Goal: Information Seeking & Learning: Check status

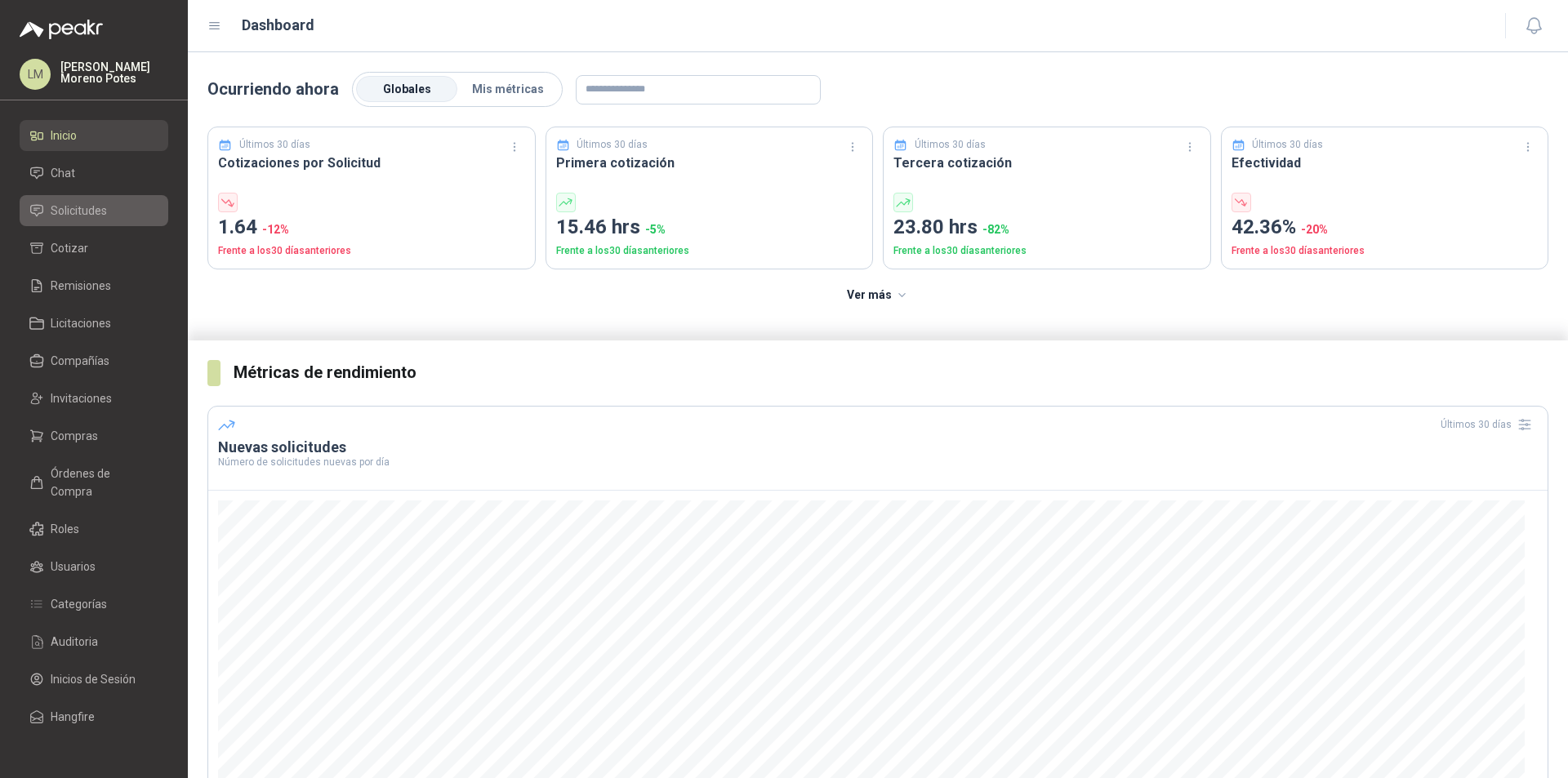
click at [127, 216] on li "Solicitudes" at bounding box center [93, 211] width 129 height 18
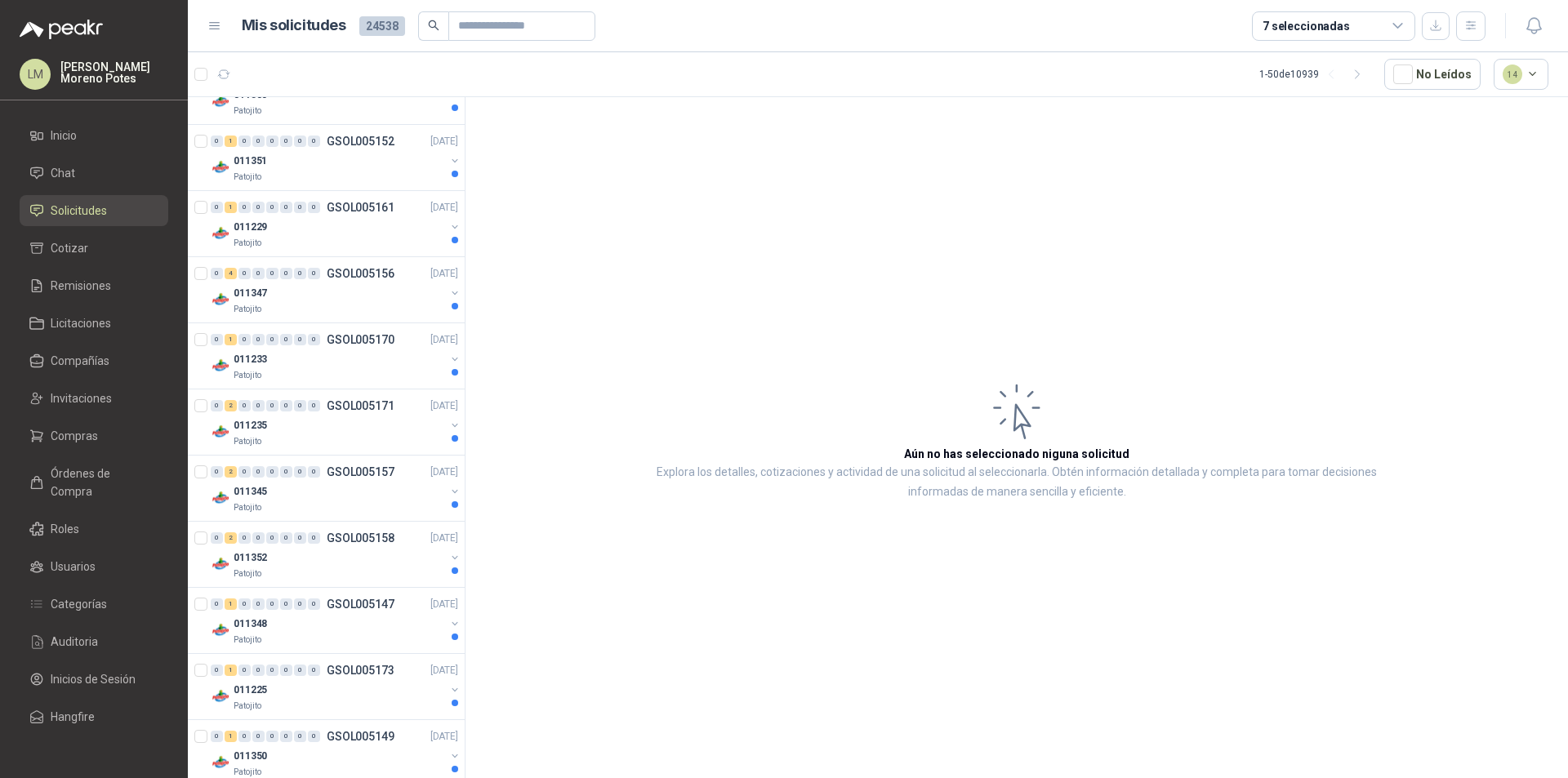
scroll to position [816, 0]
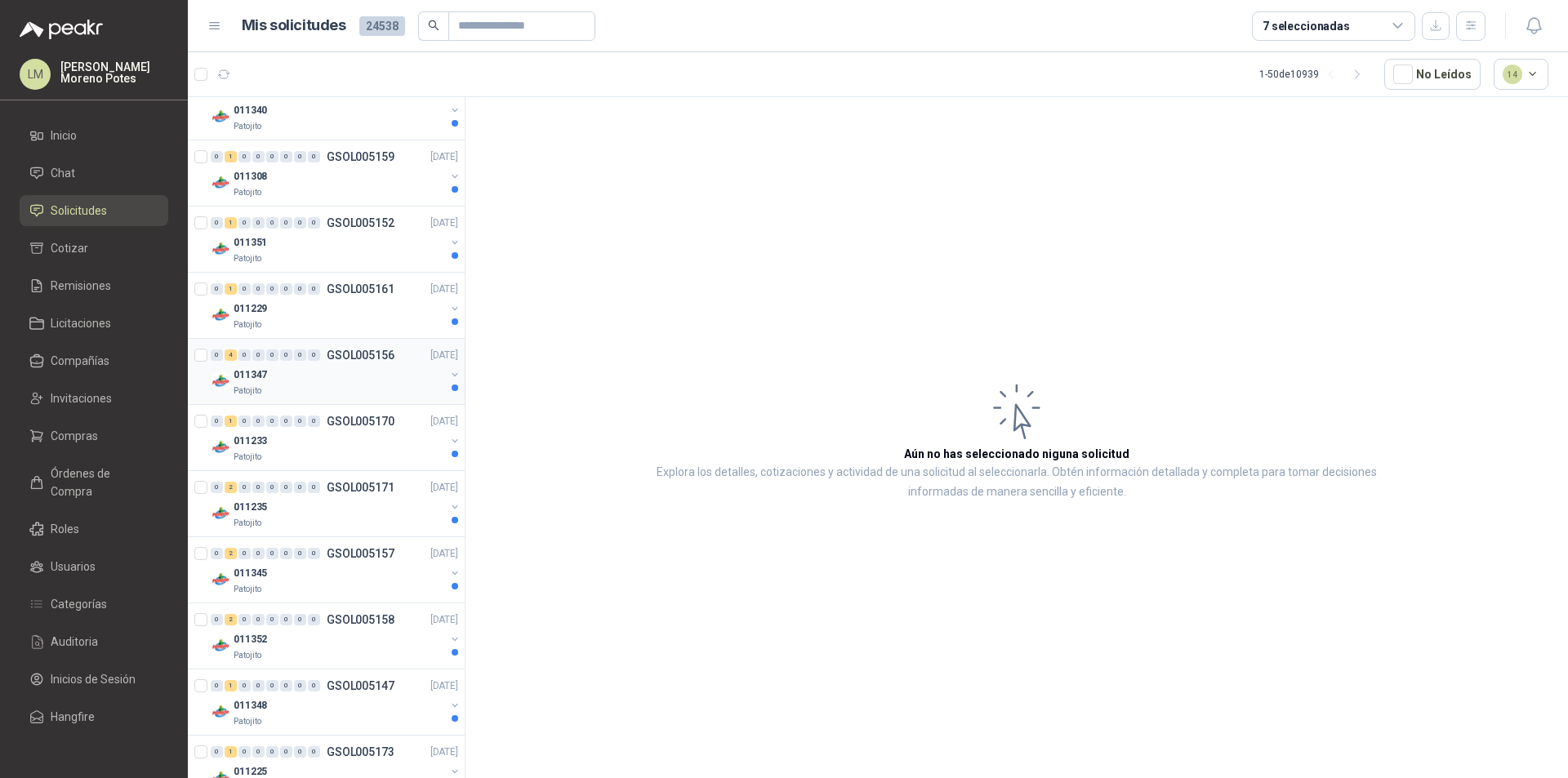
click at [380, 379] on div "011347" at bounding box center [339, 375] width 212 height 20
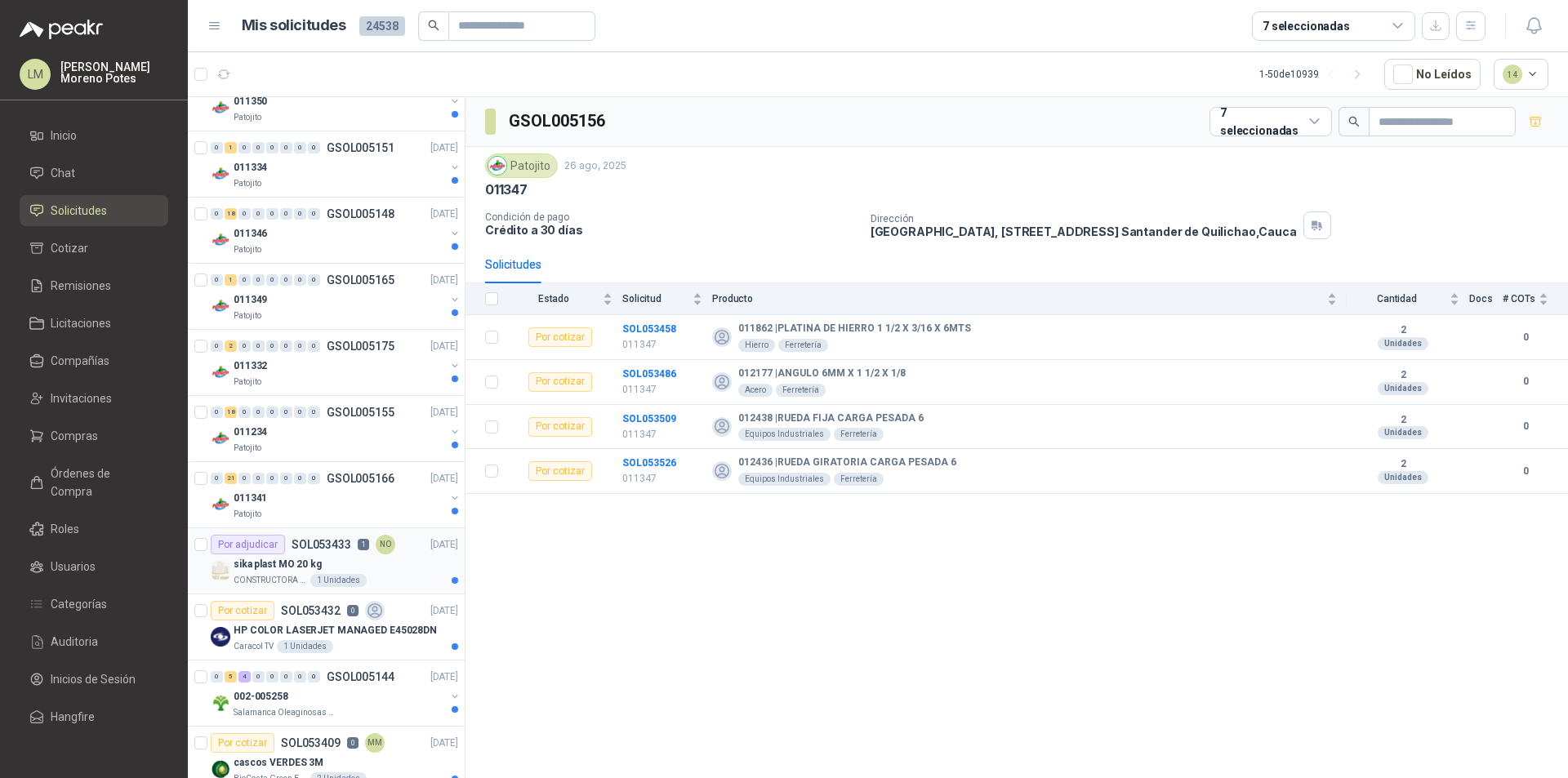
scroll to position [1633, 0]
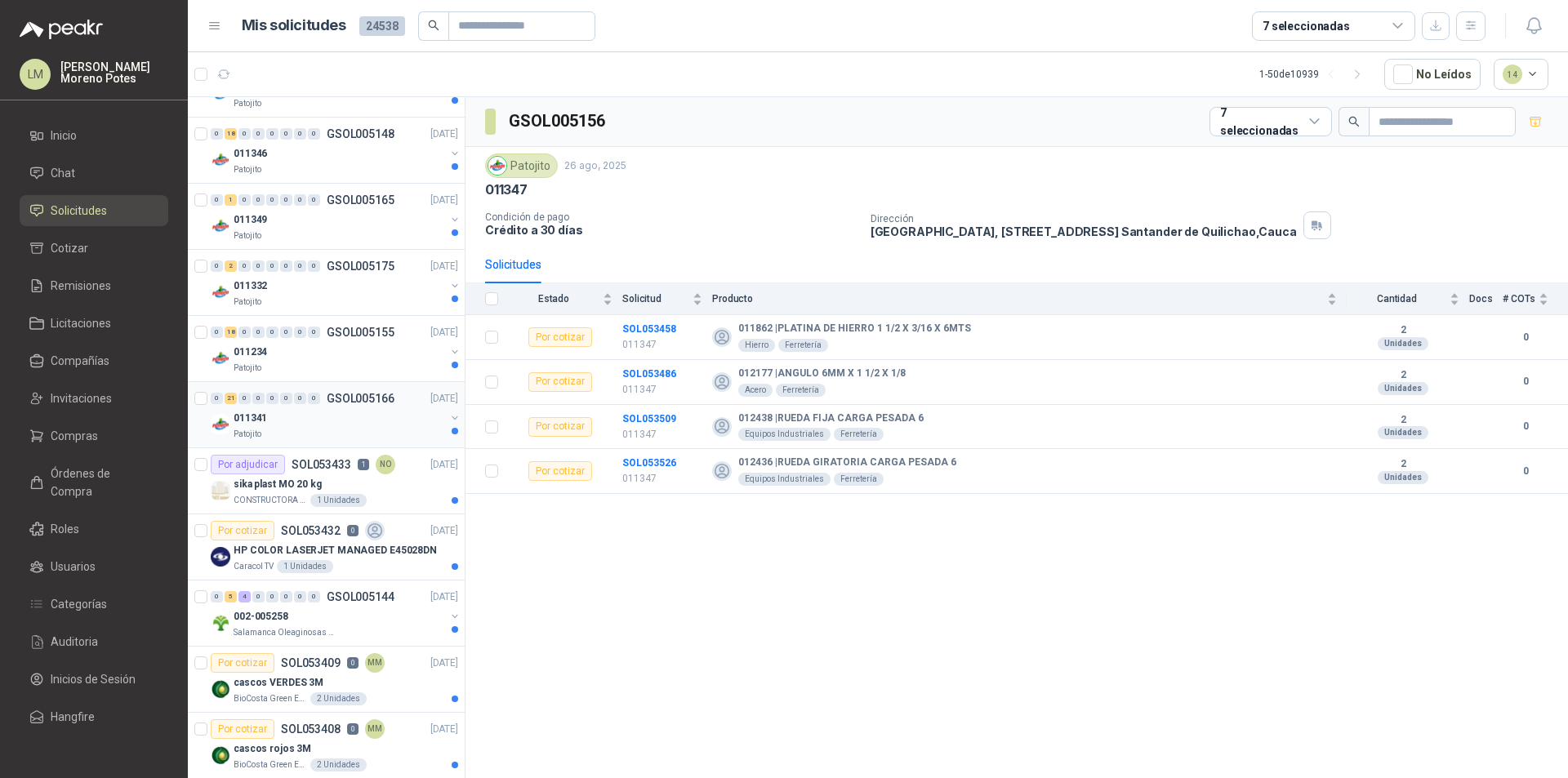
click at [330, 433] on div "Patojito" at bounding box center [339, 434] width 212 height 13
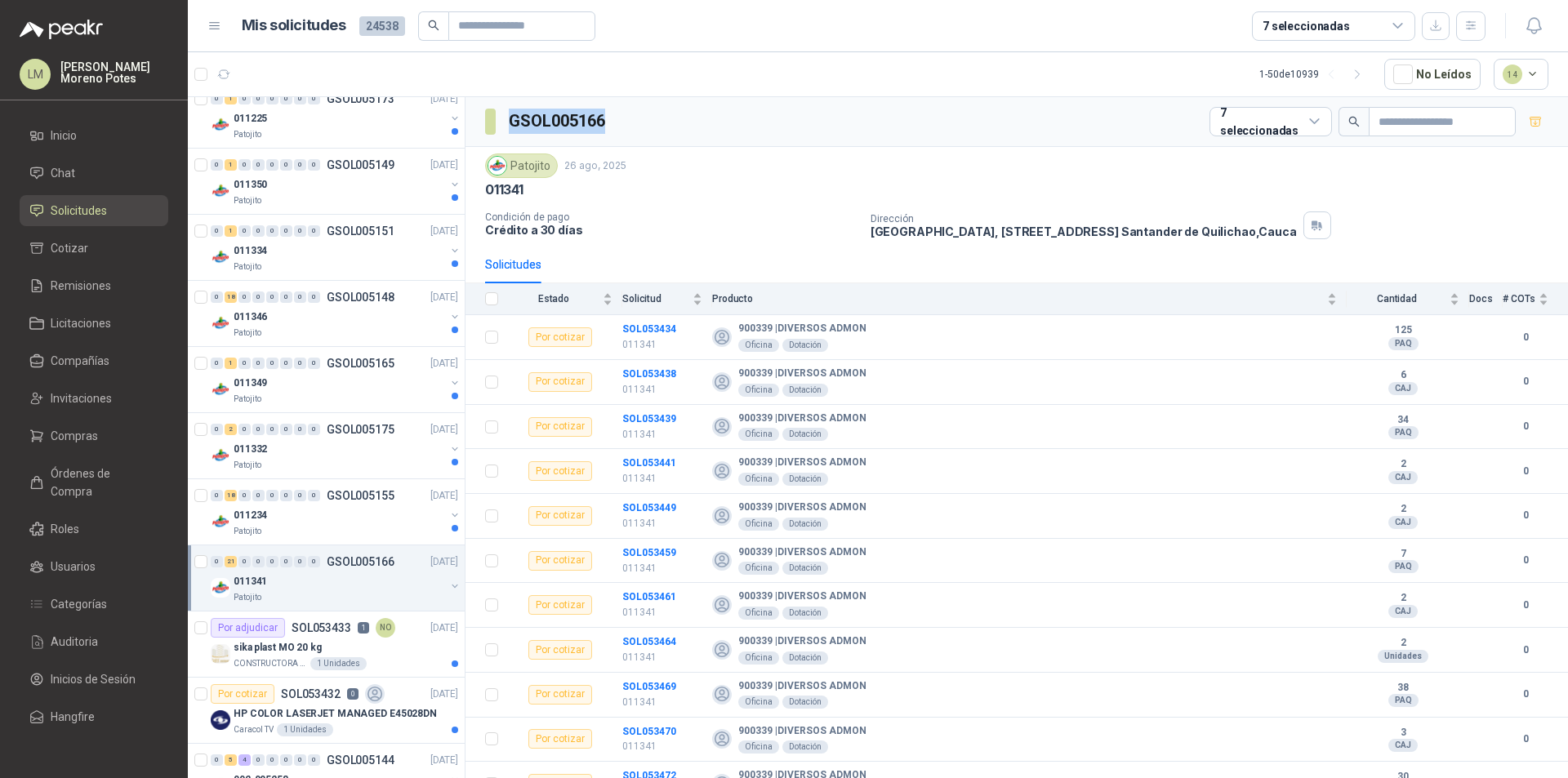
drag, startPoint x: 601, startPoint y: 123, endPoint x: 506, endPoint y: 124, distance: 95.0
click at [506, 124] on div "GSOL005166 7 seleccionadas" at bounding box center [1017, 122] width 1103 height 50
copy h3 "GSOL005166"
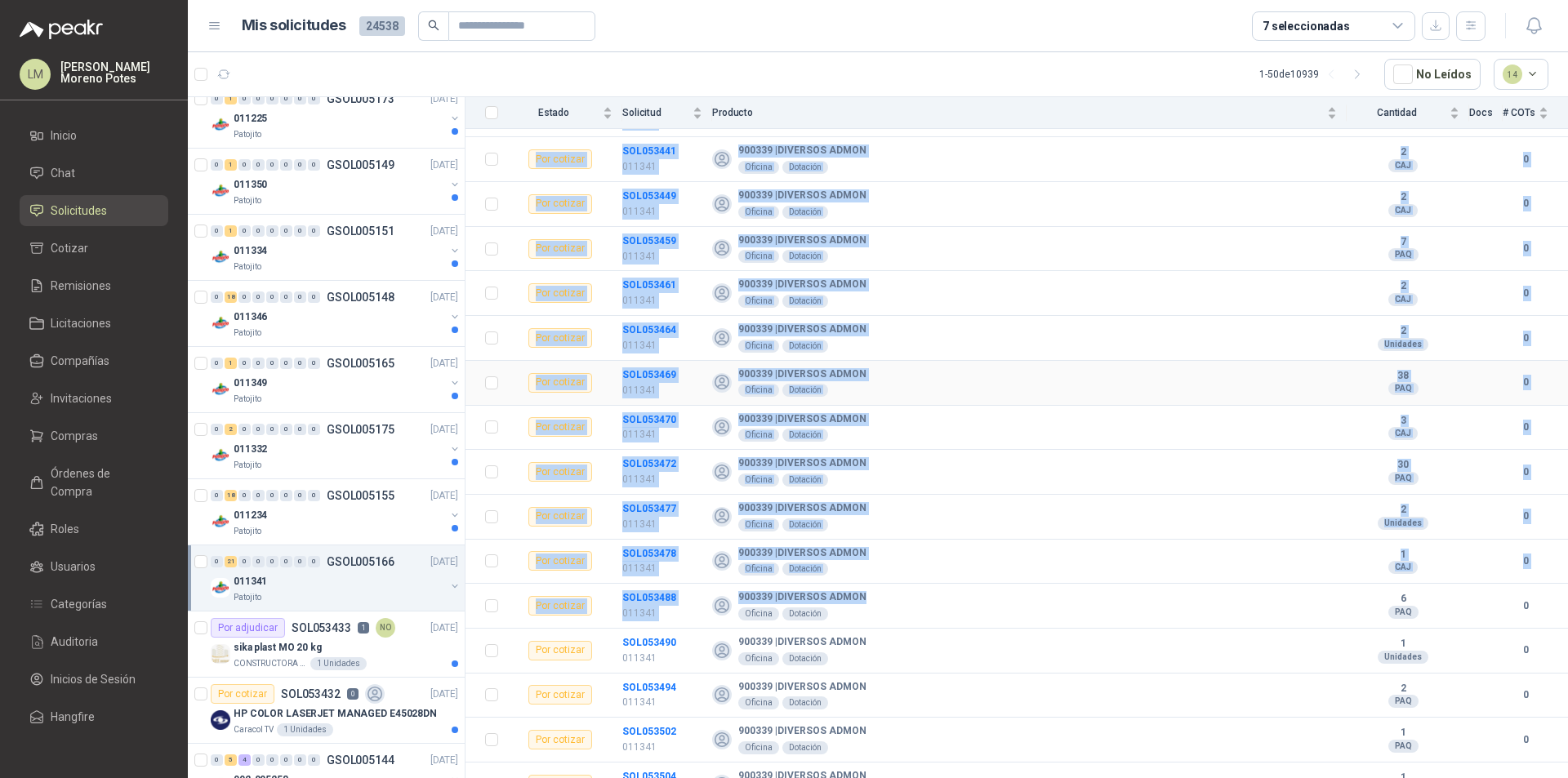
scroll to position [469, 0]
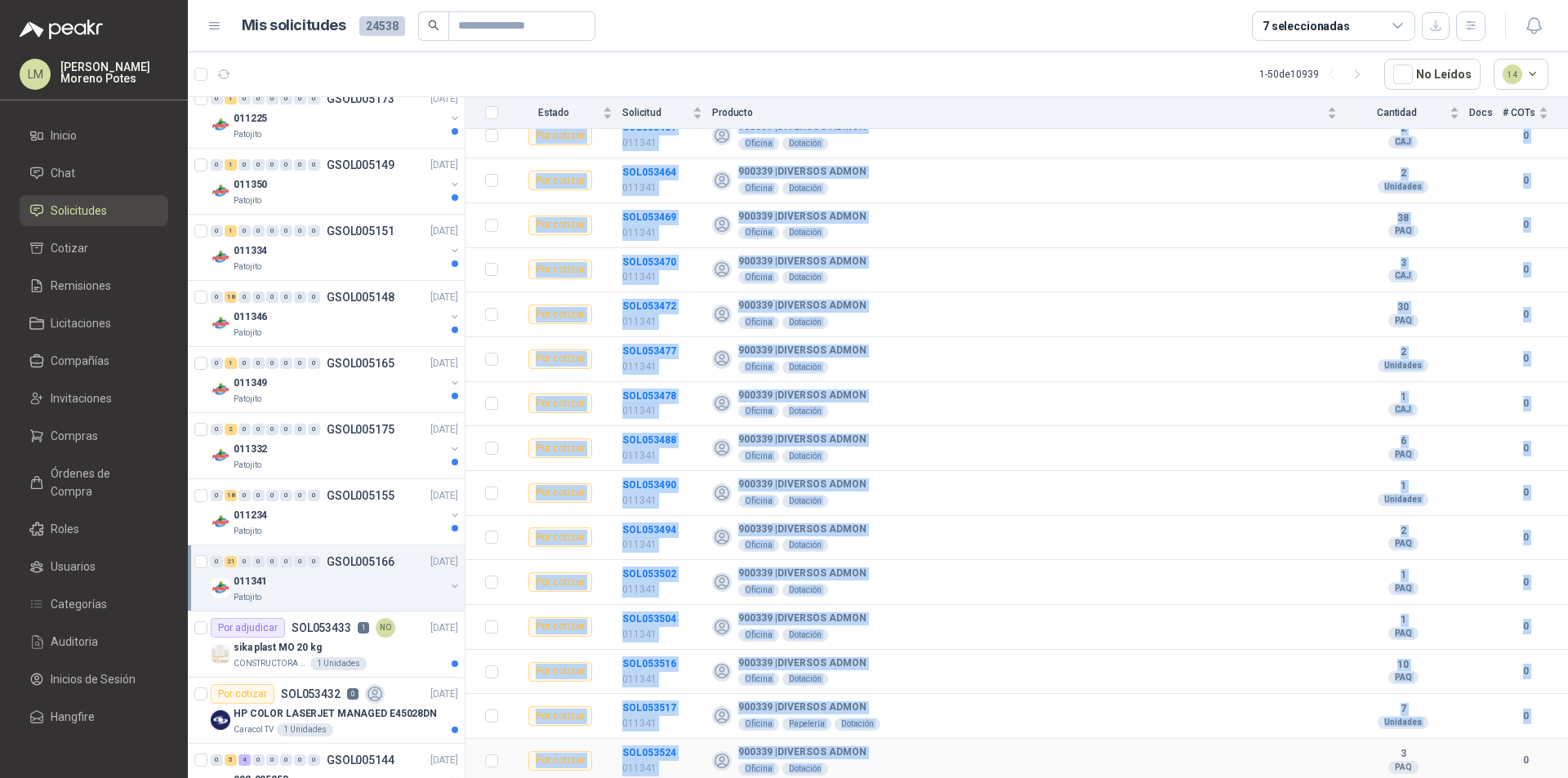
drag, startPoint x: 519, startPoint y: 330, endPoint x: 1134, endPoint y: 766, distance: 753.9
click at [1134, 750] on tbody "Por cotizar SOL053434 011341 900339 | DIVERSOS ADMON Oficina Dotación 125 PAQ 0…" at bounding box center [1017, 314] width 1103 height 937
copy tbody "Lor ipsumdo SIT745320 794054 030361 | AMETCONS ADIPI Elitsed Doeiusmo 423 TEM 3…"
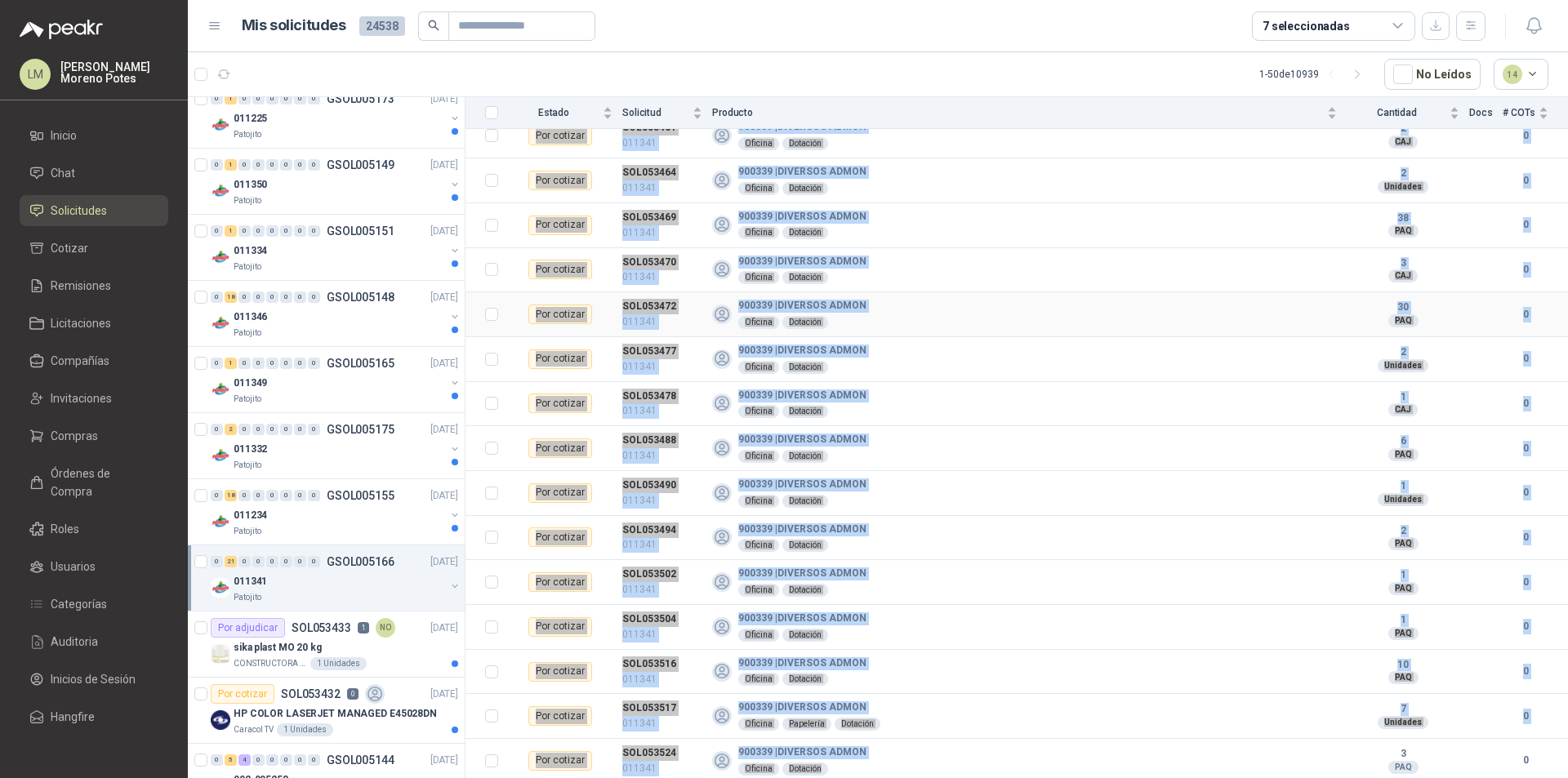
click at [966, 330] on td "900339 | DIVERSOS ADMON Oficina Dotación" at bounding box center [1030, 315] width 635 height 45
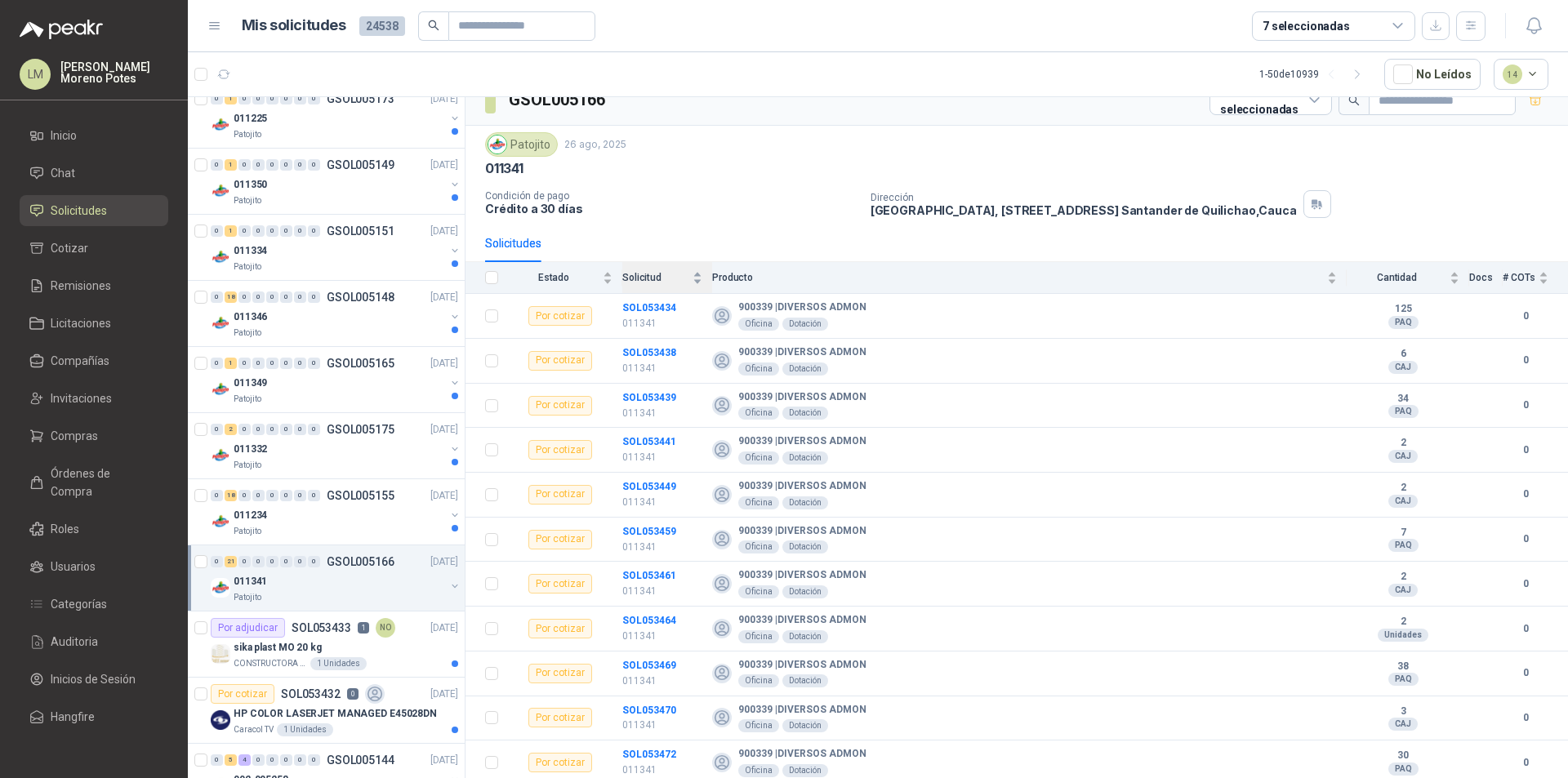
scroll to position [0, 0]
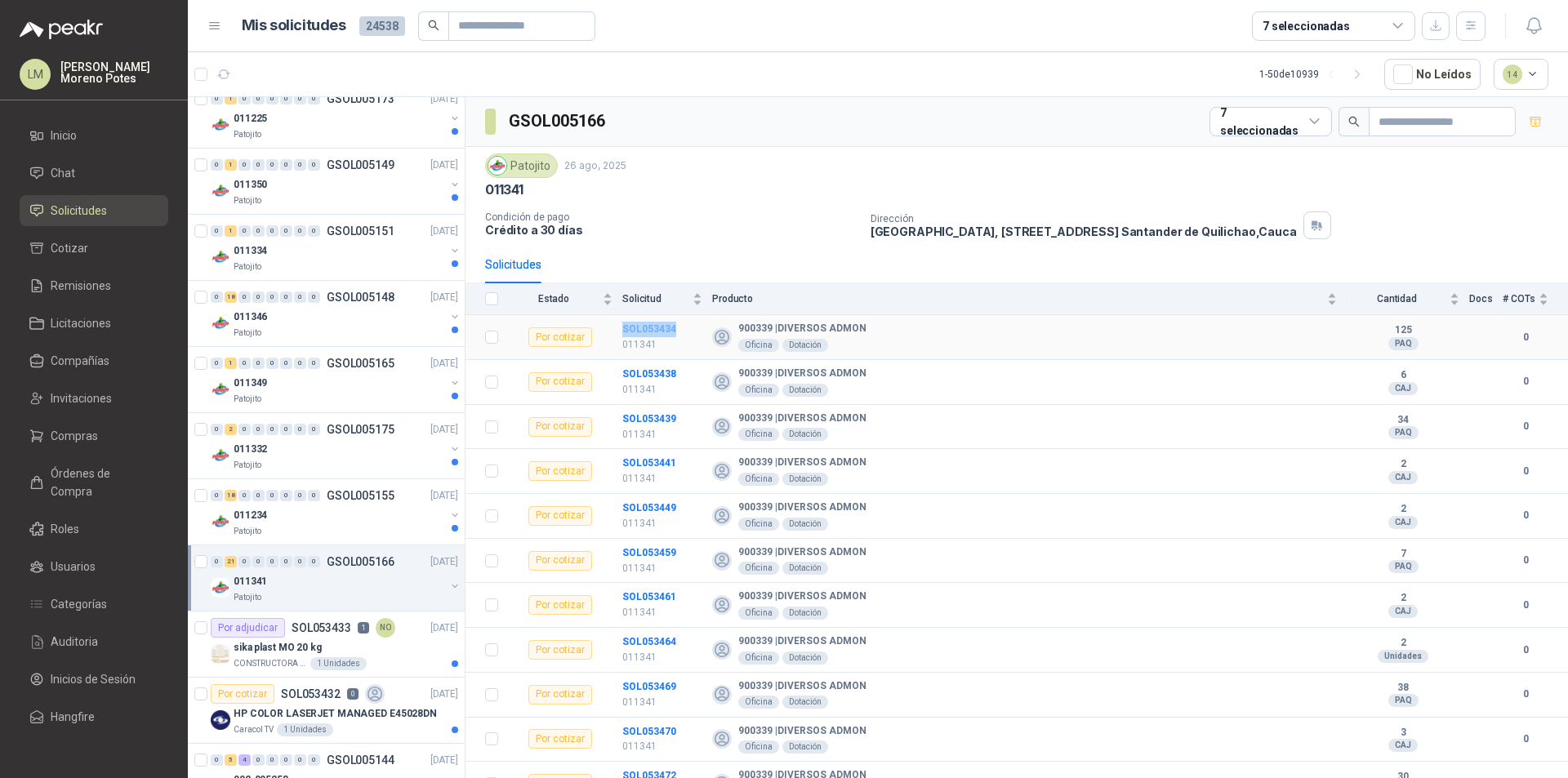
drag, startPoint x: 651, startPoint y: 328, endPoint x: 672, endPoint y: 331, distance: 21.2
click at [672, 331] on tr "Por cotizar SOL053434 011341 900339 | DIVERSOS ADMON Oficina Dotación 125 PAQ 0" at bounding box center [1017, 338] width 1103 height 45
drag, startPoint x: 619, startPoint y: 375, endPoint x: 679, endPoint y: 374, distance: 60.0
click at [679, 374] on tr "Por cotizar SOL053438 011341 900339 | DIVERSOS ADMON Oficina Dotación 6 CAJ 0" at bounding box center [1017, 383] width 1103 height 45
copy tr "SOL053438"
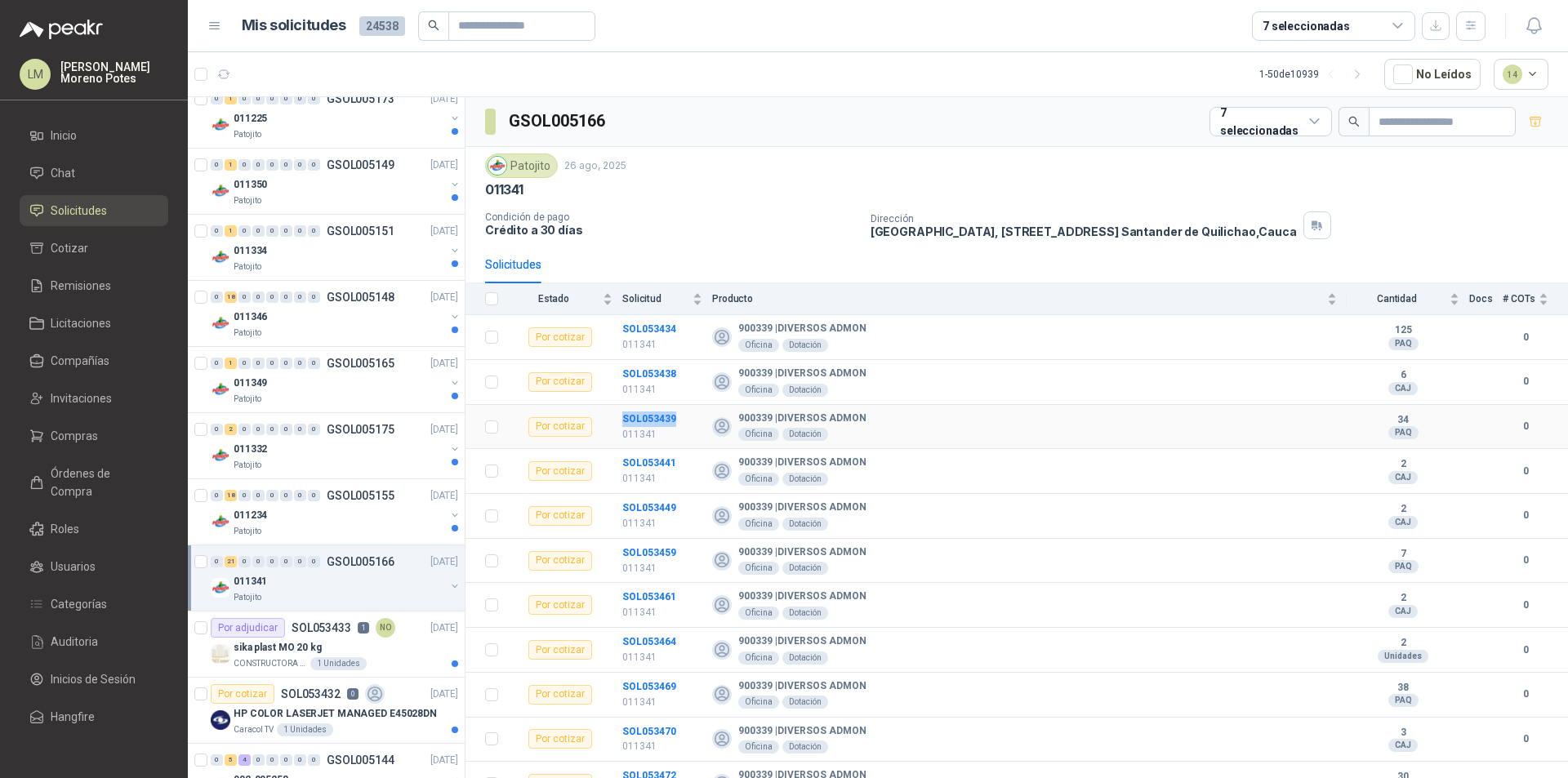
drag, startPoint x: 683, startPoint y: 418, endPoint x: 614, endPoint y: 422, distance: 69.1
click at [614, 422] on tr "Por cotizar SOL053439 011341 900339 | DIVERSOS ADMON Oficina Dotación 34 PAQ 0" at bounding box center [1017, 428] width 1103 height 45
copy tr "SOL053439"
drag, startPoint x: 685, startPoint y: 461, endPoint x: 610, endPoint y: 462, distance: 75.0
click at [610, 462] on tr "Por cotizar SOL053441 011341 900339 | DIVERSOS ADMON Oficina Dotación 2 CAJ 0" at bounding box center [1017, 472] width 1103 height 45
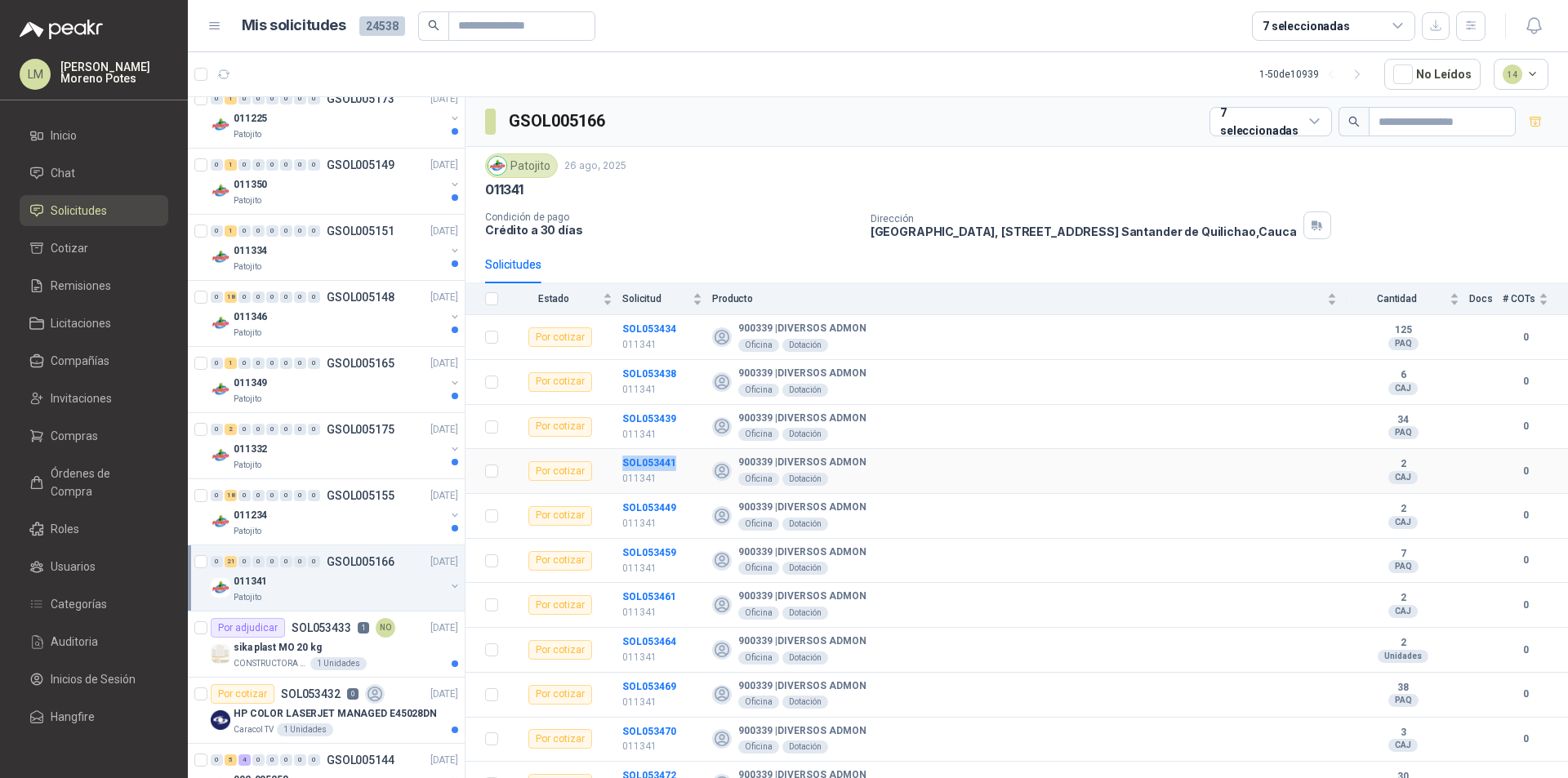
copy tr "SOL053441"
drag, startPoint x: 688, startPoint y: 515, endPoint x: 618, endPoint y: 510, distance: 70.2
click at [618, 510] on tr "Por cotizar SOL053449 011341 900339 | DIVERSOS ADMON Oficina Dotación 2 CAJ 0" at bounding box center [1017, 516] width 1103 height 45
copy tr "SOL053449"
drag, startPoint x: 664, startPoint y: 551, endPoint x: 614, endPoint y: 556, distance: 50.2
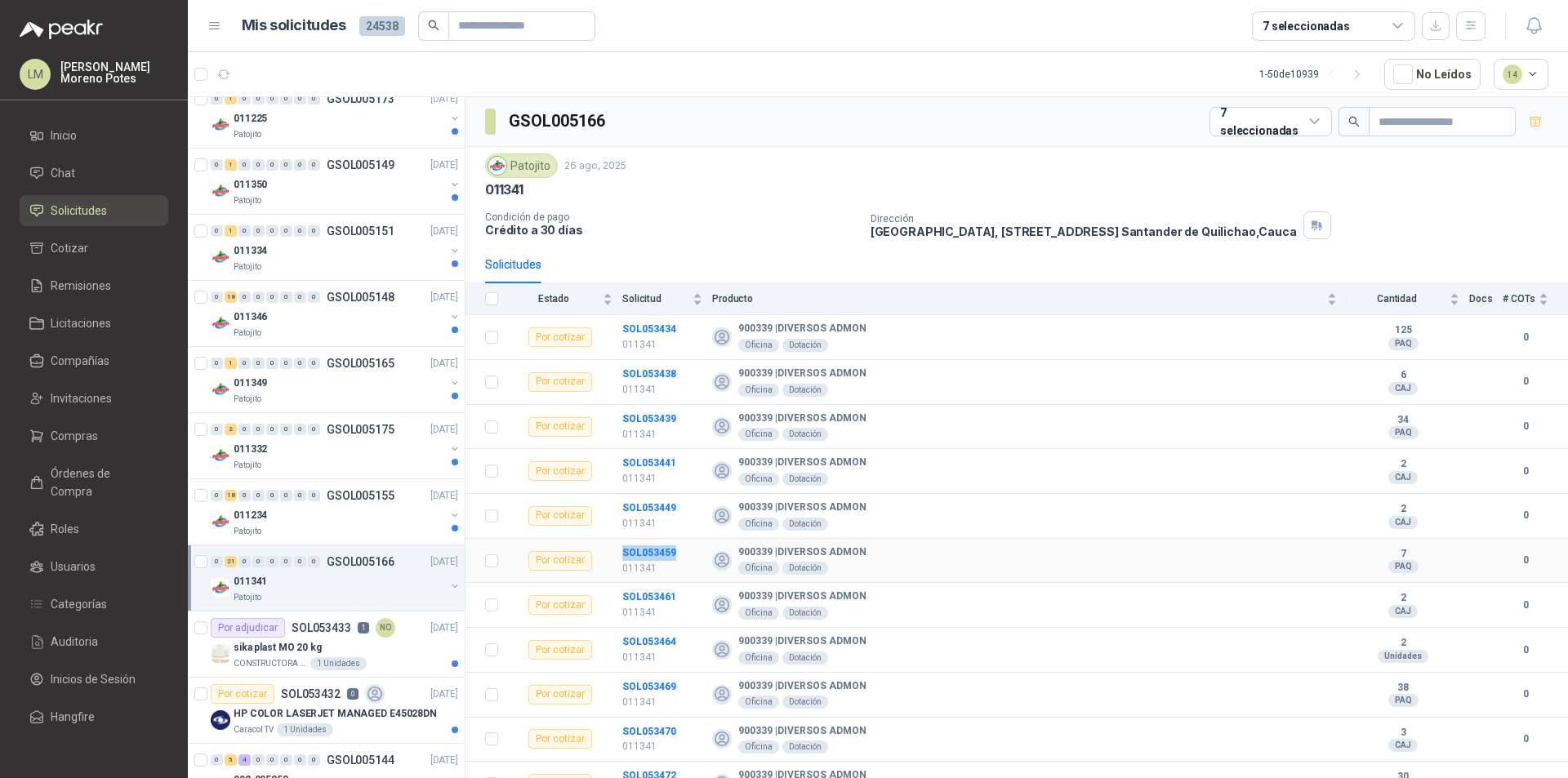
click at [614, 556] on tr "Por cotizar SOL053459 011341 900339 | DIVERSOS ADMON Oficina Dotación 7 PAQ 0" at bounding box center [1017, 561] width 1103 height 45
copy tr "SOL053459"
drag, startPoint x: 685, startPoint y: 593, endPoint x: 612, endPoint y: 594, distance: 73.0
click at [612, 594] on tr "Por cotizar SOL053461 011341 900339 | DIVERSOS ADMON Oficina Dotación 2 CAJ 0" at bounding box center [1017, 605] width 1103 height 45
copy tr "SOL053461"
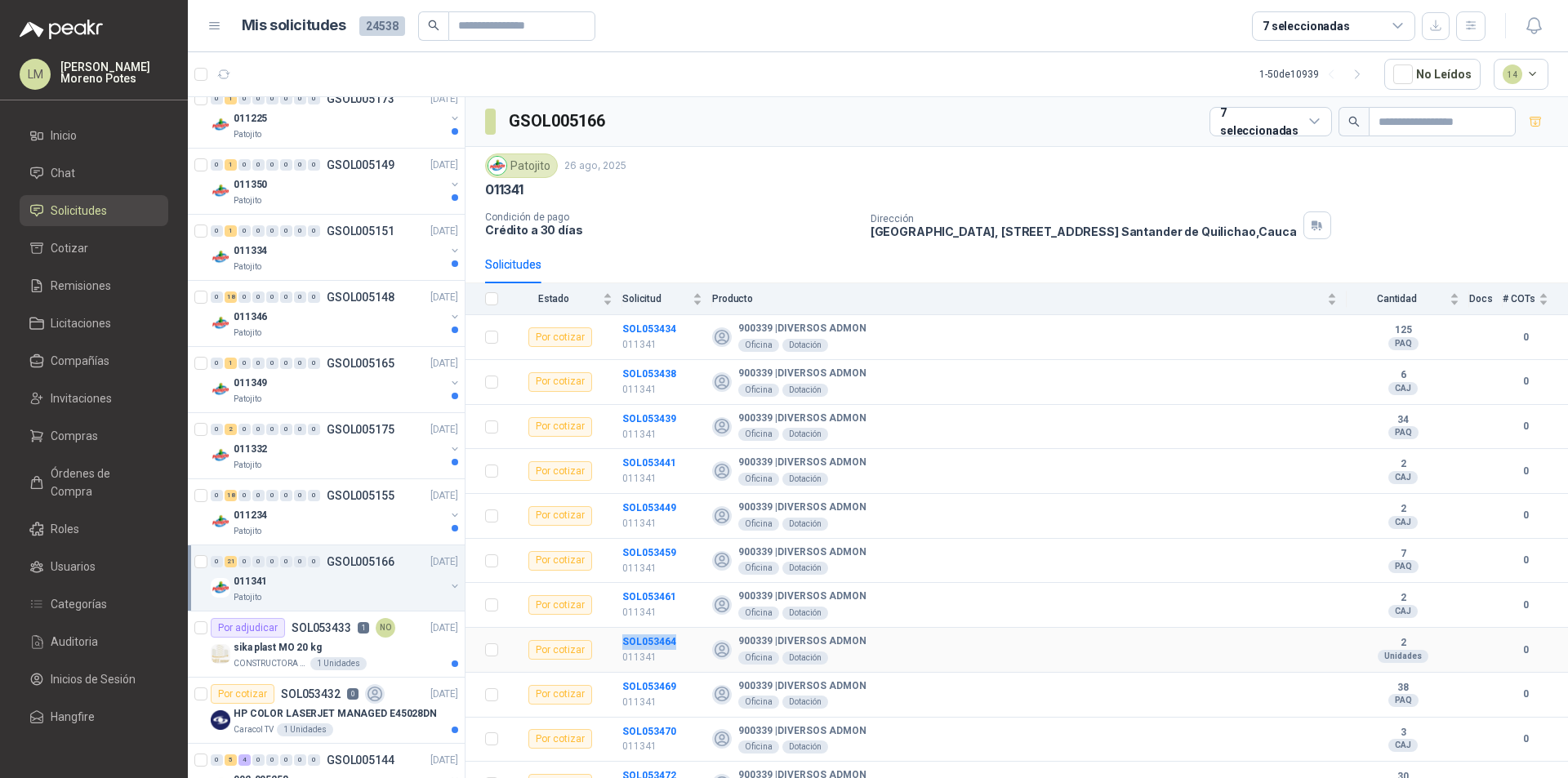
drag, startPoint x: 663, startPoint y: 648, endPoint x: 619, endPoint y: 643, distance: 44.3
click at [619, 643] on tr "Por cotizar SOL053464 011341 900339 | DIVERSOS ADMON Oficina Dotación 2 Unidade…" at bounding box center [1017, 650] width 1103 height 45
copy tr "SOL053464"
drag, startPoint x: 688, startPoint y: 691, endPoint x: 623, endPoint y: 690, distance: 65.0
click at [623, 690] on td "SOL053469 011341" at bounding box center [667, 695] width 90 height 45
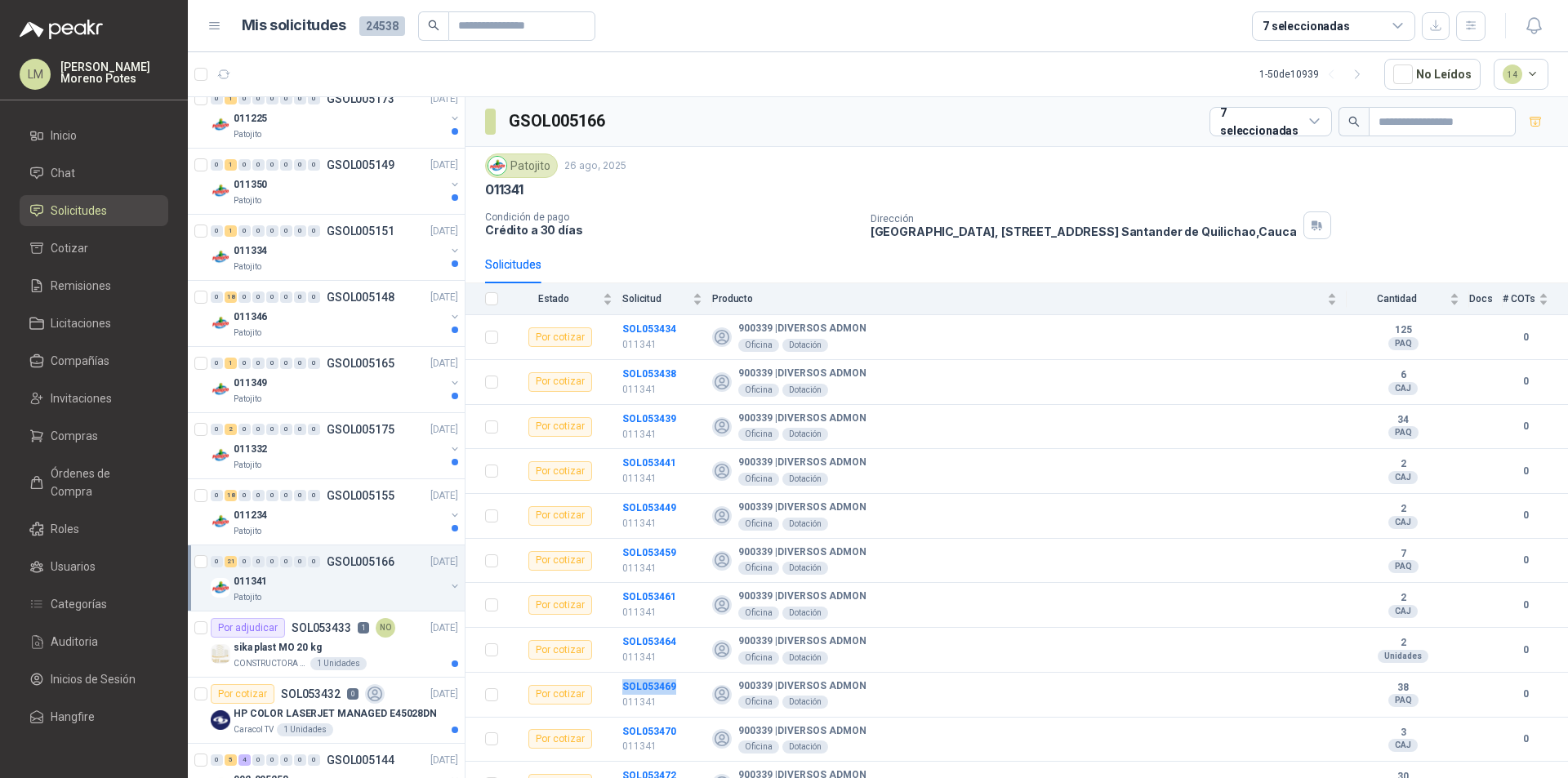
copy b "SOL053469"
click at [655, 729] on b "SOL053470" at bounding box center [649, 732] width 54 height 12
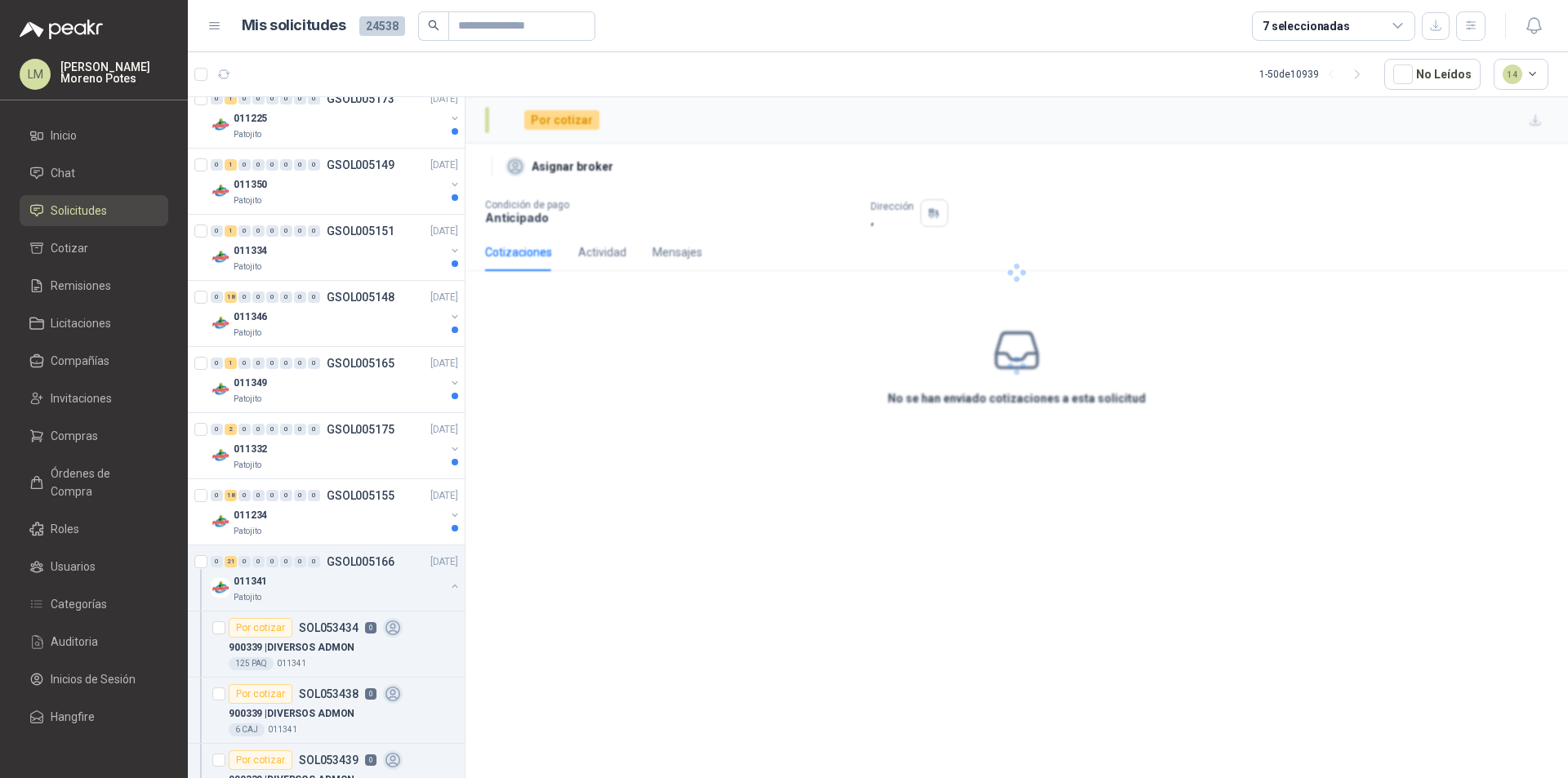
drag, startPoint x: 577, startPoint y: 402, endPoint x: 590, endPoint y: 389, distance: 18.4
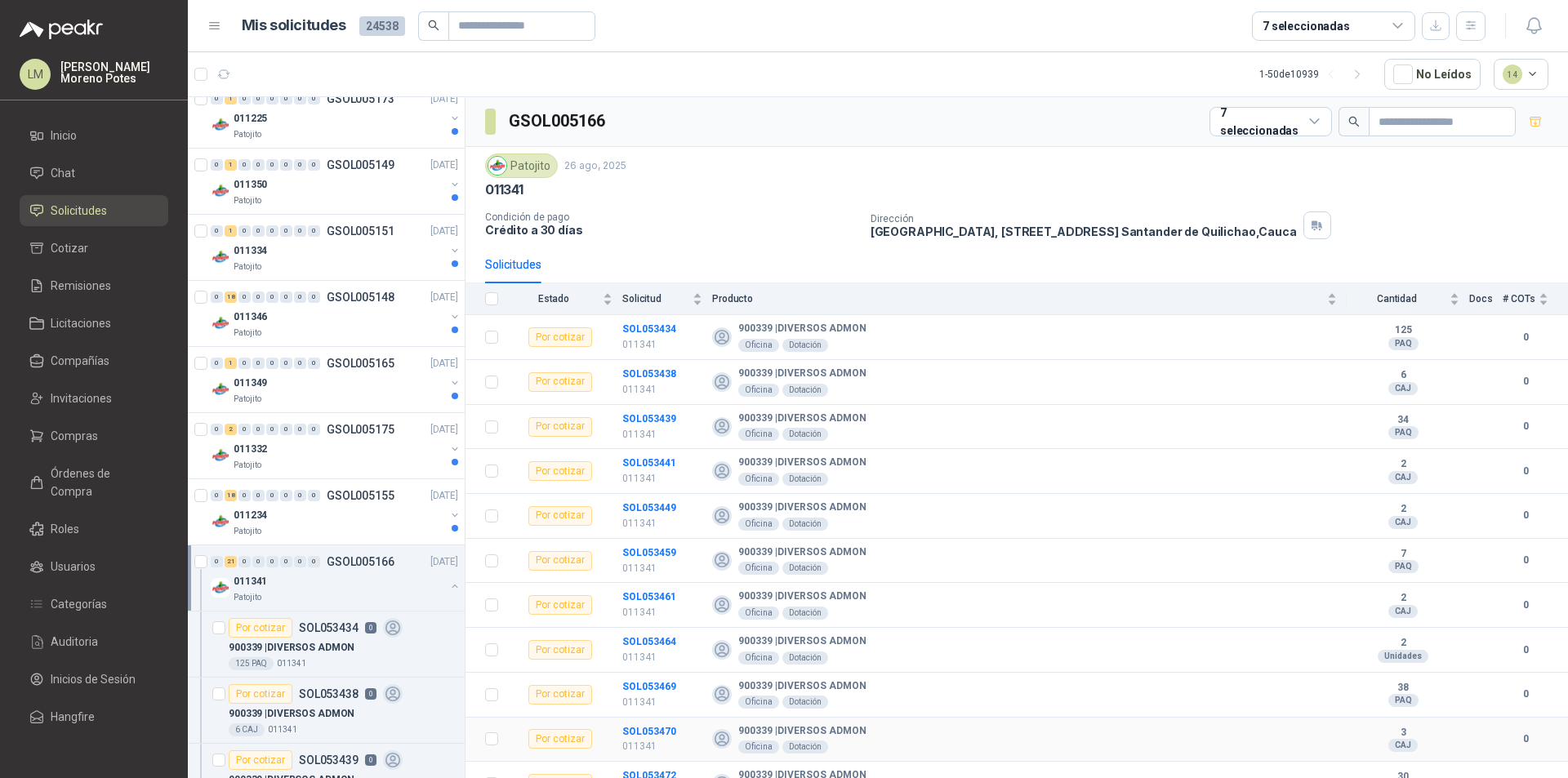
click at [686, 732] on td "SOL053470 011341" at bounding box center [667, 740] width 90 height 45
click at [680, 732] on td "SOL053470 011341" at bounding box center [667, 740] width 90 height 45
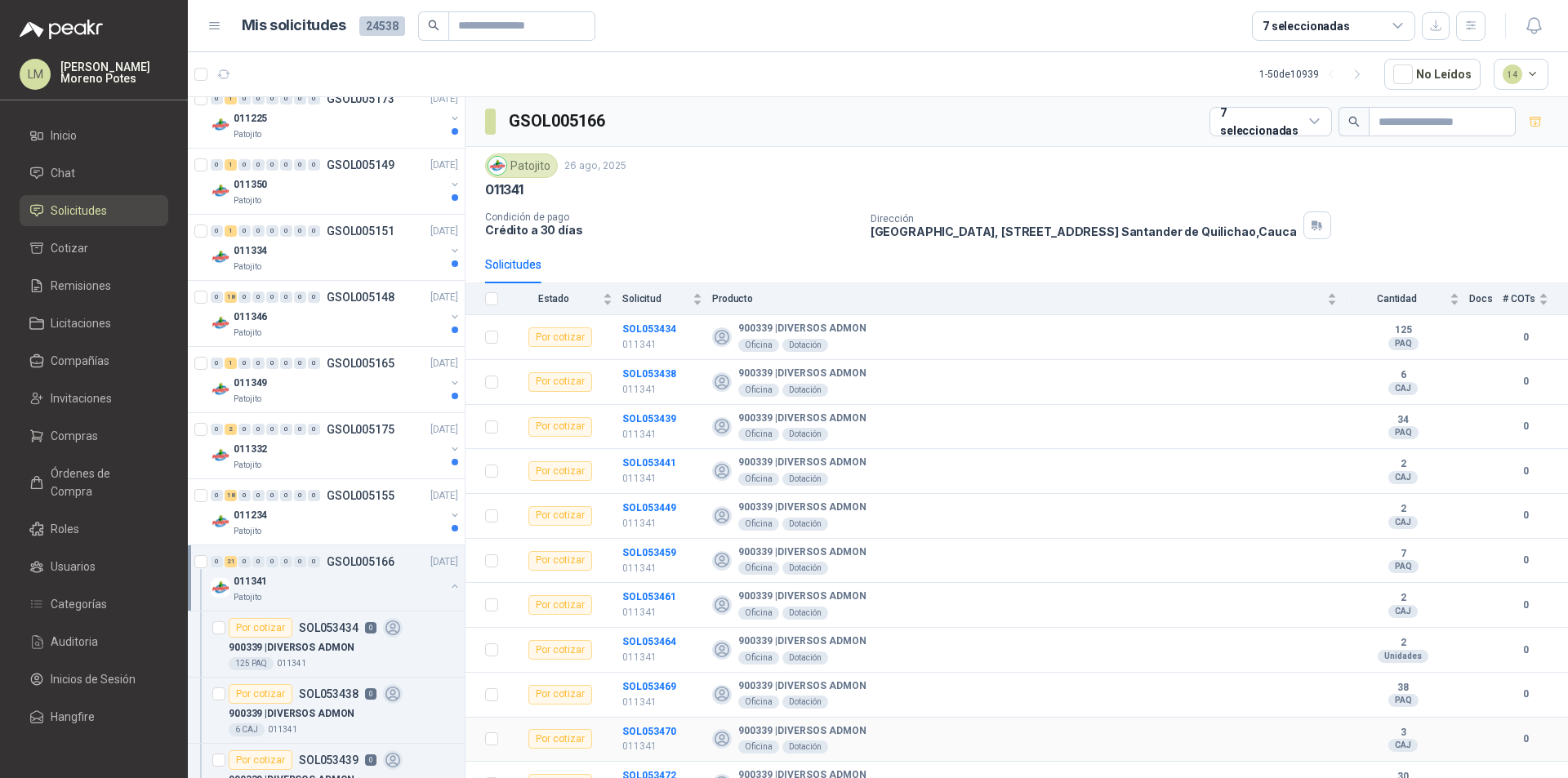
click at [680, 732] on td "SOL053470 011341" at bounding box center [667, 740] width 90 height 45
click at [610, 732] on td "Por cotizar" at bounding box center [566, 740] width 115 height 45
click at [609, 732] on td "Por cotizar" at bounding box center [566, 740] width 115 height 45
click at [611, 729] on td "Por cotizar" at bounding box center [566, 740] width 115 height 45
click at [611, 728] on td "Por cotizar" at bounding box center [566, 740] width 115 height 45
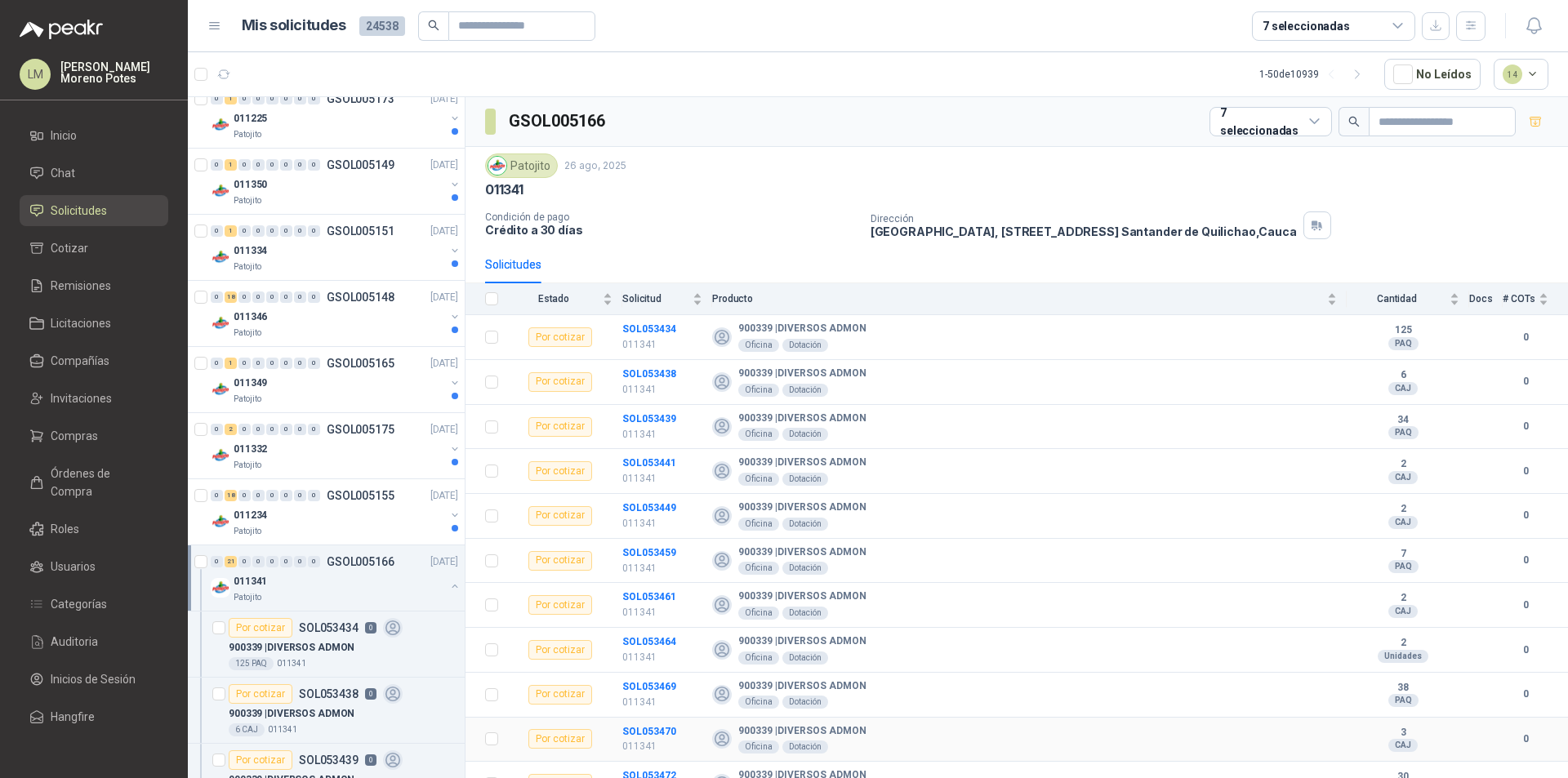
click at [615, 727] on td "Por cotizar" at bounding box center [566, 740] width 115 height 45
click at [637, 750] on p "011341" at bounding box center [662, 746] width 80 height 16
click at [680, 747] on p "011341" at bounding box center [662, 746] width 80 height 16
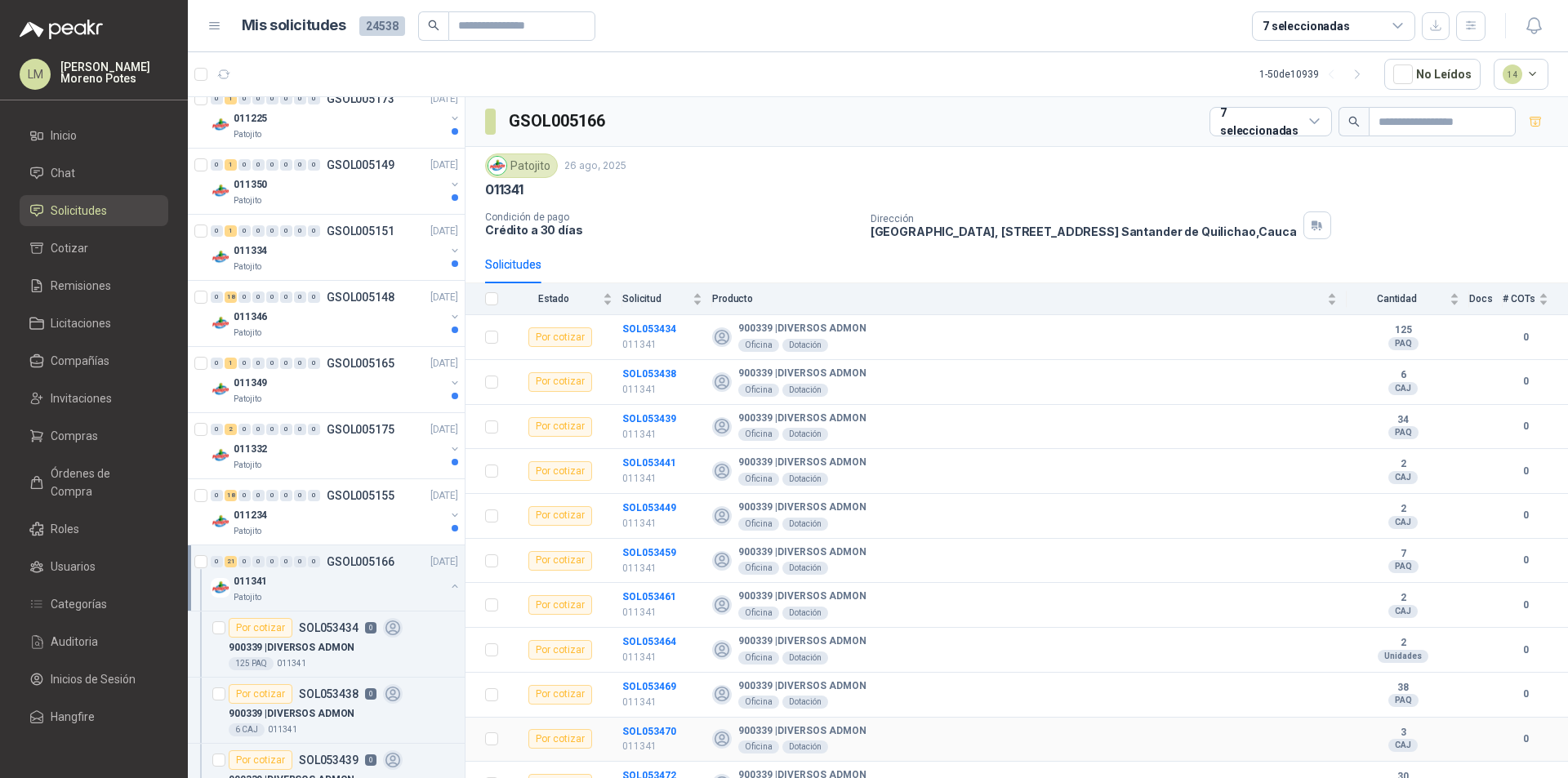
click at [679, 726] on td "SOL053470 011341" at bounding box center [667, 740] width 90 height 45
click at [665, 722] on td "SOL053470 011341" at bounding box center [667, 740] width 90 height 45
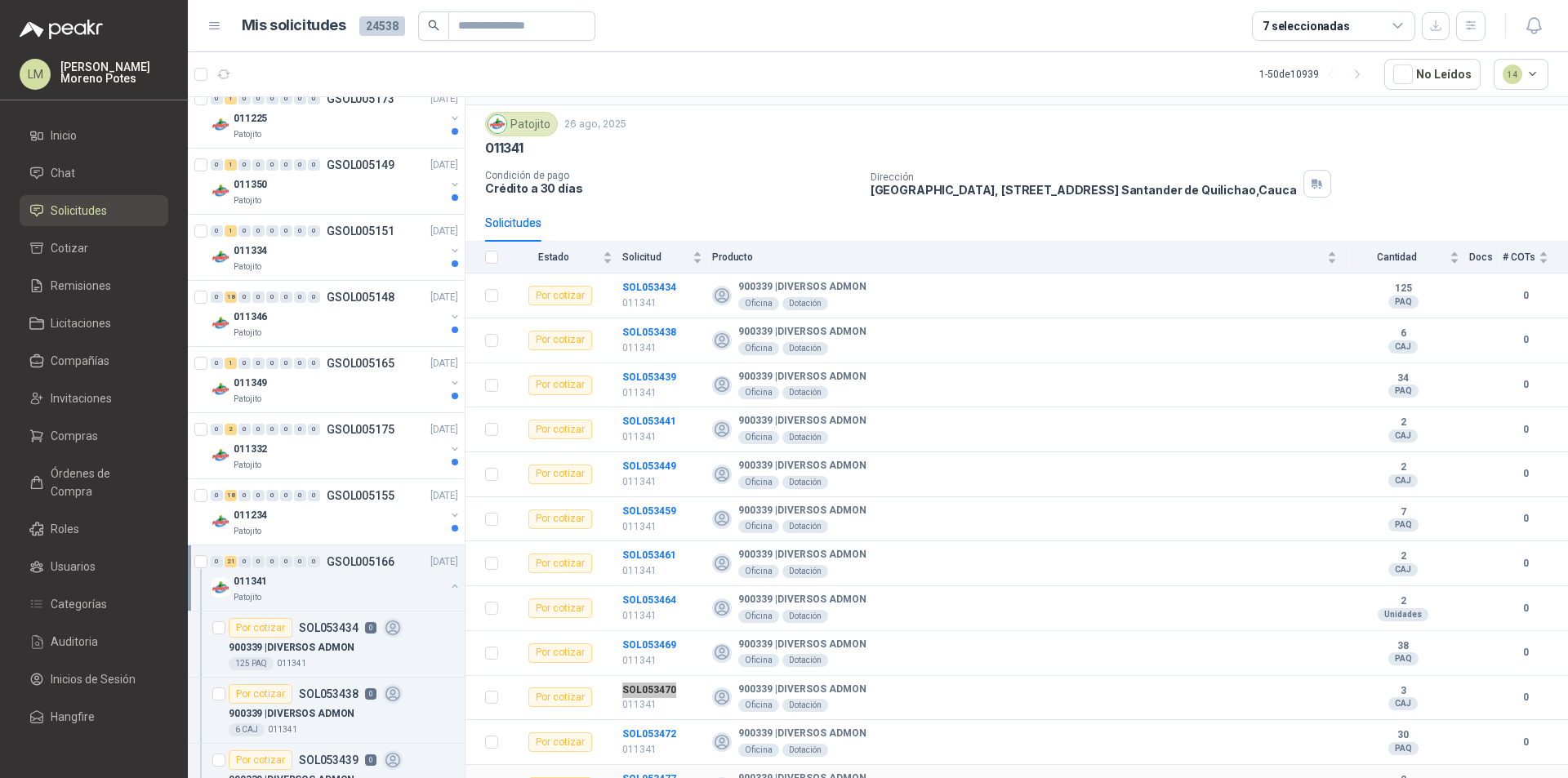
scroll to position [81, 0]
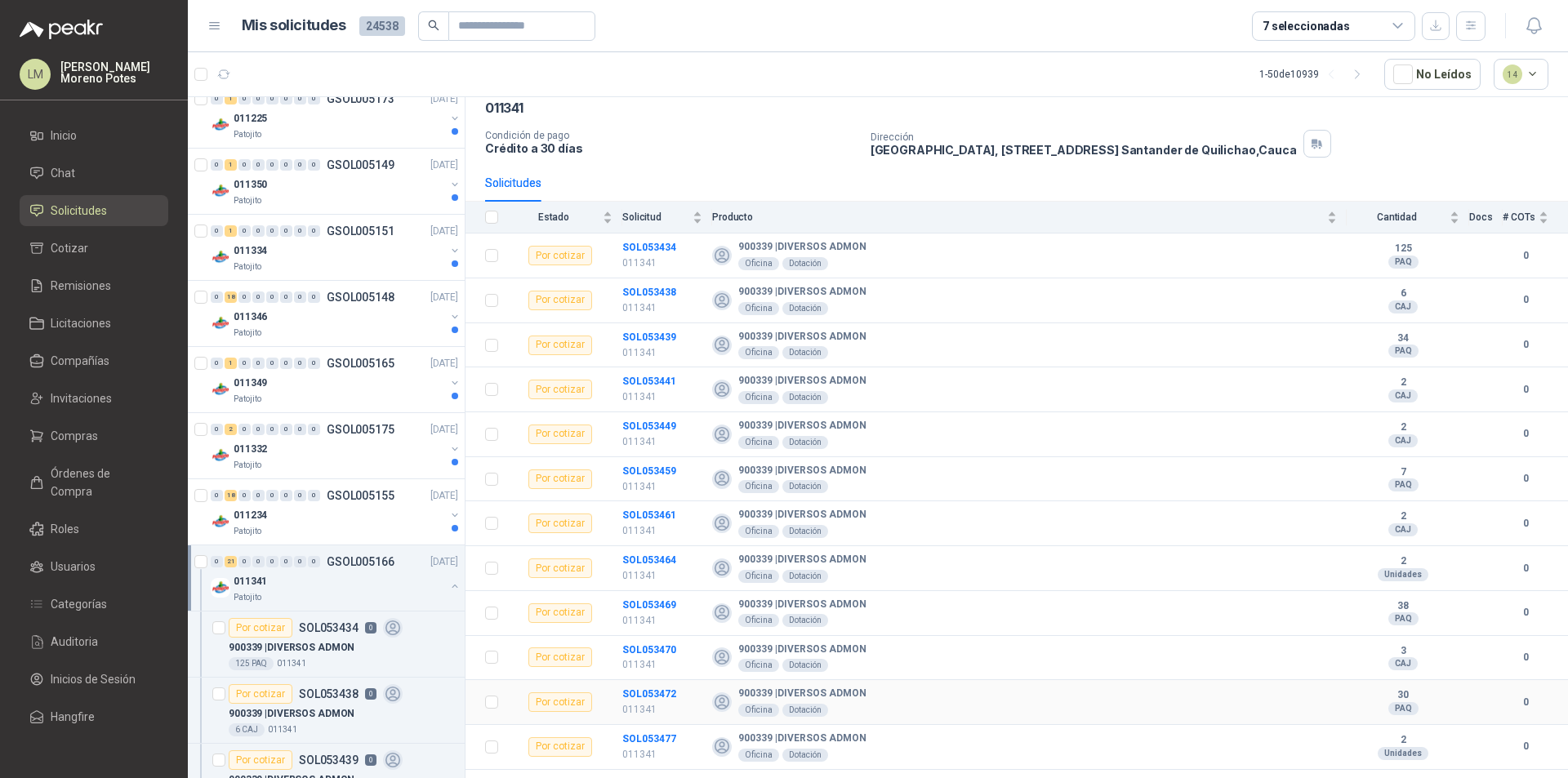
click at [651, 684] on td "SOL053472 011341" at bounding box center [667, 702] width 90 height 45
click at [644, 727] on td "SOL053477 011341" at bounding box center [667, 747] width 90 height 45
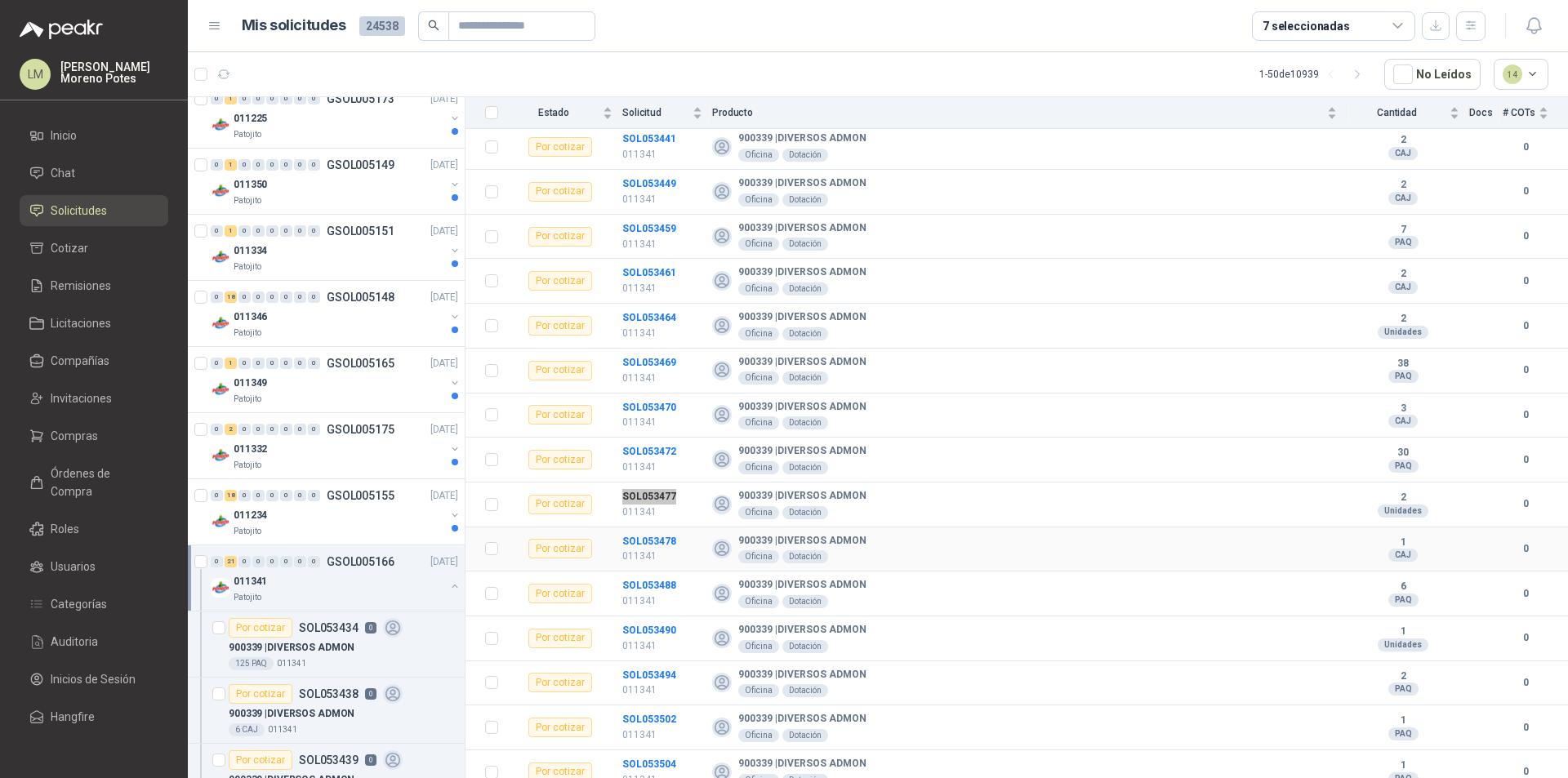
scroll to position [326, 0]
click at [660, 526] on td "SOL053478 011341" at bounding box center [667, 547] width 90 height 45
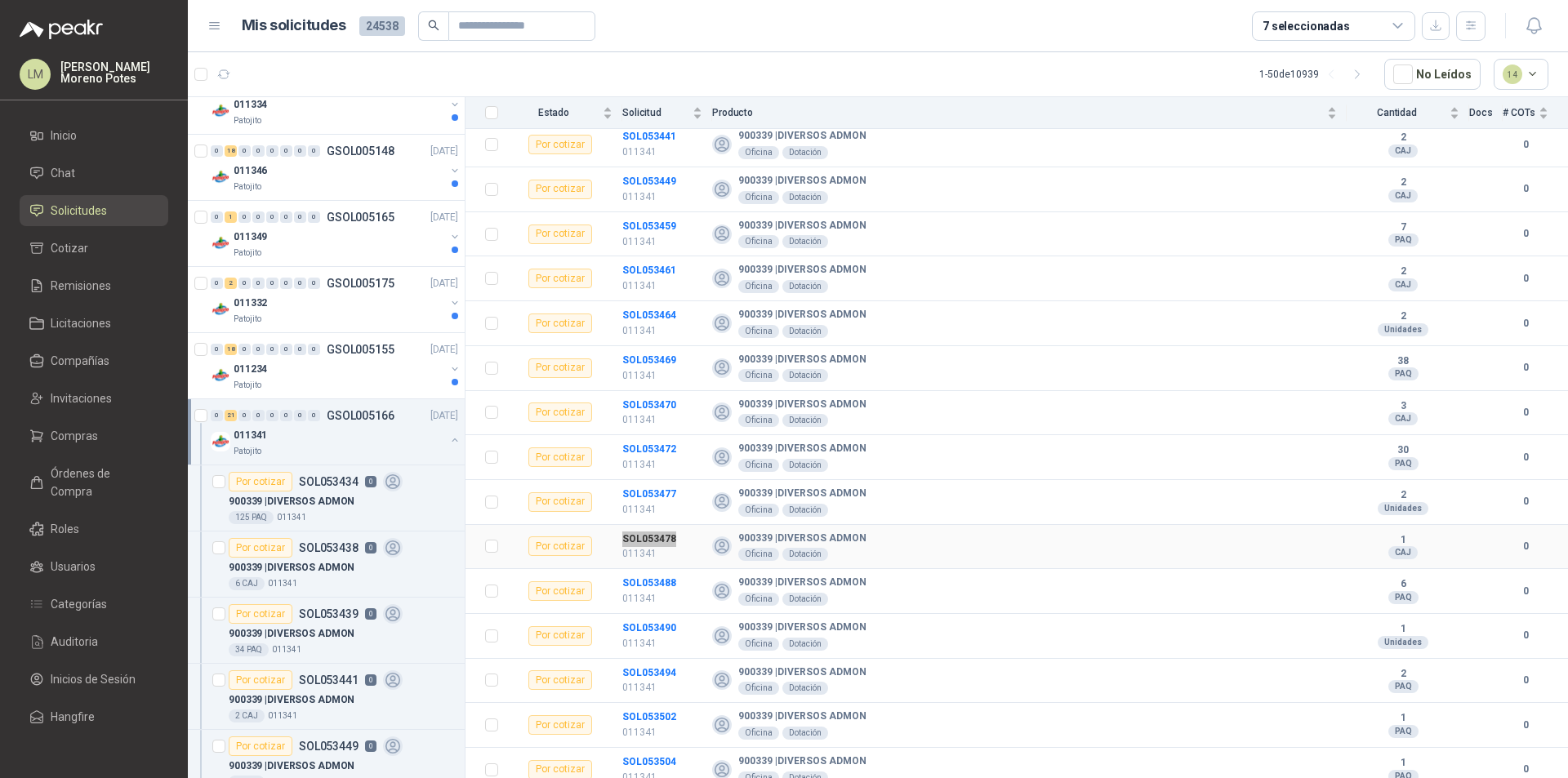
scroll to position [1633, 0]
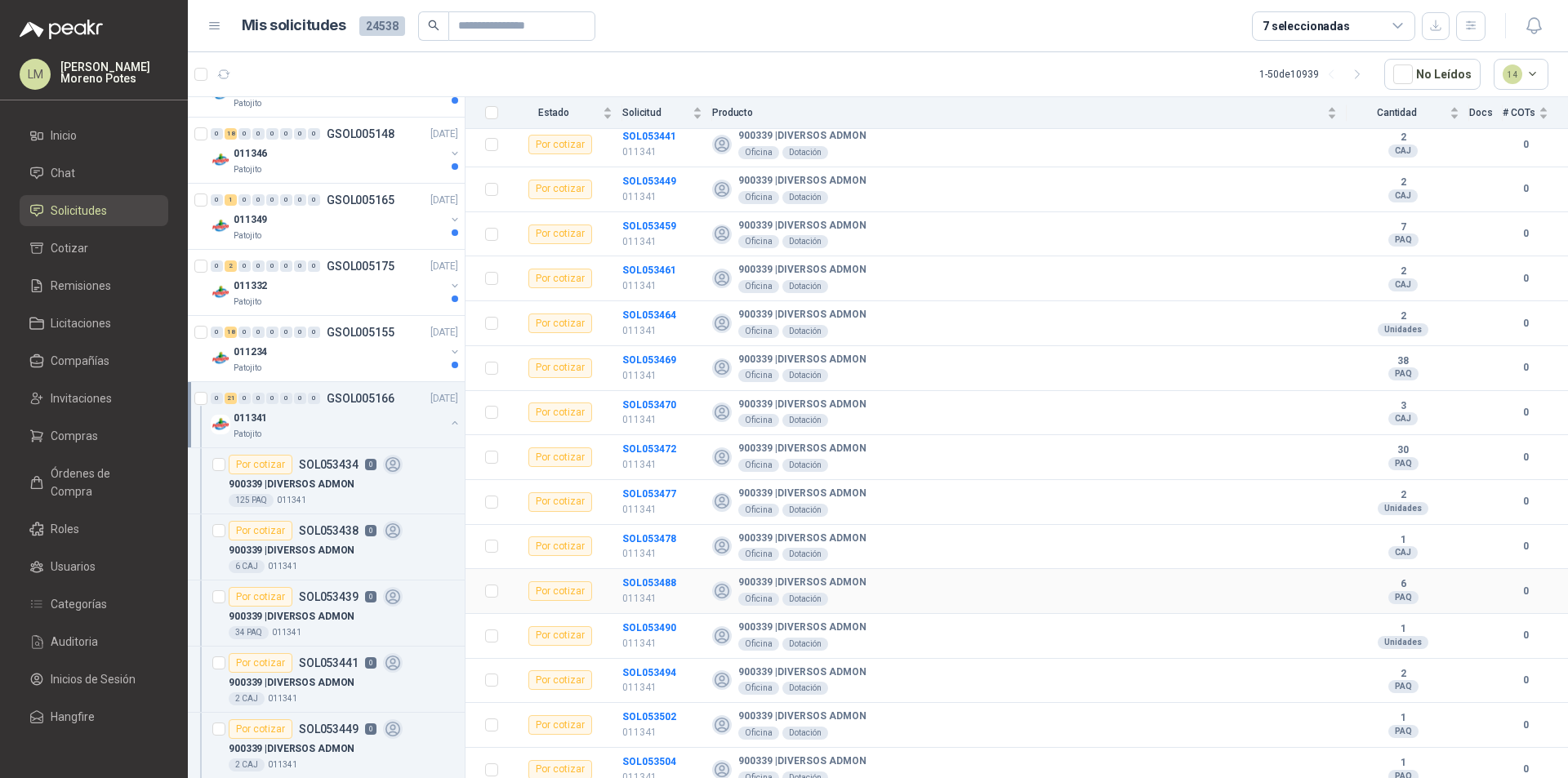
click at [654, 573] on td "SOL053488 011341" at bounding box center [667, 591] width 90 height 45
click at [649, 614] on td "SOL053490 011341" at bounding box center [667, 636] width 90 height 45
click at [657, 614] on td "SOL053490 011341" at bounding box center [667, 636] width 90 height 45
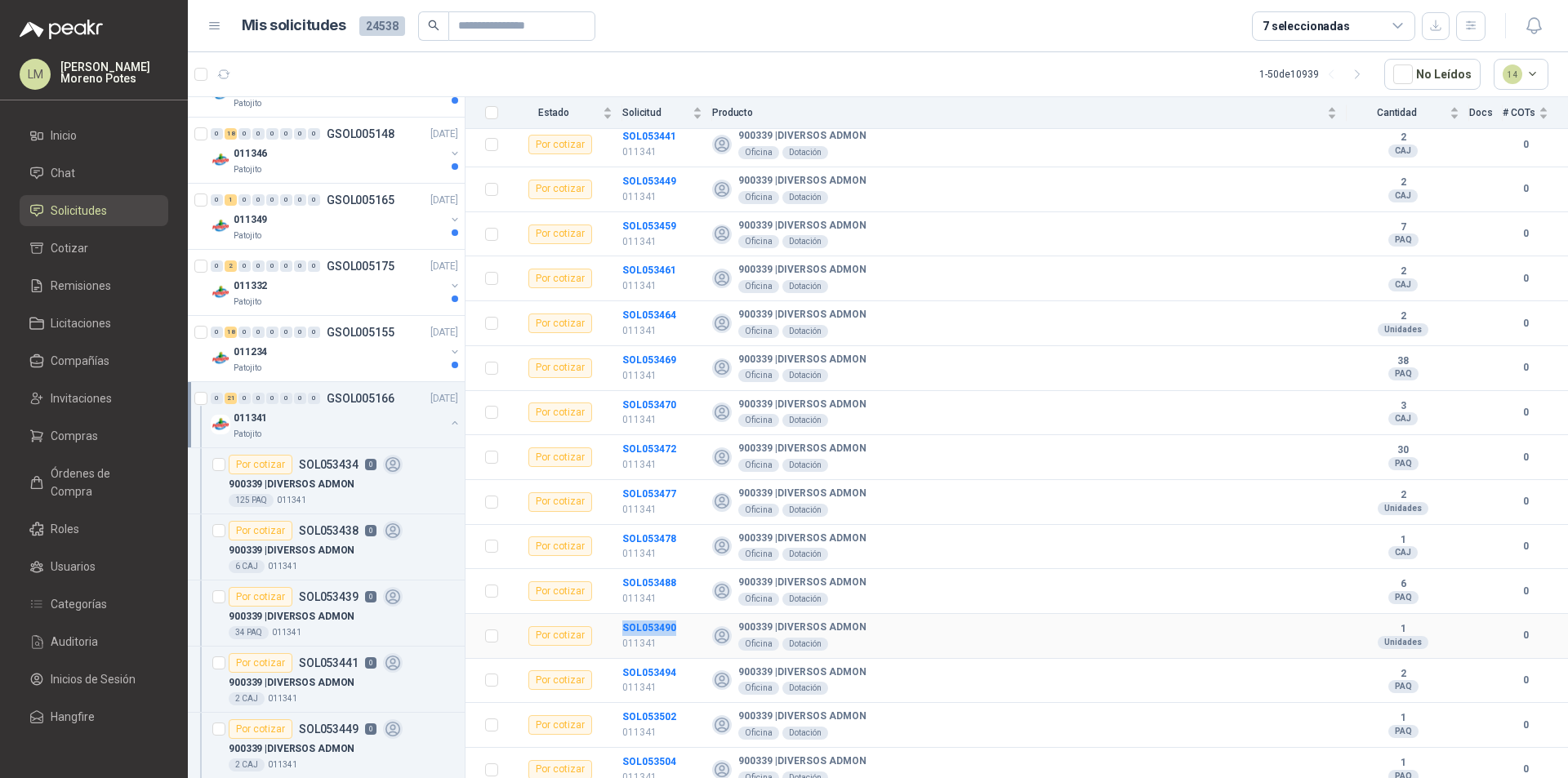
click at [657, 614] on td "SOL053490 011341" at bounding box center [667, 636] width 90 height 45
click at [669, 662] on td "SOL053494 011341" at bounding box center [667, 682] width 90 height 45
click at [669, 661] on td "SOL053494 011341" at bounding box center [667, 682] width 90 height 45
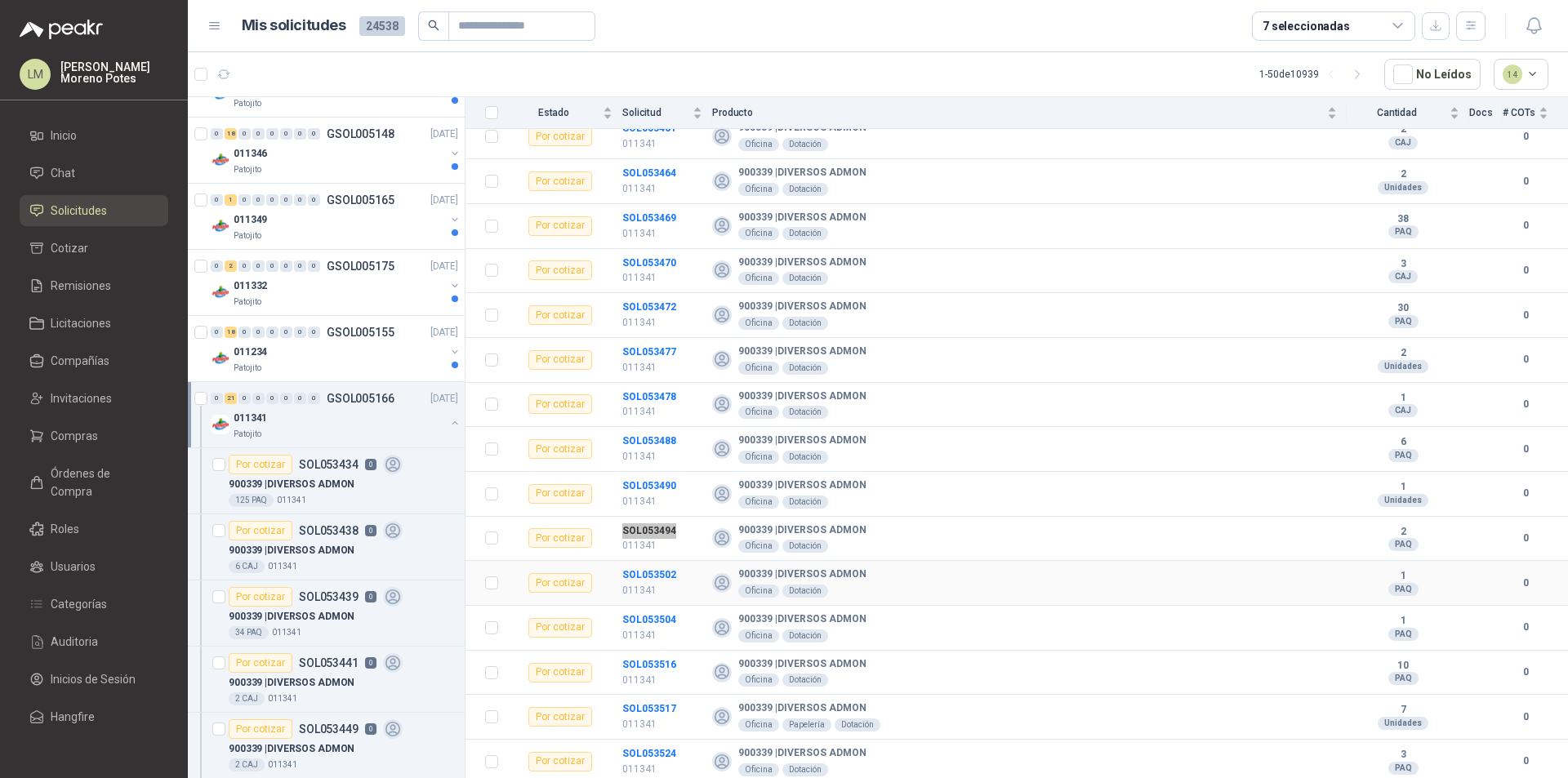
scroll to position [469, 0]
click at [654, 561] on td "SOL053502 011341" at bounding box center [667, 583] width 90 height 45
click at [664, 608] on td "SOL053504 011341" at bounding box center [667, 628] width 90 height 45
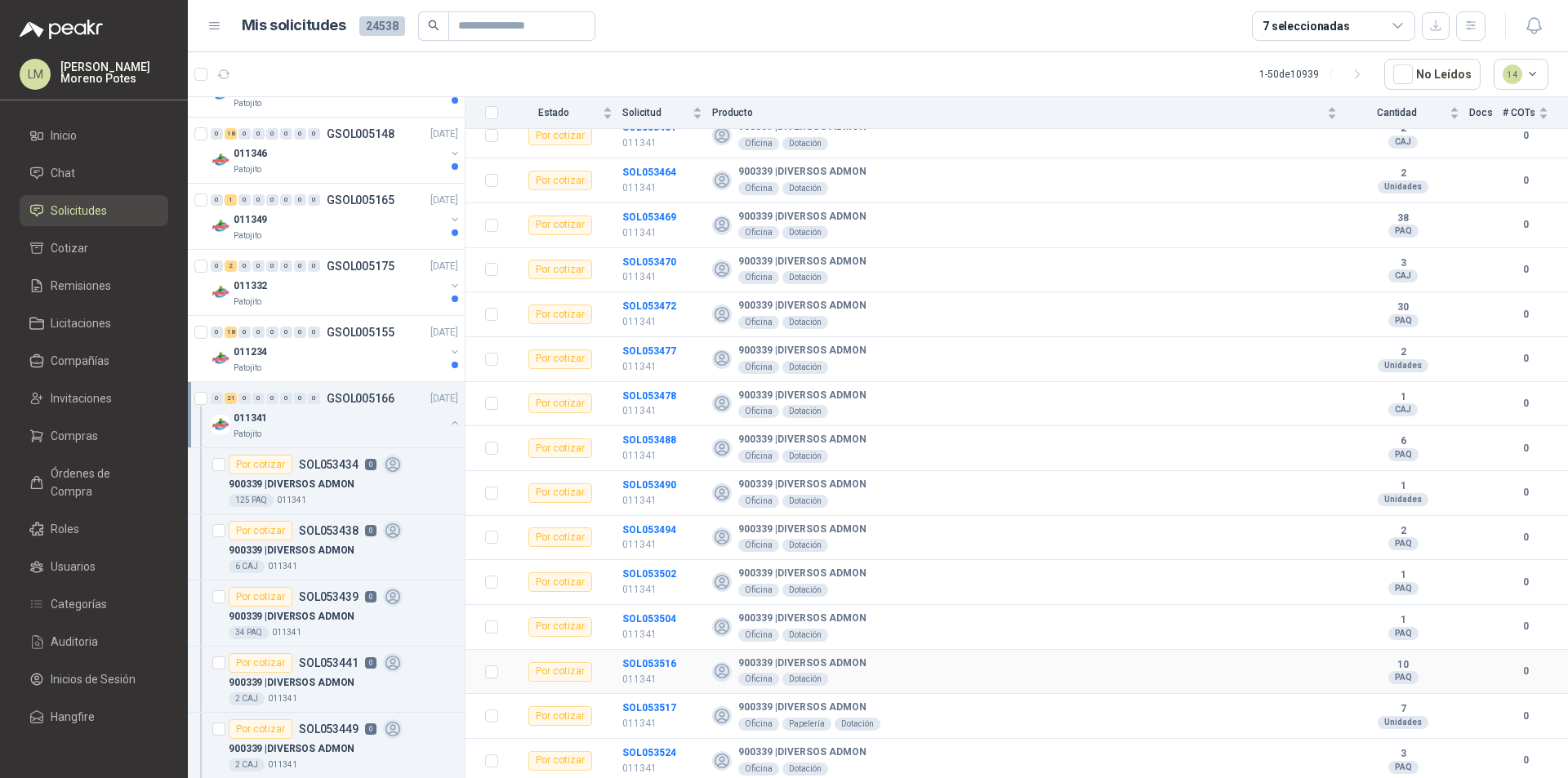
click at [669, 652] on td "SOL053516 011341" at bounding box center [667, 673] width 90 height 45
click at [667, 698] on td "SOL053517 011341" at bounding box center [667, 717] width 90 height 45
click at [670, 745] on td "SOL053524 011341" at bounding box center [667, 761] width 90 height 45
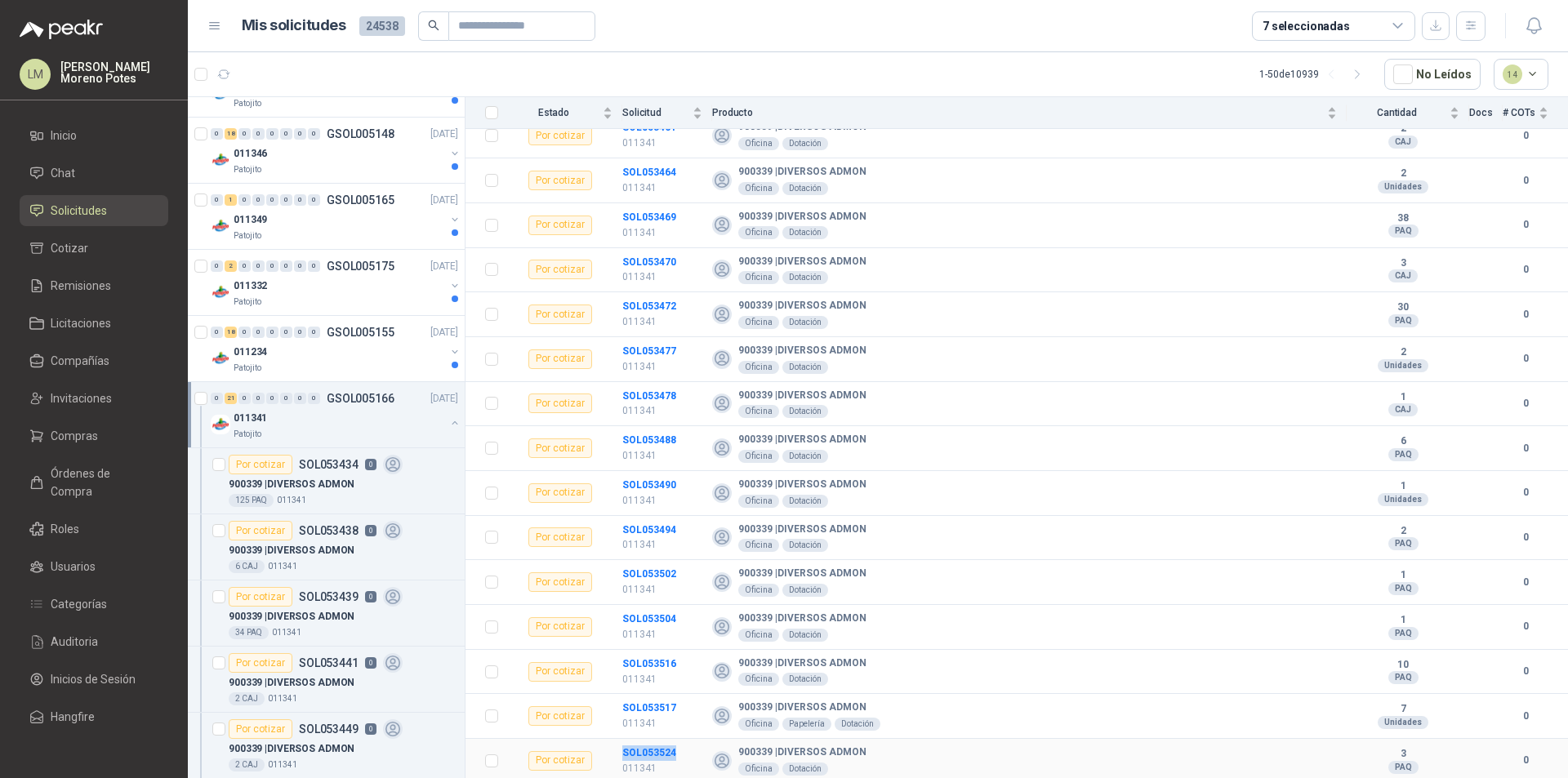
click at [670, 745] on td "SOL053524 011341" at bounding box center [667, 761] width 90 height 45
click at [315, 363] on div "Patojito" at bounding box center [339, 369] width 212 height 13
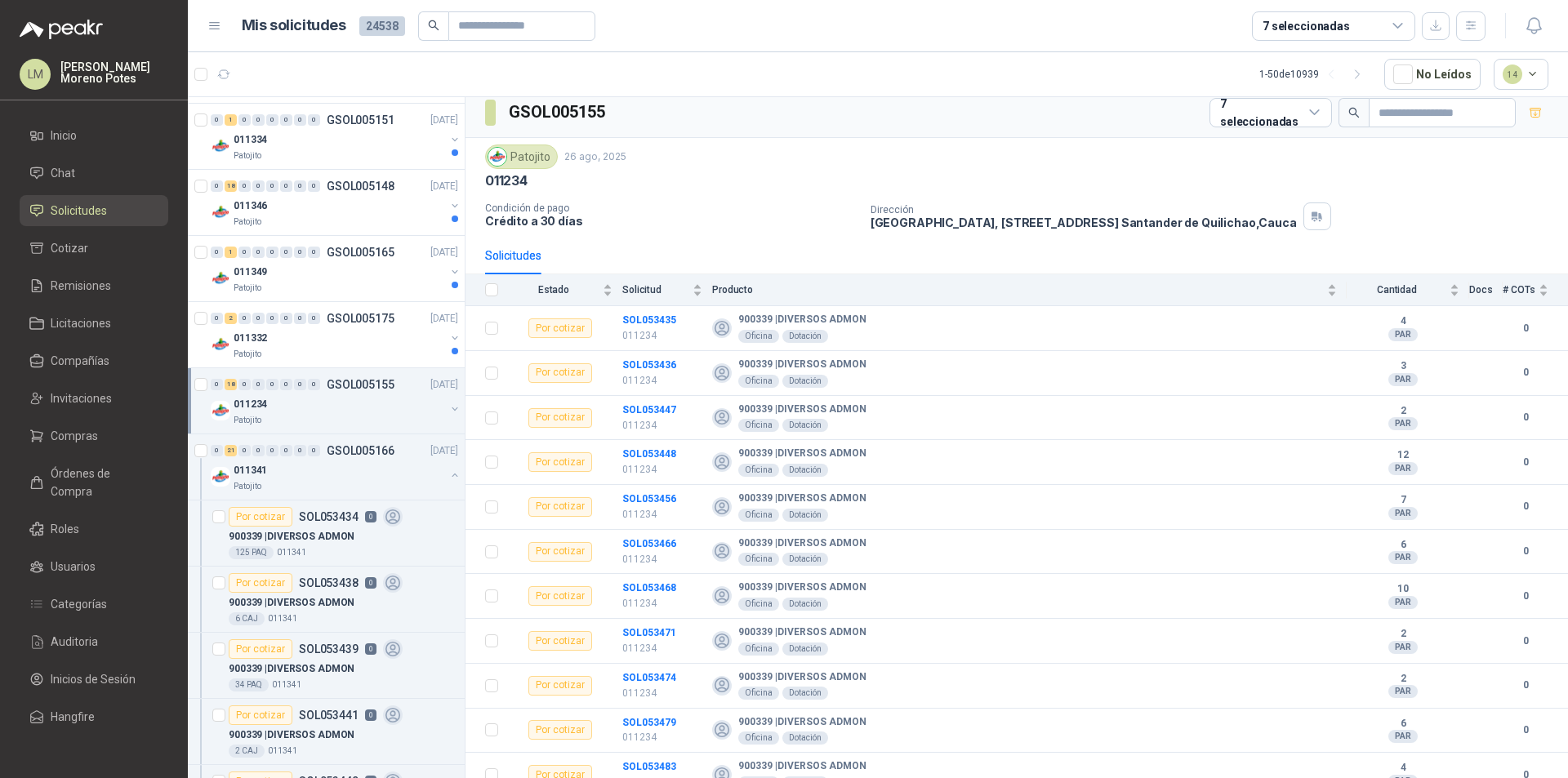
scroll to position [1633, 0]
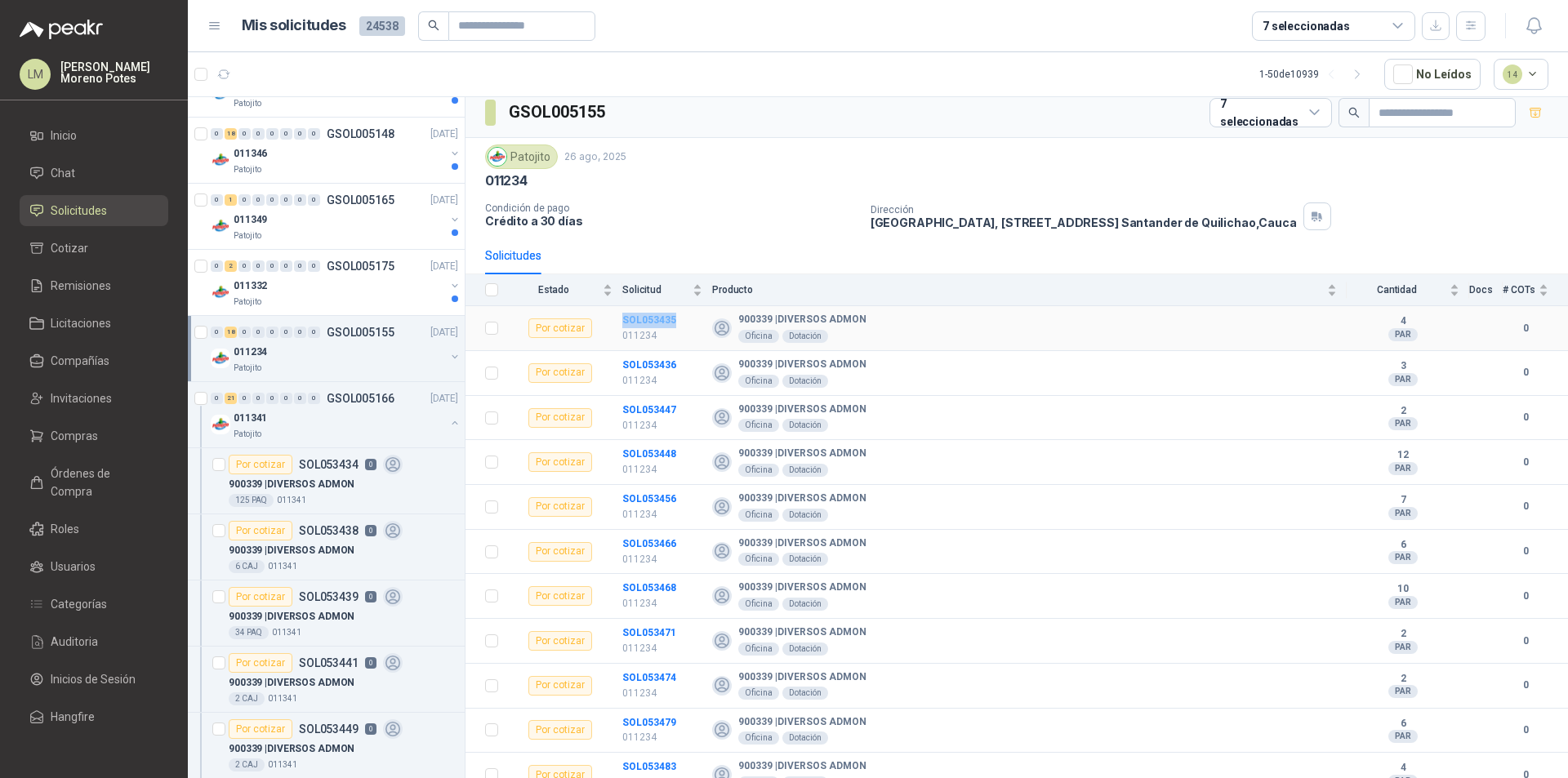
drag, startPoint x: 684, startPoint y: 325, endPoint x: 622, endPoint y: 320, distance: 62.2
click at [622, 320] on td "SOL053435 011234" at bounding box center [667, 329] width 90 height 45
click at [693, 327] on td "SOL053435 011234" at bounding box center [667, 329] width 90 height 45
click at [648, 309] on td "SOL053435 011234" at bounding box center [667, 329] width 90 height 45
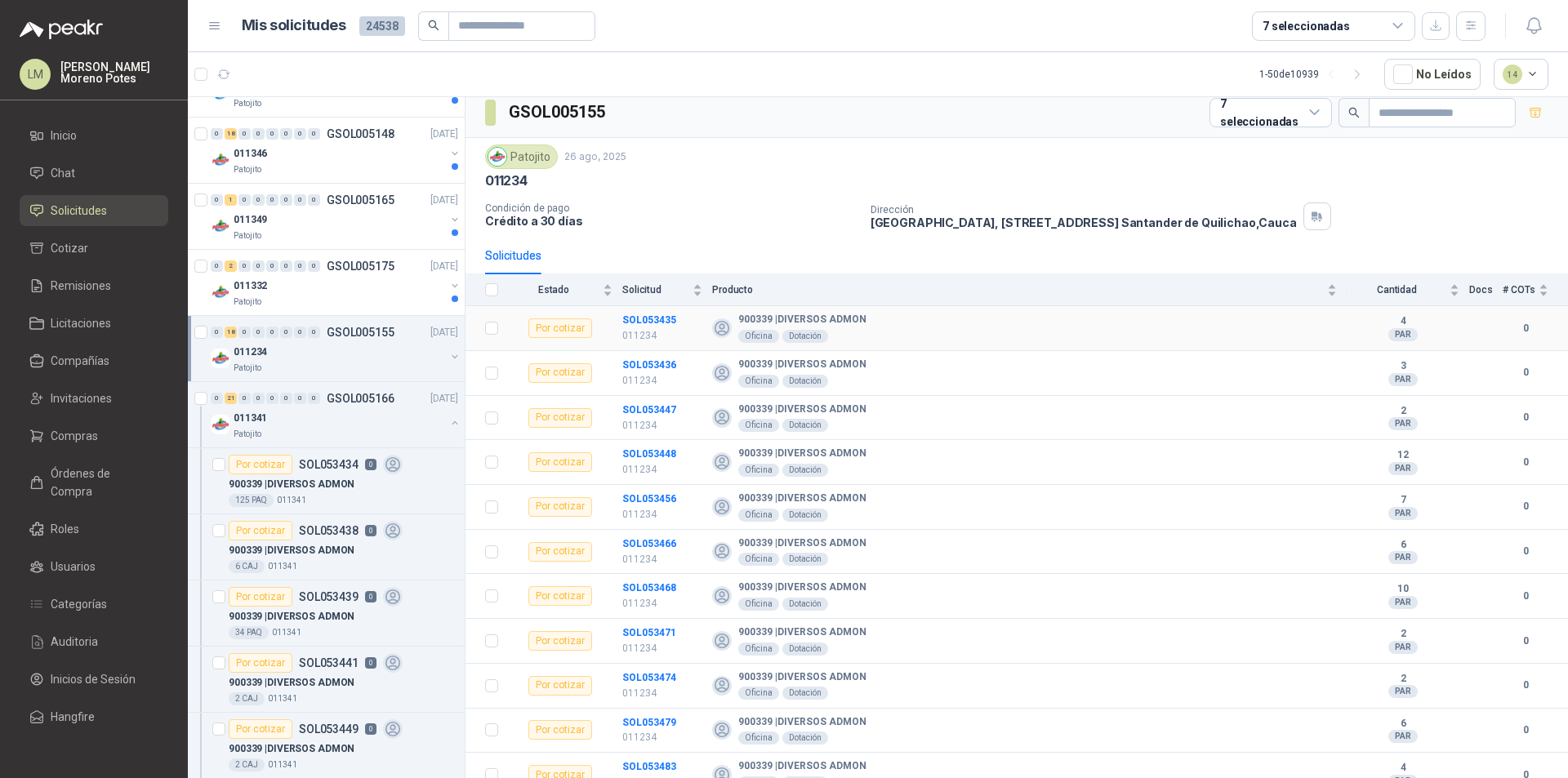
click at [650, 350] on td "SOL053435 011234" at bounding box center [667, 329] width 90 height 45
click at [625, 355] on td "SOL053436 011234" at bounding box center [667, 374] width 90 height 45
click at [644, 396] on td "SOL053447 011234" at bounding box center [667, 418] width 90 height 45
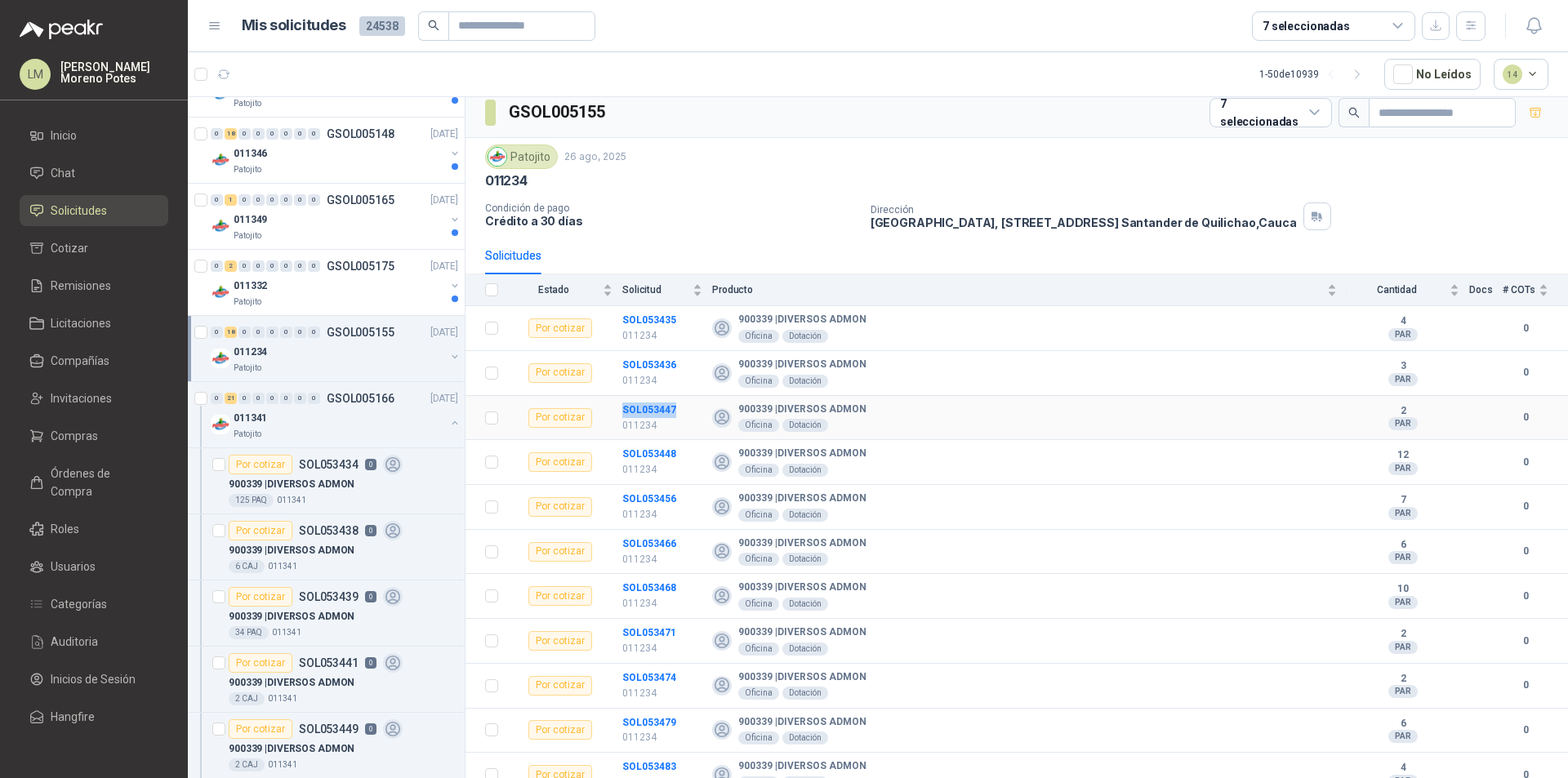
click at [644, 396] on td "SOL053447 011234" at bounding box center [667, 418] width 90 height 45
click at [638, 442] on td "SOL053448 011234" at bounding box center [667, 462] width 90 height 45
click at [639, 442] on td "SOL053448 011234" at bounding box center [667, 462] width 90 height 45
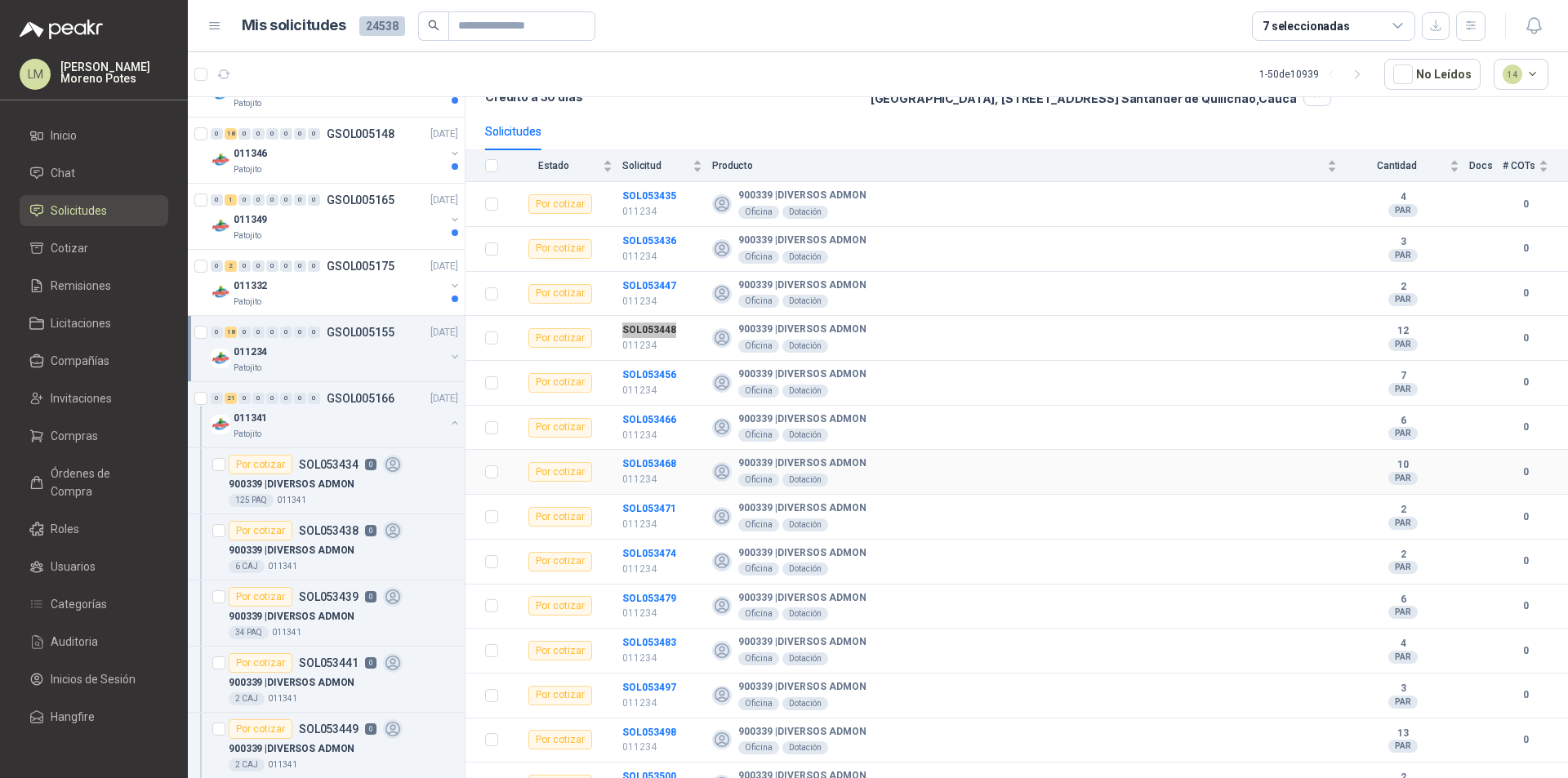
scroll to position [172, 0]
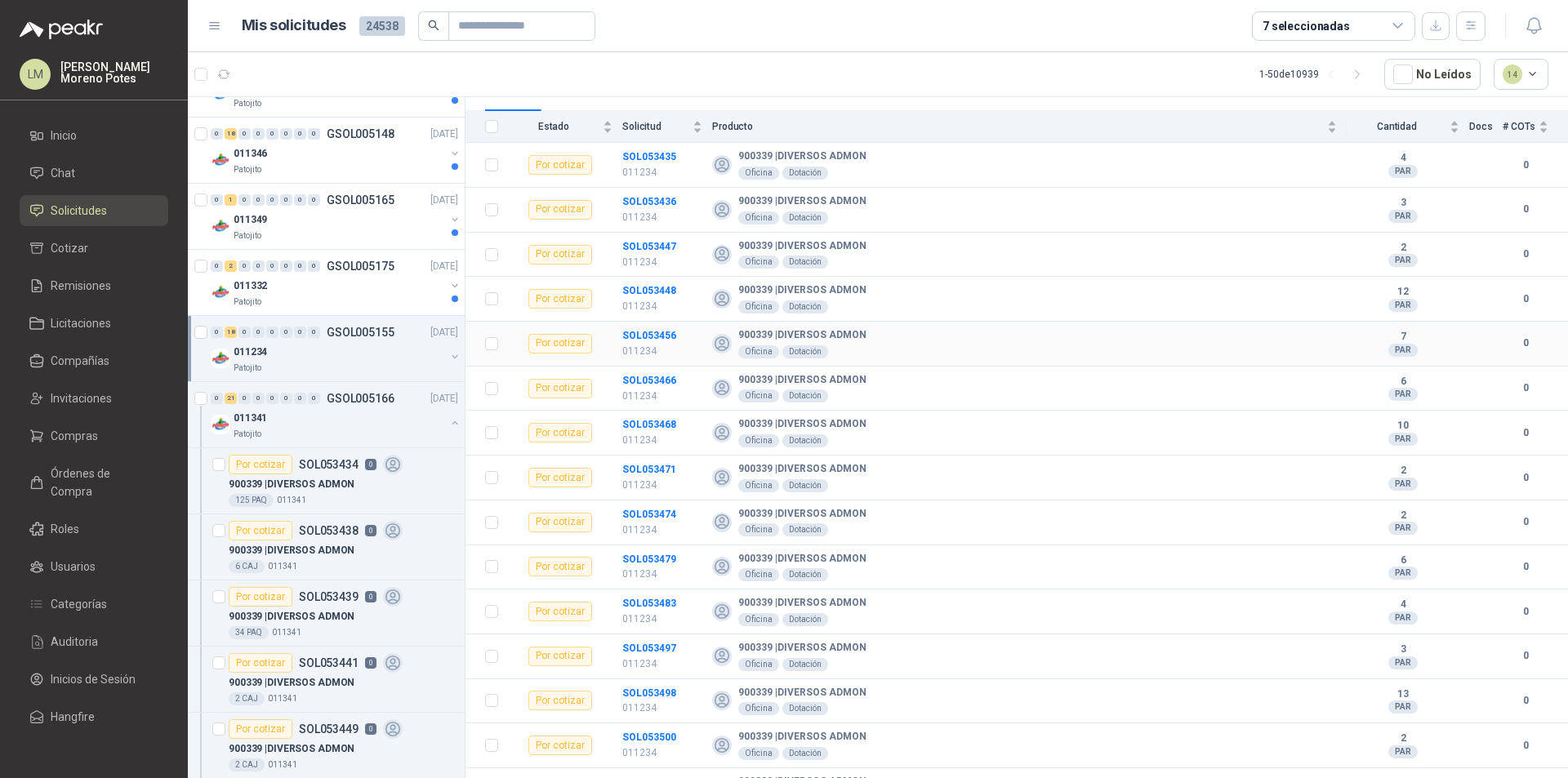
click at [654, 322] on td "SOL053456 011234" at bounding box center [667, 344] width 90 height 45
click at [654, 321] on td "SOL053456 011234" at bounding box center [667, 344] width 90 height 45
click at [644, 368] on td "SOL053466 011234" at bounding box center [667, 389] width 90 height 45
click at [644, 411] on td "SOL053468 011234" at bounding box center [667, 433] width 90 height 45
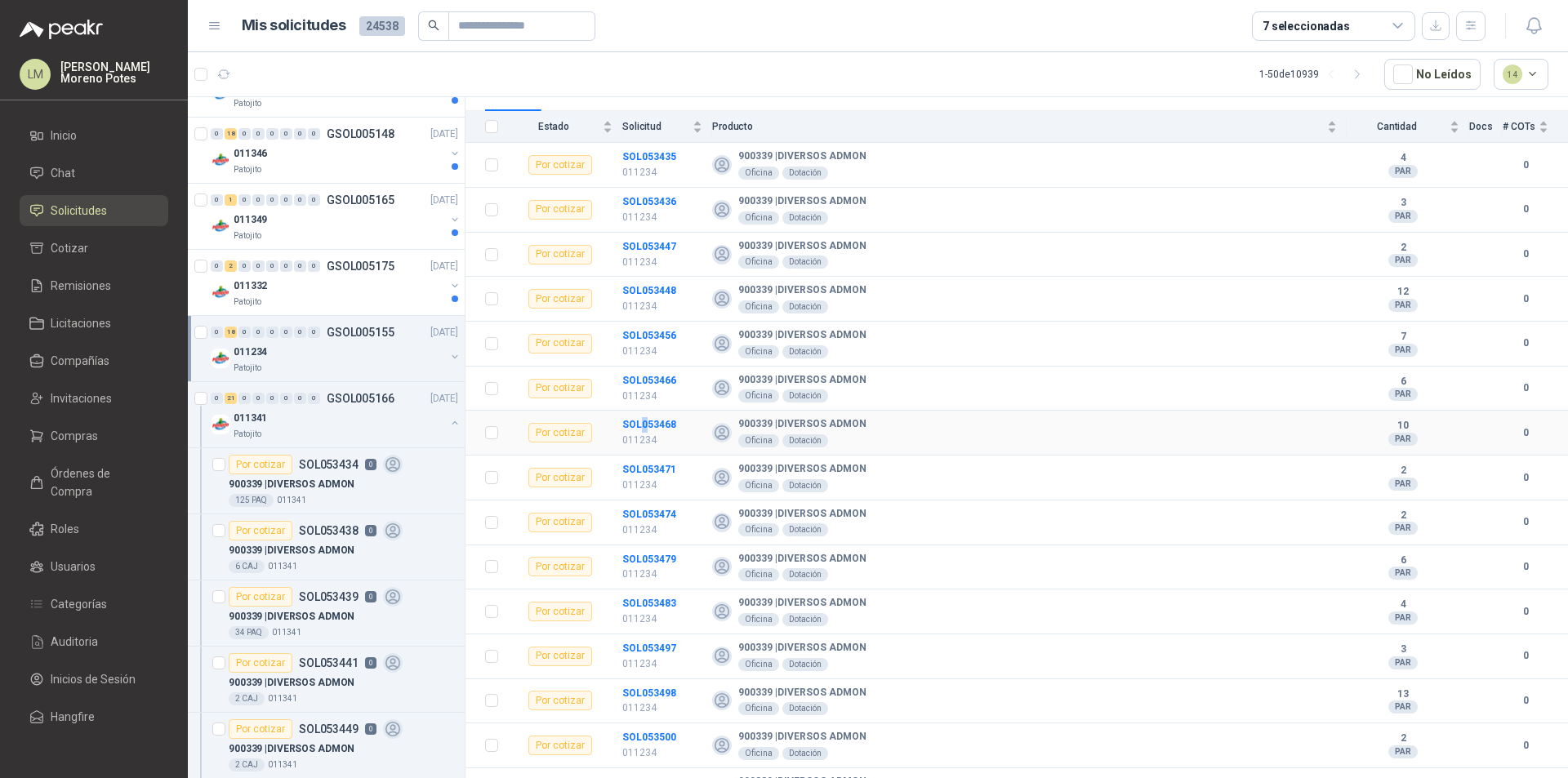
click at [644, 411] on td "SOL053468 011234" at bounding box center [667, 433] width 90 height 45
click at [641, 412] on td "SOL053468 011234" at bounding box center [667, 433] width 90 height 45
click at [642, 456] on td "SOL053471 011234" at bounding box center [667, 478] width 90 height 45
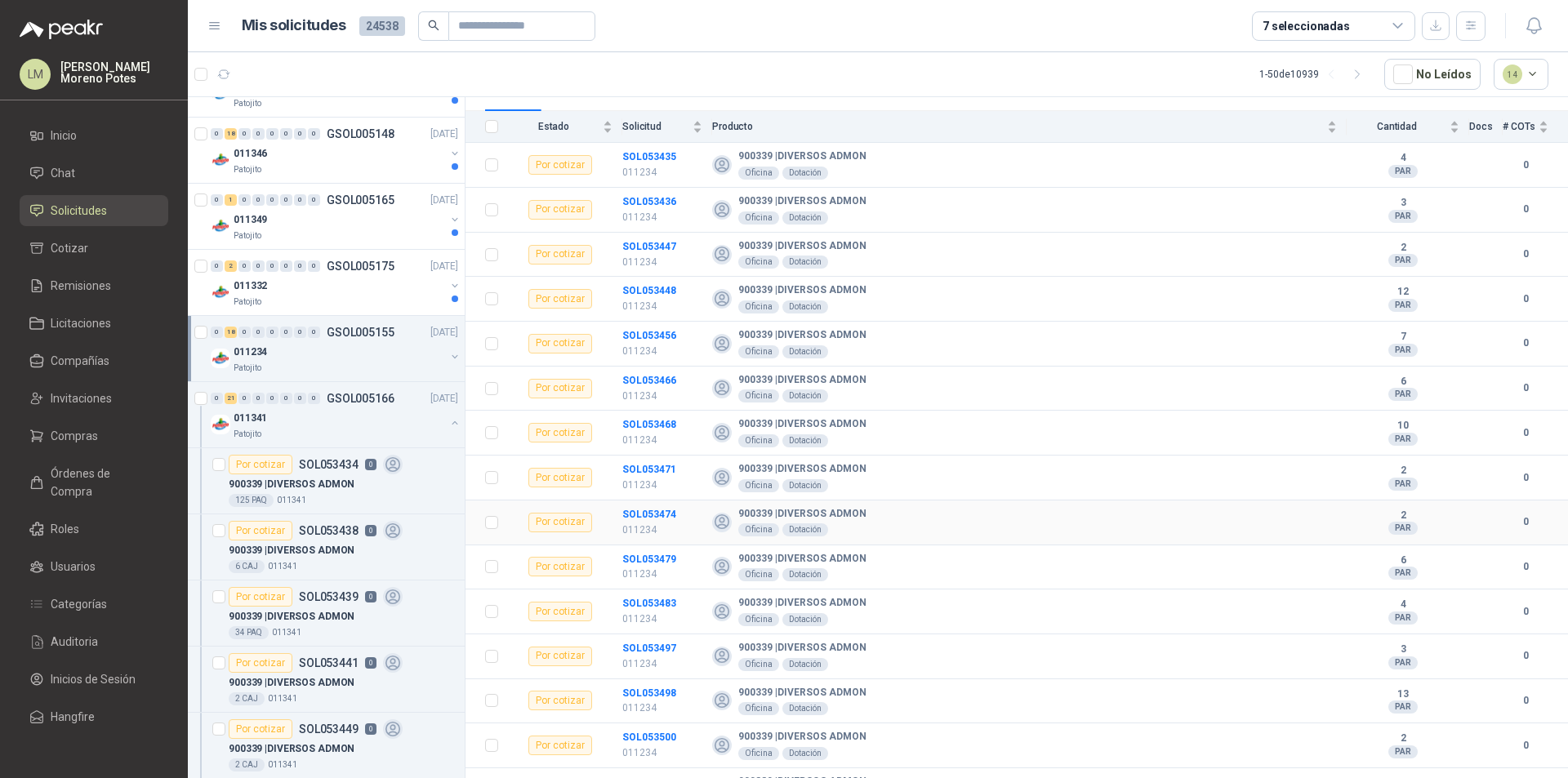
click at [648, 501] on td "SOL053474 011234" at bounding box center [667, 523] width 90 height 45
click at [639, 546] on td "SOL053479 011234" at bounding box center [667, 568] width 90 height 45
click at [648, 592] on td "SOL053483 011234" at bounding box center [667, 612] width 90 height 45
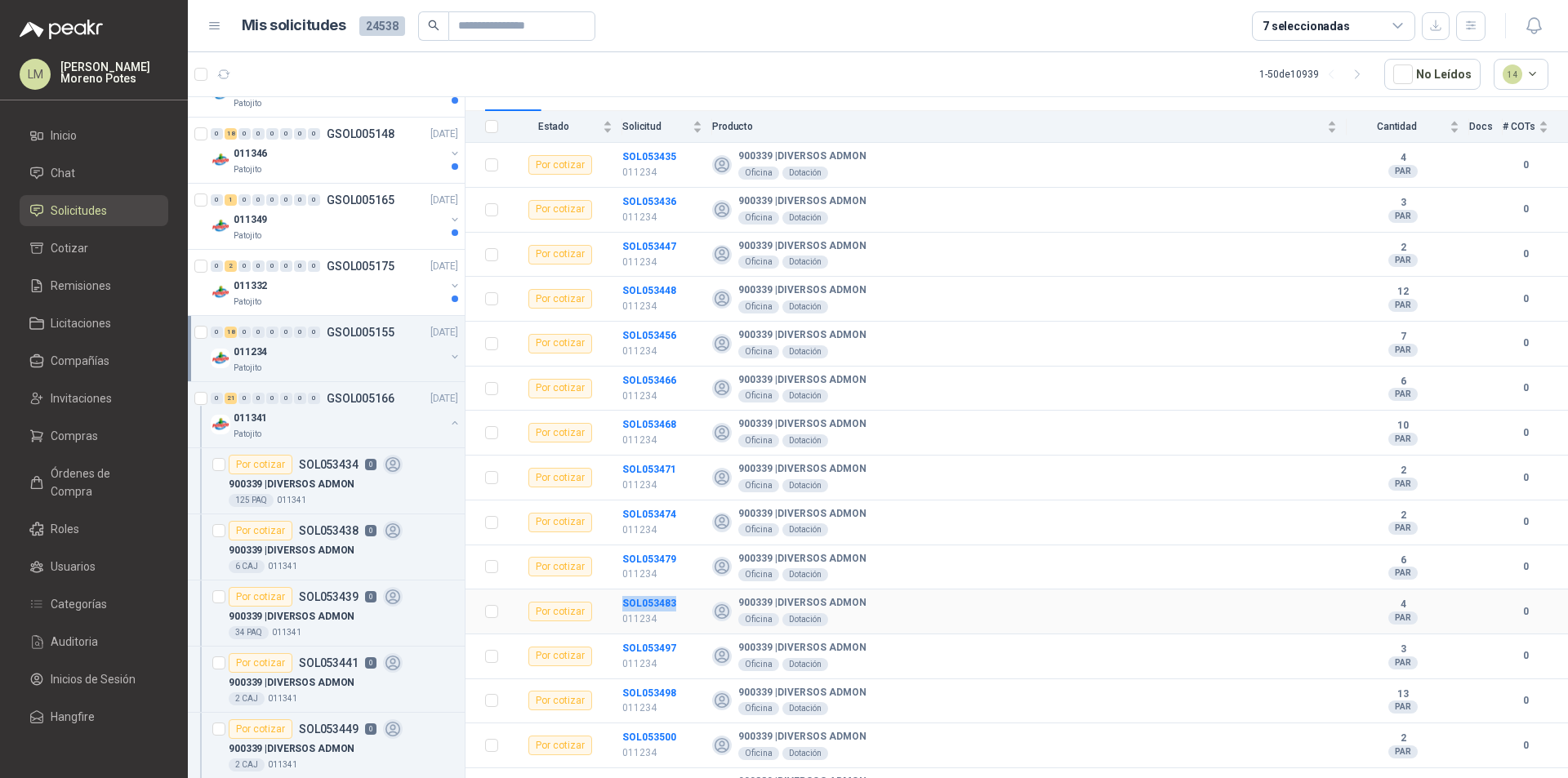
click at [648, 592] on td "SOL053483 011234" at bounding box center [667, 612] width 90 height 45
click at [638, 637] on td "SOL053497 011234" at bounding box center [667, 657] width 90 height 45
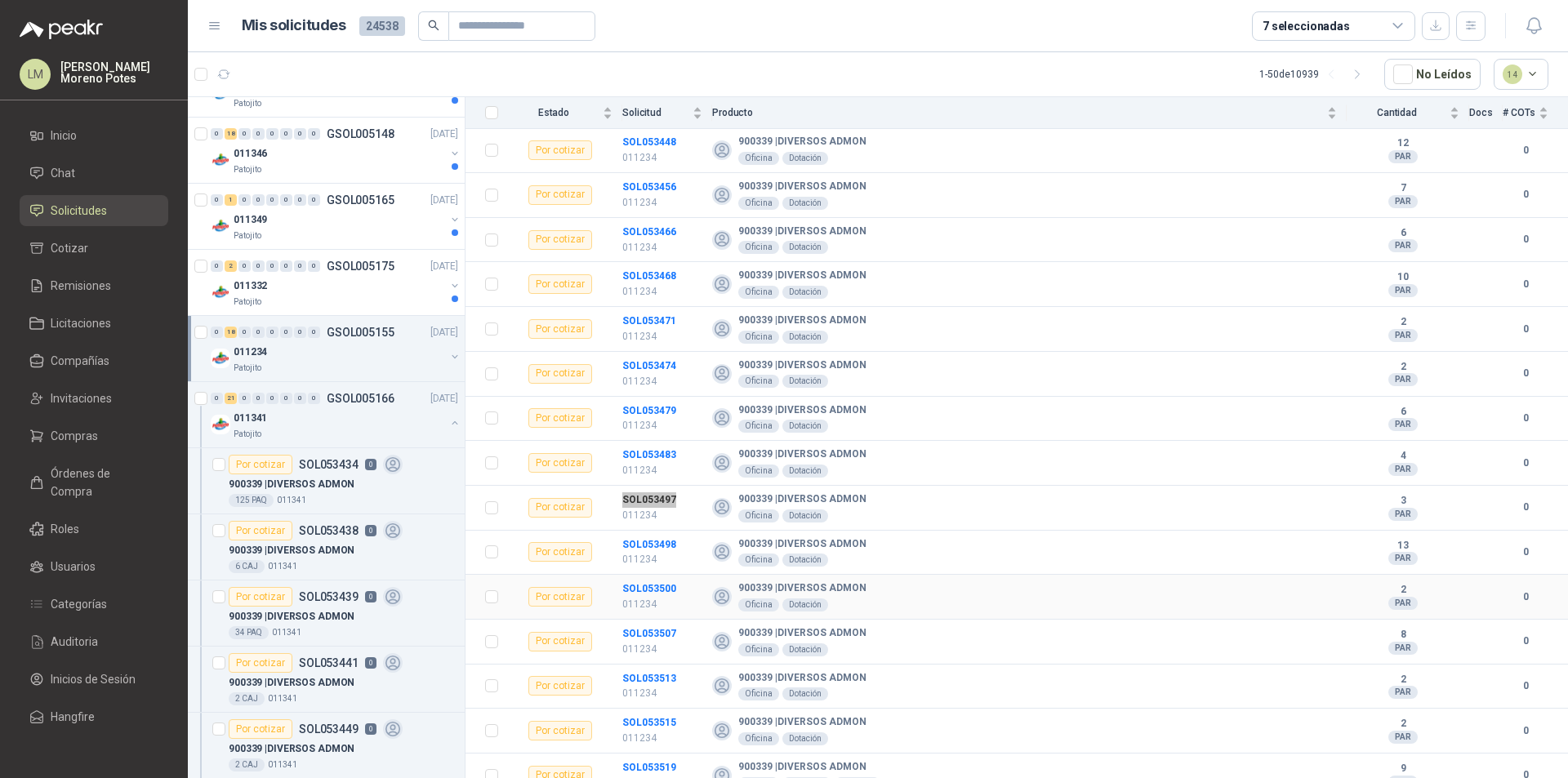
scroll to position [335, 0]
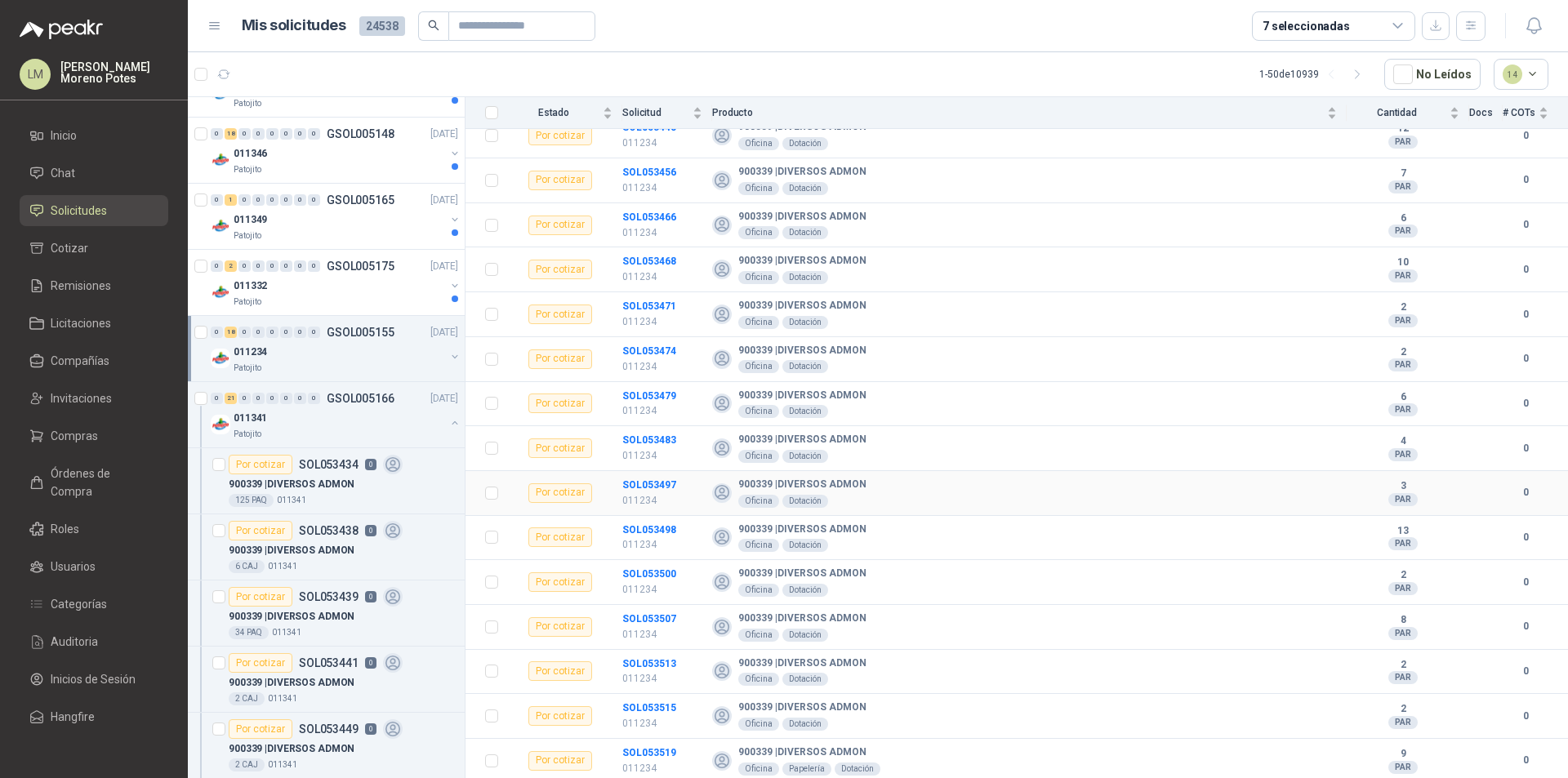
click at [660, 515] on td "SOL053497 011234" at bounding box center [667, 493] width 90 height 45
click at [651, 518] on td "SOL053498 011234" at bounding box center [667, 538] width 90 height 45
click at [649, 565] on td "SOL053500 011234" at bounding box center [667, 583] width 90 height 45
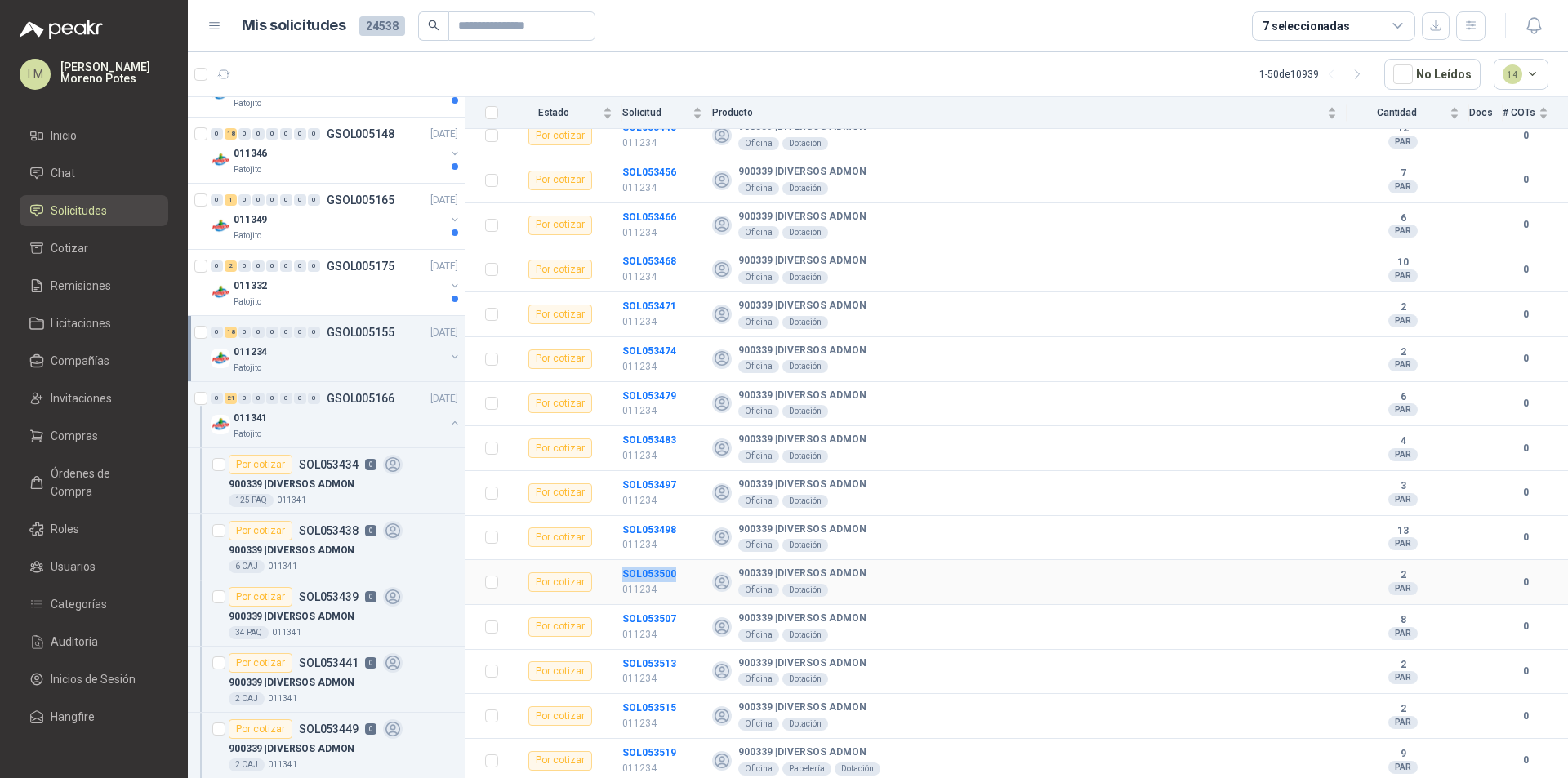
click at [649, 565] on td "SOL053500 011234" at bounding box center [667, 583] width 90 height 45
click at [649, 607] on td "SOL053507 011234" at bounding box center [667, 628] width 90 height 45
click at [642, 652] on td "SOL053513 011234" at bounding box center [667, 673] width 90 height 45
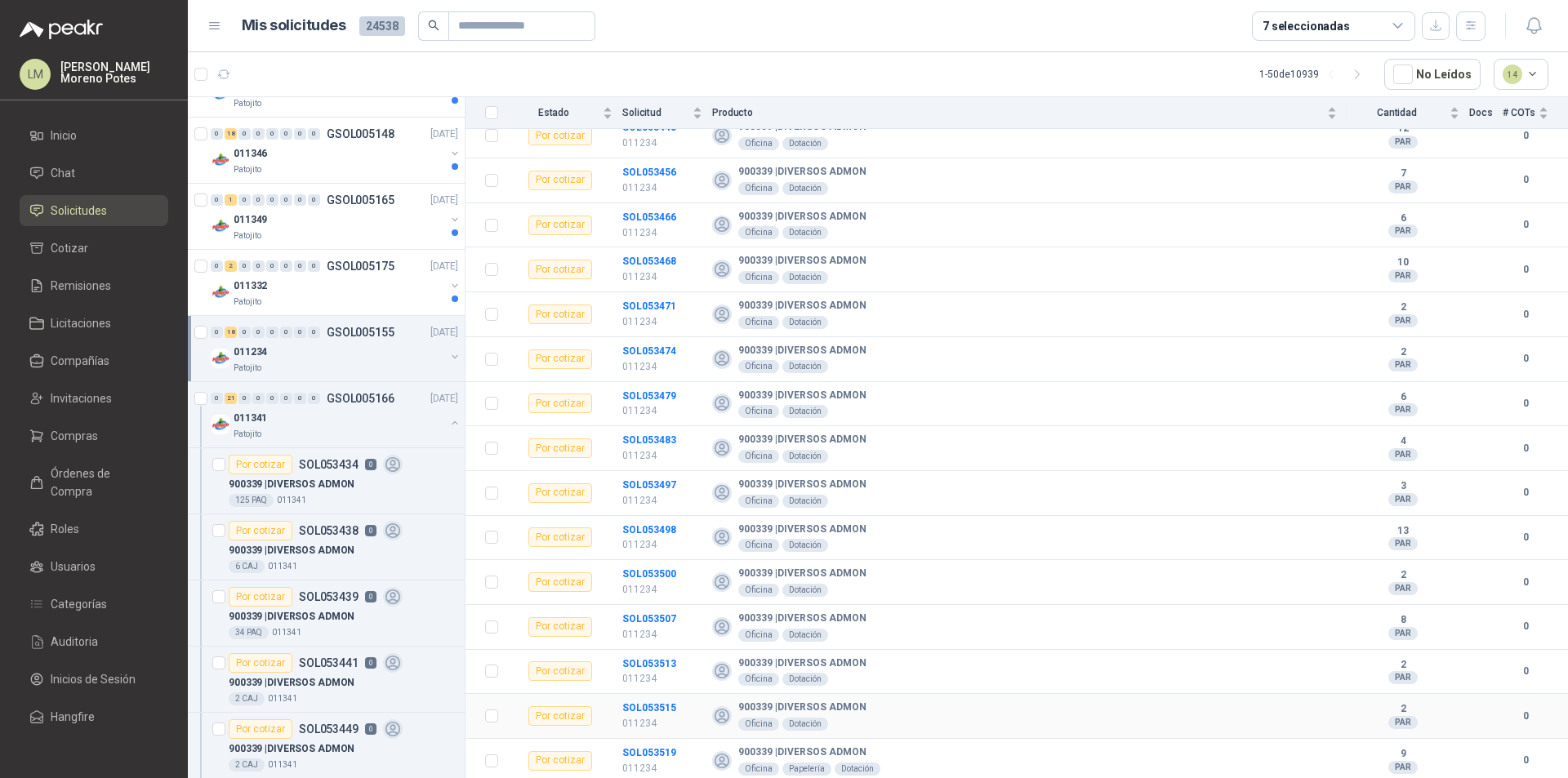
click at [661, 696] on td "SOL053515 011234" at bounding box center [667, 717] width 90 height 45
click at [645, 738] on td "SOL053515 011234" at bounding box center [667, 717] width 90 height 45
click at [669, 741] on td "SOL053519 011234" at bounding box center [667, 761] width 90 height 45
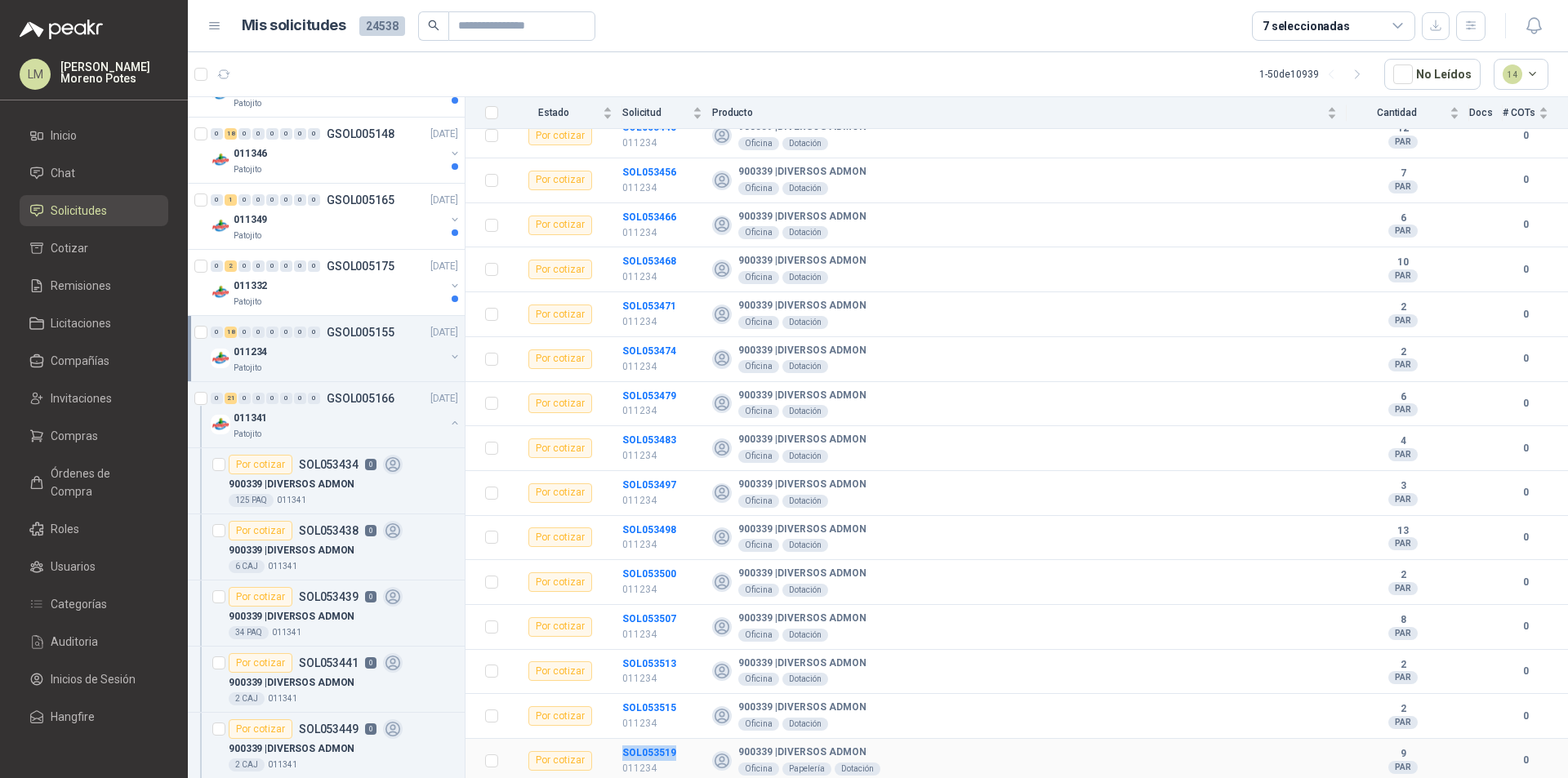
click at [669, 741] on td "SOL053519 011234" at bounding box center [667, 761] width 90 height 45
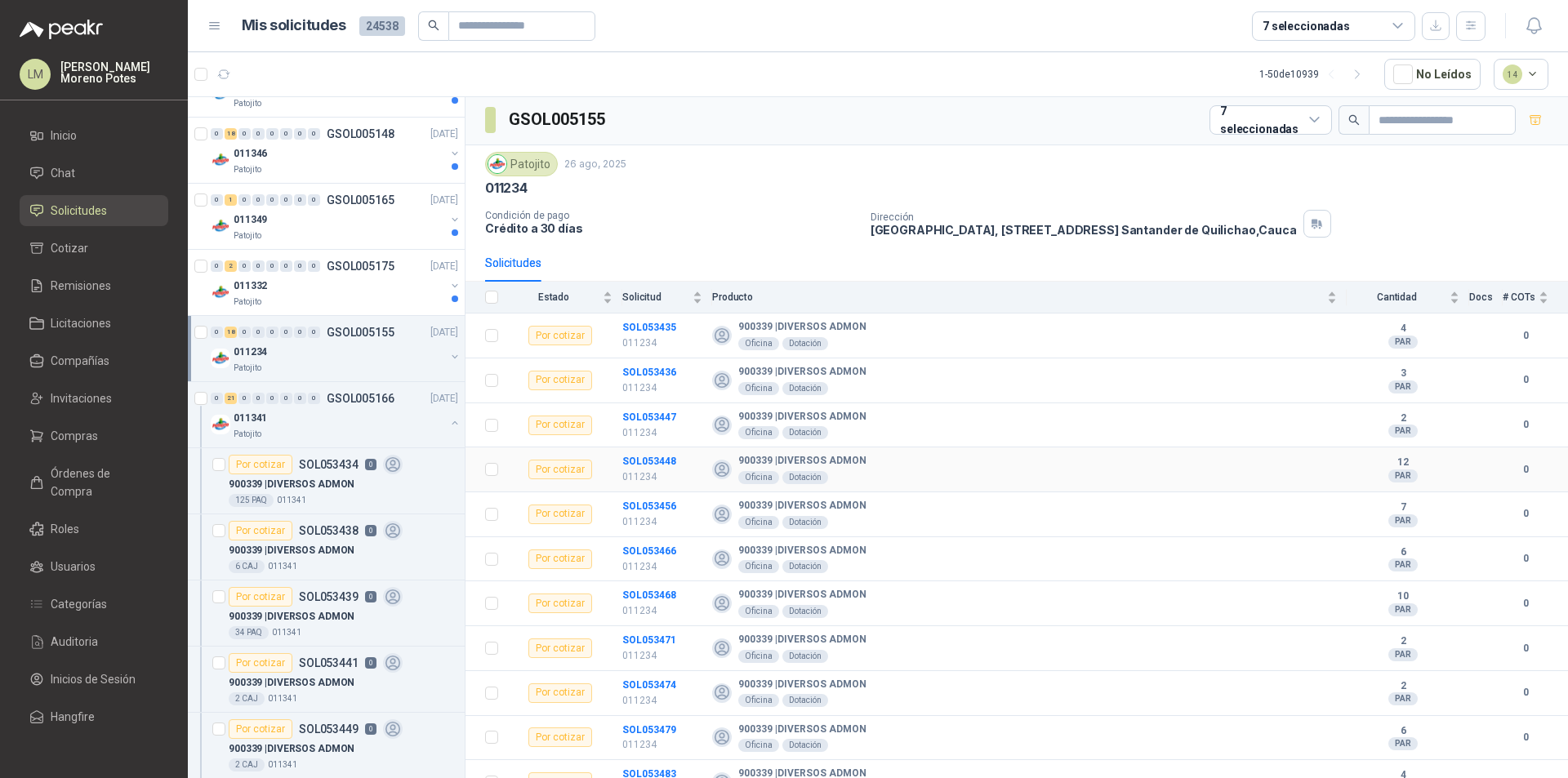
scroll to position [0, 0]
click at [354, 306] on div "Patojito" at bounding box center [339, 302] width 212 height 13
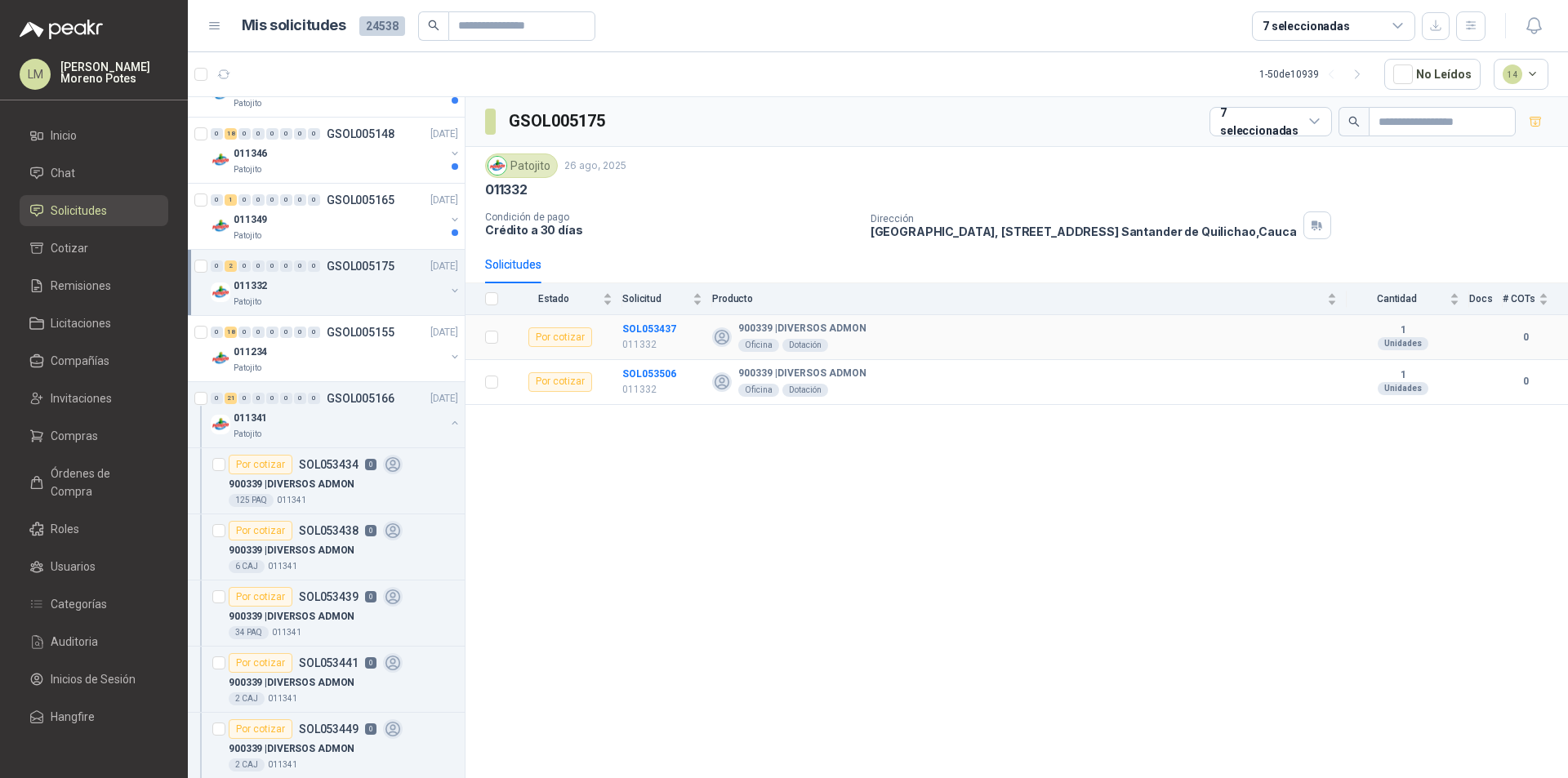
click at [661, 316] on td "SOL053437 011332" at bounding box center [667, 338] width 90 height 45
click at [664, 362] on td "SOL053506 011332" at bounding box center [667, 383] width 90 height 45
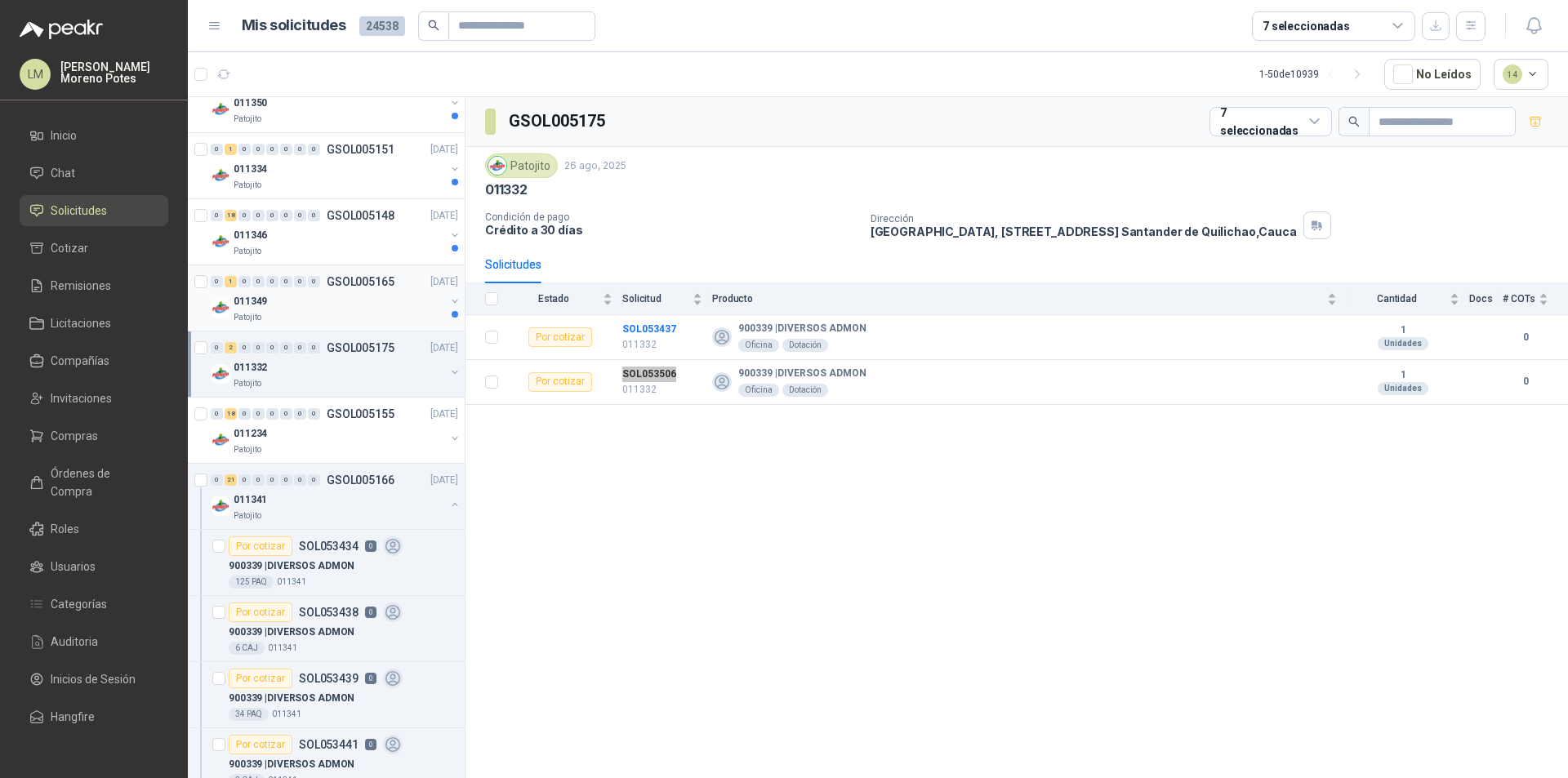
click at [350, 313] on div "Patojito" at bounding box center [339, 318] width 212 height 13
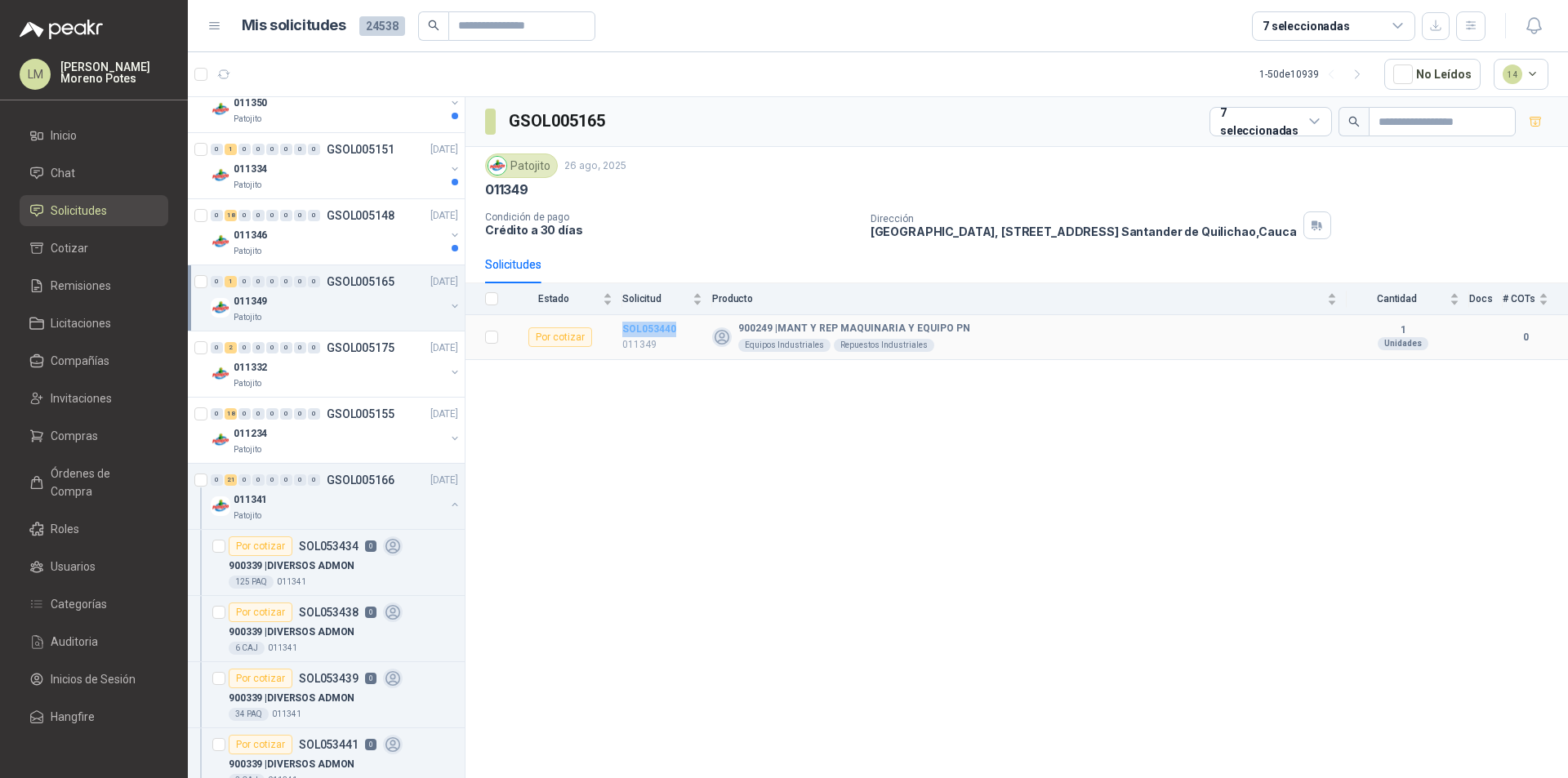
drag, startPoint x: 688, startPoint y: 327, endPoint x: 630, endPoint y: 323, distance: 58.1
click at [625, 325] on td "SOL053440 011349" at bounding box center [667, 338] width 90 height 45
click at [686, 321] on td "SOL053440 011349" at bounding box center [667, 338] width 90 height 45
click at [645, 319] on td "SOL053440 011349" at bounding box center [667, 338] width 90 height 45
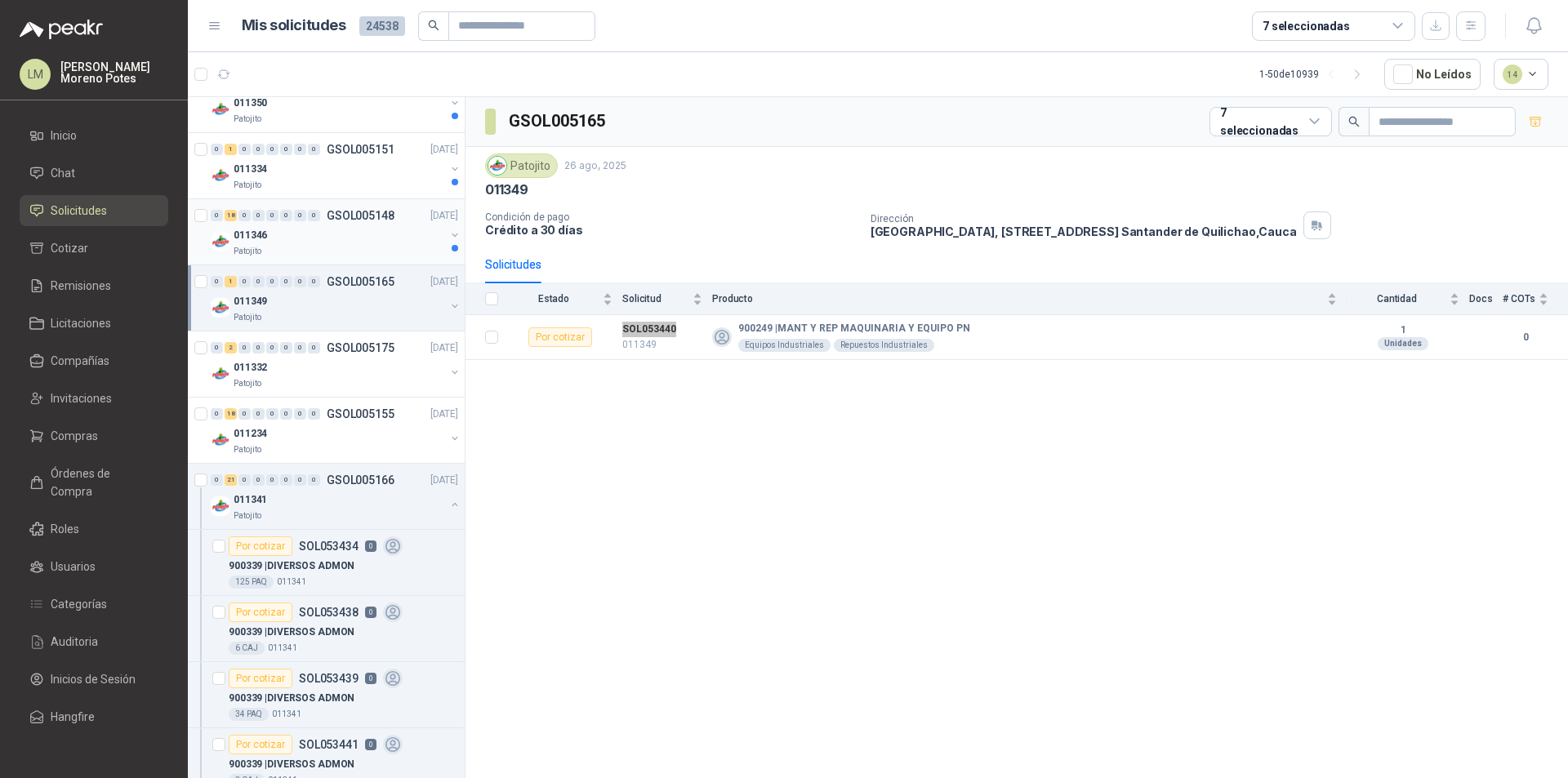
click at [327, 252] on div "Patojito" at bounding box center [339, 252] width 212 height 13
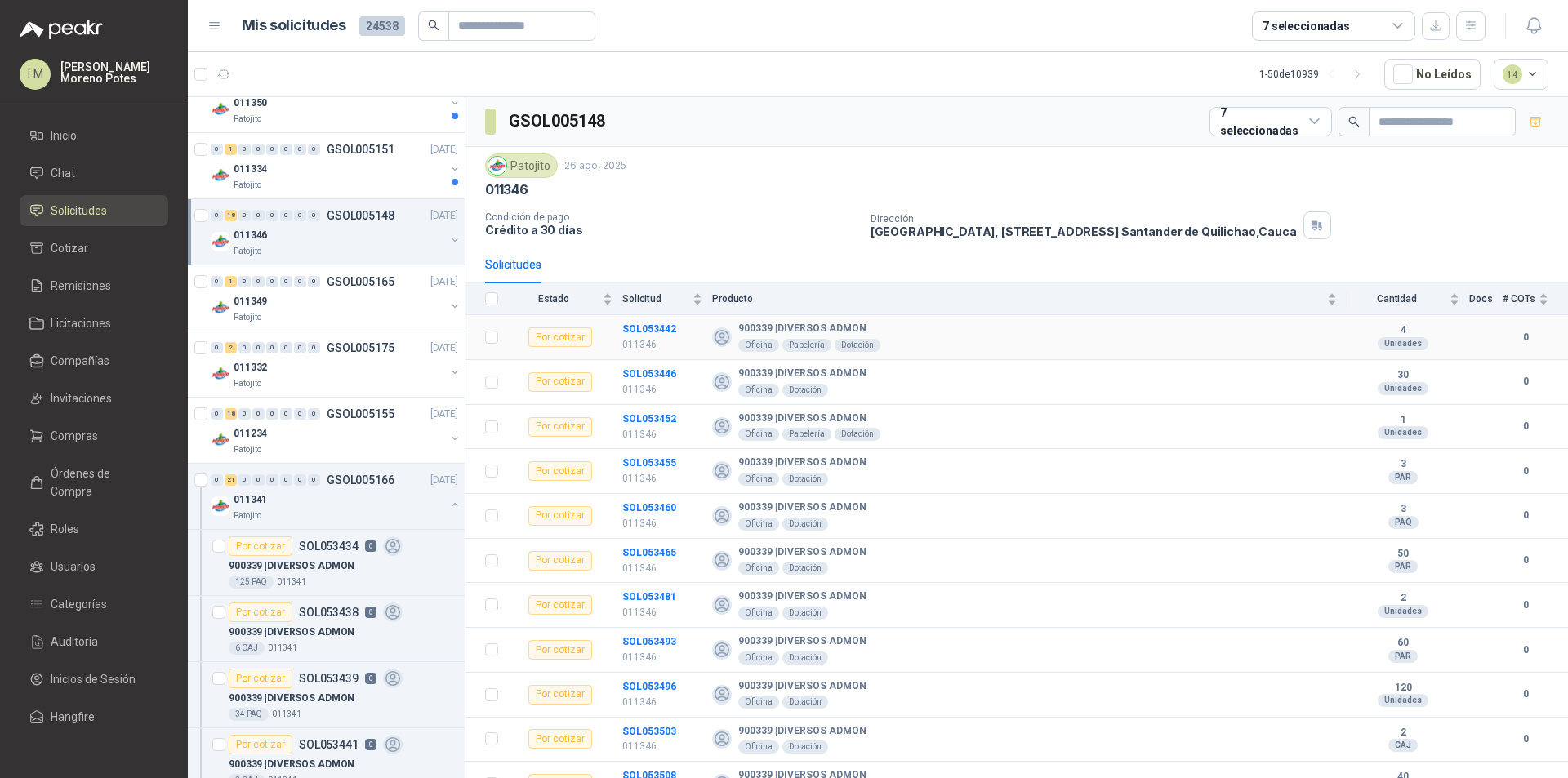
click at [637, 317] on td "SOL053442 011346" at bounding box center [667, 338] width 90 height 45
click at [647, 366] on td "SOL053446 011346" at bounding box center [667, 383] width 90 height 45
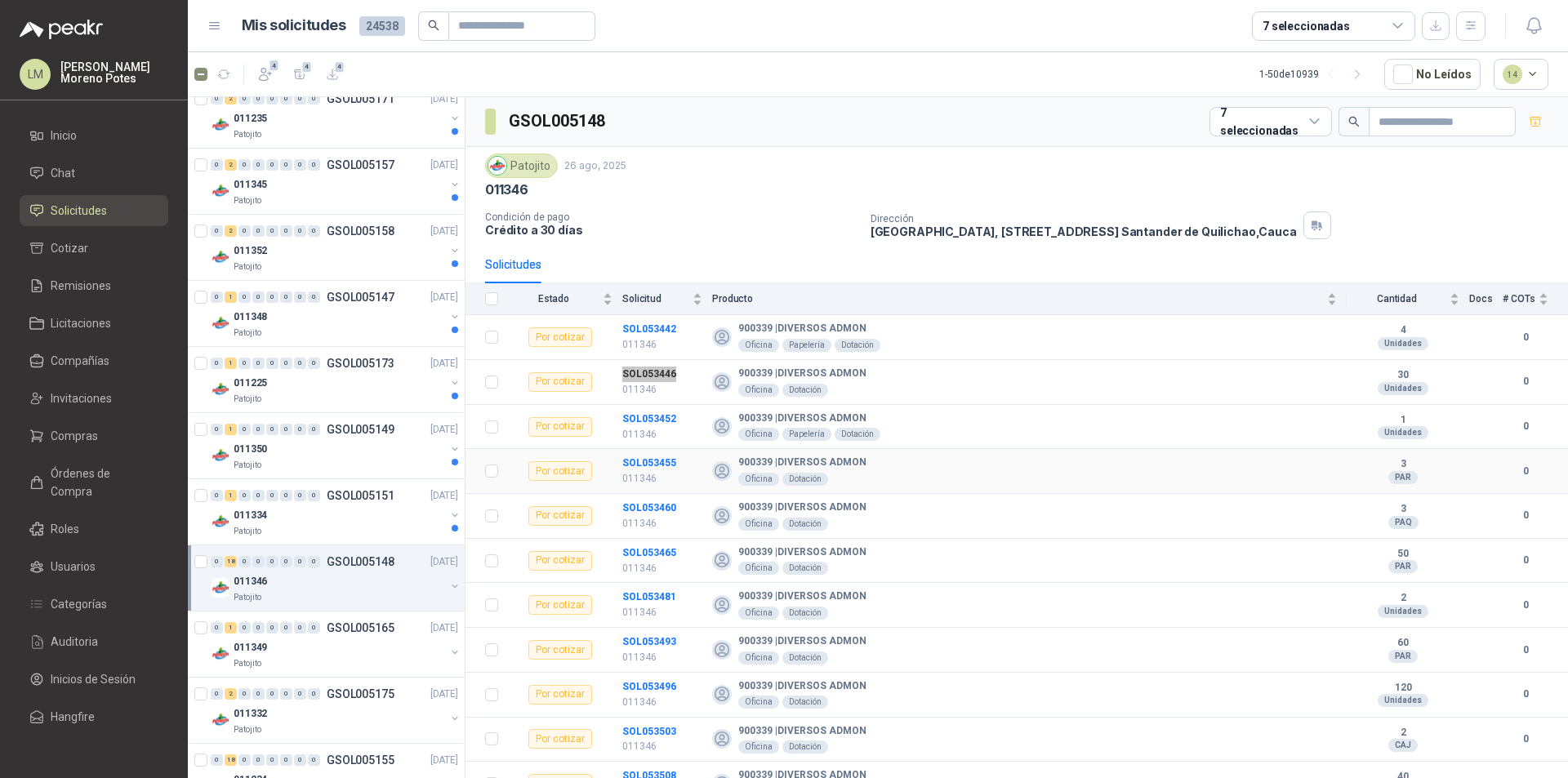
scroll to position [1225, 0]
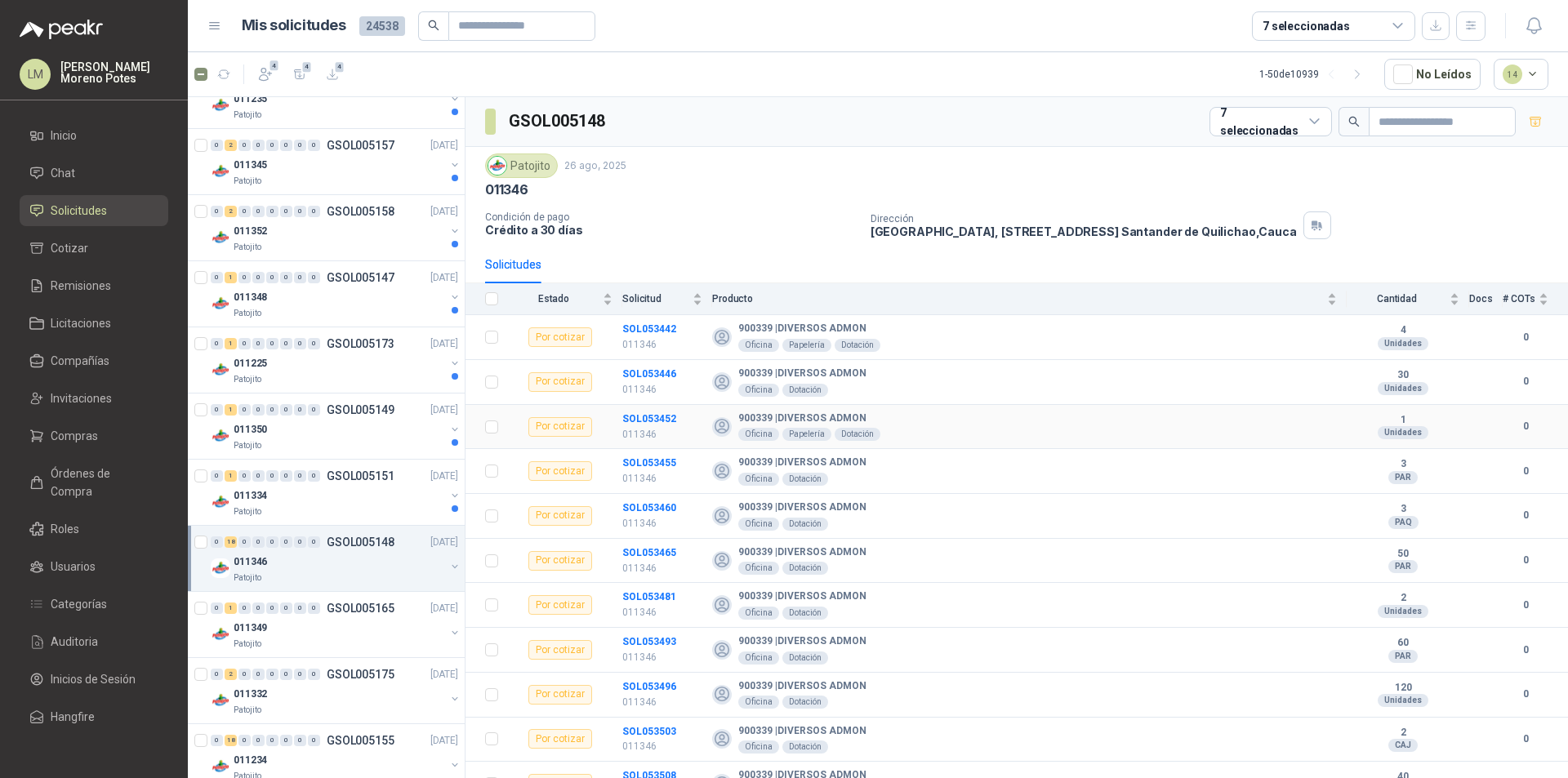
click at [649, 407] on td "SOL053452 011346" at bounding box center [667, 428] width 90 height 45
click at [659, 453] on td "SOL053455 011346" at bounding box center [667, 472] width 90 height 45
click at [658, 496] on td "SOL053460 011346" at bounding box center [667, 516] width 90 height 45
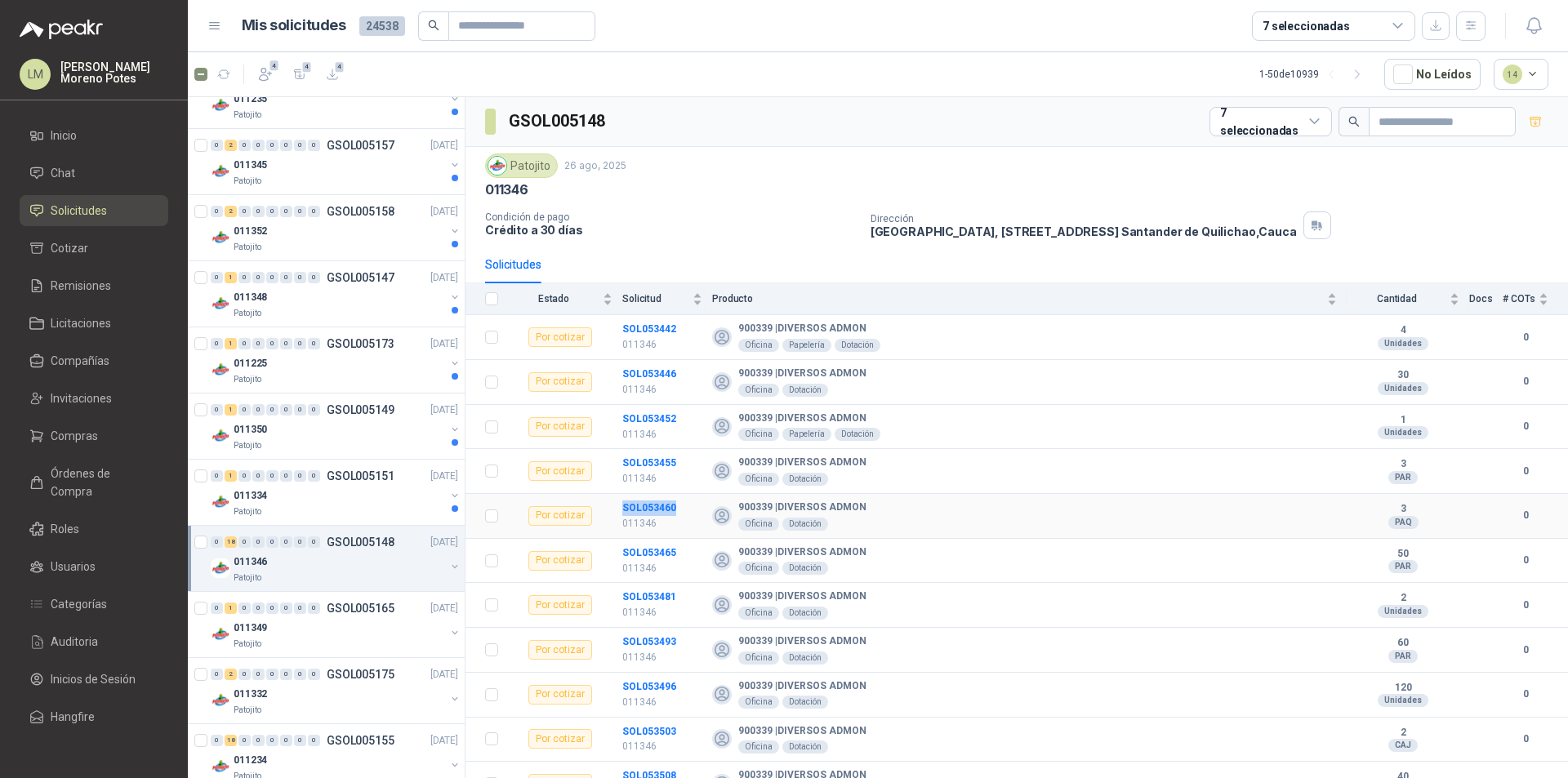
click at [658, 496] on td "SOL053460 011346" at bounding box center [667, 516] width 90 height 45
click at [654, 543] on td "SOL053465 011346" at bounding box center [667, 561] width 90 height 45
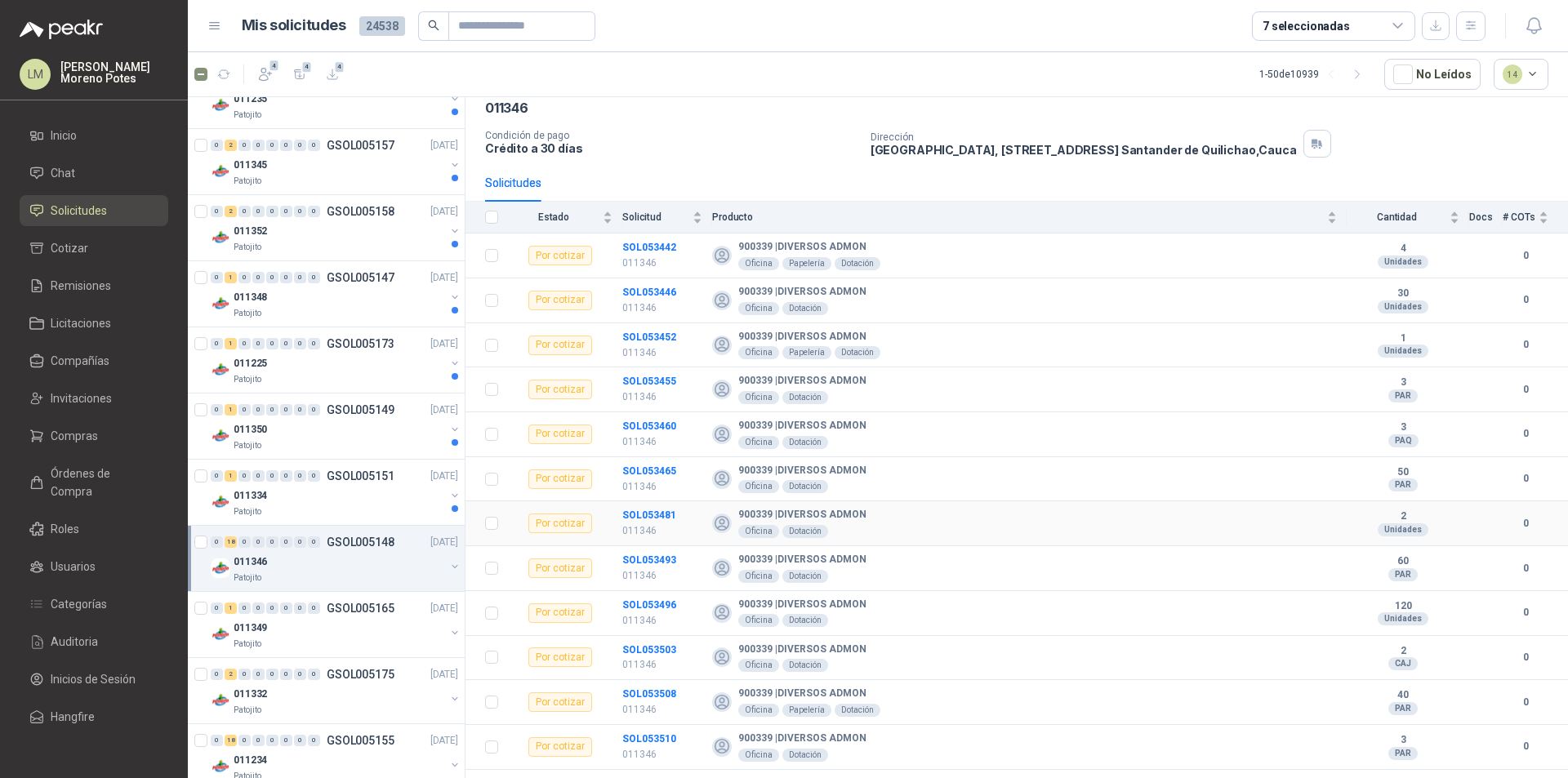
click at [650, 505] on td "SOL053481 011346" at bounding box center [667, 524] width 90 height 45
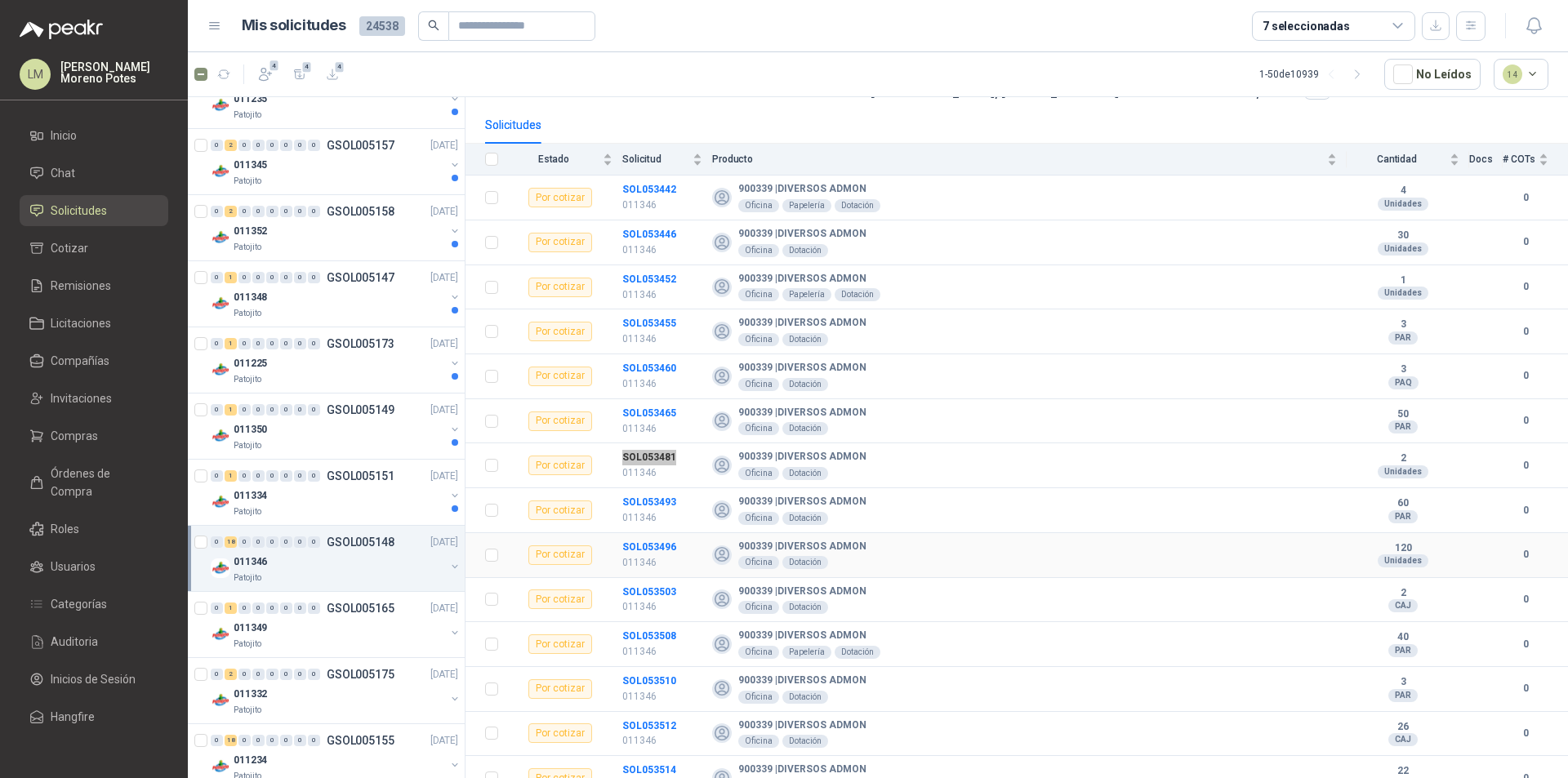
scroll to position [164, 0]
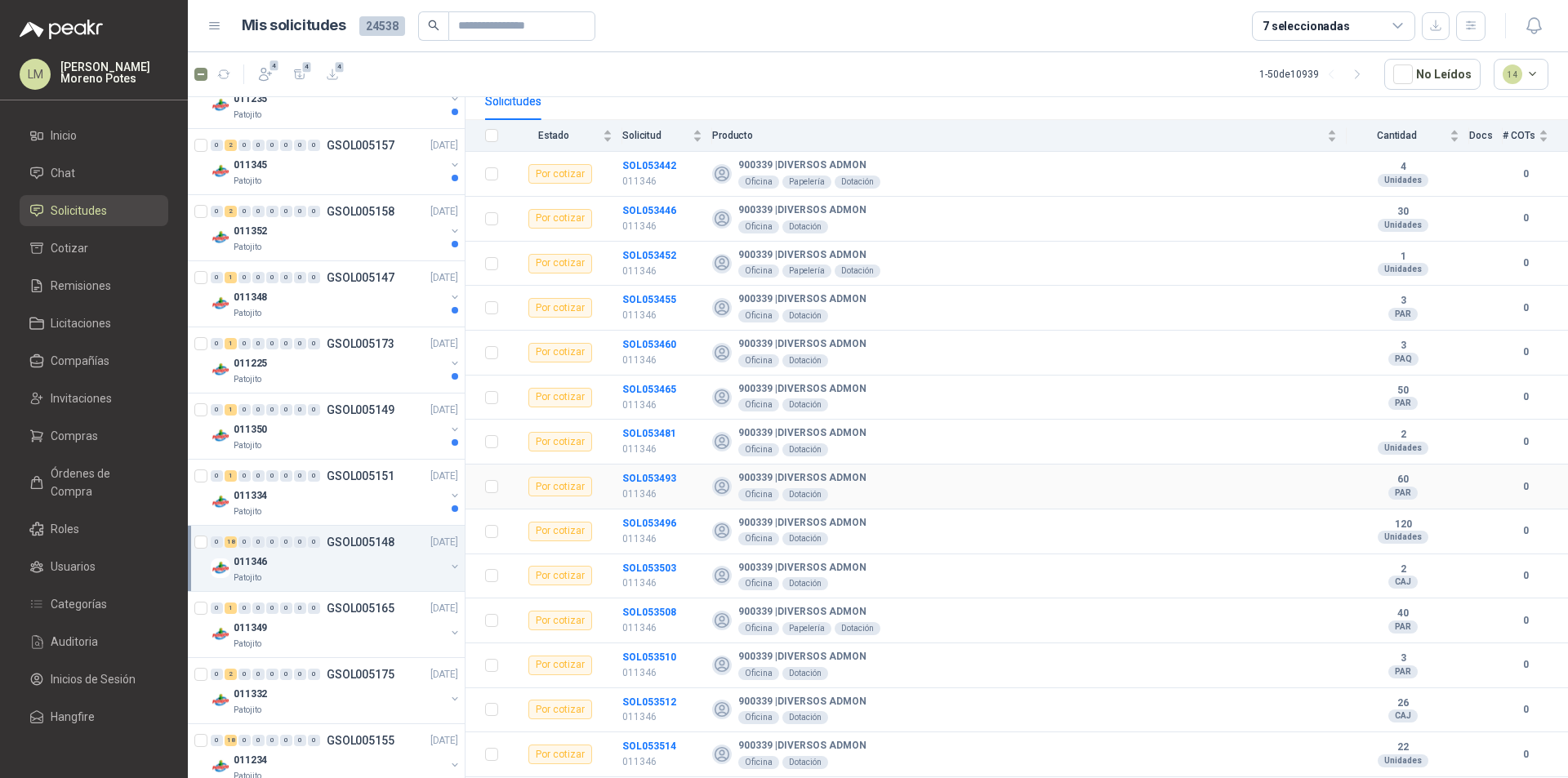
click at [666, 467] on td "SOL053493 011346" at bounding box center [667, 487] width 90 height 45
click at [665, 467] on td "SOL053493 011346" at bounding box center [667, 487] width 90 height 45
click at [645, 514] on td "SOL053496 011346" at bounding box center [667, 532] width 90 height 45
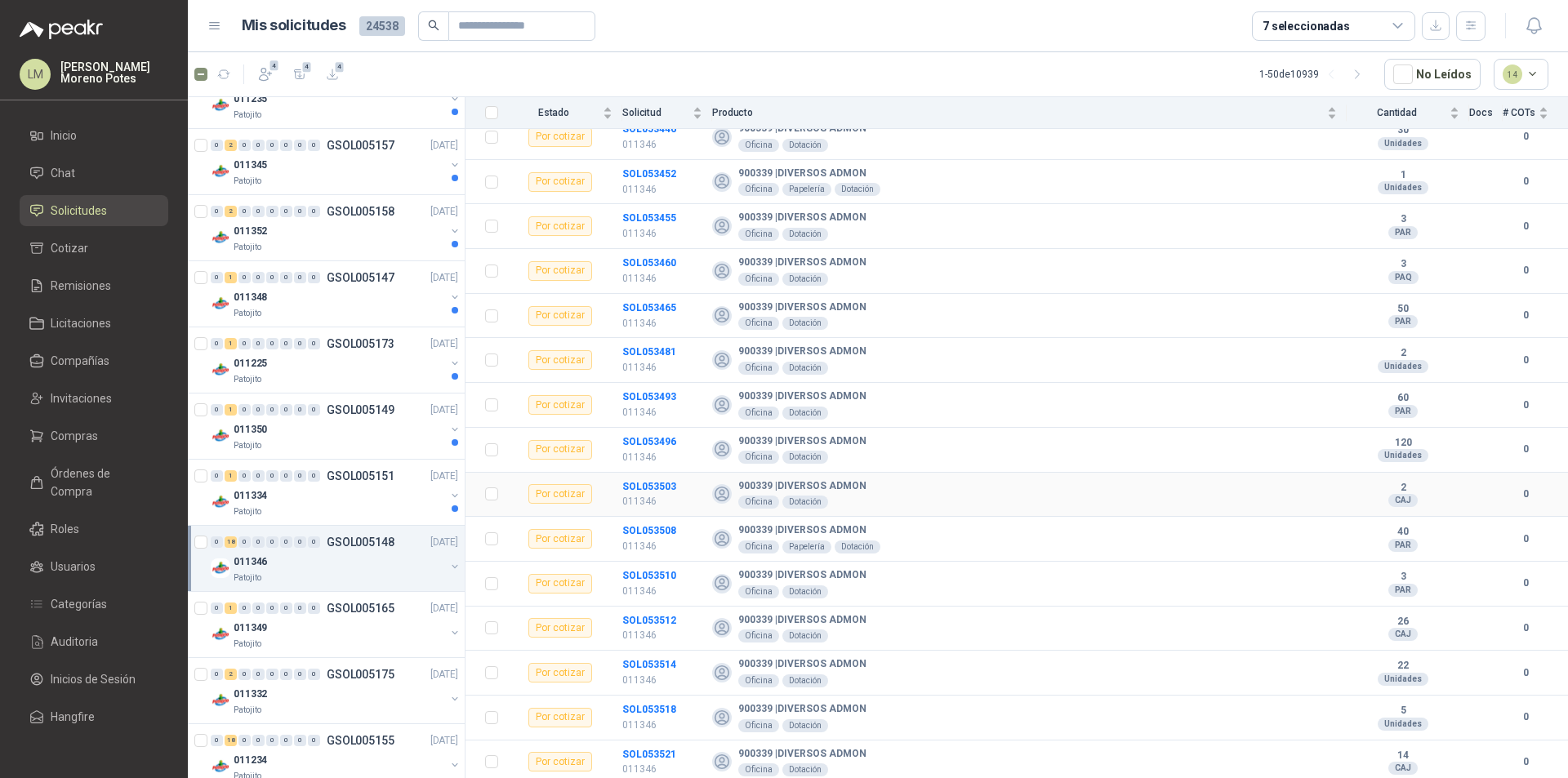
click at [655, 474] on td "SOL053503 011346" at bounding box center [667, 495] width 90 height 45
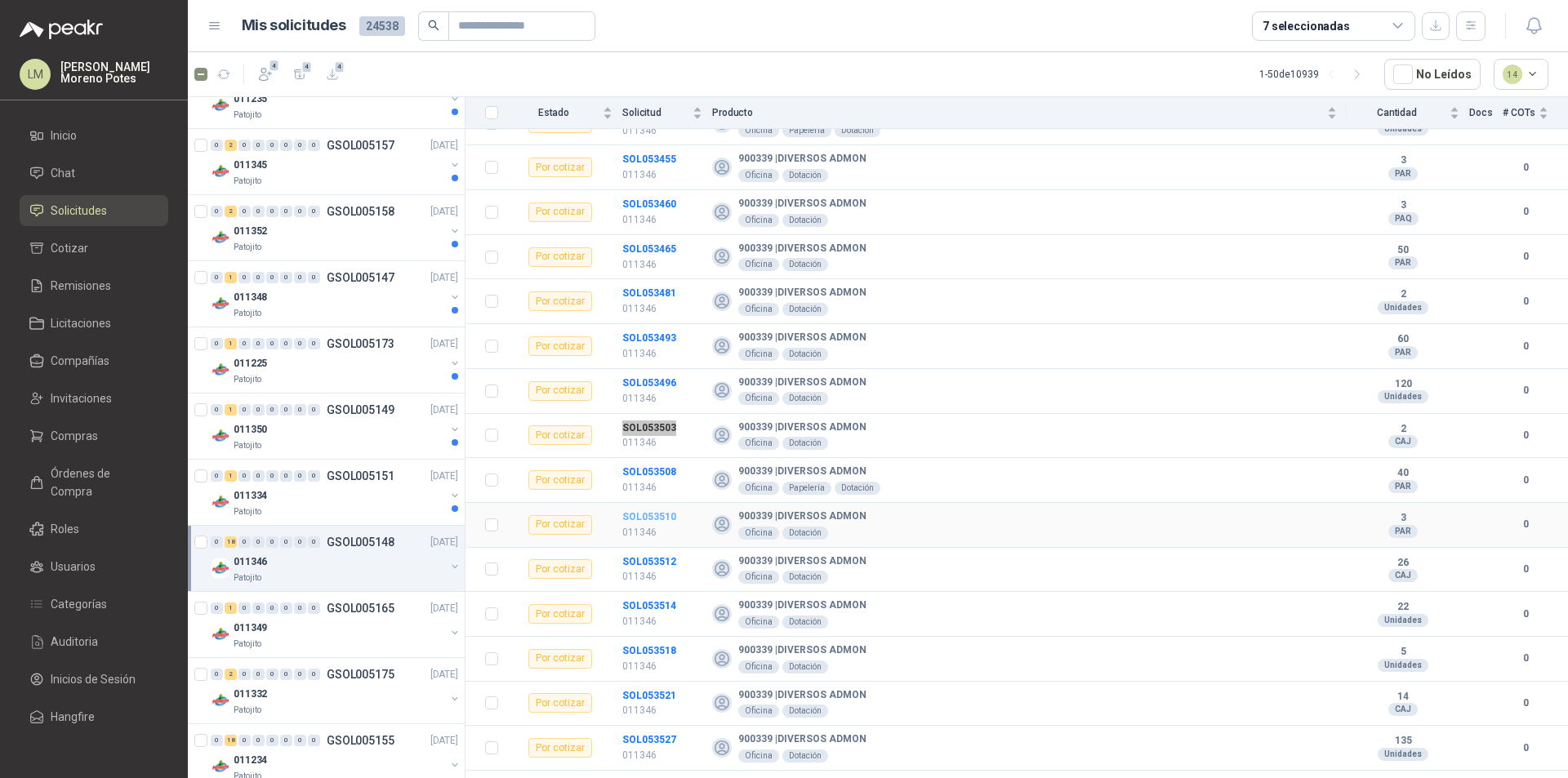
scroll to position [326, 0]
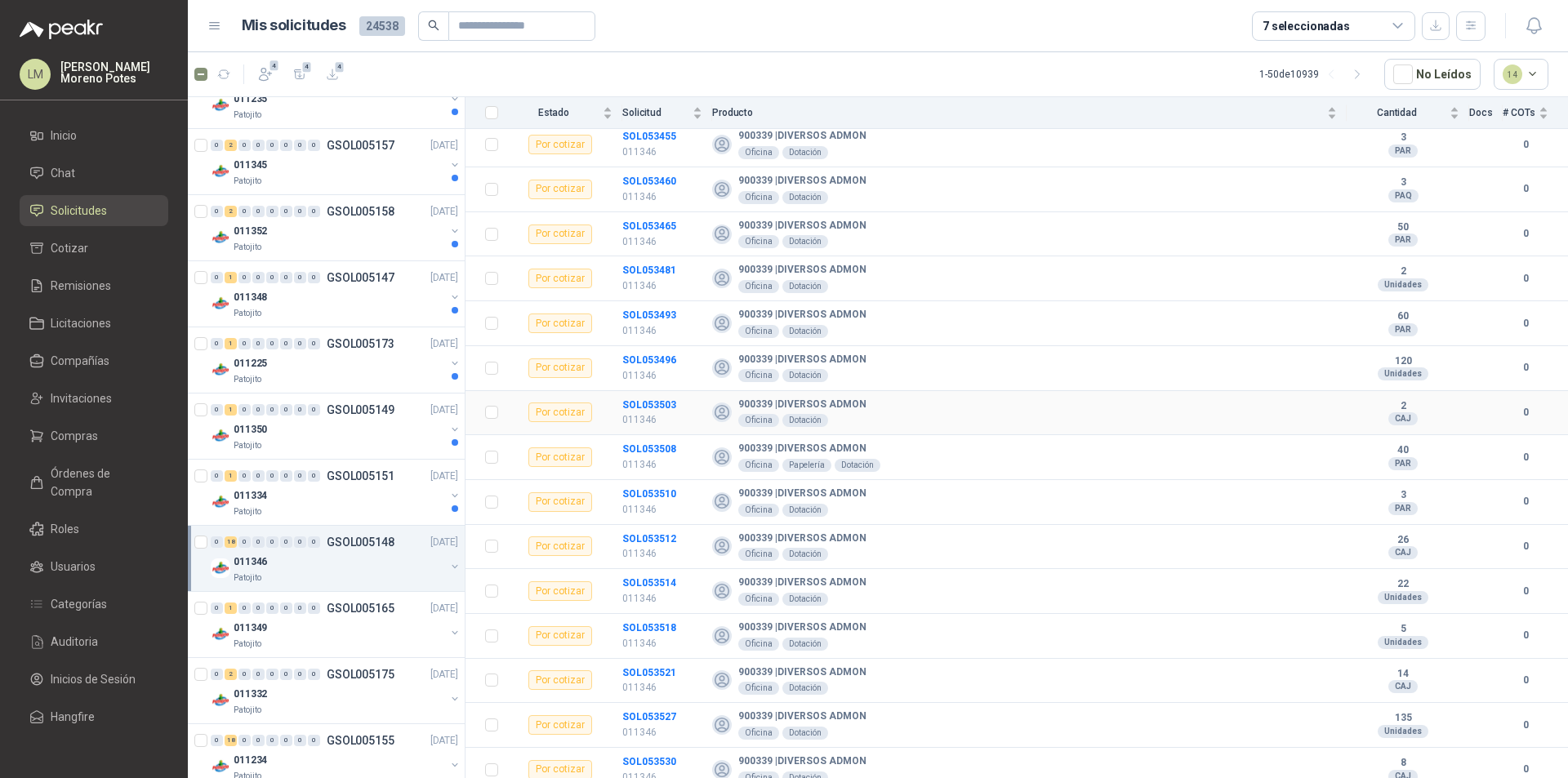
click at [646, 433] on td "SOL053503 011346" at bounding box center [667, 413] width 90 height 45
click at [641, 437] on td "SOL053508 011346" at bounding box center [667, 458] width 90 height 45
click at [659, 484] on td "SOL053510 011346" at bounding box center [667, 502] width 90 height 45
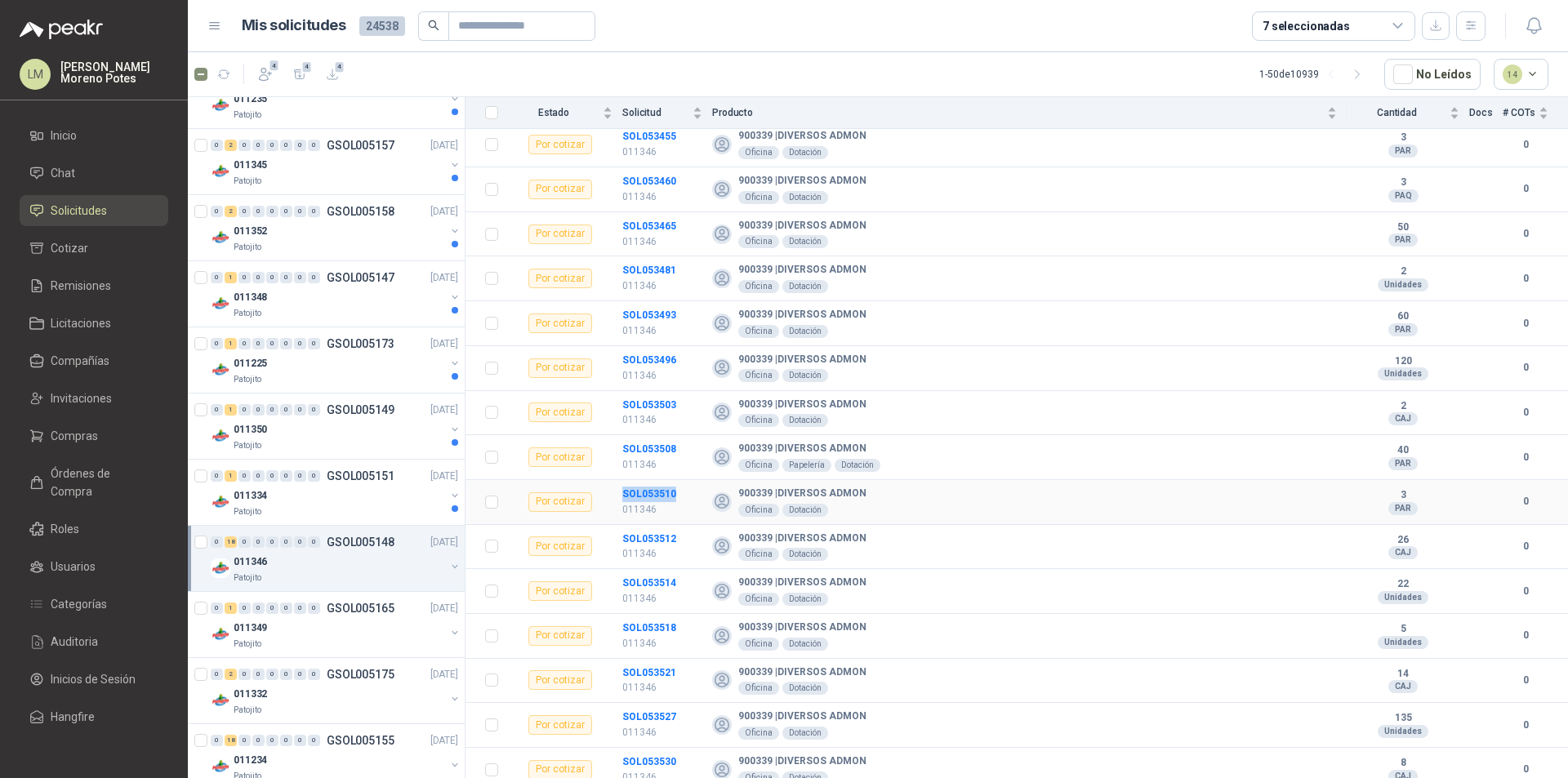
click at [659, 484] on td "SOL053510 011346" at bounding box center [667, 502] width 90 height 45
click at [652, 527] on td "SOL053512 011346" at bounding box center [667, 547] width 90 height 45
click at [656, 570] on td "SOL053514 011346" at bounding box center [667, 591] width 90 height 45
click at [655, 570] on td "SOL053514 011346" at bounding box center [667, 591] width 90 height 45
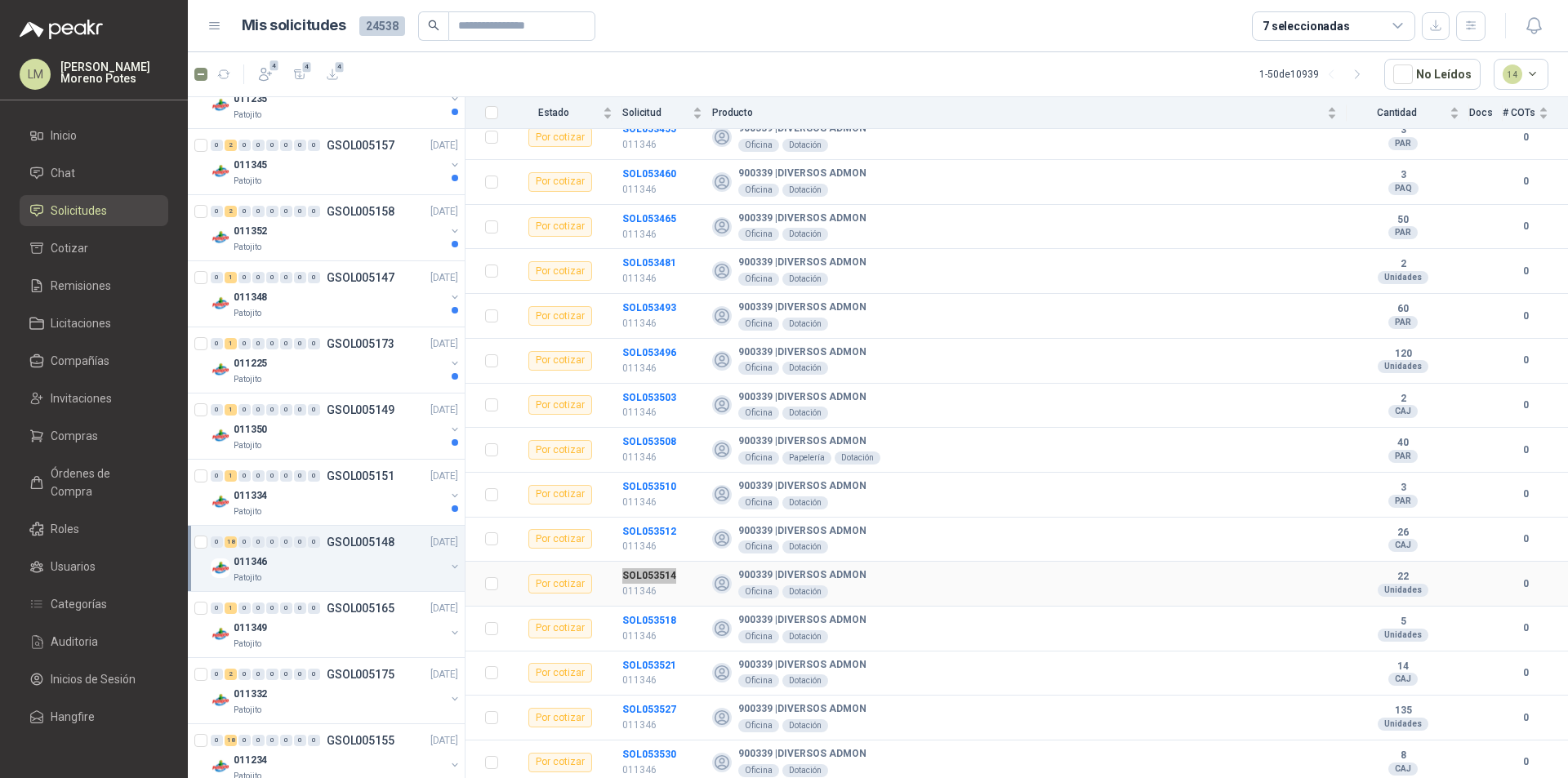
scroll to position [335, 0]
click at [652, 605] on td "SOL053518 011346" at bounding box center [667, 628] width 90 height 45
click at [649, 651] on td "SOL053521 011346" at bounding box center [667, 673] width 90 height 45
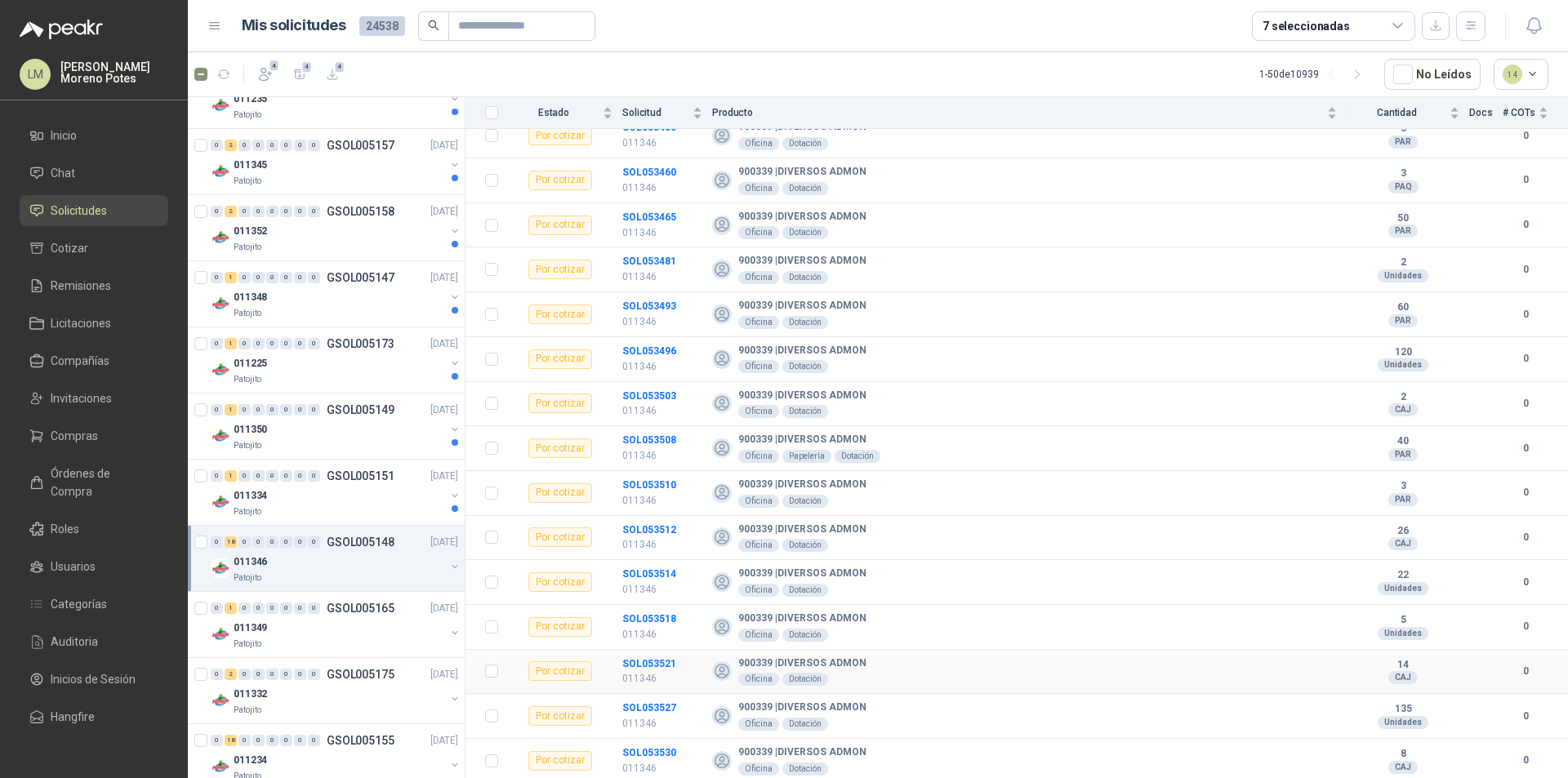
click at [641, 692] on td "SOL053521 011346" at bounding box center [667, 673] width 90 height 45
click at [642, 697] on td "SOL053527 011346" at bounding box center [667, 717] width 90 height 45
click at [649, 741] on td "SOL053530 011346" at bounding box center [667, 761] width 90 height 45
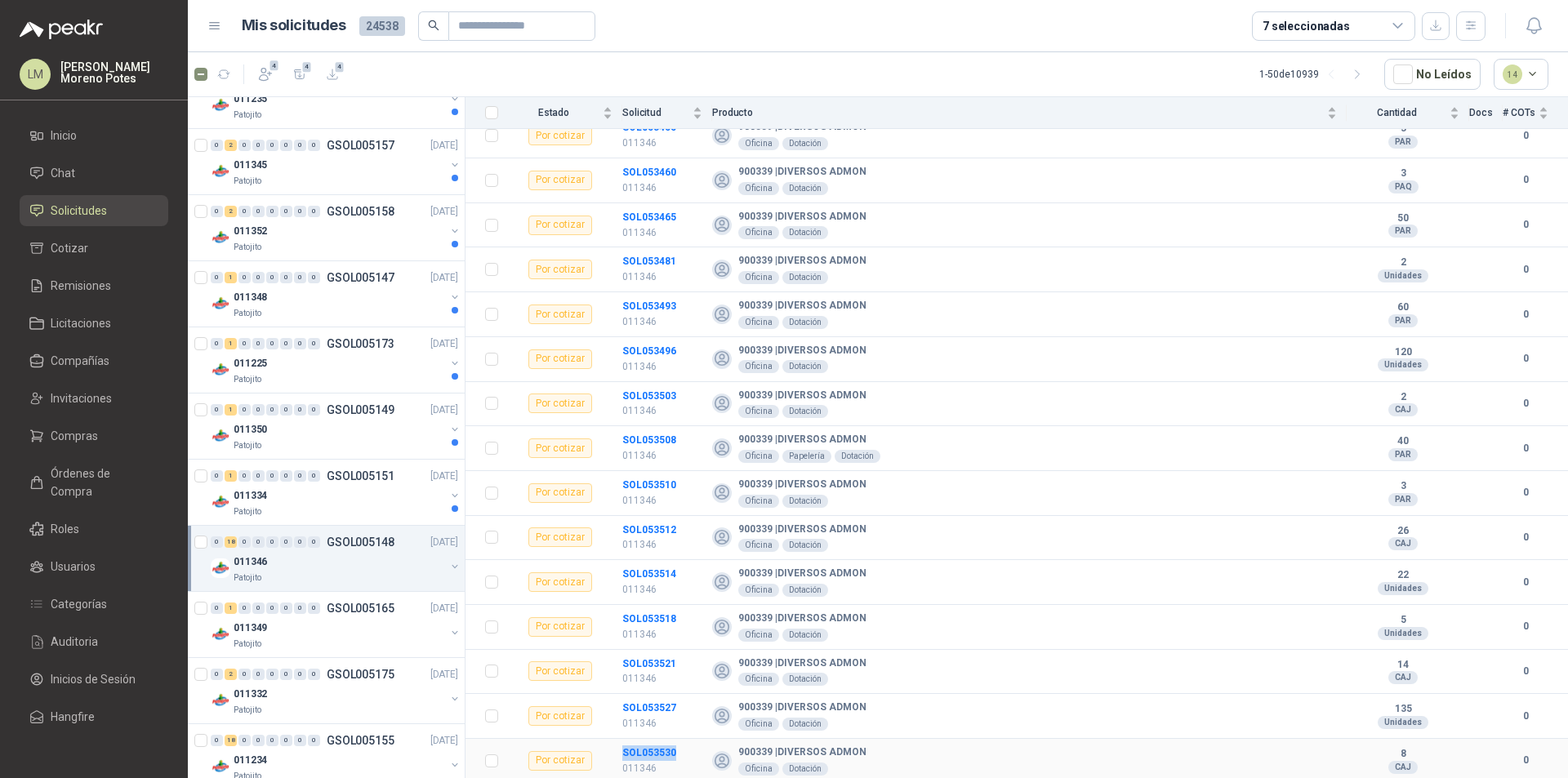
click at [649, 741] on td "SOL053530 011346" at bounding box center [667, 761] width 90 height 45
click at [301, 501] on div "011334" at bounding box center [339, 496] width 212 height 20
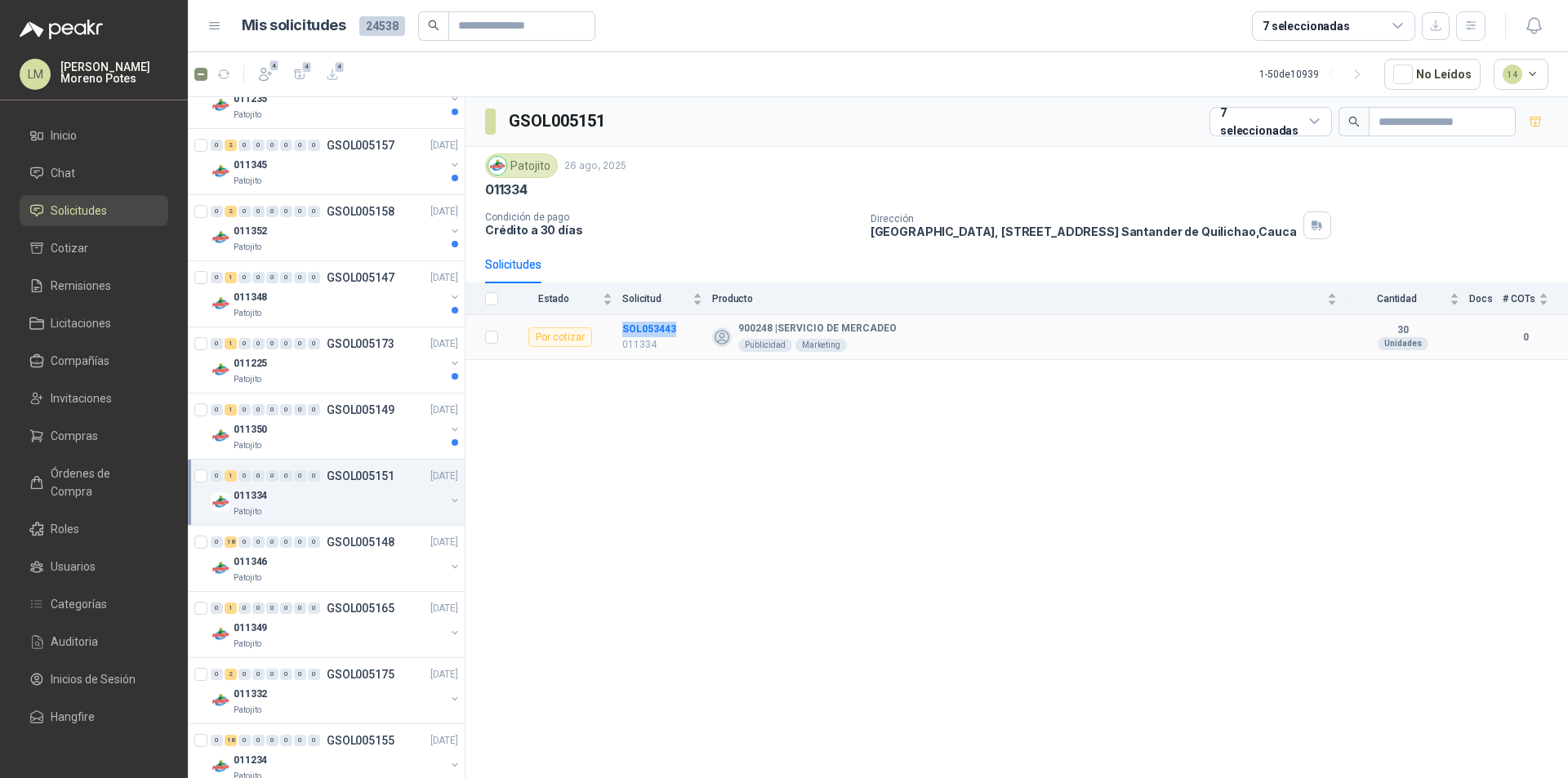
drag, startPoint x: 687, startPoint y: 333, endPoint x: 619, endPoint y: 329, distance: 68.1
click at [619, 329] on tr "Por cotizar SOL053443 011334 900248 | SERVICIO DE MERCADEO Publicidad Marketing…" at bounding box center [1017, 338] width 1103 height 45
drag, startPoint x: 717, startPoint y: 447, endPoint x: 673, endPoint y: 335, distance: 120.3
click at [717, 445] on div "GSOL005151 7 seleccionadas Patojito [DATE] 011334 Condición de pago Crédito a 3…" at bounding box center [1017, 440] width 1103 height 687
click at [649, 307] on div "Solicitud" at bounding box center [662, 299] width 80 height 17
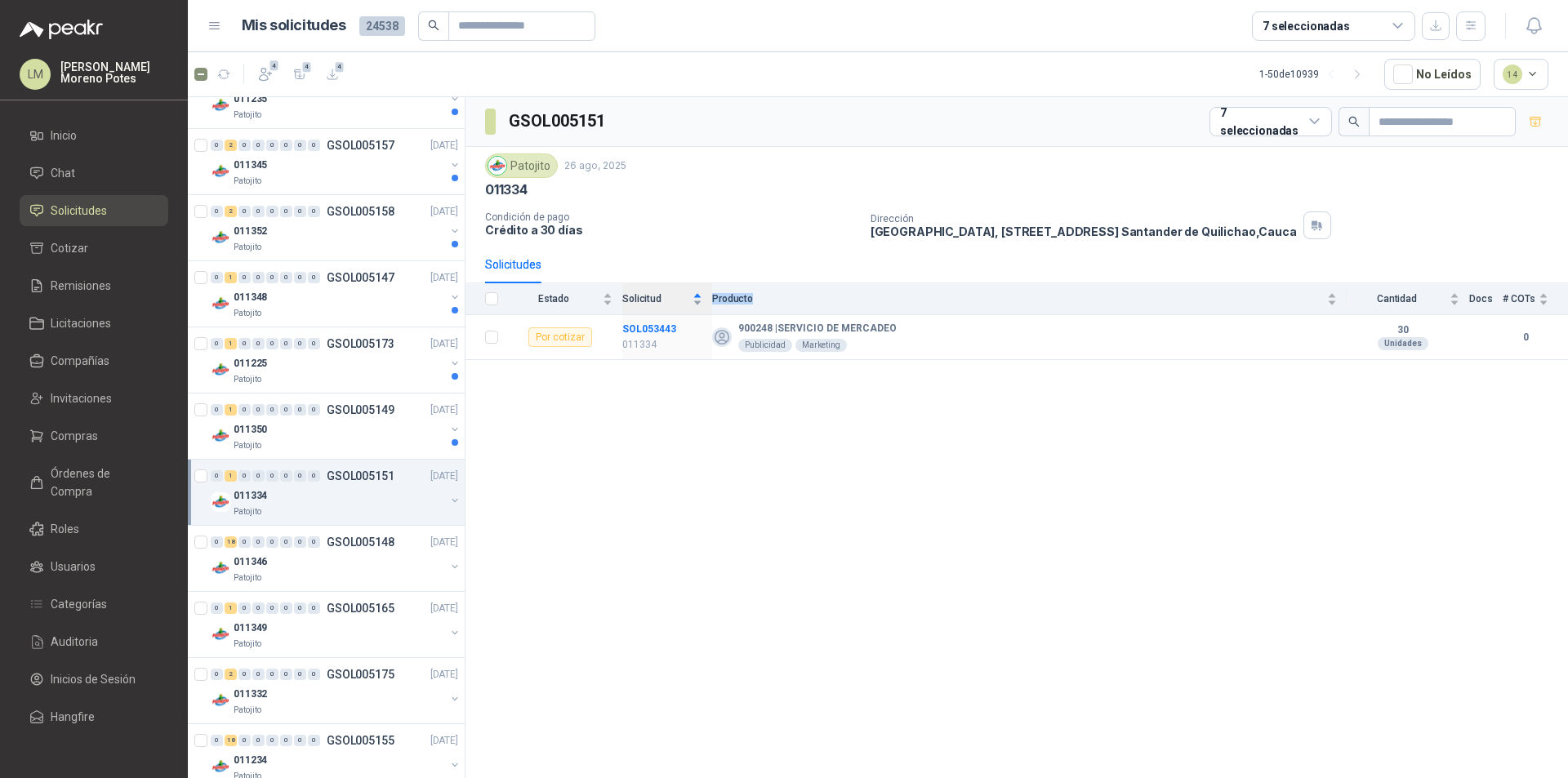
click at [649, 307] on div "Solicitud" at bounding box center [662, 299] width 80 height 17
click at [641, 316] on td "SOL053443 011334" at bounding box center [667, 338] width 90 height 45
click at [357, 437] on div "011350" at bounding box center [339, 429] width 212 height 20
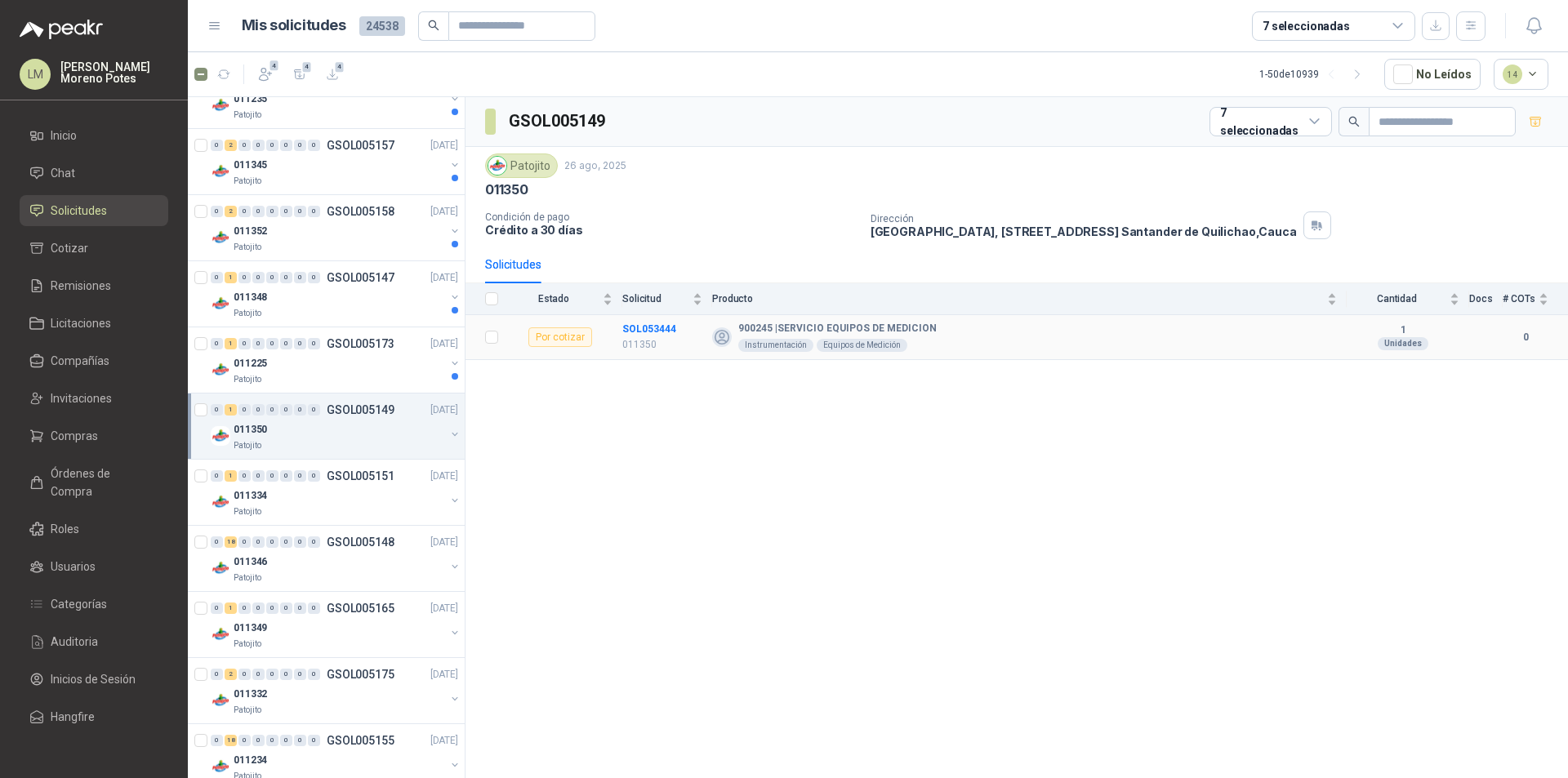
click at [642, 320] on td "SOL053444 011350" at bounding box center [667, 338] width 90 height 45
drag, startPoint x: 345, startPoint y: 379, endPoint x: 386, endPoint y: 384, distance: 41.3
click at [345, 379] on div "Patojito" at bounding box center [339, 379] width 212 height 13
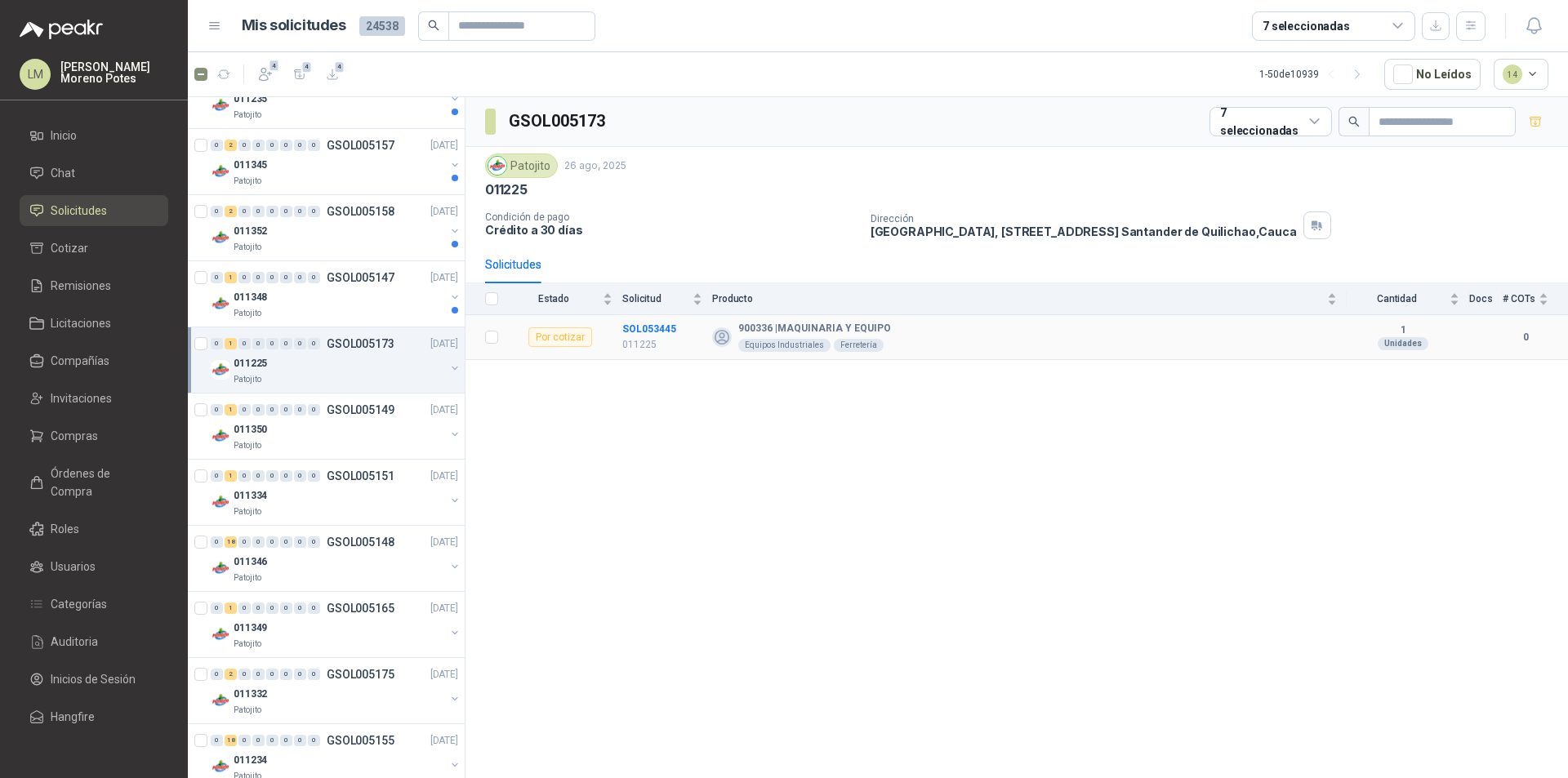
click at [656, 316] on td "SOL053445 011225" at bounding box center [667, 338] width 90 height 45
drag, startPoint x: 347, startPoint y: 308, endPoint x: 443, endPoint y: 311, distance: 96.0
click at [347, 308] on div "Patojito" at bounding box center [339, 314] width 212 height 13
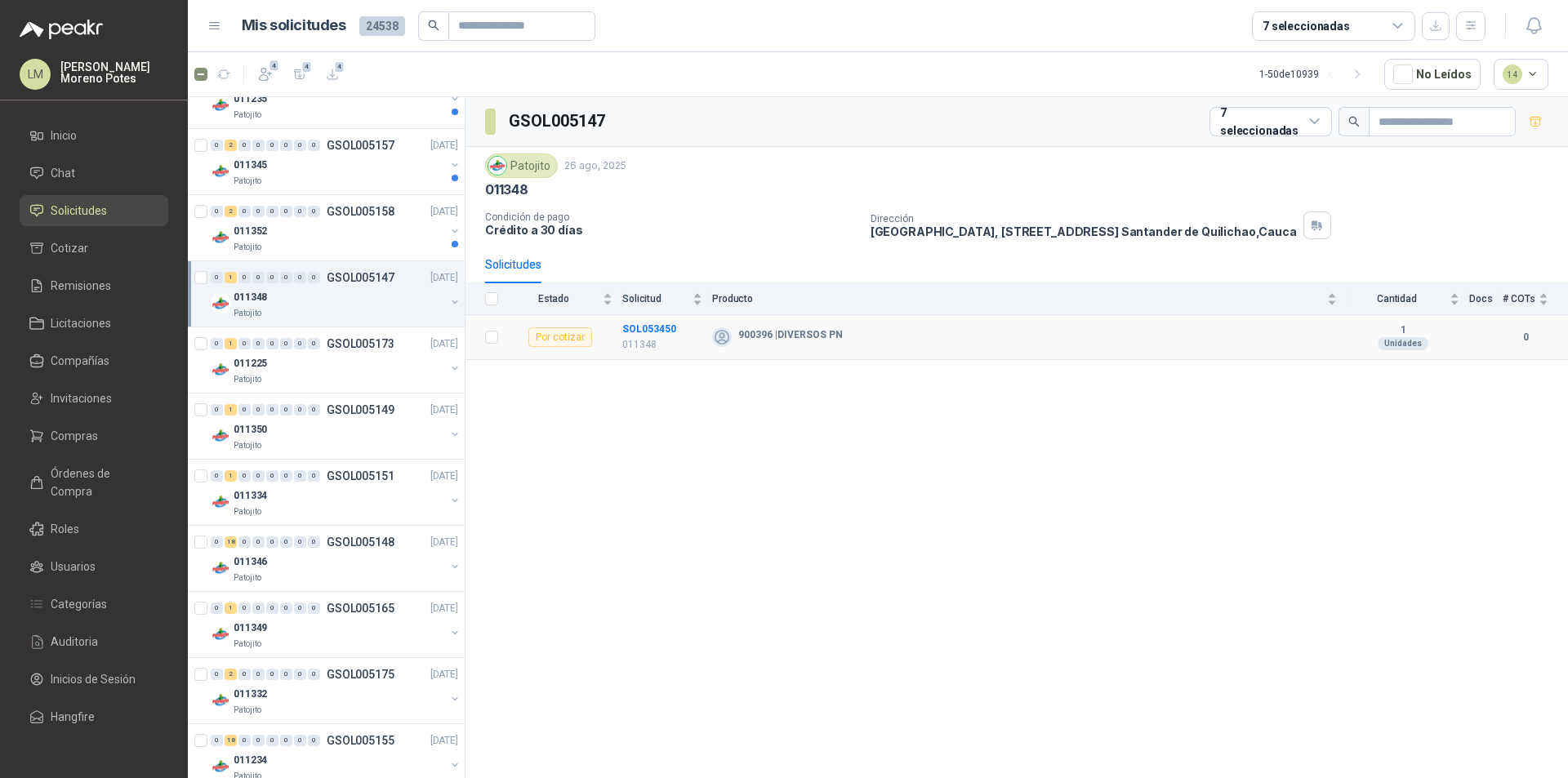
click at [651, 318] on td "SOL053450 011348" at bounding box center [667, 338] width 90 height 45
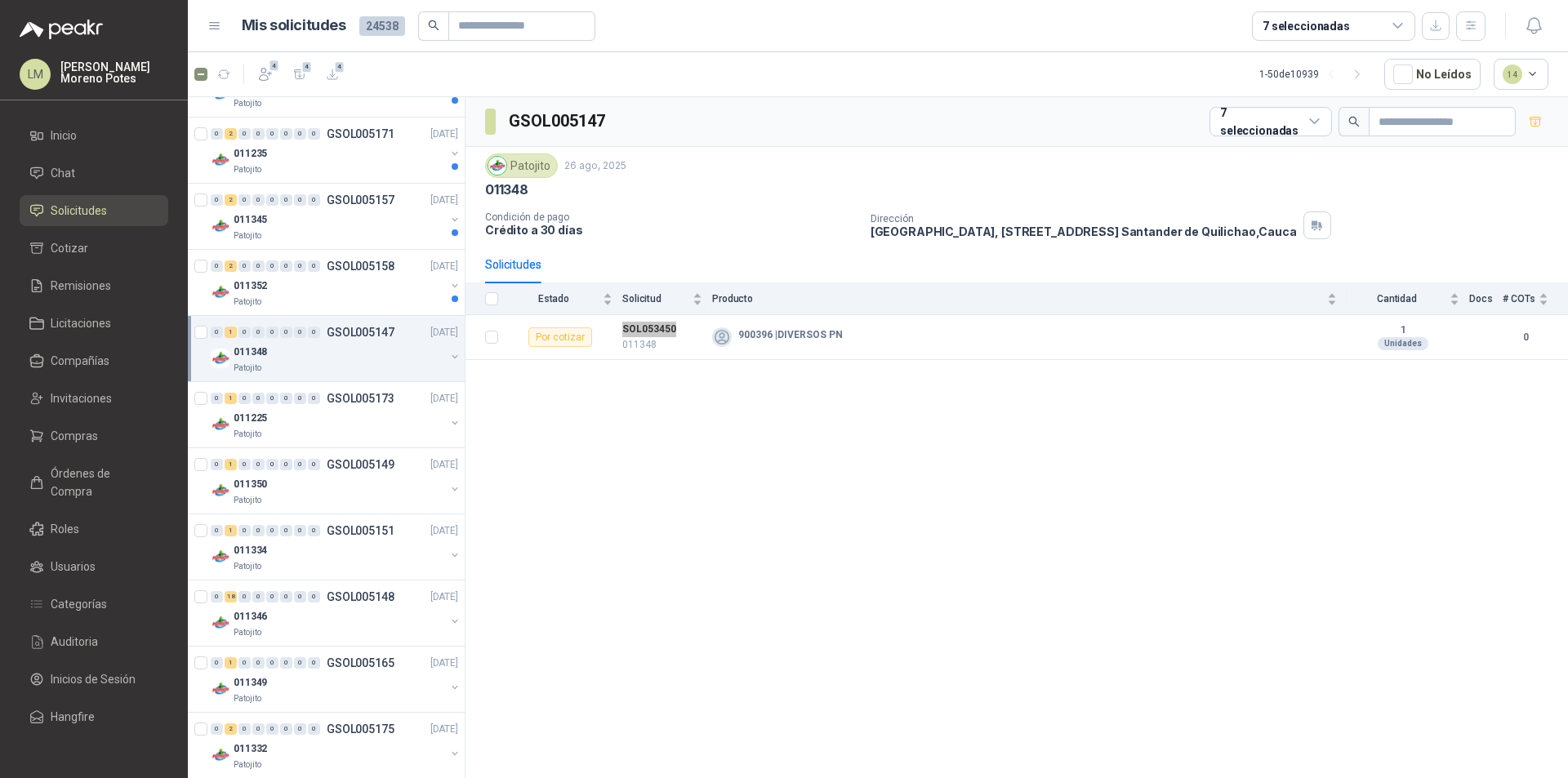
scroll to position [1143, 0]
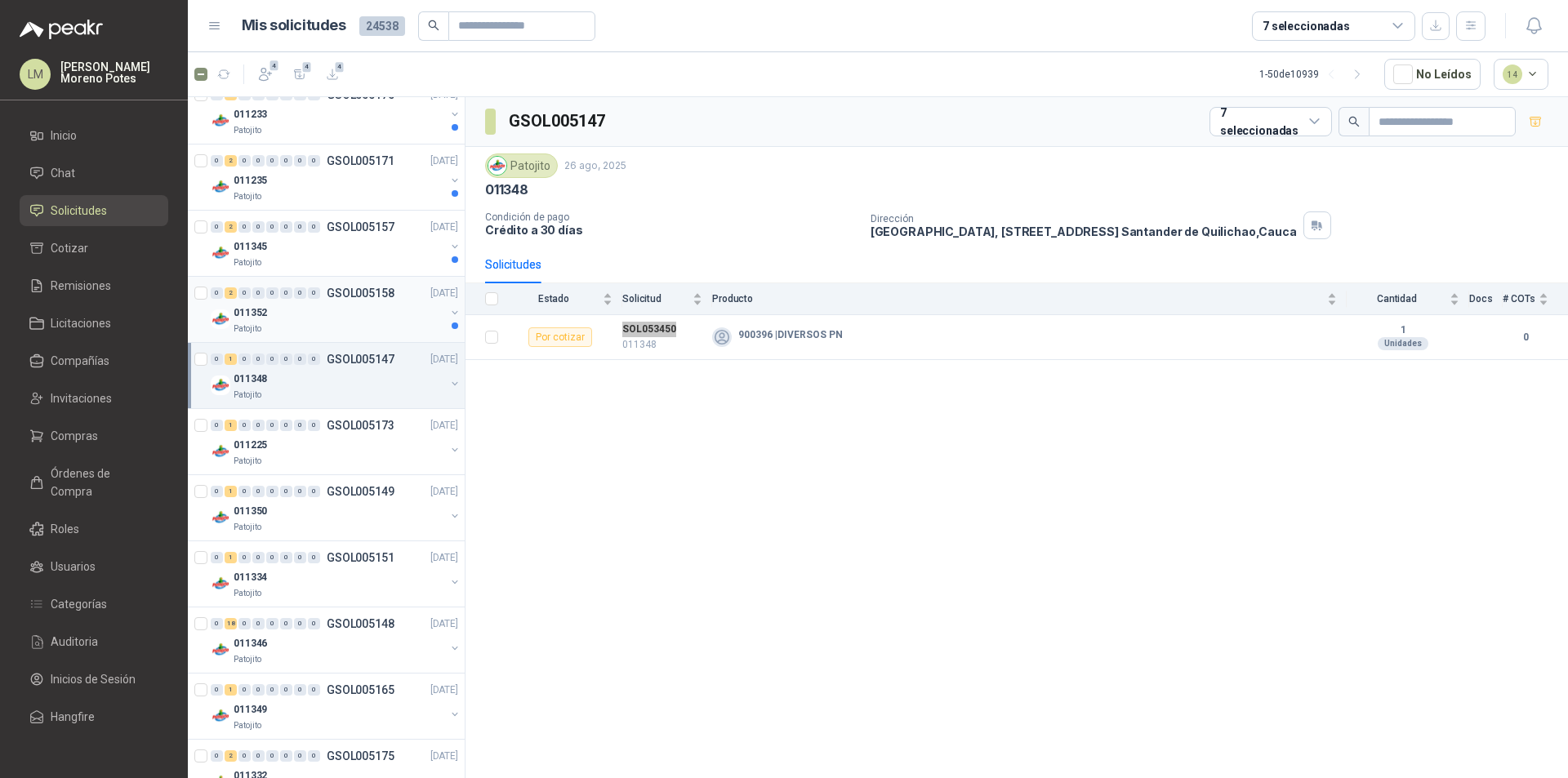
click at [331, 330] on div "Patojito" at bounding box center [339, 329] width 212 height 13
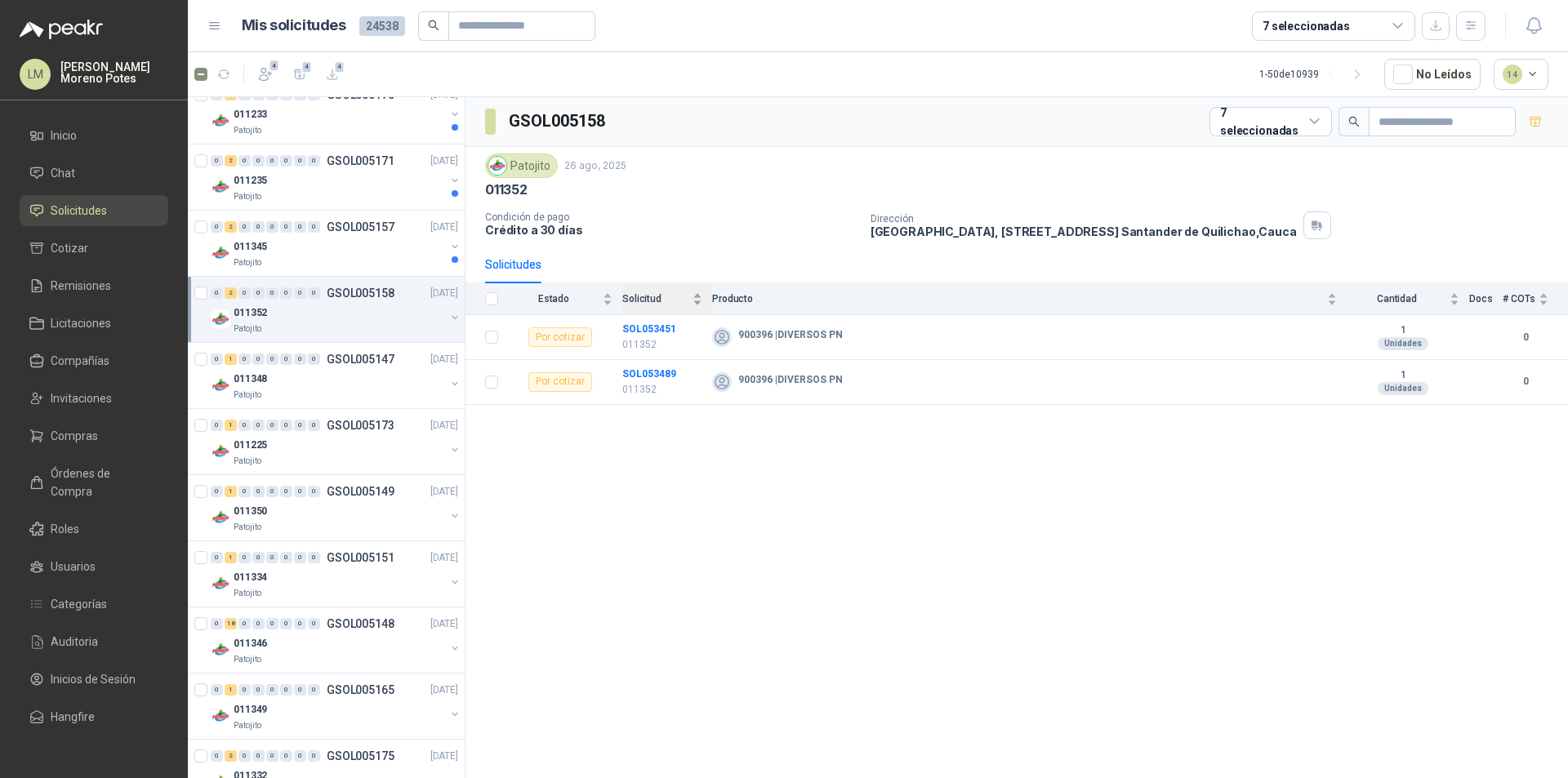
click at [659, 307] on div "Solicitud" at bounding box center [662, 299] width 80 height 17
click at [651, 320] on td "SOL053489 011352" at bounding box center [667, 338] width 90 height 45
click at [637, 365] on td "SOL053451 011352" at bounding box center [667, 383] width 90 height 45
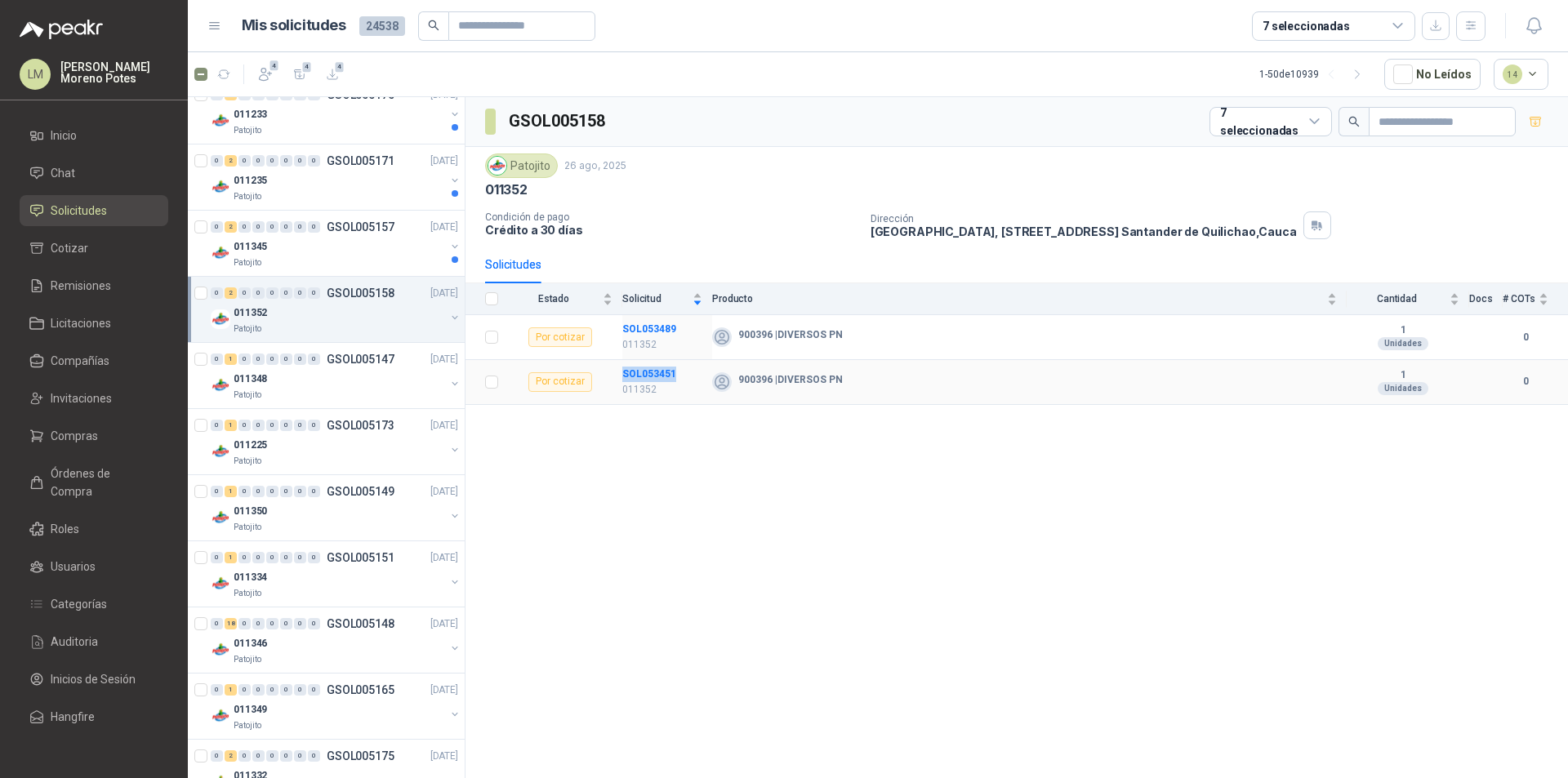
click at [637, 365] on td "SOL053451 011352" at bounding box center [667, 383] width 90 height 45
click at [316, 260] on div "Patojito" at bounding box center [339, 263] width 212 height 13
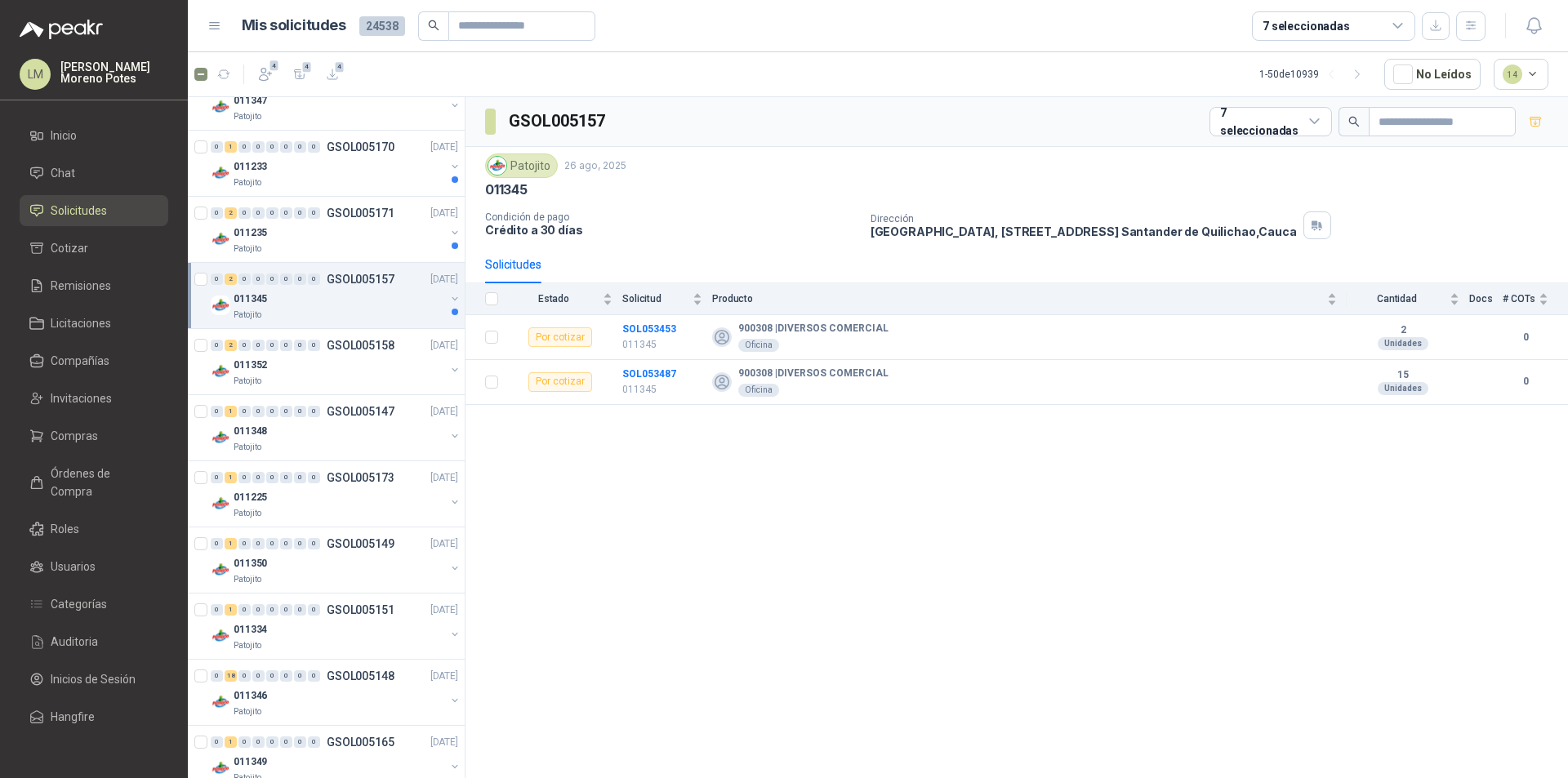
scroll to position [1061, 0]
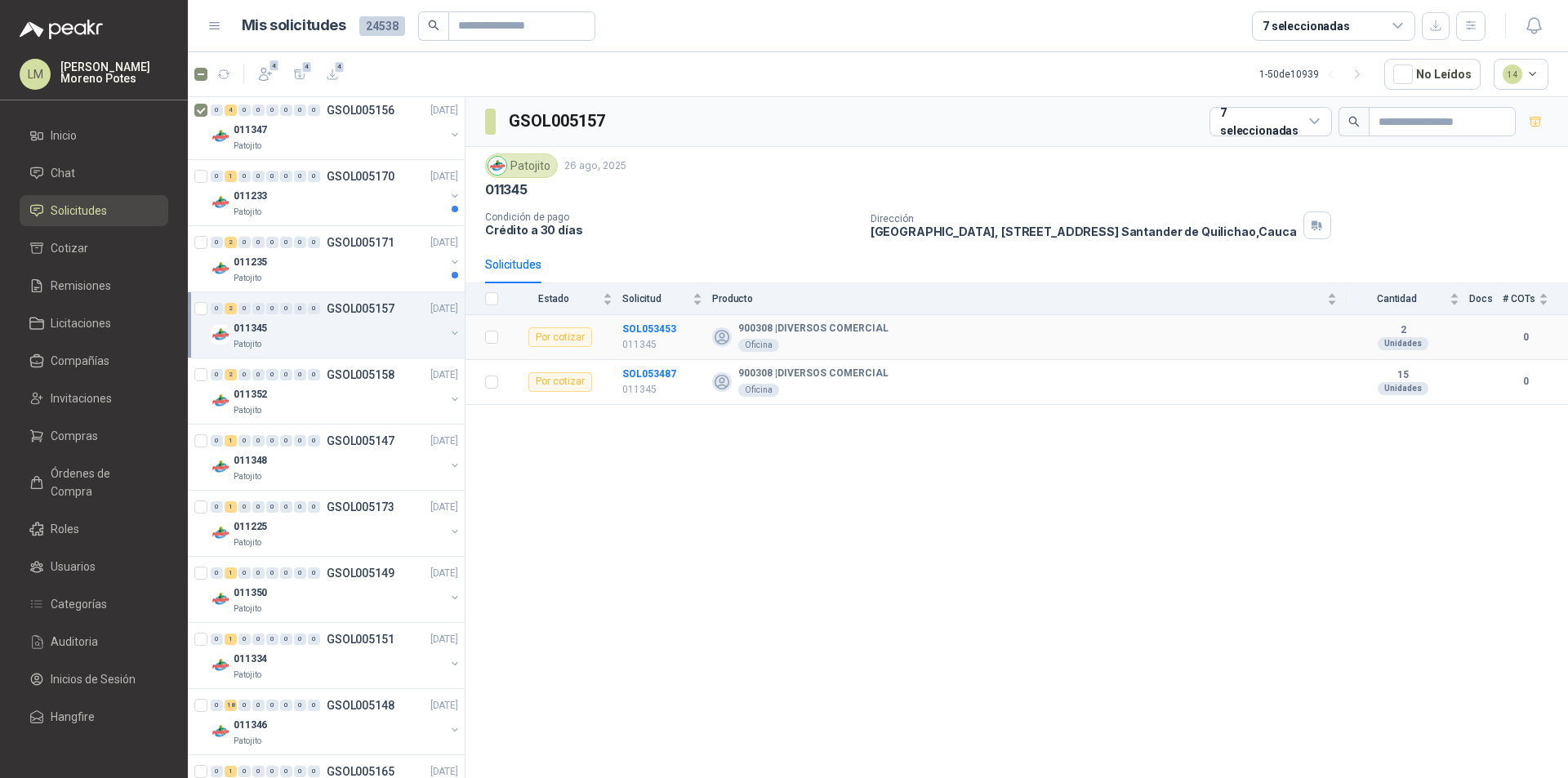
click at [646, 319] on td "SOL053453 011345" at bounding box center [667, 338] width 90 height 45
click at [649, 360] on tbody "Por cotizar SOL053453 011345 900308 | DIVERSOS COMERCIAL Oficina 2 Unidades 0 P…" at bounding box center [1017, 360] width 1103 height 89
click at [649, 360] on td "SOL053453 011345" at bounding box center [667, 338] width 90 height 45
click at [684, 461] on div "GSOL005157 7 seleccionadas Patojito [DATE] 011345 Condición de pago Crédito a 3…" at bounding box center [1017, 440] width 1103 height 687
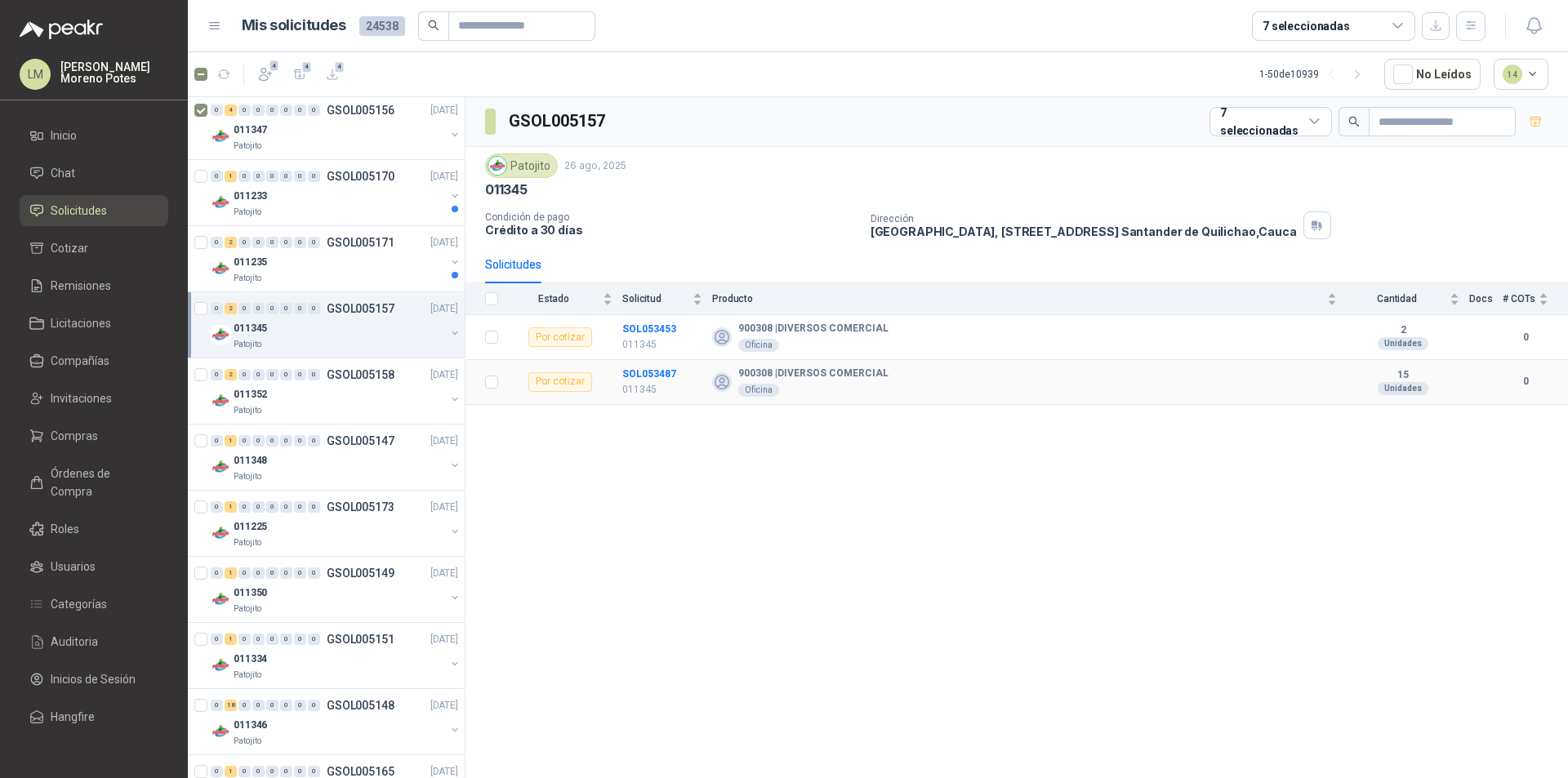
click at [661, 362] on td "SOL053487 011345" at bounding box center [667, 383] width 90 height 45
click at [384, 263] on div "011235" at bounding box center [339, 262] width 212 height 20
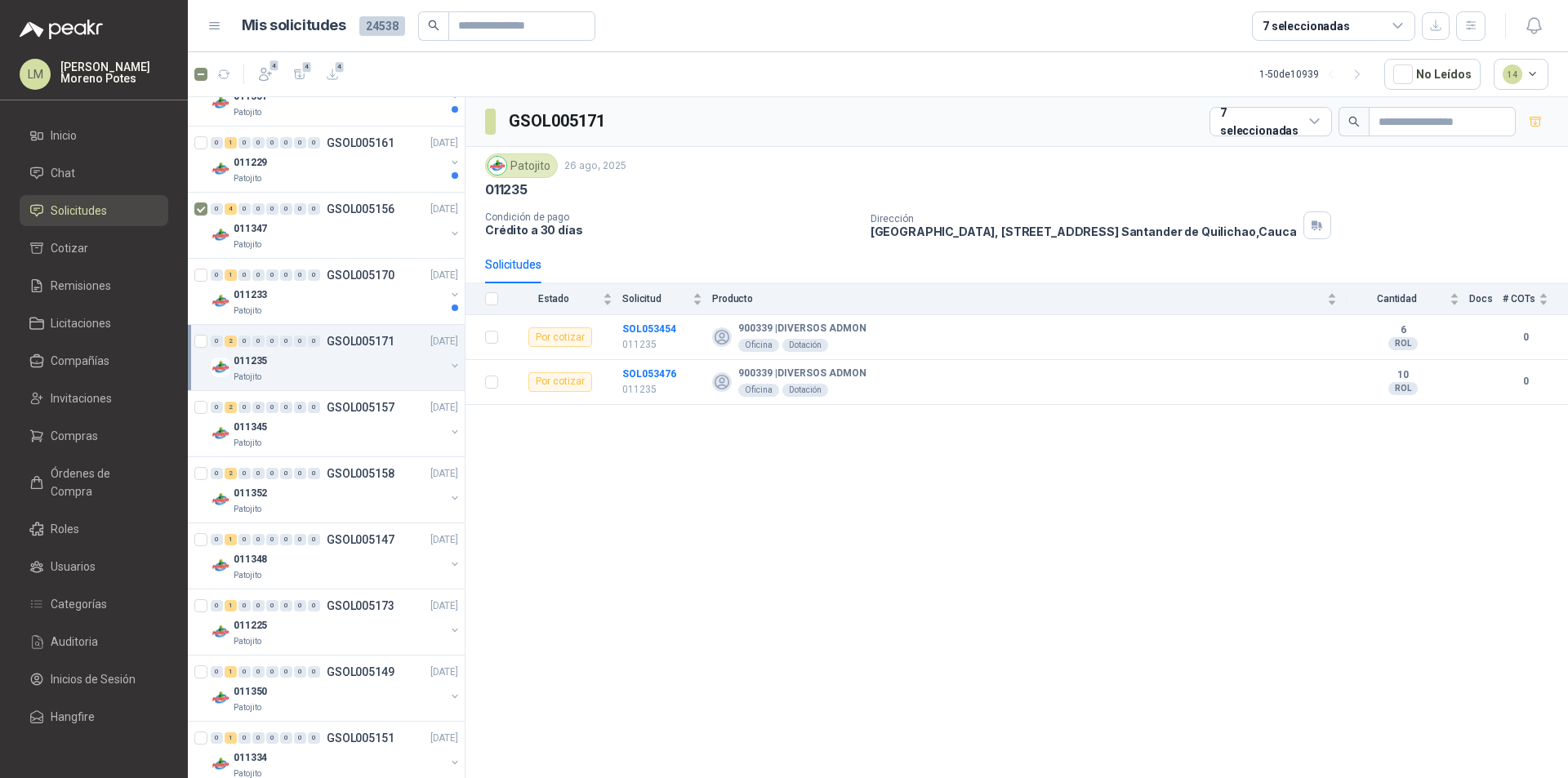
scroll to position [980, 0]
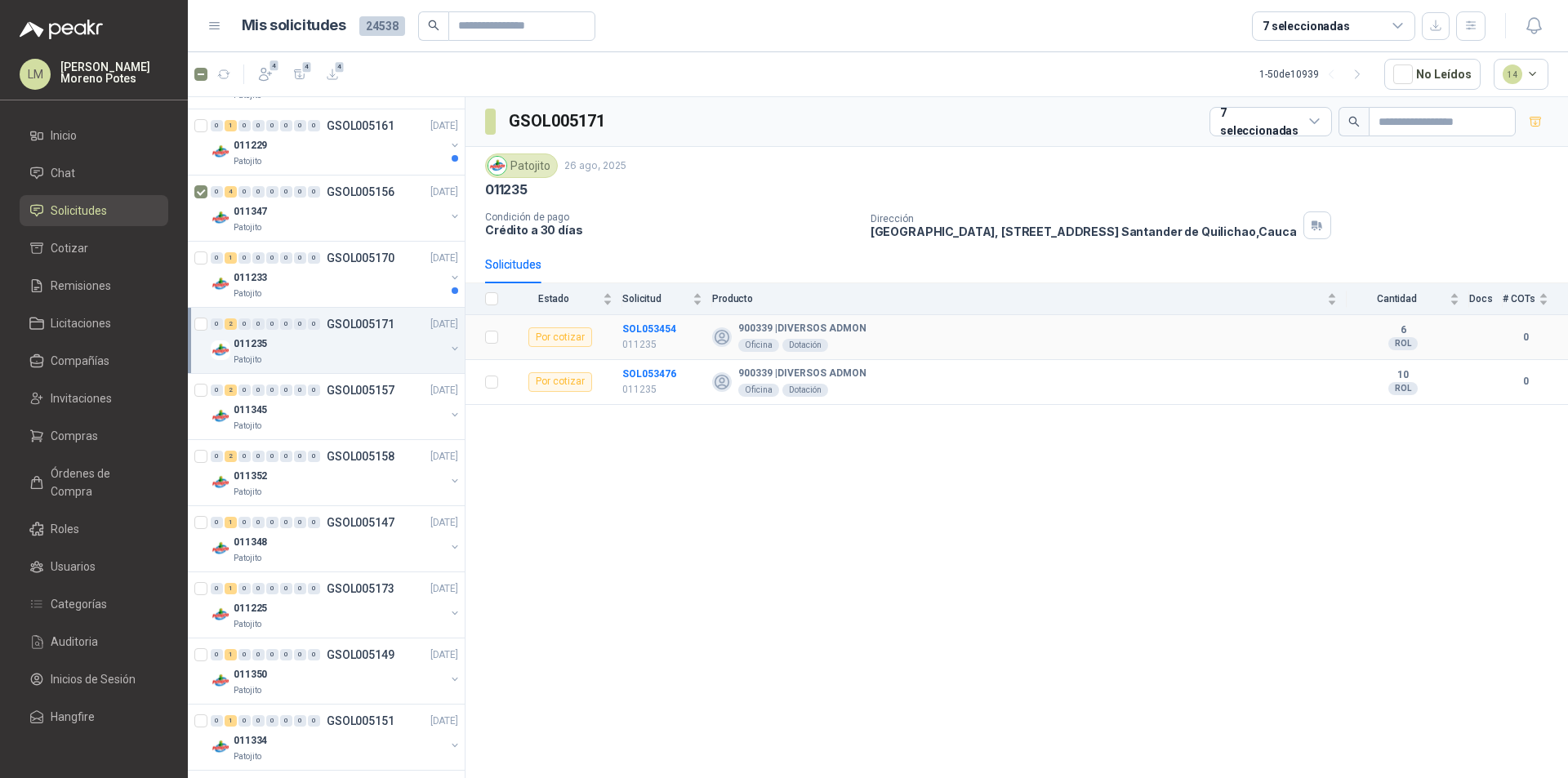
click at [657, 317] on td "SOL053454 011235" at bounding box center [667, 338] width 90 height 45
click at [664, 363] on td "SOL053476 011235" at bounding box center [667, 383] width 90 height 45
click at [320, 286] on div "011233" at bounding box center [339, 278] width 212 height 20
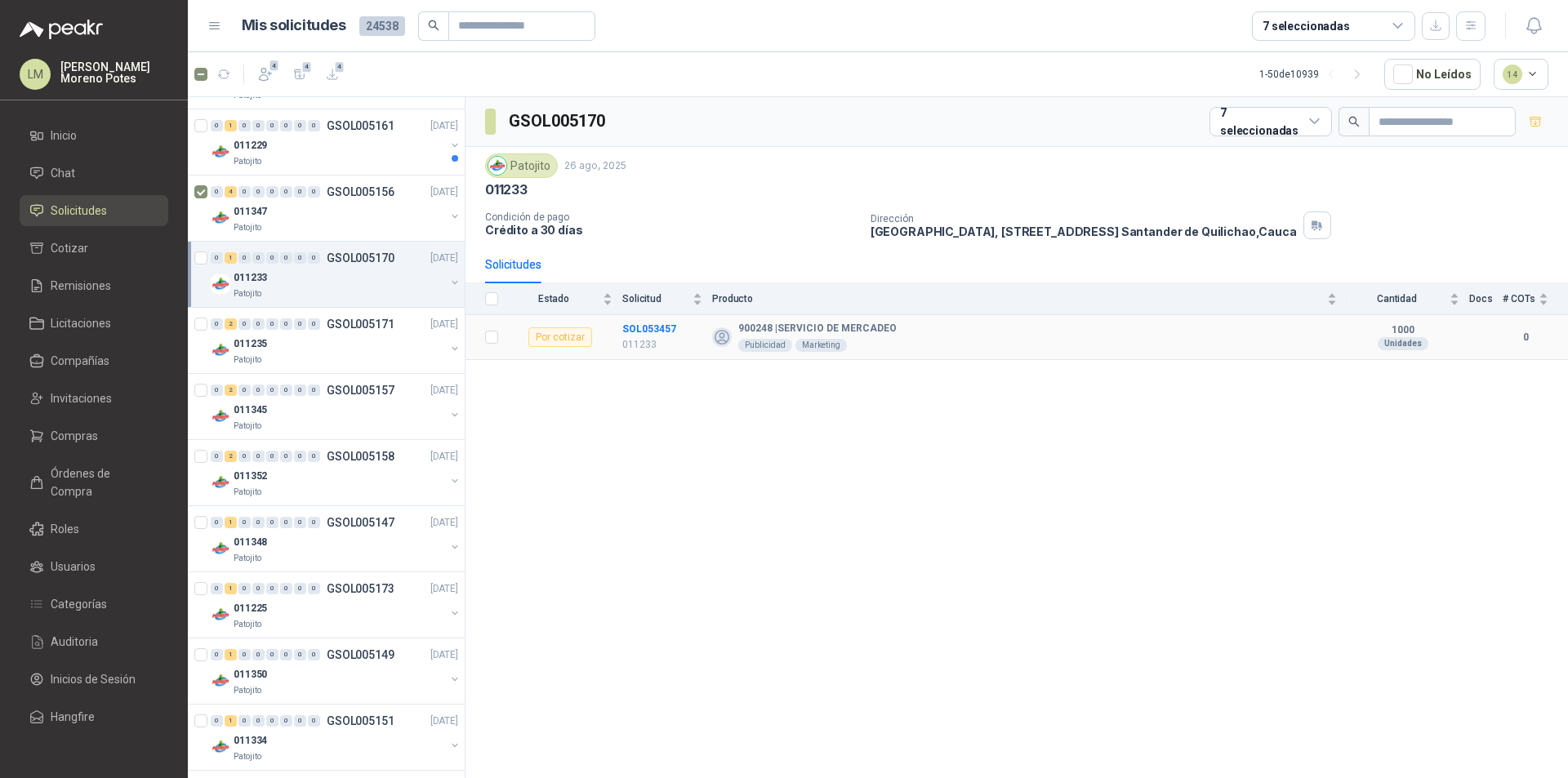
click at [660, 317] on td "SOL053457 011233" at bounding box center [667, 338] width 90 height 45
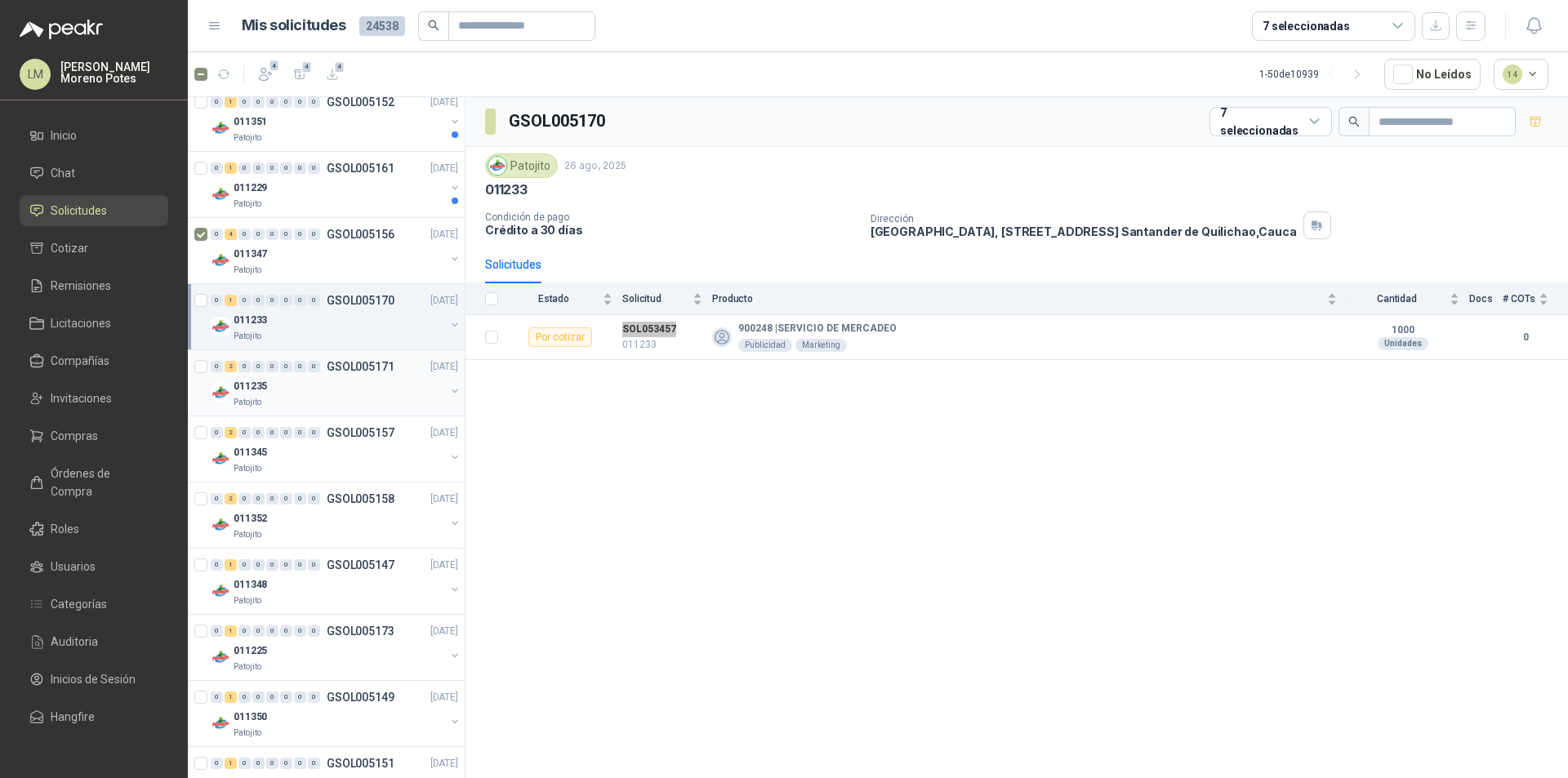
scroll to position [898, 0]
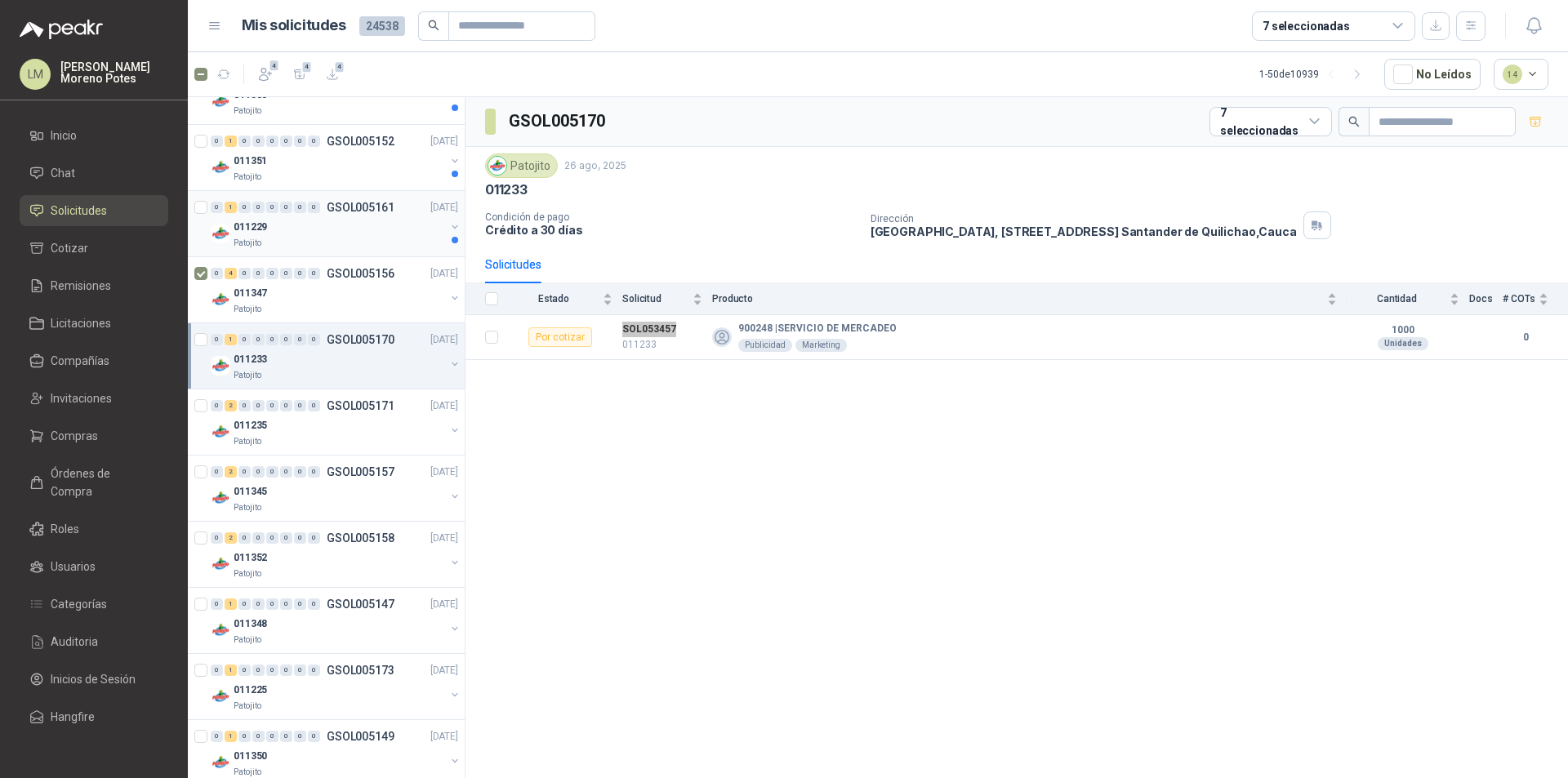
click at [334, 228] on div "011229" at bounding box center [339, 228] width 212 height 20
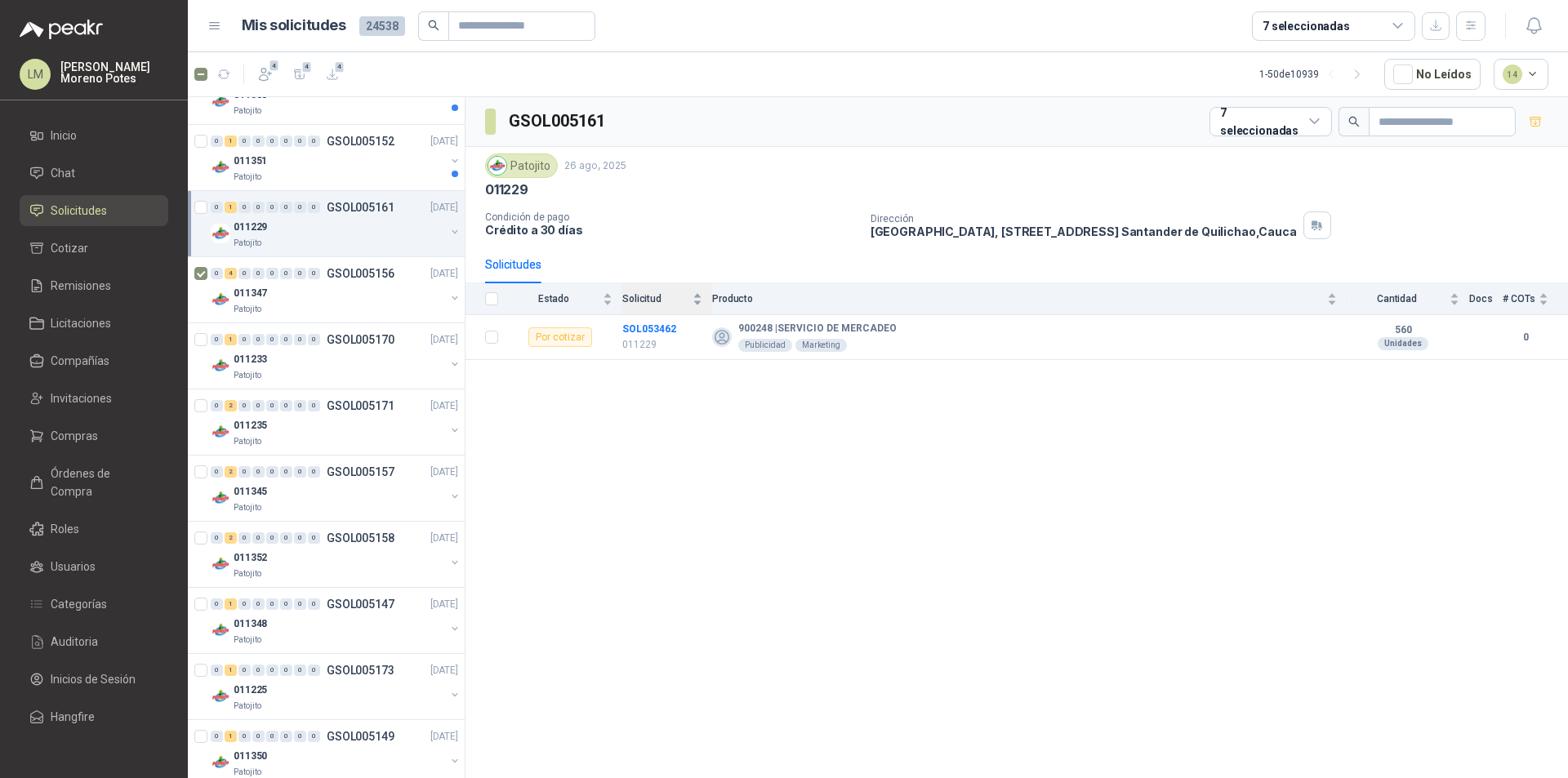
click at [650, 307] on div "Solicitud" at bounding box center [662, 299] width 80 height 17
click at [639, 318] on td "SOL053462 011229" at bounding box center [667, 338] width 90 height 45
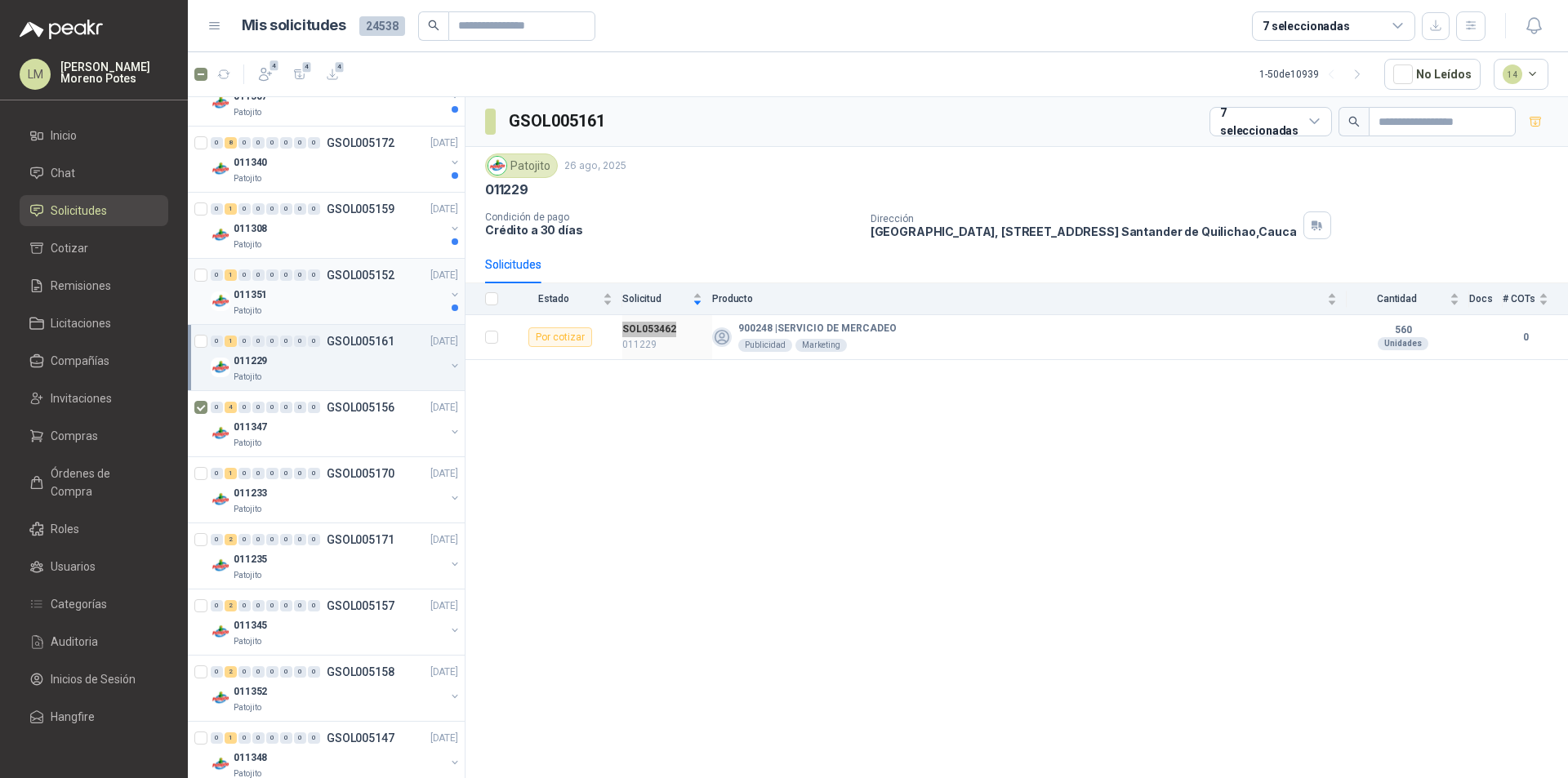
scroll to position [735, 0]
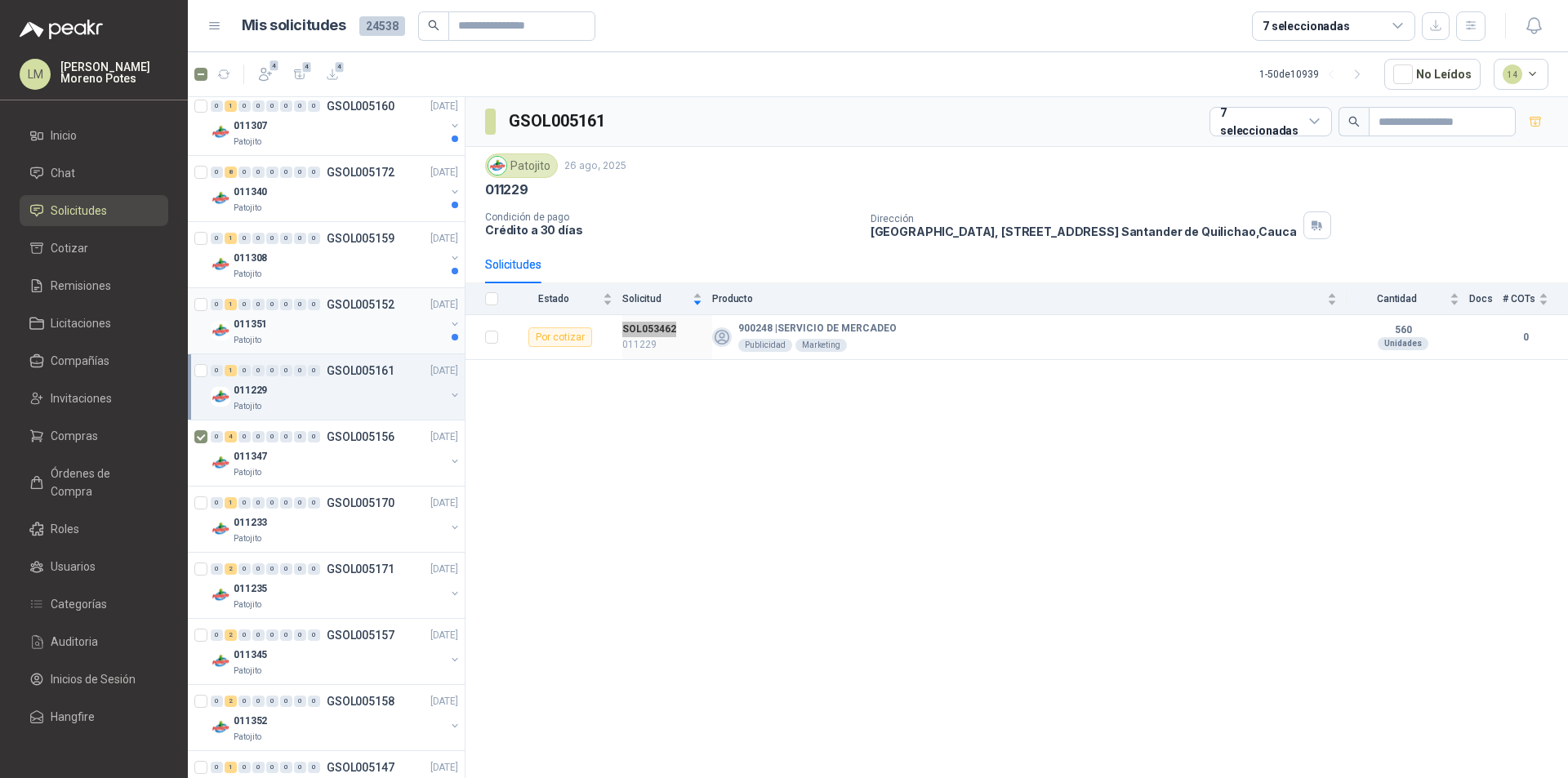
click at [365, 340] on div "Patojito" at bounding box center [339, 340] width 212 height 13
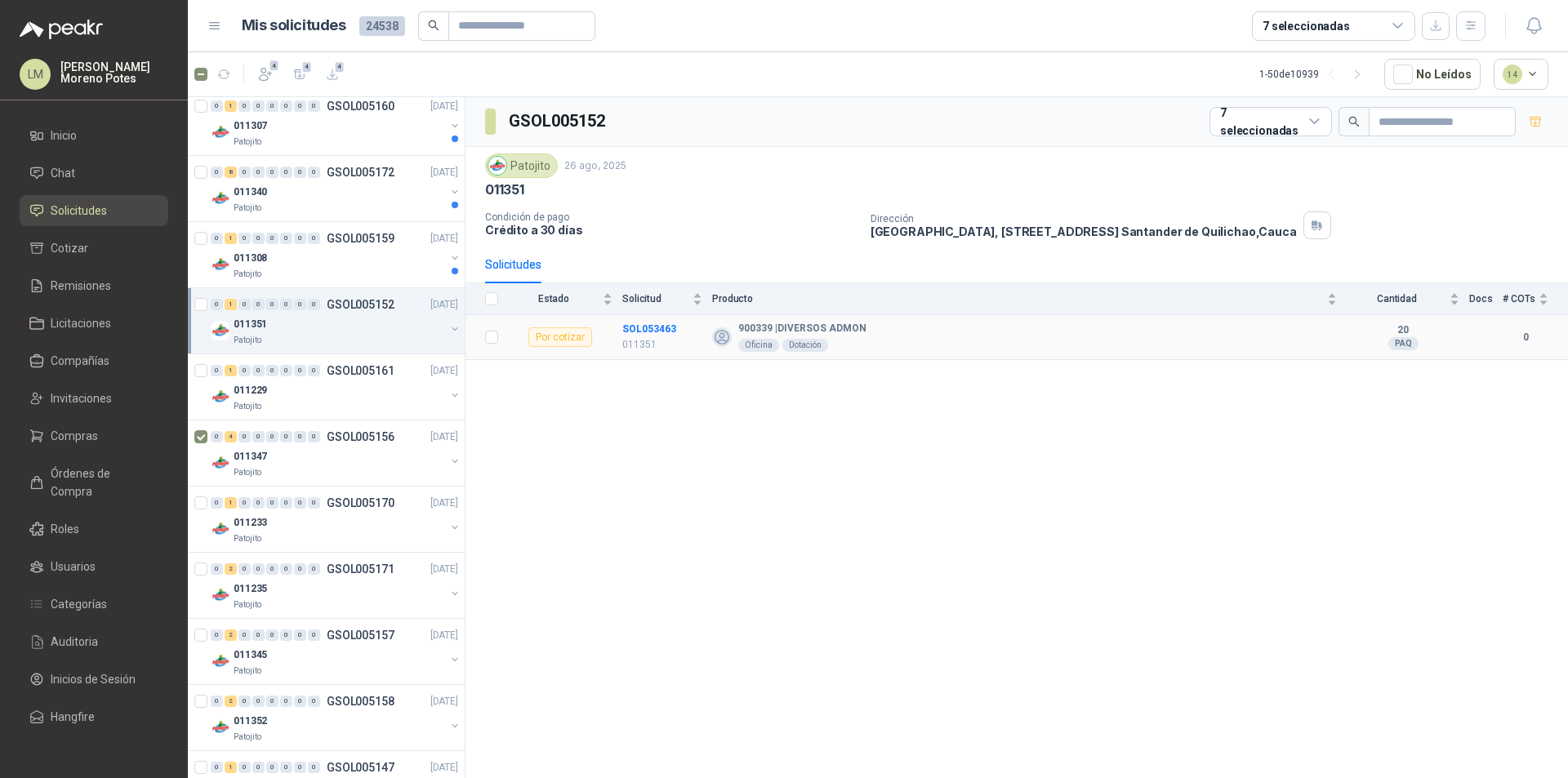
click at [646, 318] on td "SOL053463 011351" at bounding box center [667, 338] width 90 height 45
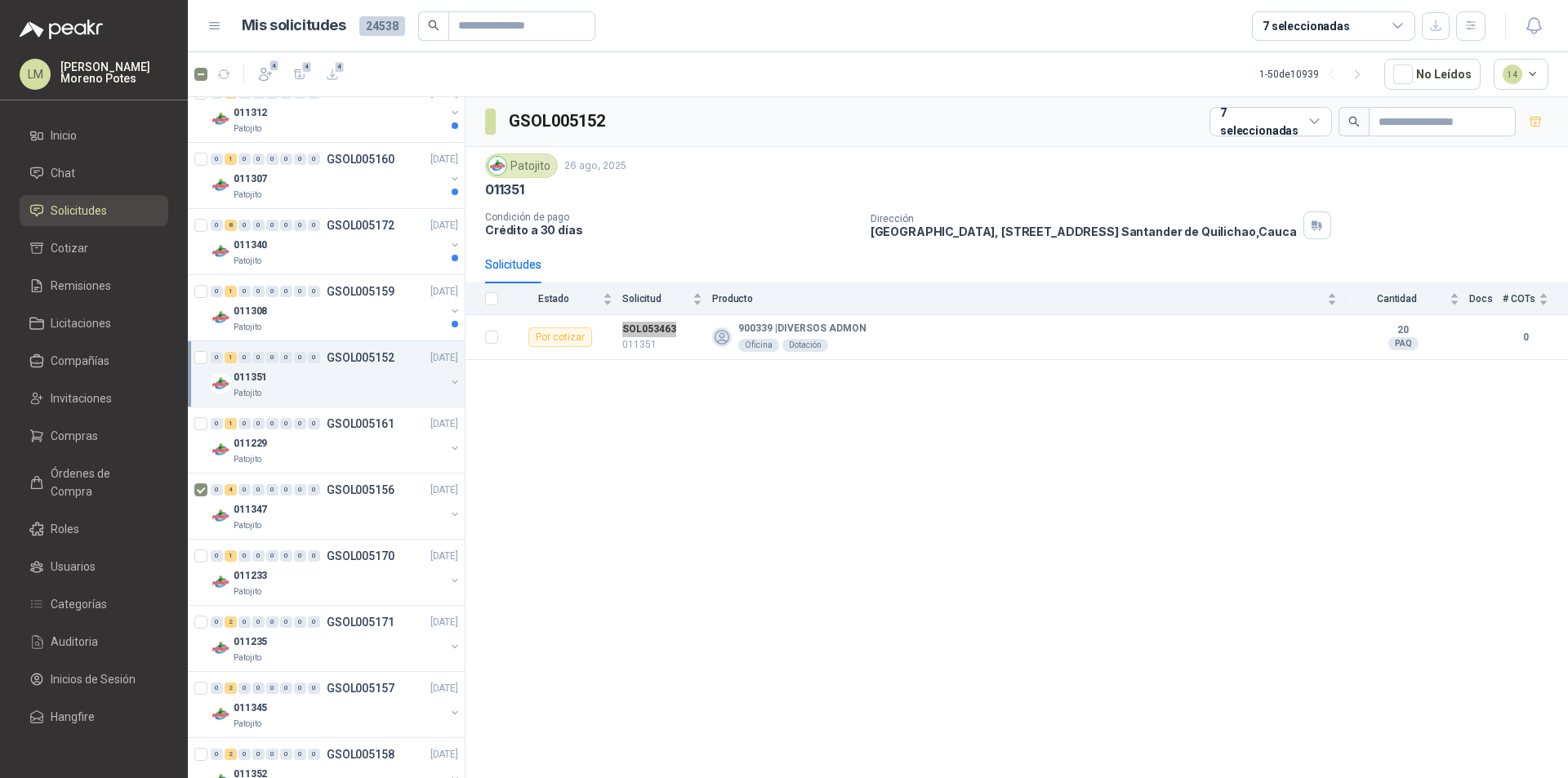
scroll to position [653, 0]
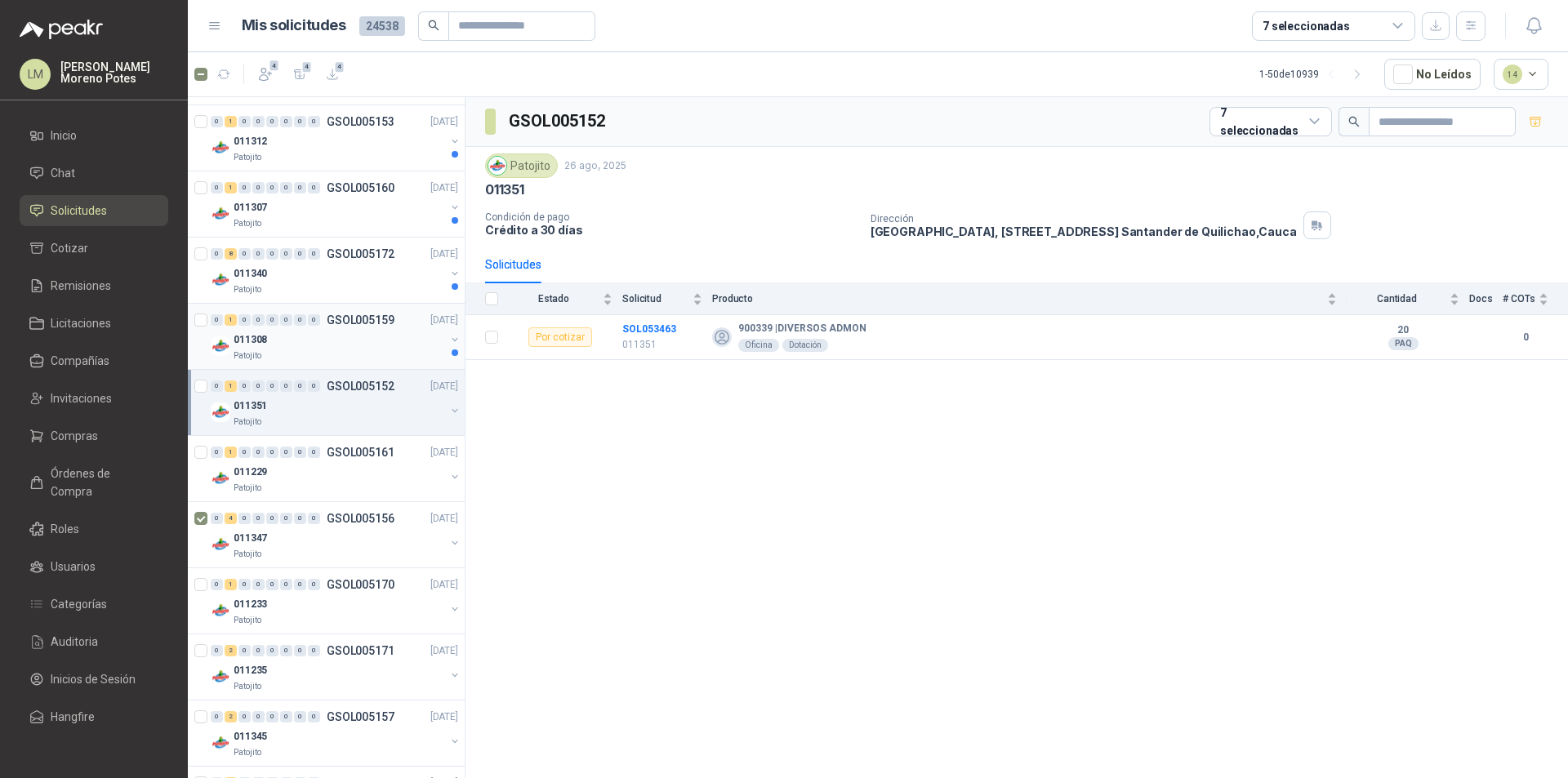
drag, startPoint x: 367, startPoint y: 364, endPoint x: 380, endPoint y: 362, distance: 13.2
click at [367, 364] on div "0 1 0 0 0 0 0 0 GSOL005159 [DATE] 011308 Patojito" at bounding box center [326, 337] width 277 height 66
click at [370, 345] on div "011308" at bounding box center [339, 340] width 212 height 20
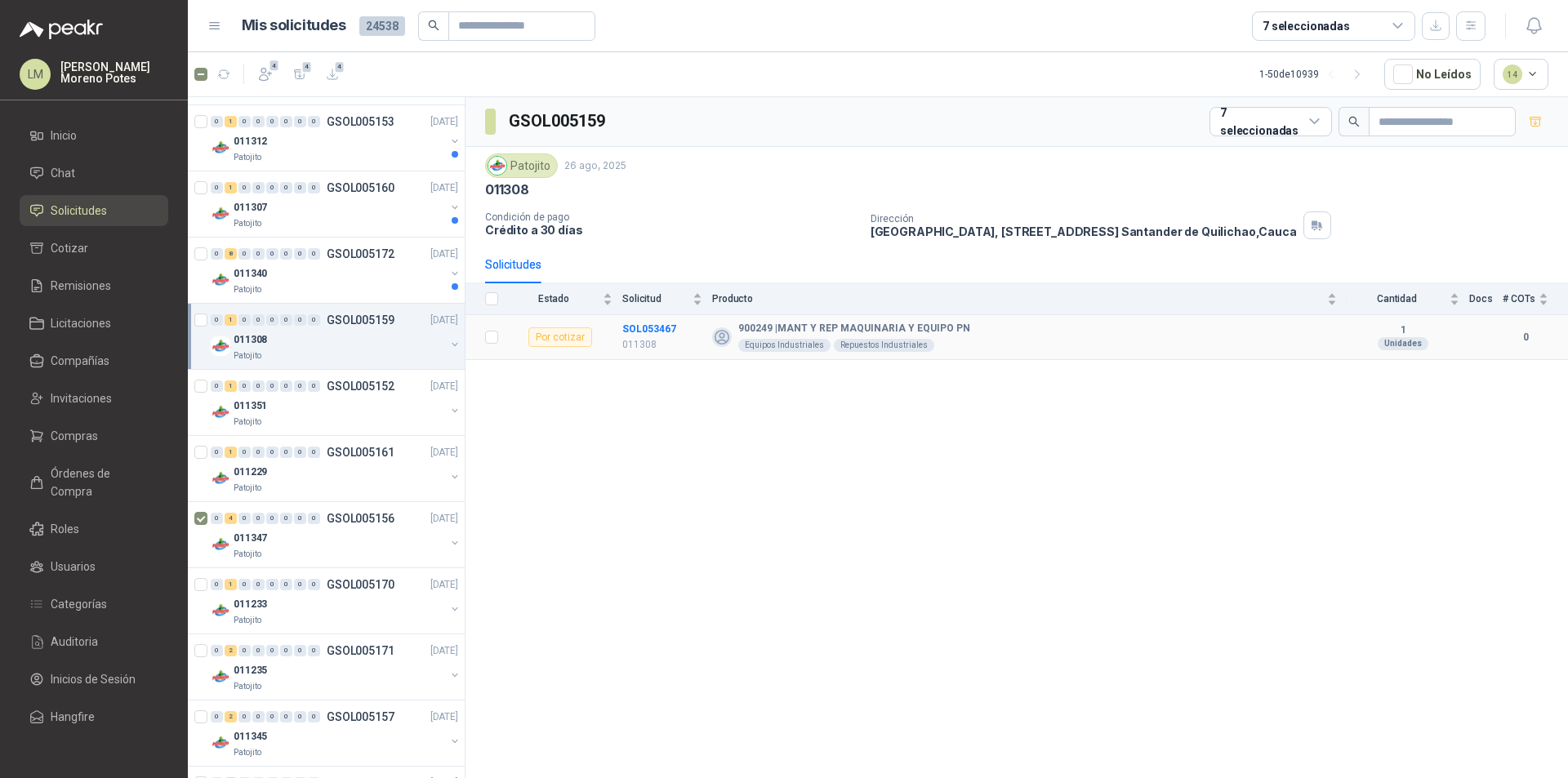
click at [639, 319] on td "SOL053467 011308" at bounding box center [667, 338] width 90 height 45
click at [347, 278] on div "011340" at bounding box center [339, 274] width 212 height 20
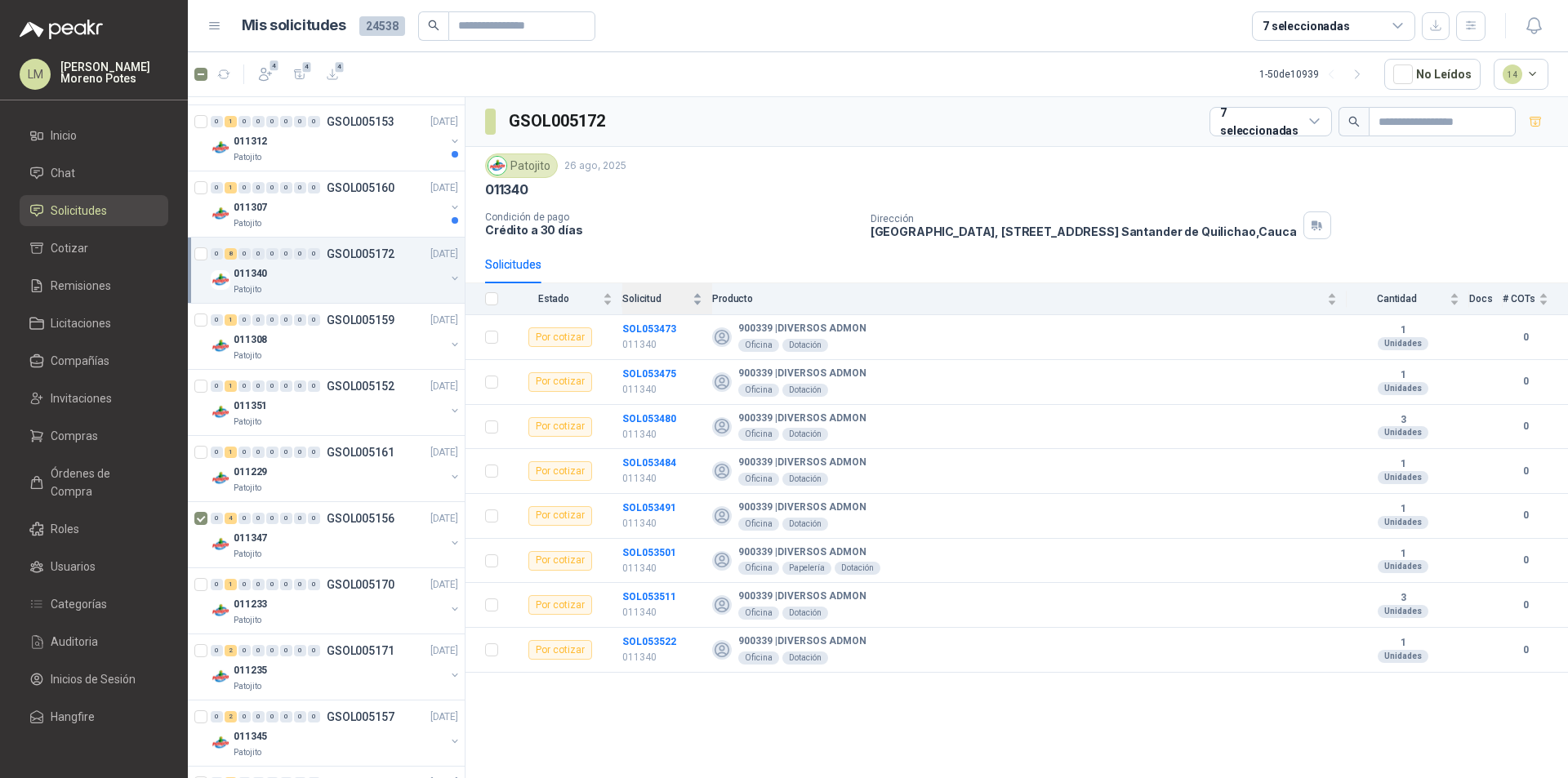
click at [646, 307] on div "Solicitud" at bounding box center [662, 299] width 80 height 17
click at [626, 320] on td "SOL053522 011340" at bounding box center [667, 338] width 90 height 45
click at [629, 320] on td "SOL053522 011340" at bounding box center [667, 338] width 90 height 45
click at [640, 320] on td "SOL053522 011340" at bounding box center [667, 338] width 90 height 45
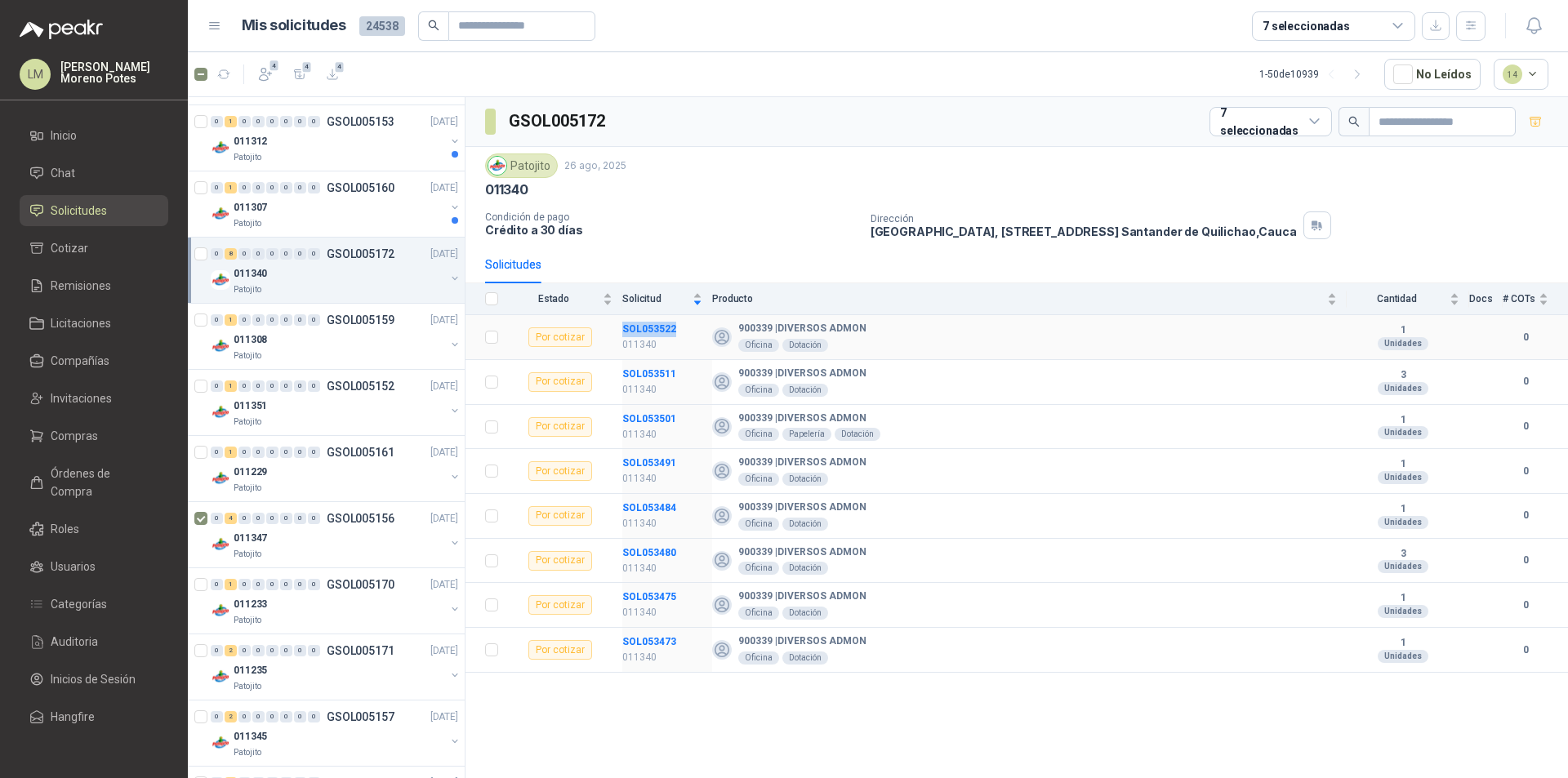
click at [640, 320] on td "SOL053522 011340" at bounding box center [667, 338] width 90 height 45
click at [653, 361] on td "SOL053511 011340" at bounding box center [667, 383] width 90 height 45
click at [654, 361] on td "SOL053511 011340" at bounding box center [667, 383] width 90 height 45
click at [646, 406] on td "SOL053501 011340" at bounding box center [667, 428] width 90 height 45
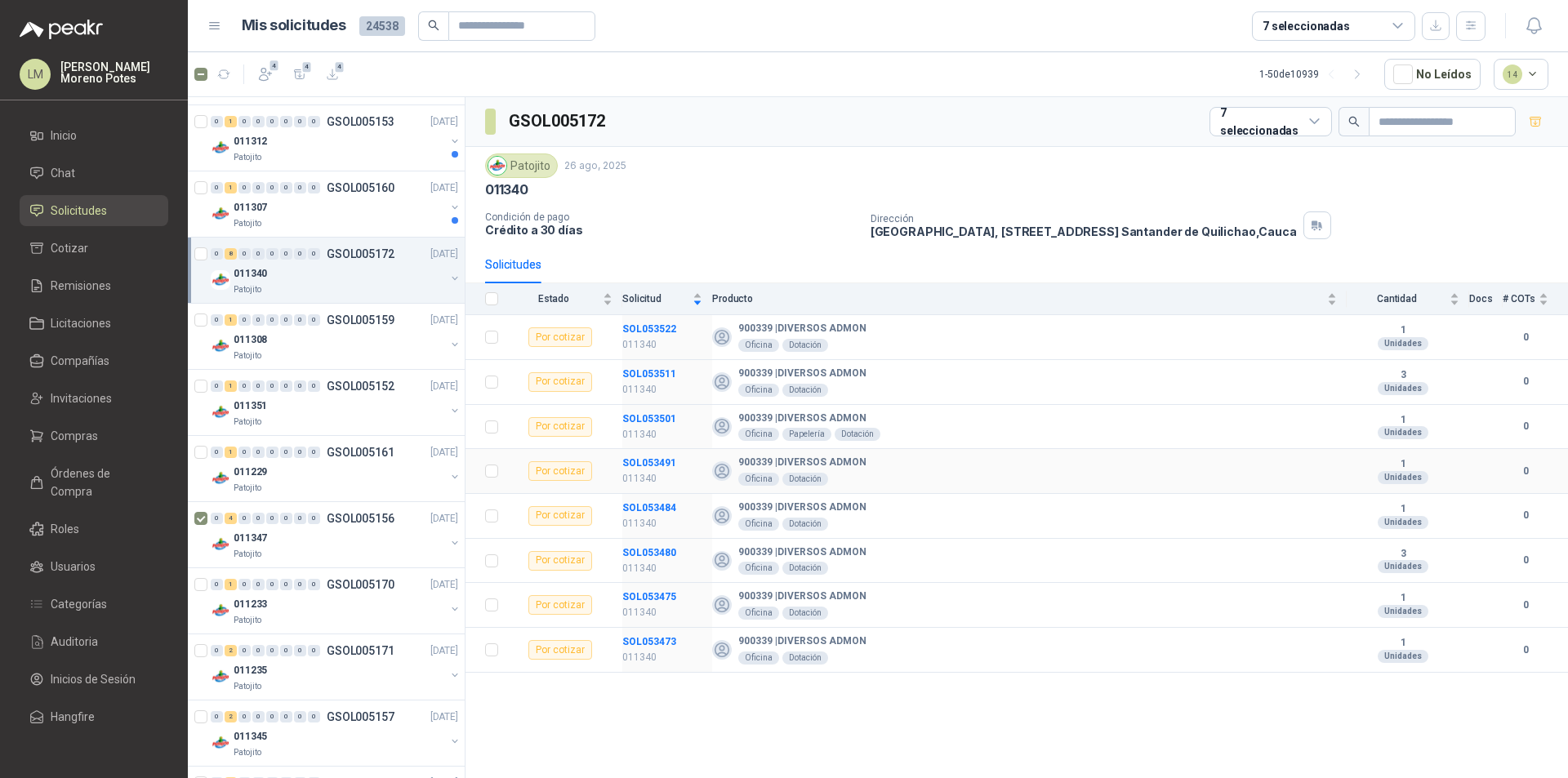
click at [640, 449] on td "SOL053491 011340" at bounding box center [667, 472] width 90 height 45
click at [649, 497] on td "SOL053484 011340" at bounding box center [667, 516] width 90 height 45
click at [639, 542] on td "SOL053480 011340" at bounding box center [667, 561] width 90 height 45
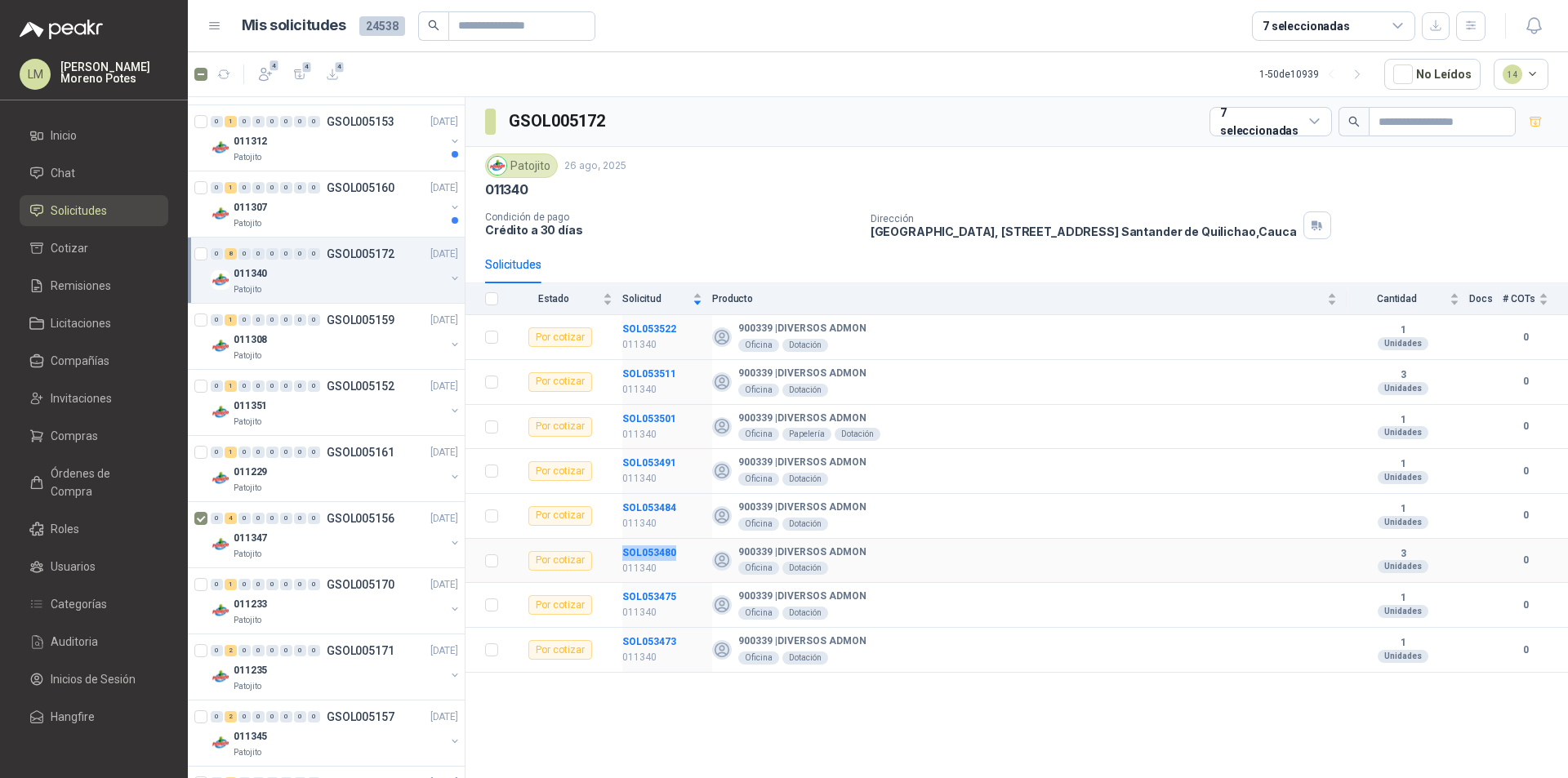
click at [639, 542] on td "SOL053480 011340" at bounding box center [667, 561] width 90 height 45
click at [646, 583] on td "SOL053475 011340" at bounding box center [667, 605] width 90 height 45
click at [640, 631] on td "SOL053473 011340" at bounding box center [667, 650] width 90 height 45
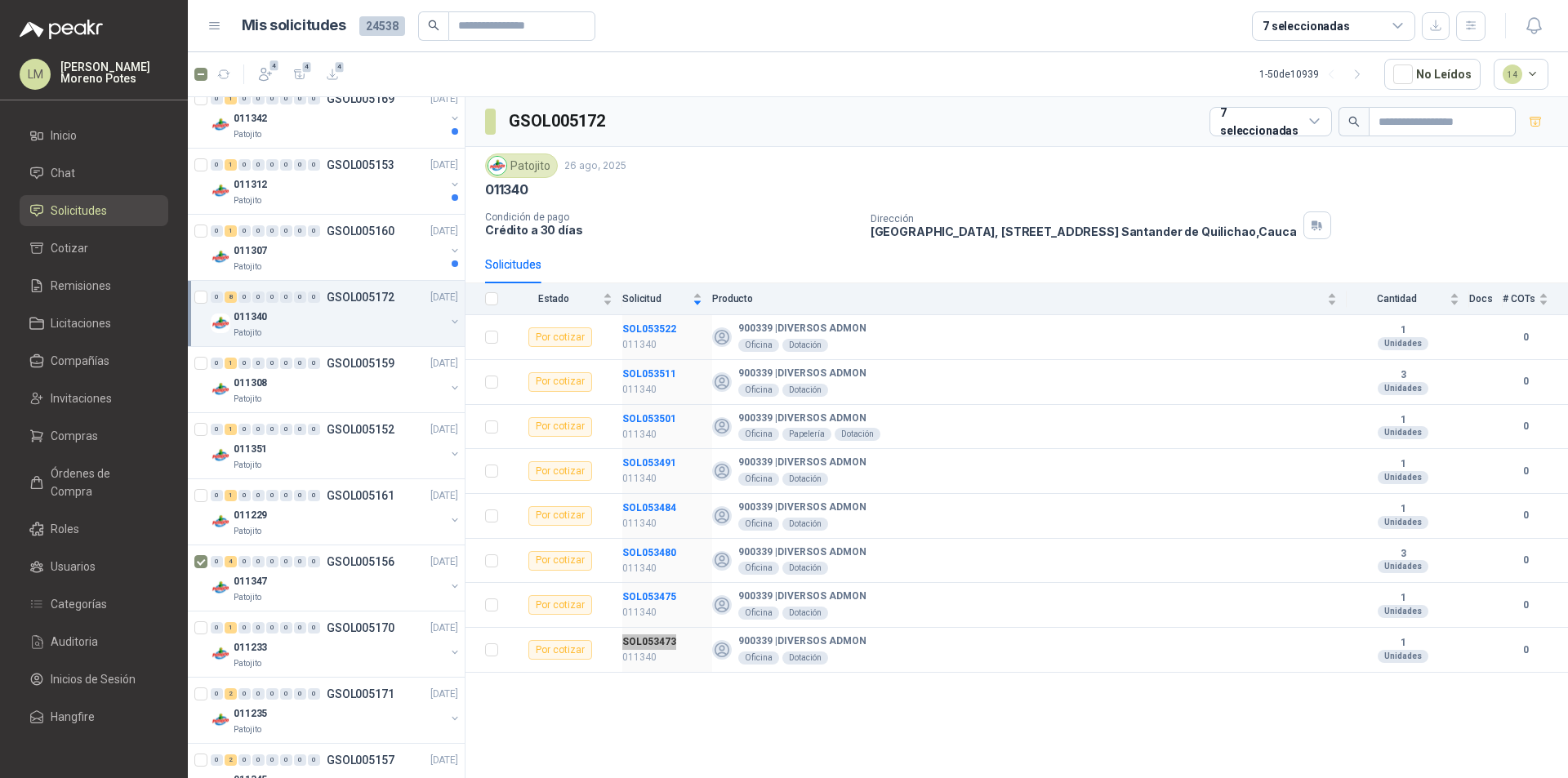
scroll to position [571, 0]
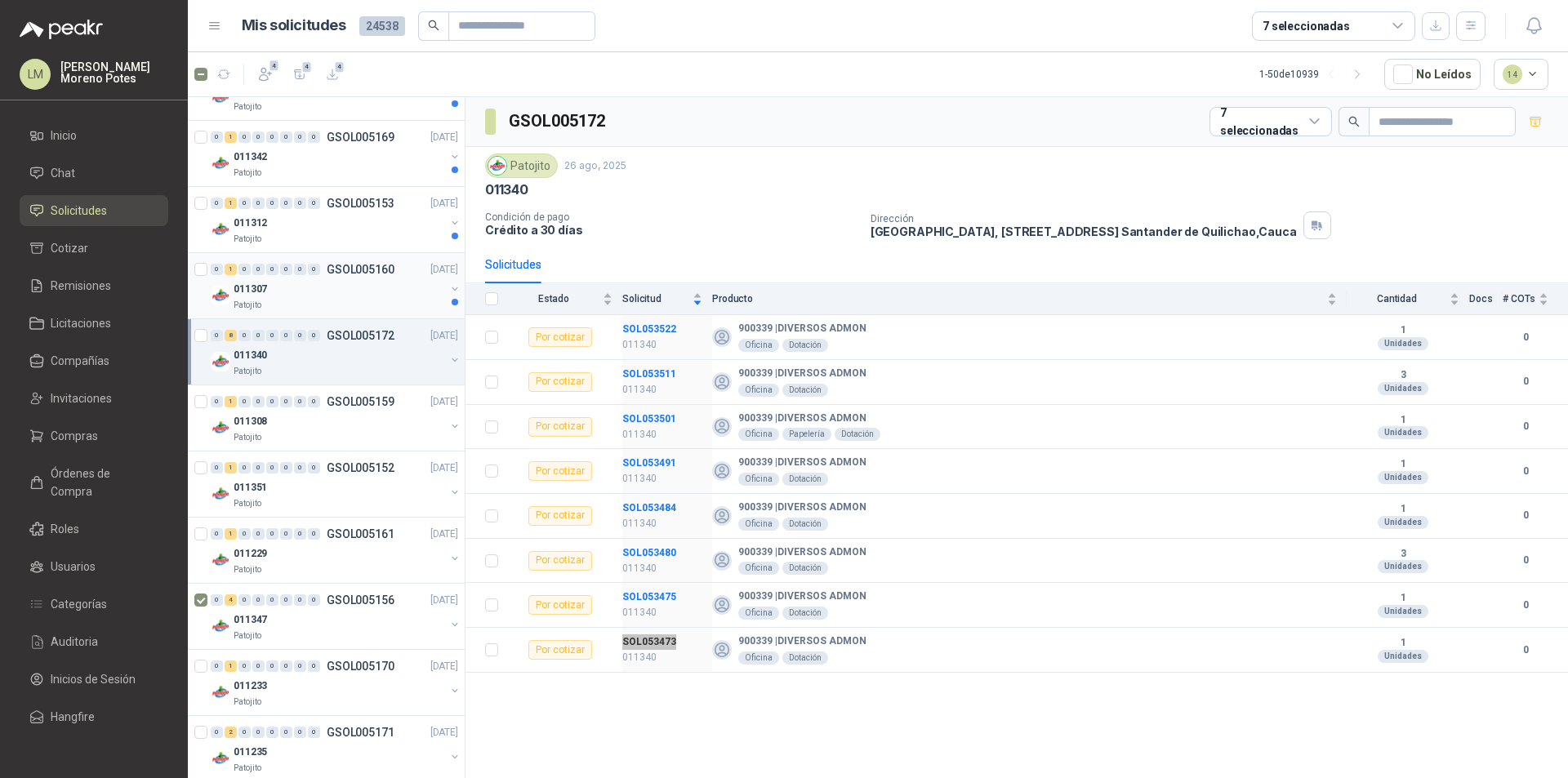
click at [339, 311] on div "Patojito" at bounding box center [339, 306] width 212 height 13
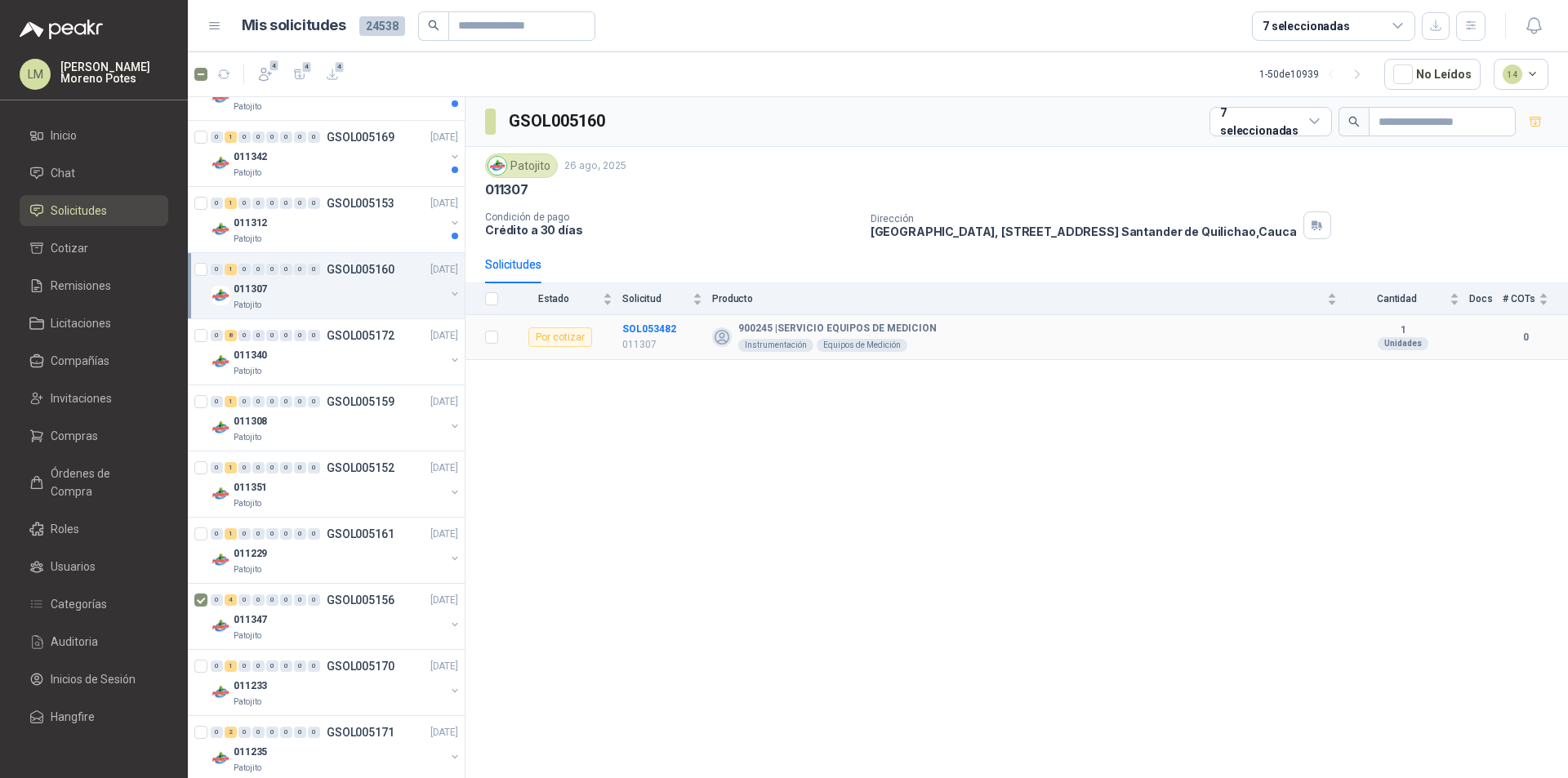
click at [655, 317] on td "SOL053482 011307" at bounding box center [667, 338] width 90 height 45
click at [326, 229] on div "011312" at bounding box center [339, 223] width 212 height 20
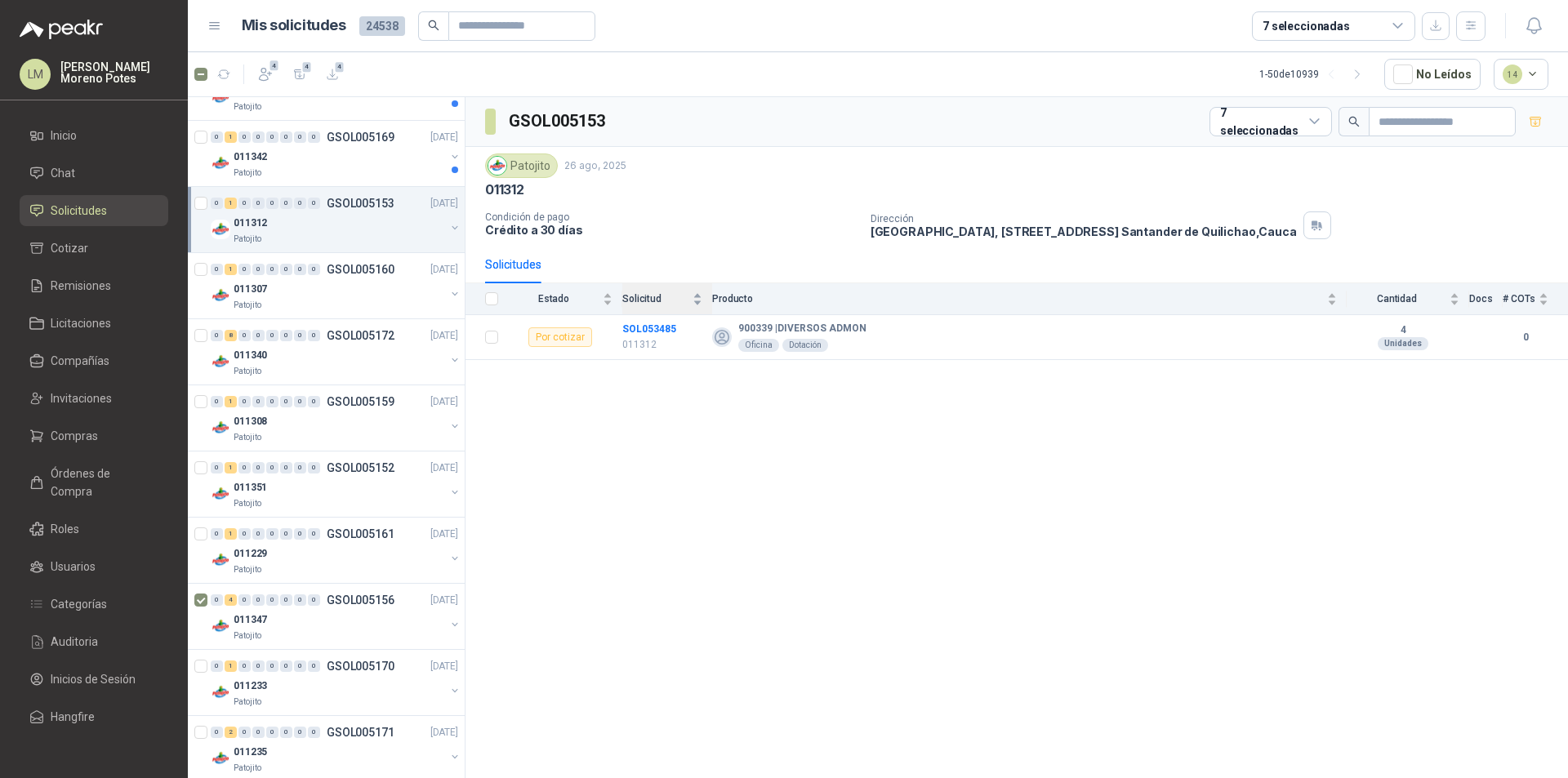
click at [640, 307] on div "Solicitud" at bounding box center [662, 299] width 80 height 17
click at [649, 319] on td "SOL053485 011312" at bounding box center [667, 338] width 90 height 45
click at [651, 319] on td "SOL053485 011312" at bounding box center [667, 338] width 90 height 45
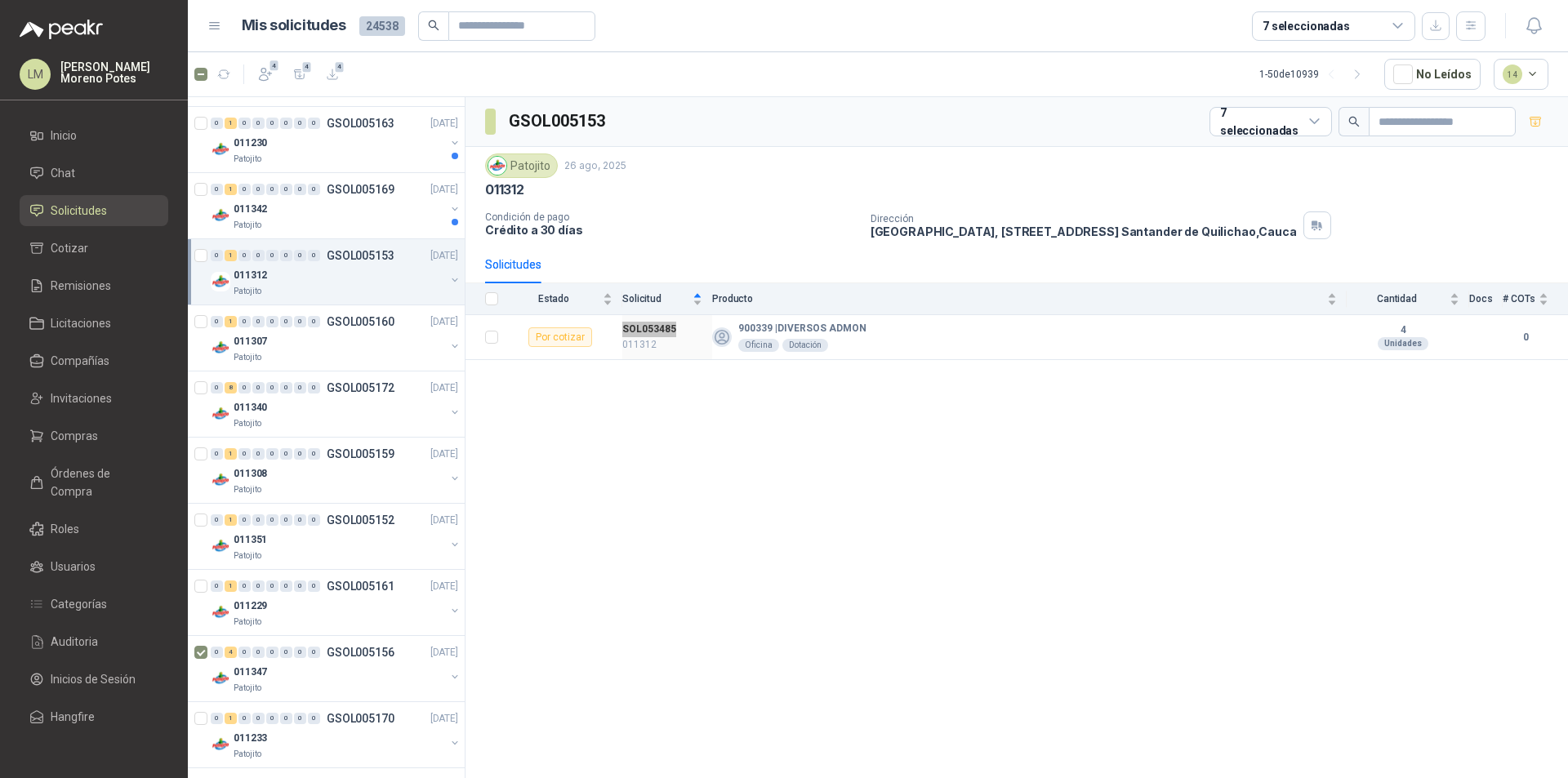
scroll to position [490, 0]
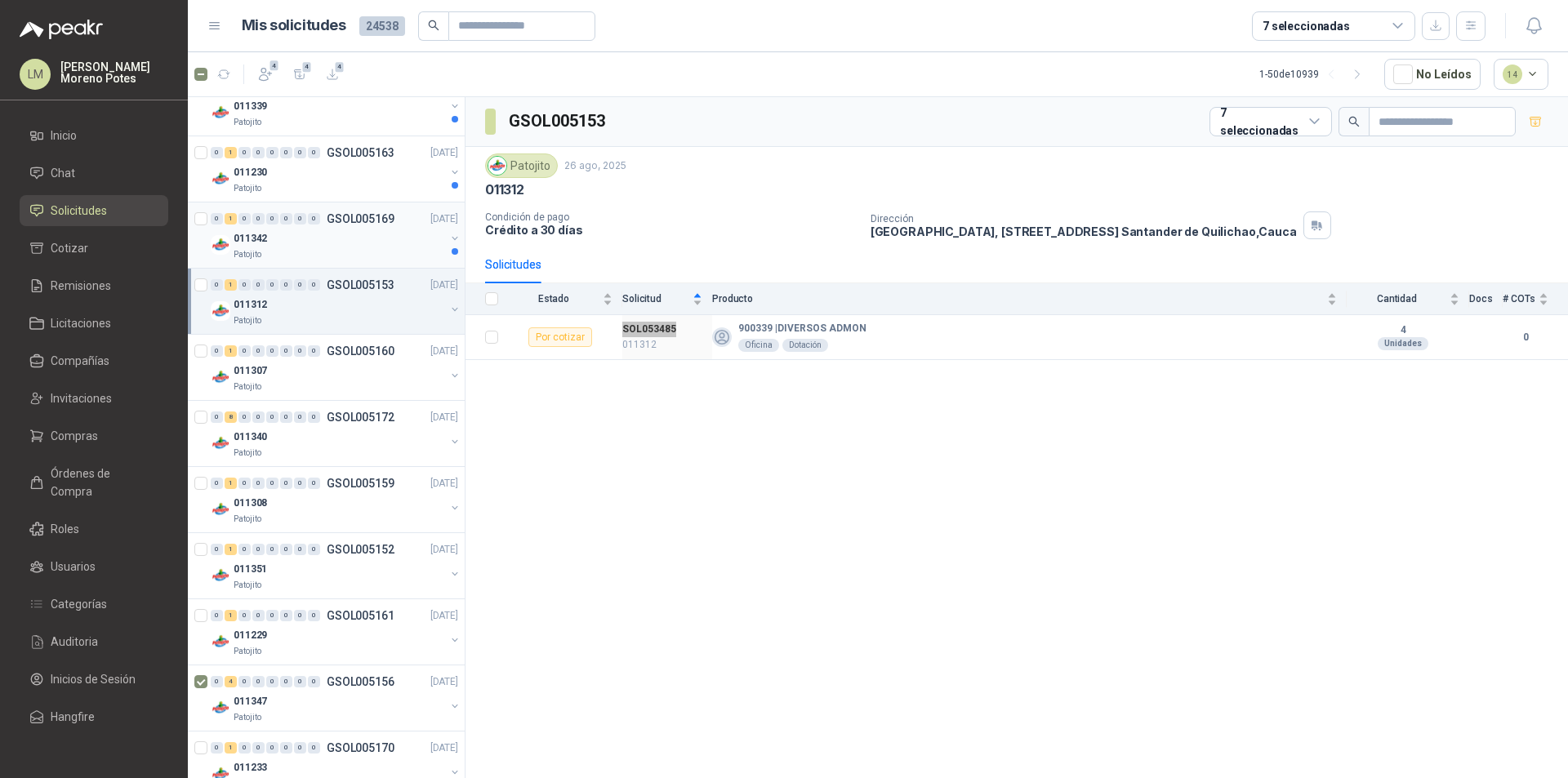
click at [325, 258] on div "Patojito" at bounding box center [339, 255] width 212 height 13
click at [644, 317] on td "SOL053492 011342" at bounding box center [667, 338] width 90 height 45
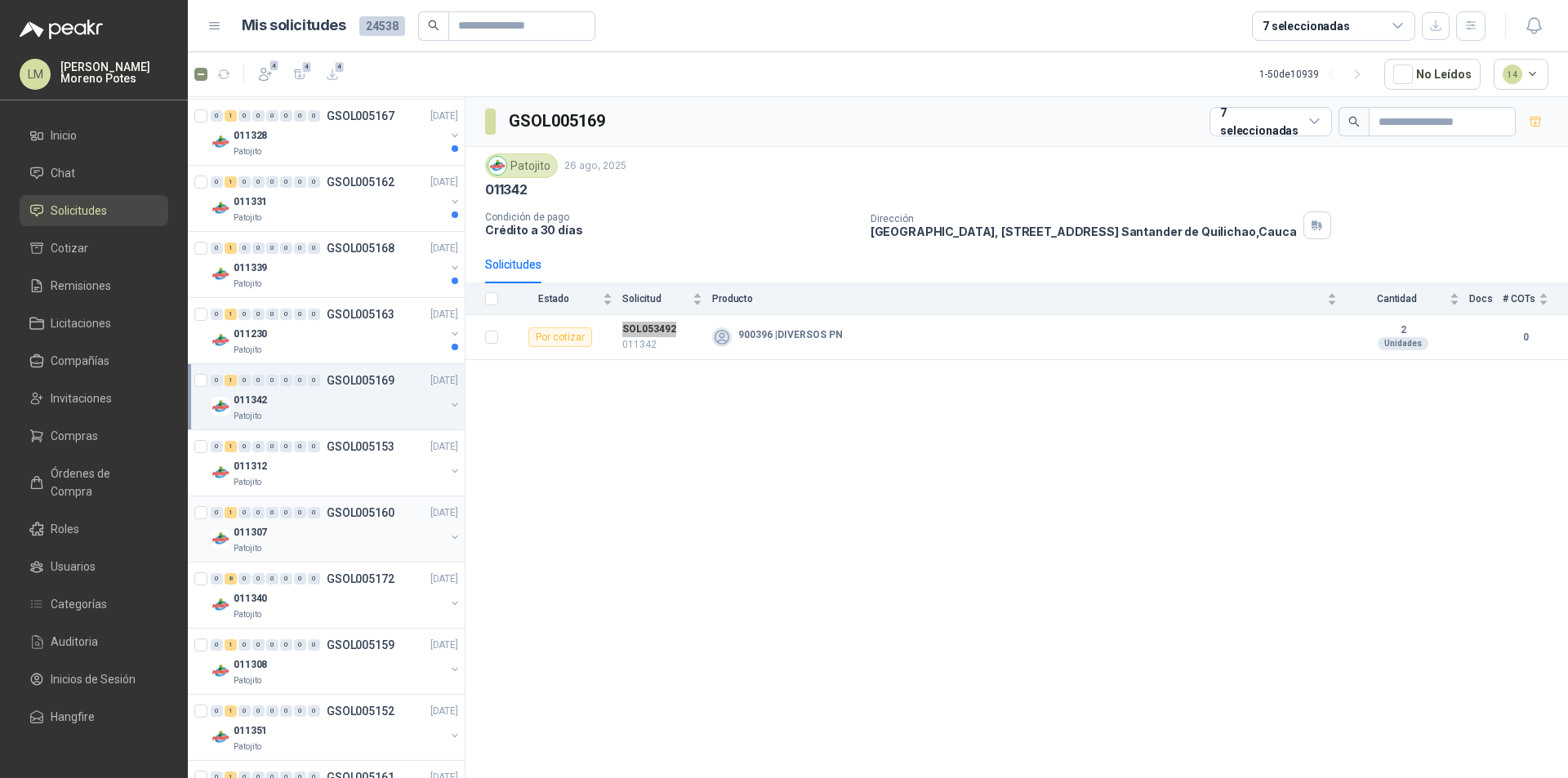
scroll to position [326, 0]
click at [345, 355] on div "Patojito" at bounding box center [339, 352] width 212 height 13
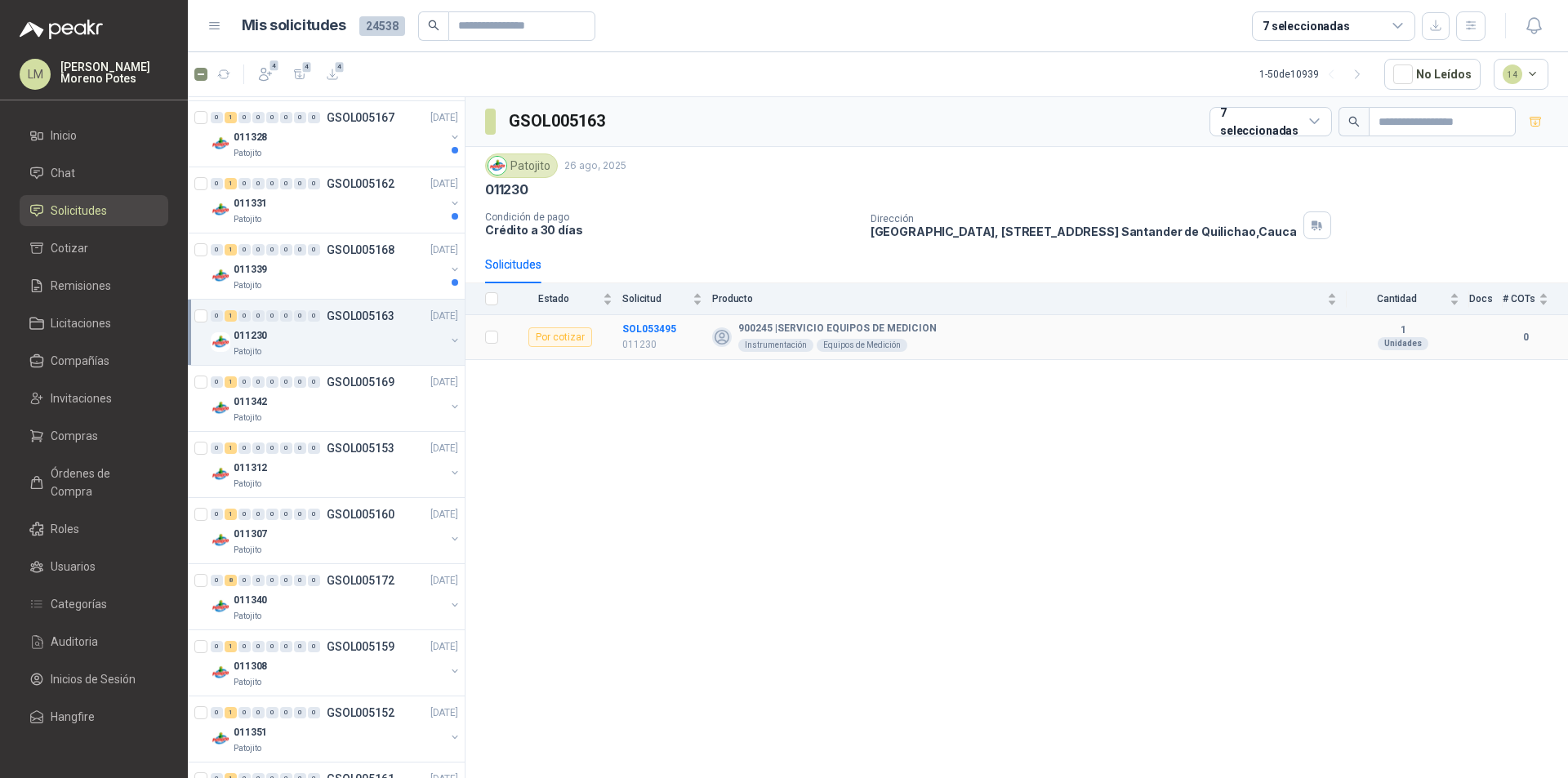
click at [646, 317] on td "SOL053495 011230" at bounding box center [667, 338] width 90 height 45
click at [353, 278] on div "011339" at bounding box center [339, 270] width 212 height 20
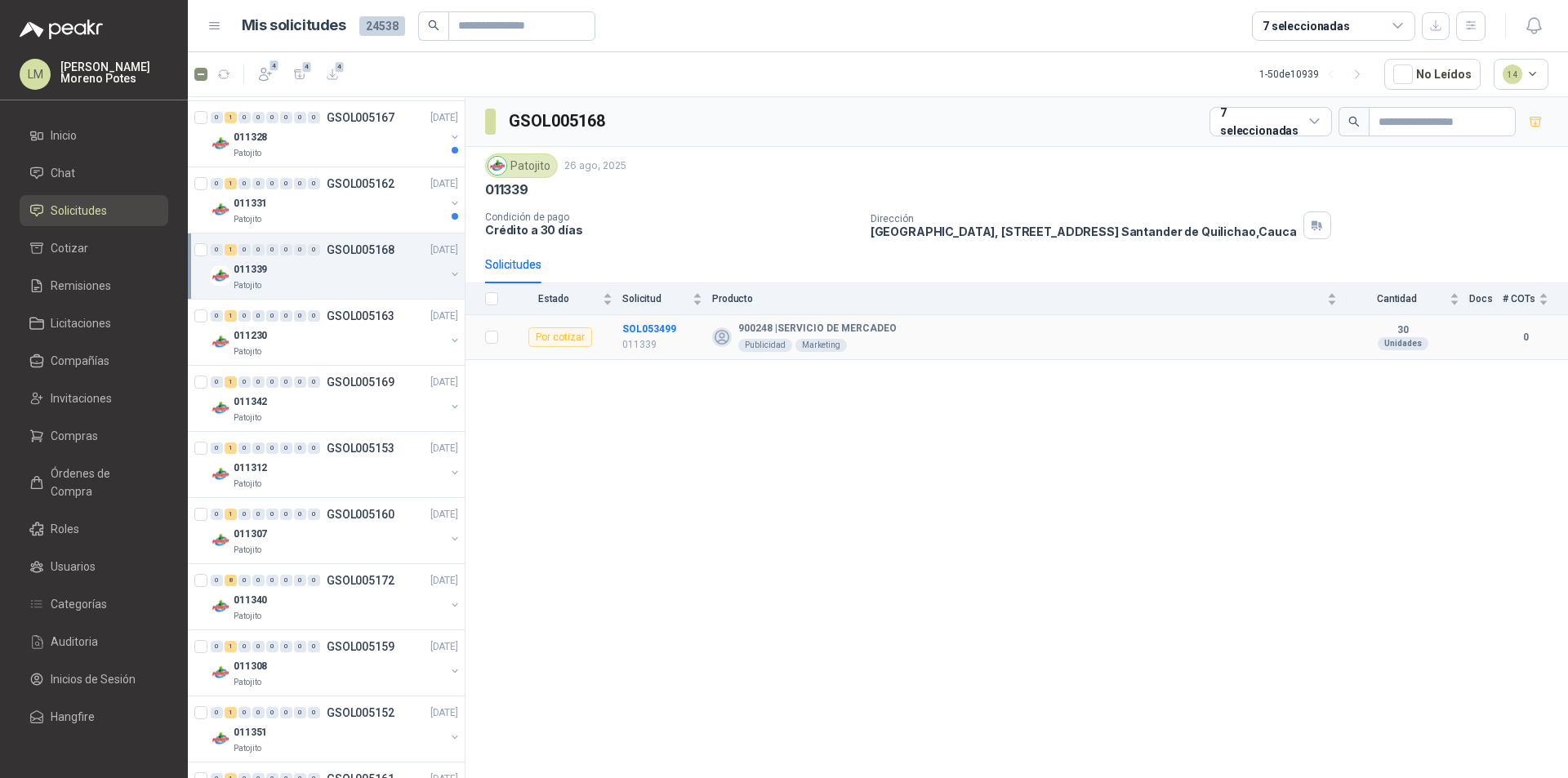
click at [649, 319] on td "SOL053499 011339" at bounding box center [667, 338] width 90 height 45
click at [654, 319] on td "SOL053499 011339" at bounding box center [667, 338] width 90 height 45
click at [639, 318] on td "SOL053499 011339" at bounding box center [667, 338] width 90 height 45
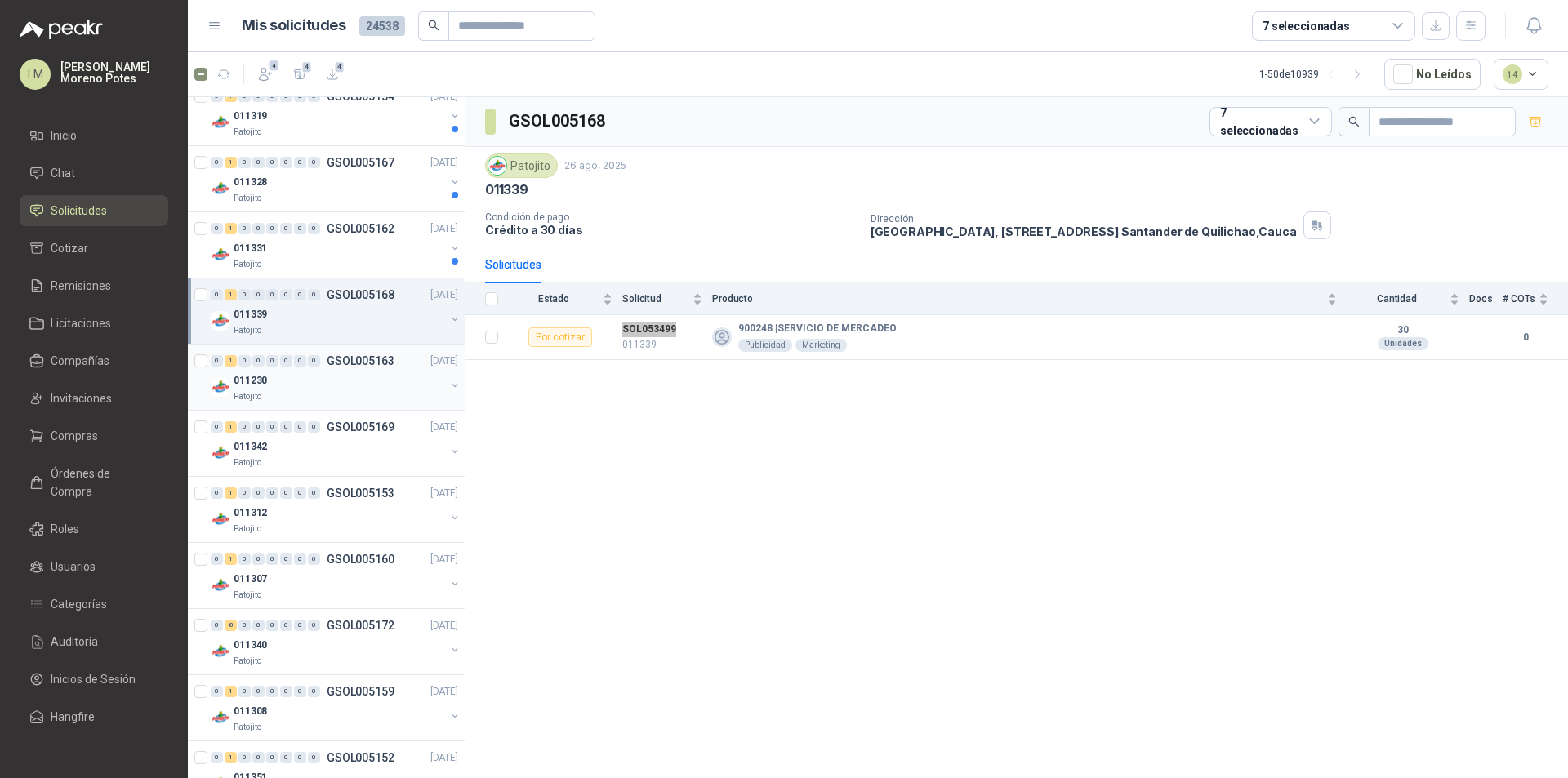
scroll to position [245, 0]
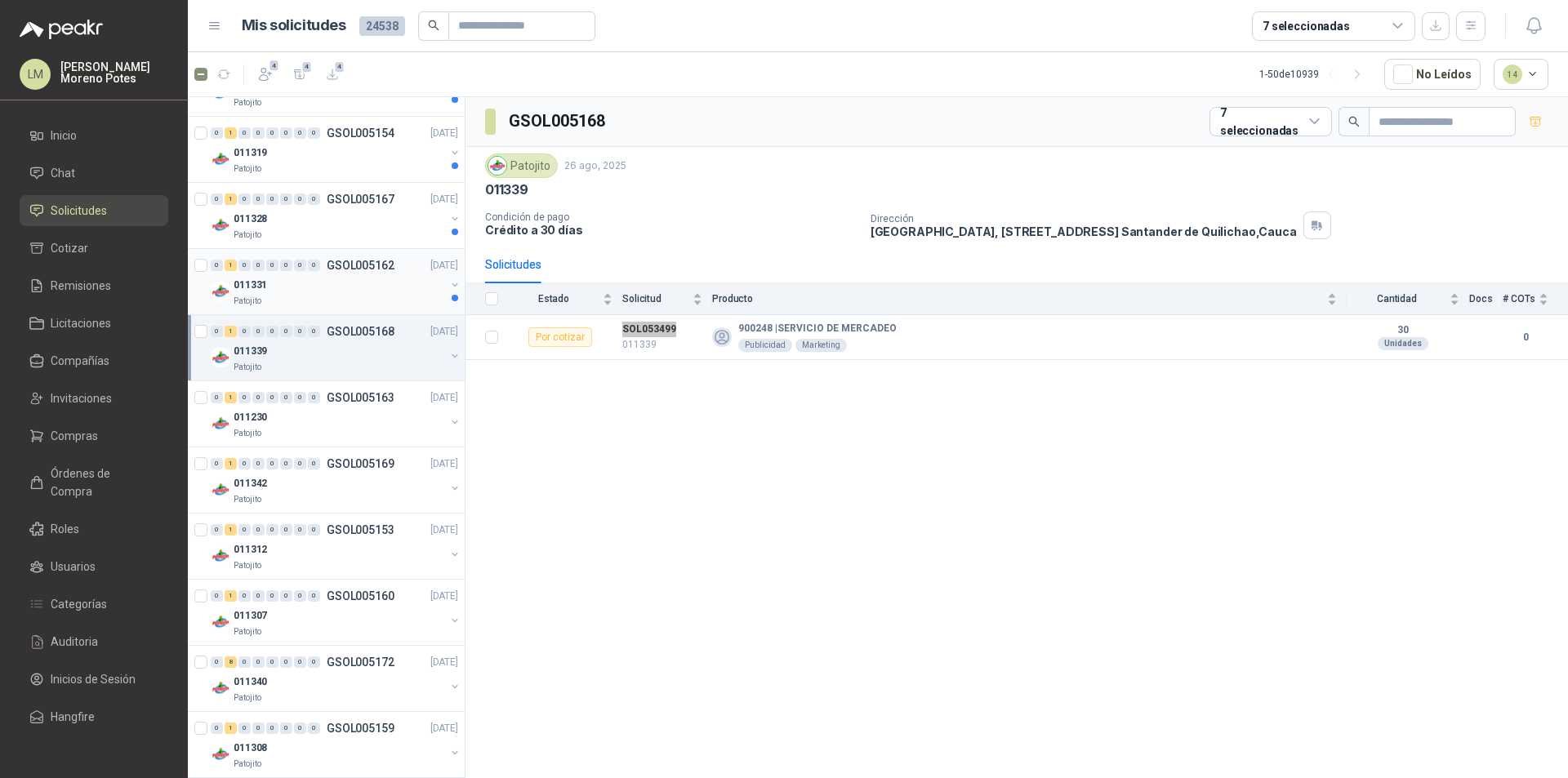
click at [362, 294] on div "011331" at bounding box center [339, 285] width 212 height 20
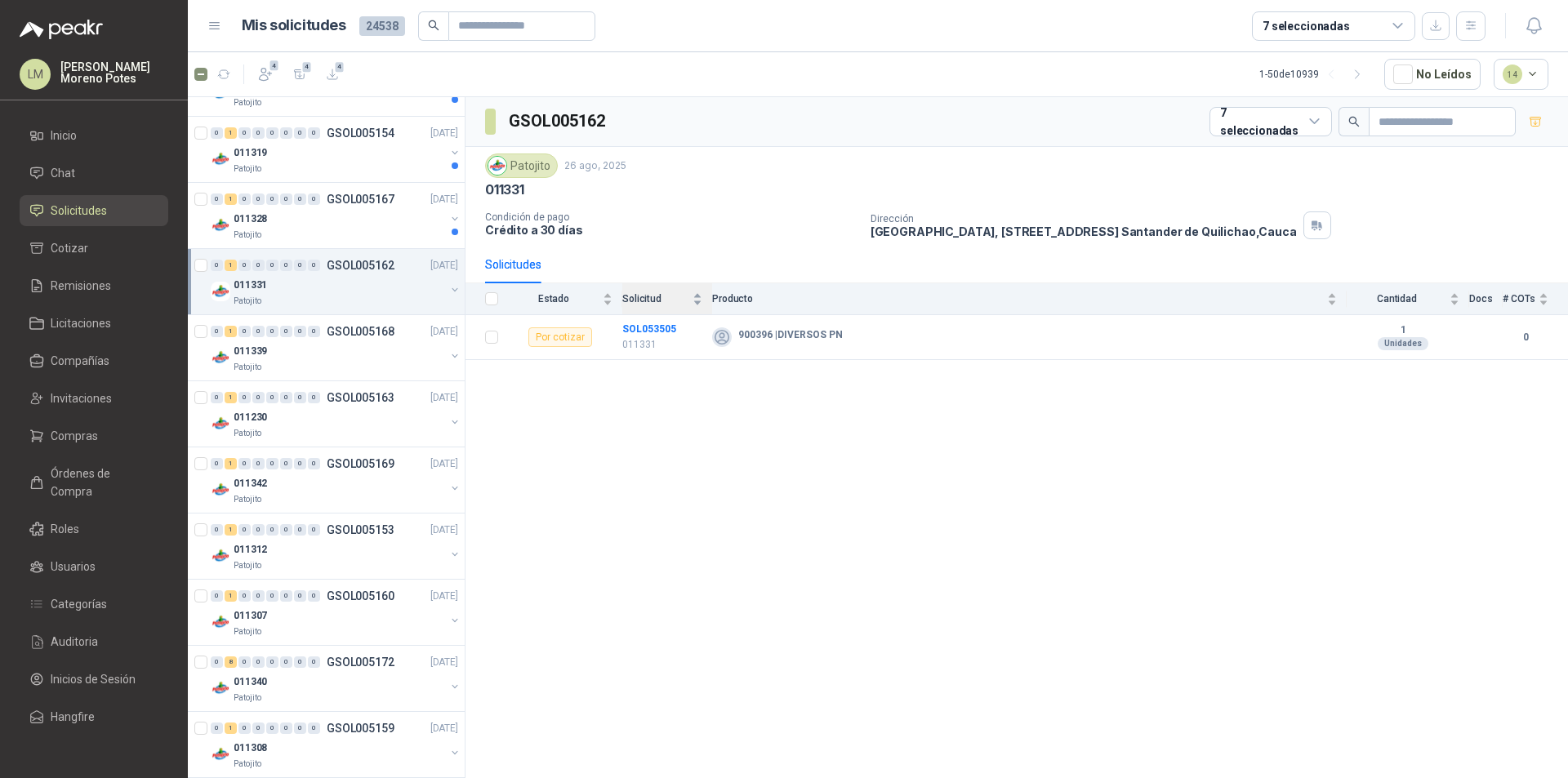
click at [639, 307] on div "Solicitud" at bounding box center [662, 299] width 80 height 17
click at [635, 307] on div "Solicitud" at bounding box center [662, 299] width 80 height 17
click at [635, 316] on th "Solicitud" at bounding box center [667, 299] width 90 height 32
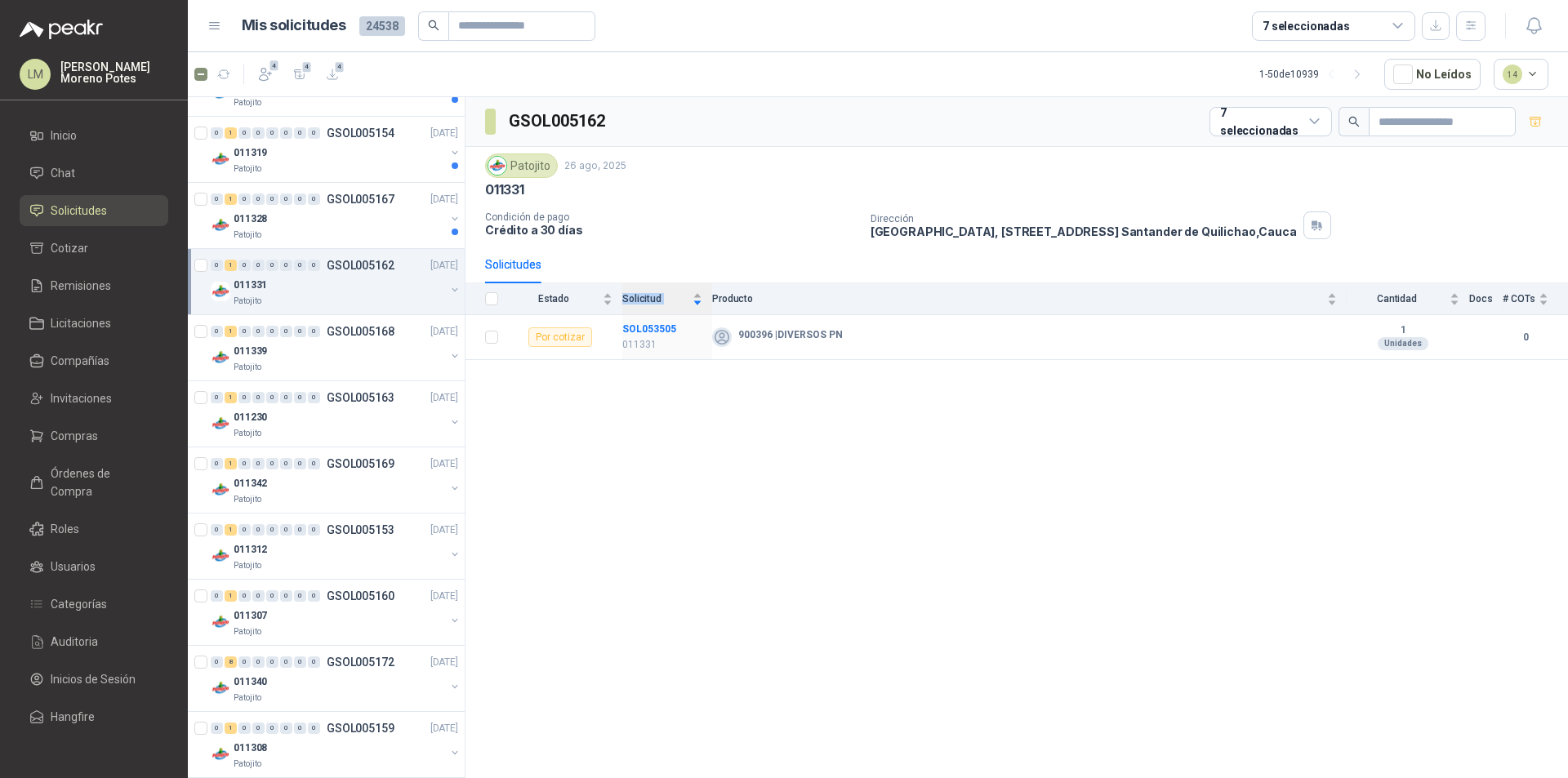
click at [635, 316] on th "Solicitud" at bounding box center [667, 299] width 90 height 32
click at [654, 319] on td "SOL053505 011331" at bounding box center [667, 338] width 90 height 45
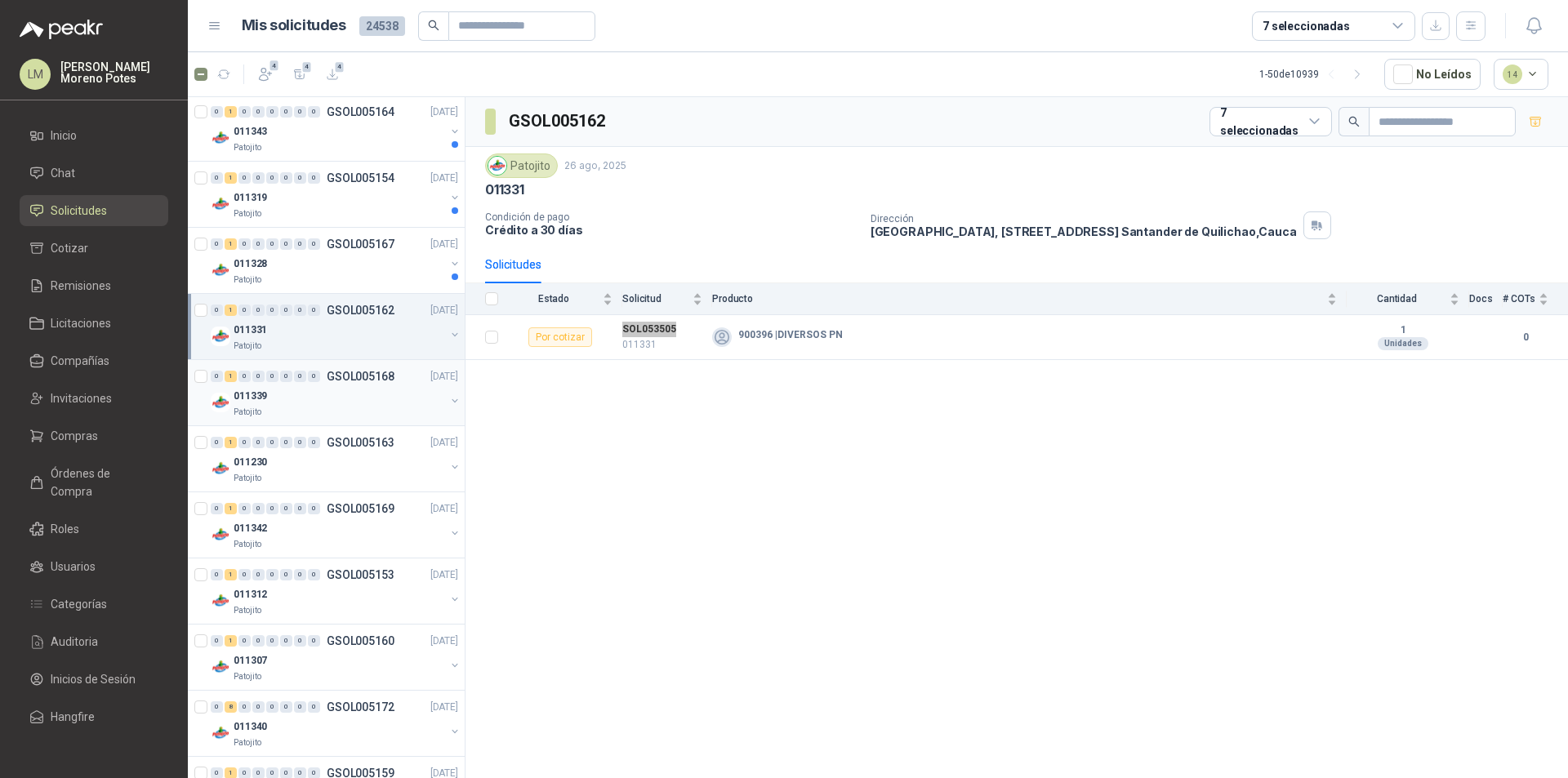
scroll to position [164, 0]
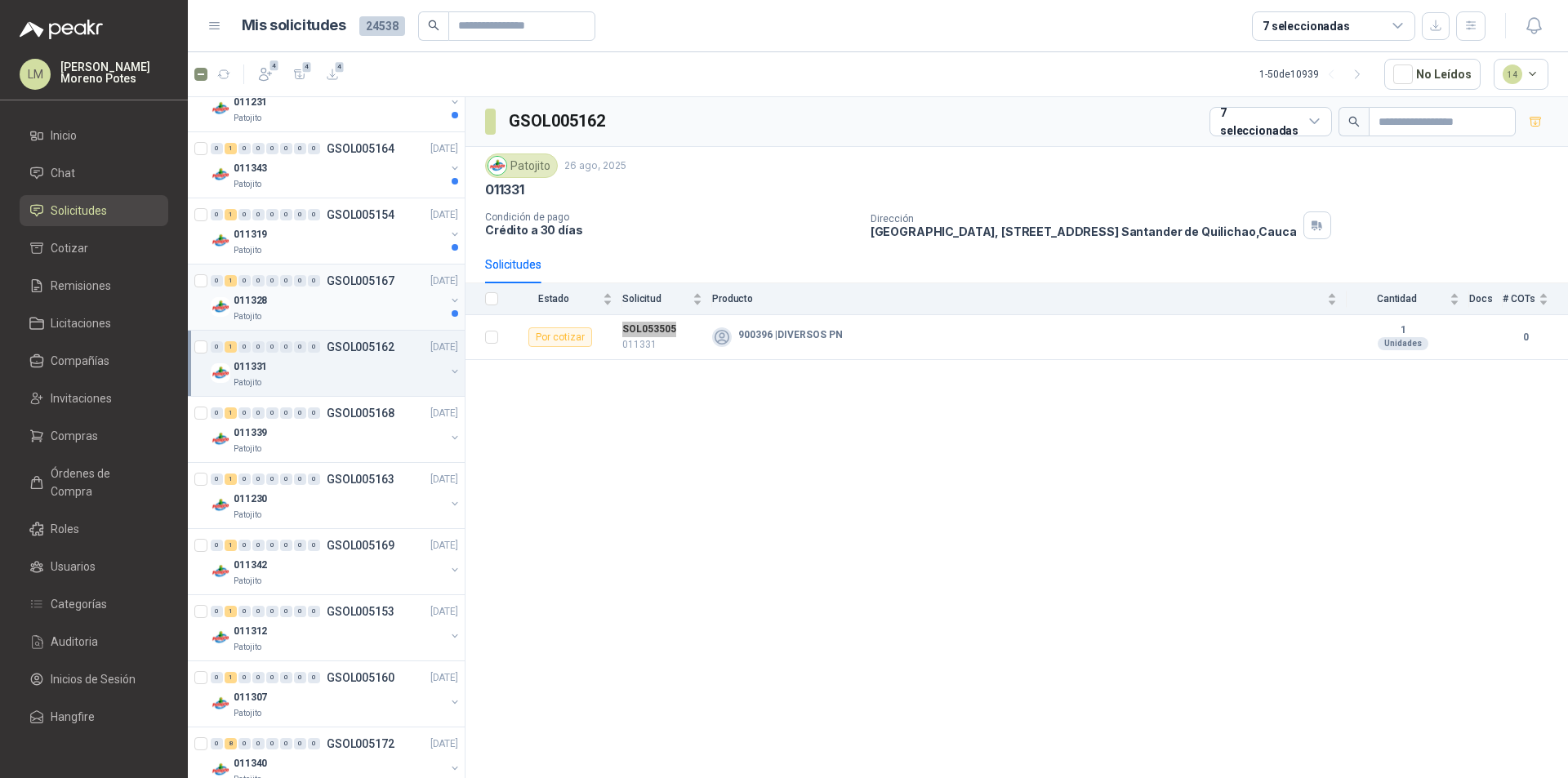
click at [381, 316] on div "Patojito" at bounding box center [339, 317] width 212 height 13
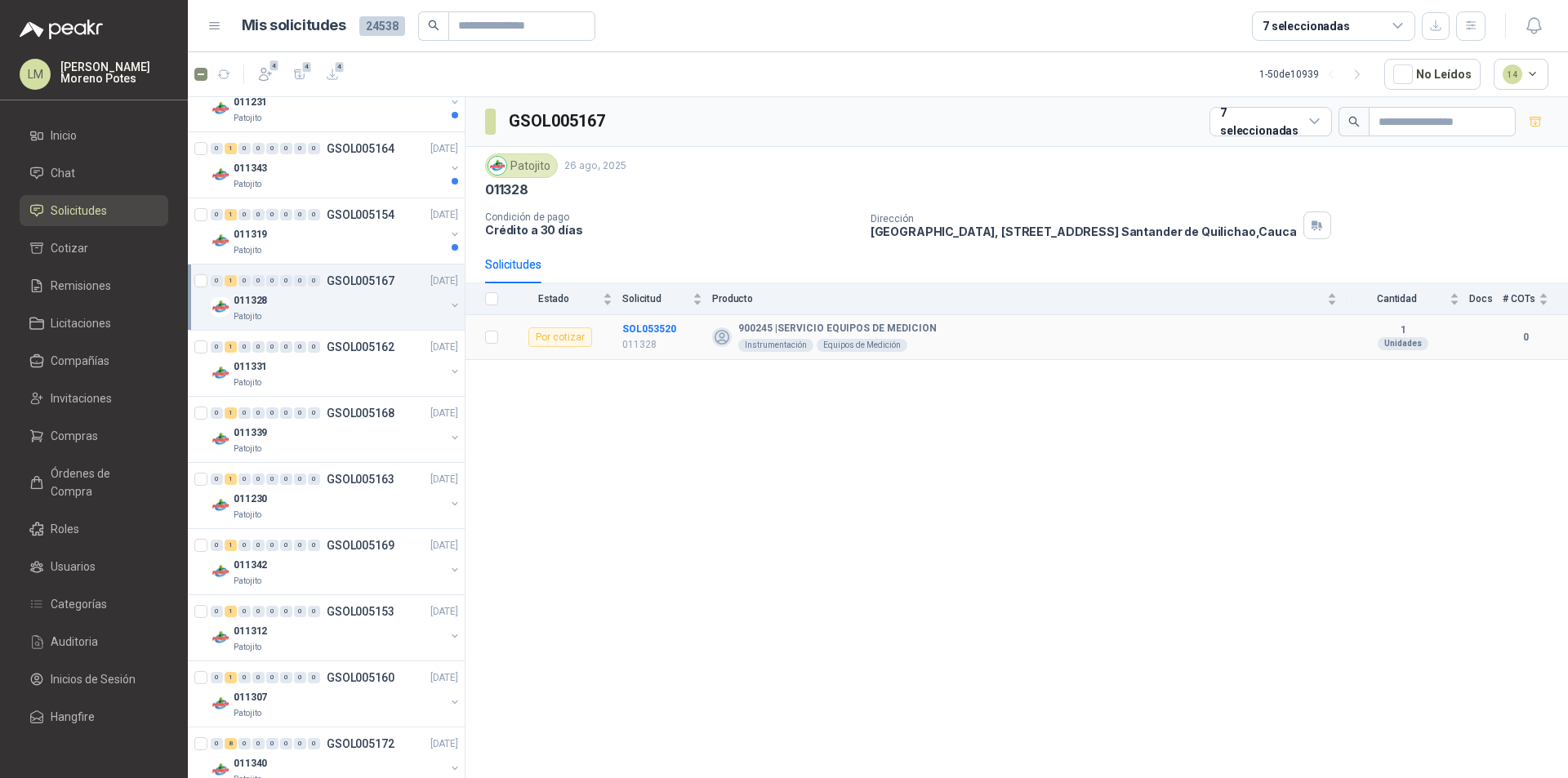
click at [648, 319] on td "SOL053520 011328" at bounding box center [667, 338] width 90 height 45
click at [374, 252] on div "Patojito" at bounding box center [339, 251] width 212 height 13
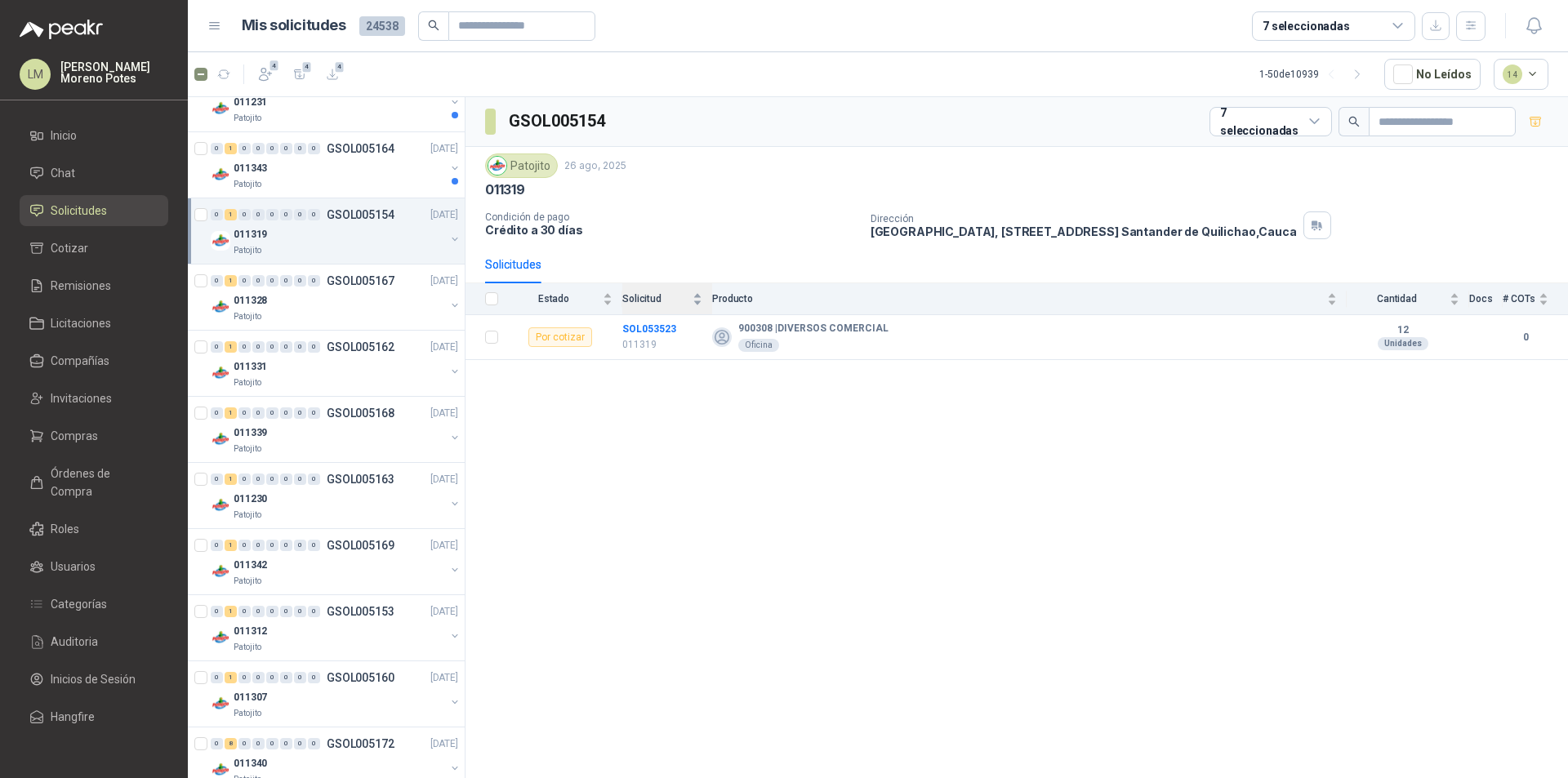
click at [640, 307] on div "Solicitud" at bounding box center [662, 299] width 80 height 17
click at [636, 317] on td "SOL053523 011319" at bounding box center [667, 338] width 90 height 45
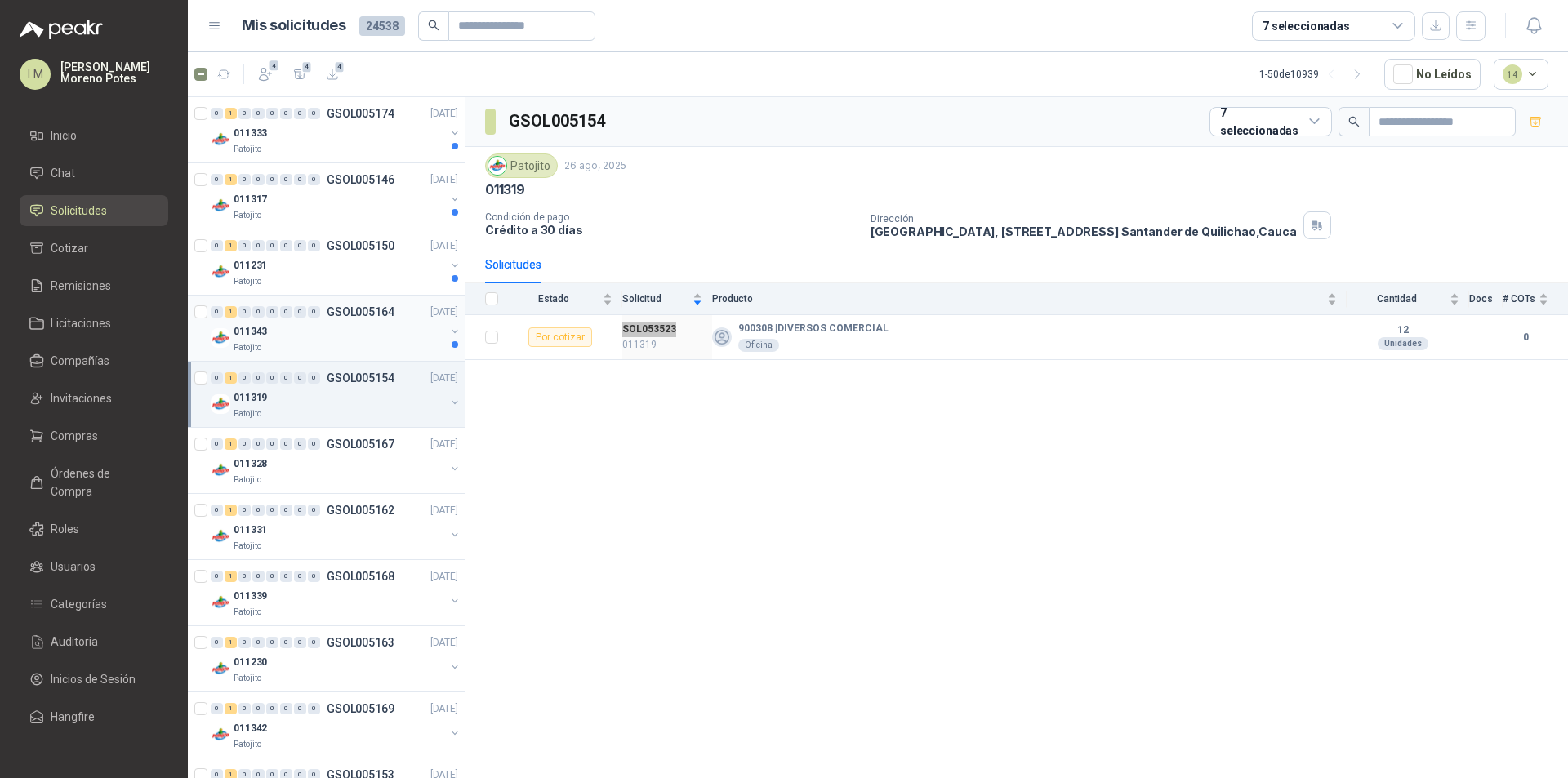
click at [332, 326] on div "011343" at bounding box center [339, 331] width 212 height 20
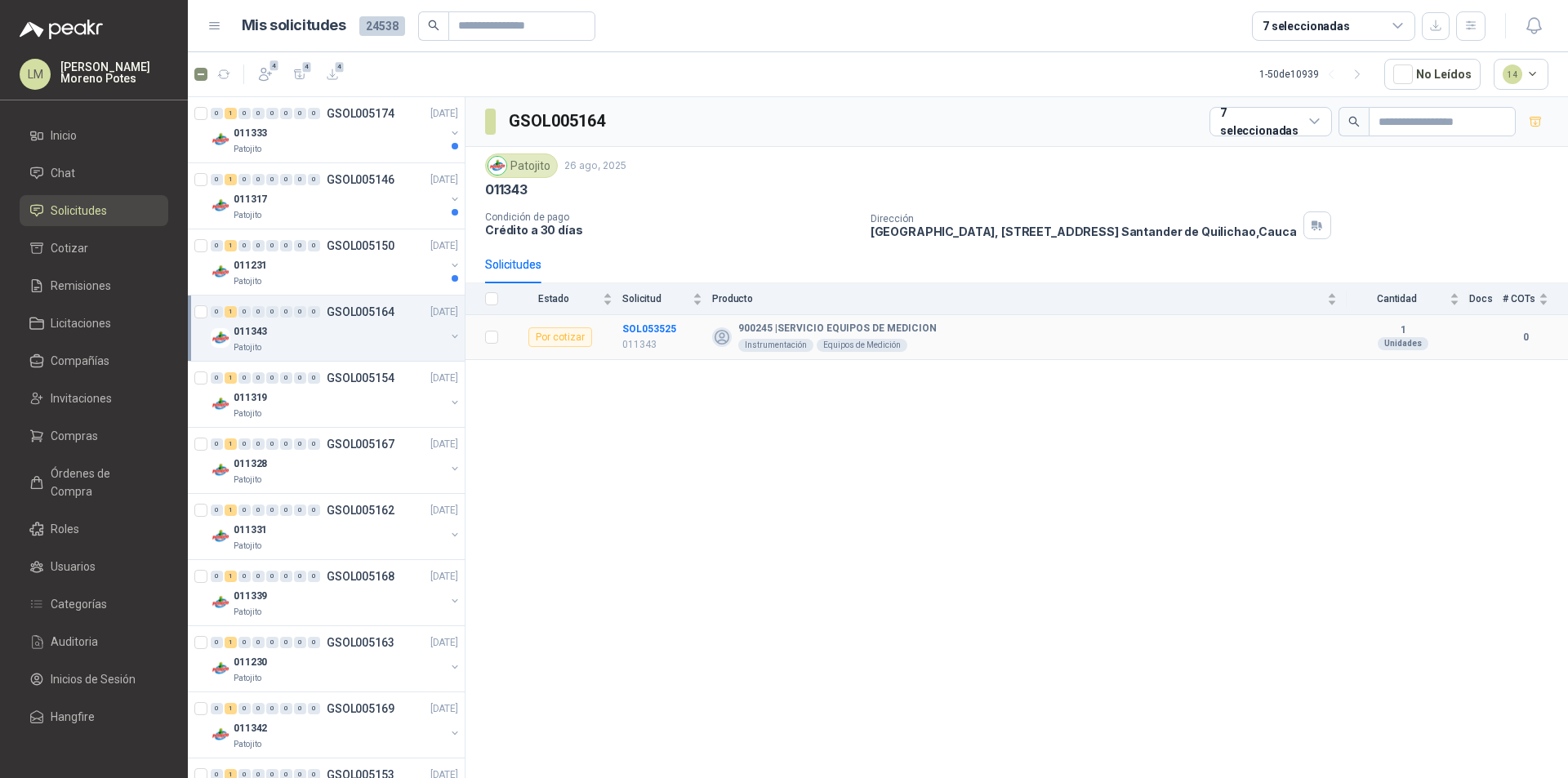
click at [646, 320] on td "SOL053525 011343" at bounding box center [667, 338] width 90 height 45
click at [375, 278] on div "Patojito" at bounding box center [339, 281] width 212 height 13
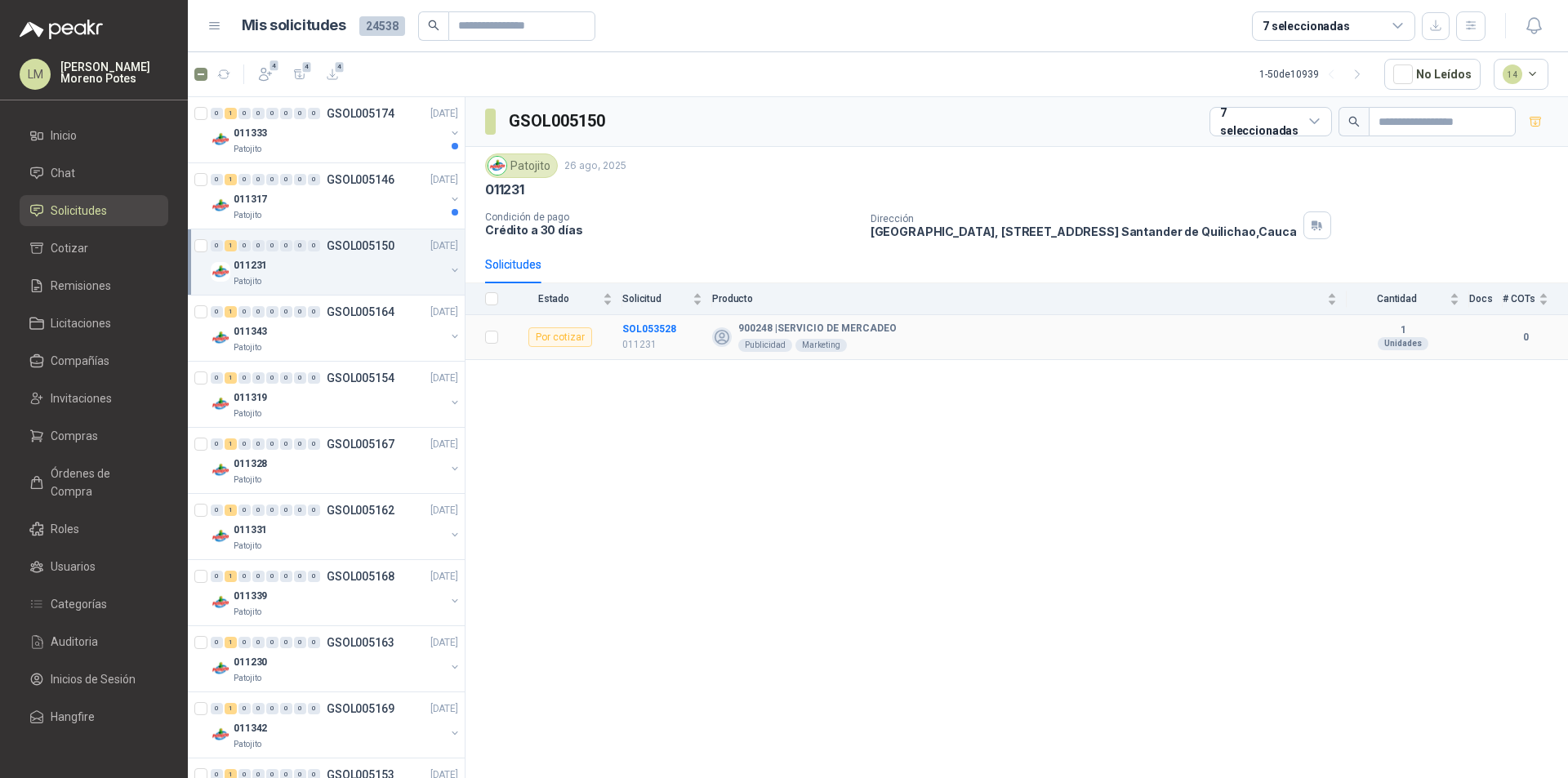
click at [646, 320] on td "SOL053528 011231" at bounding box center [667, 338] width 90 height 45
click at [383, 208] on div "011317" at bounding box center [339, 199] width 212 height 20
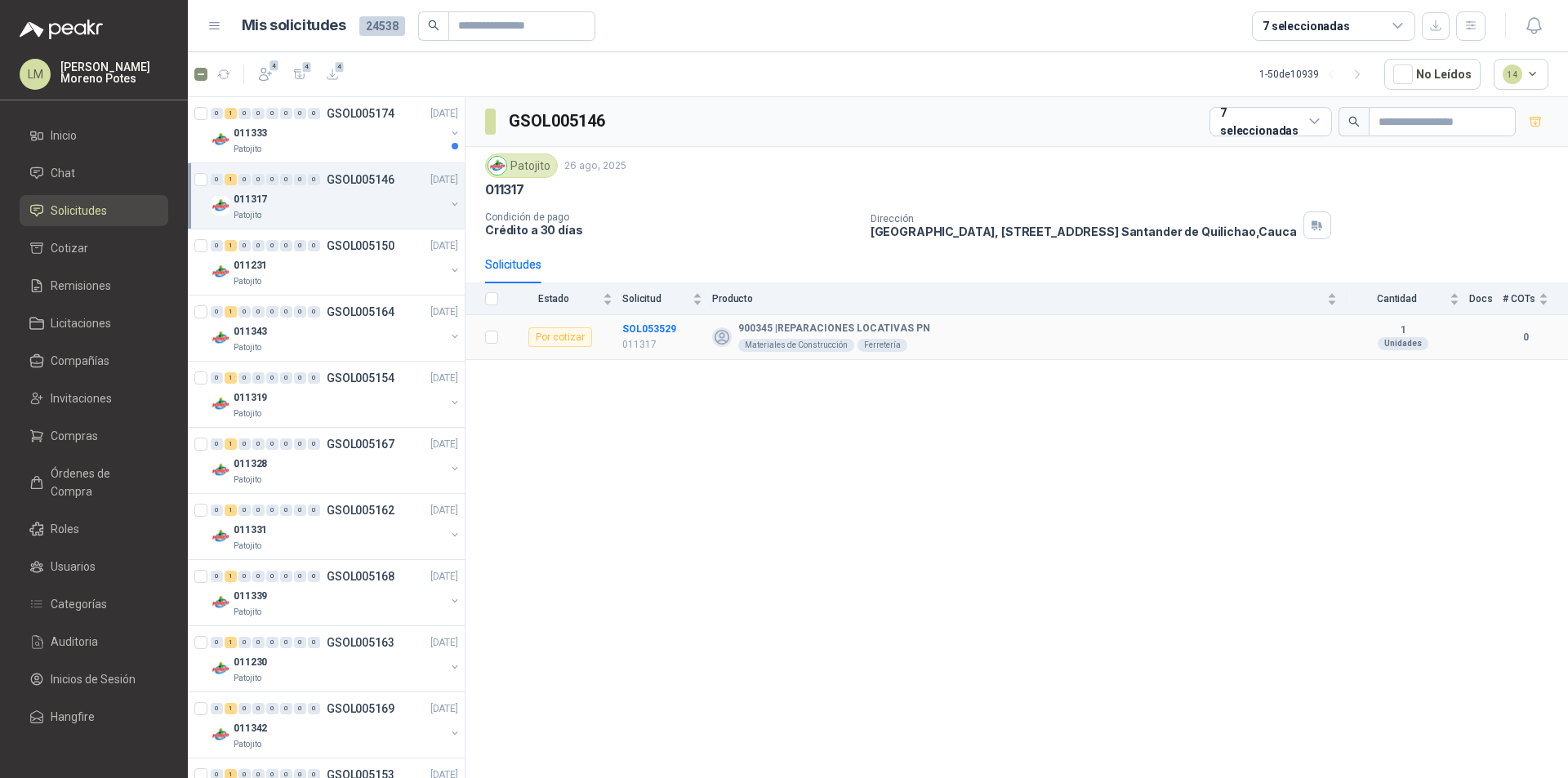
click at [640, 317] on td "SOL053529 011317" at bounding box center [667, 338] width 90 height 45
click at [357, 154] on div "Patojito" at bounding box center [339, 149] width 212 height 13
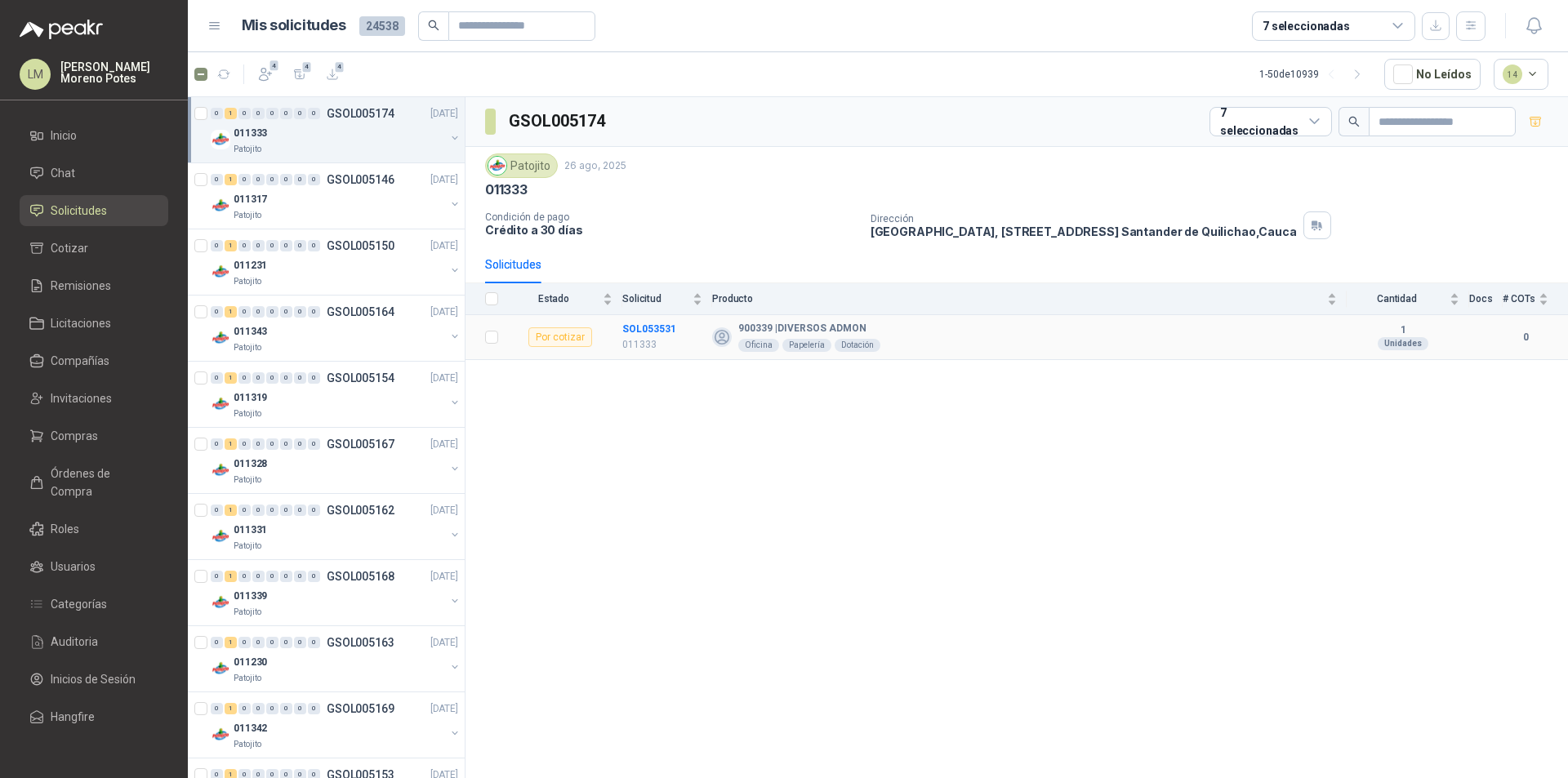
click at [640, 317] on td "SOL053531 011333" at bounding box center [667, 338] width 90 height 45
click at [229, 76] on icon "button" at bounding box center [224, 75] width 14 height 14
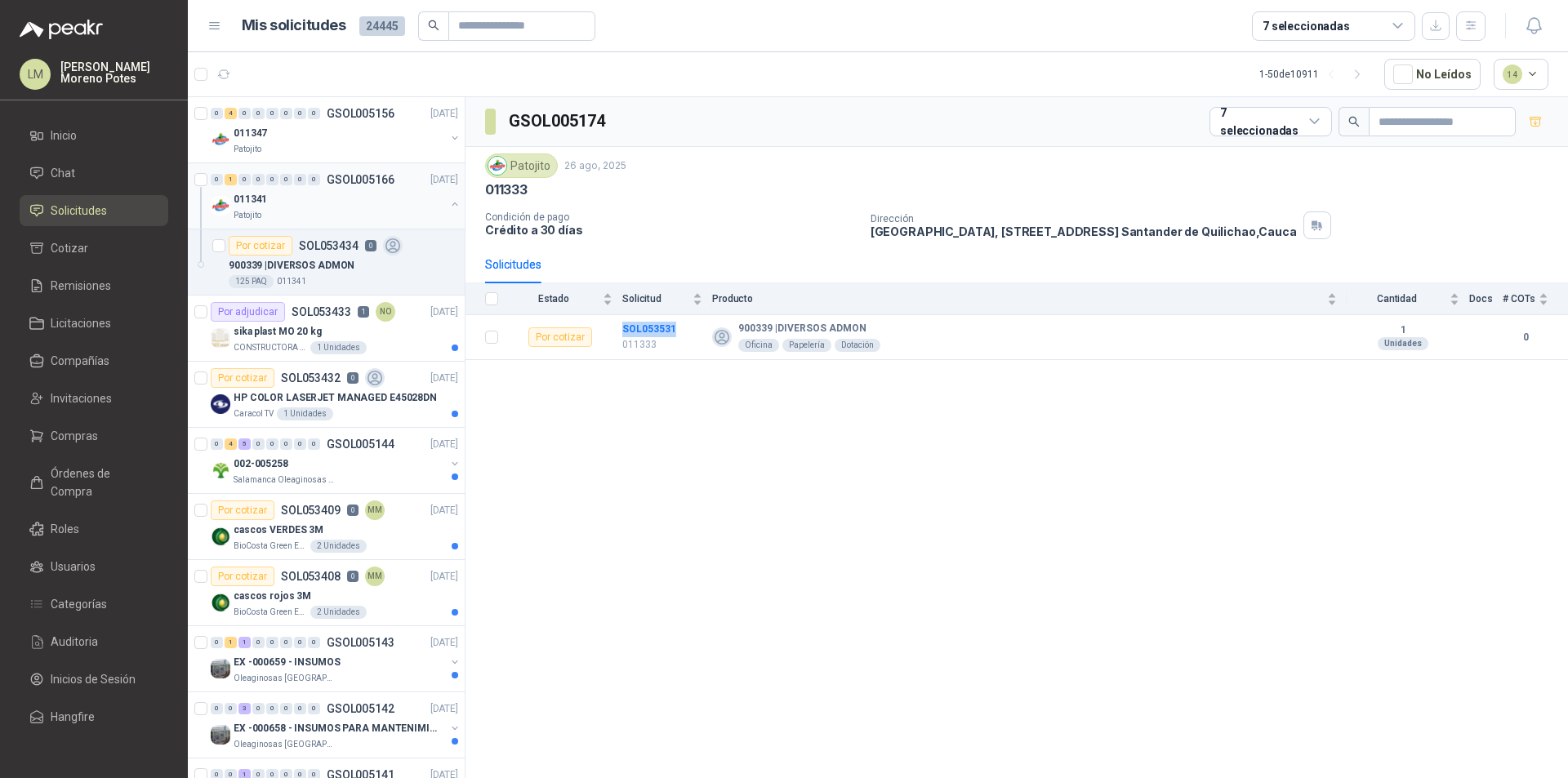
click at [448, 207] on button "button" at bounding box center [455, 204] width 13 height 13
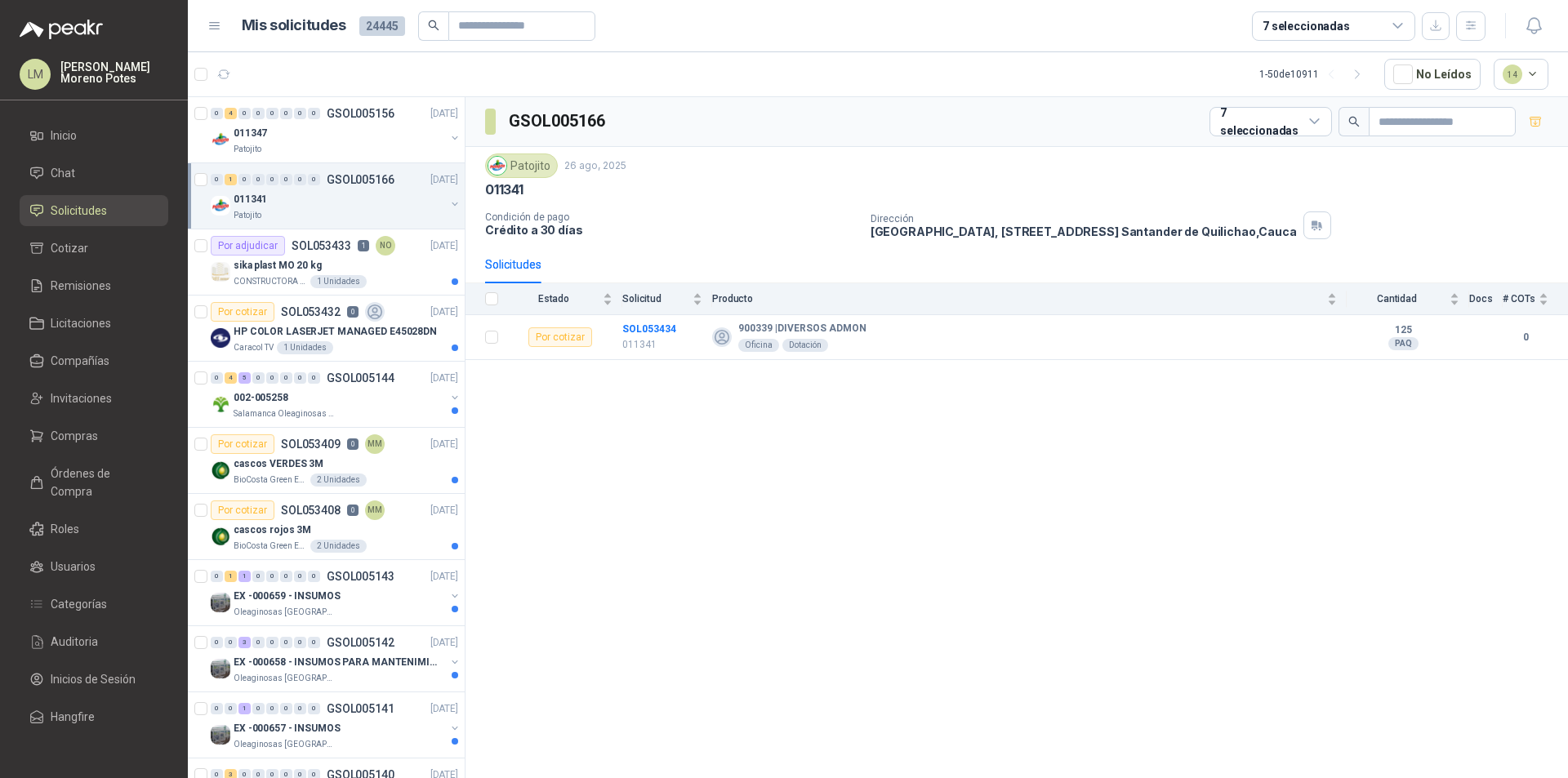
click at [322, 202] on div "011341" at bounding box center [339, 199] width 212 height 20
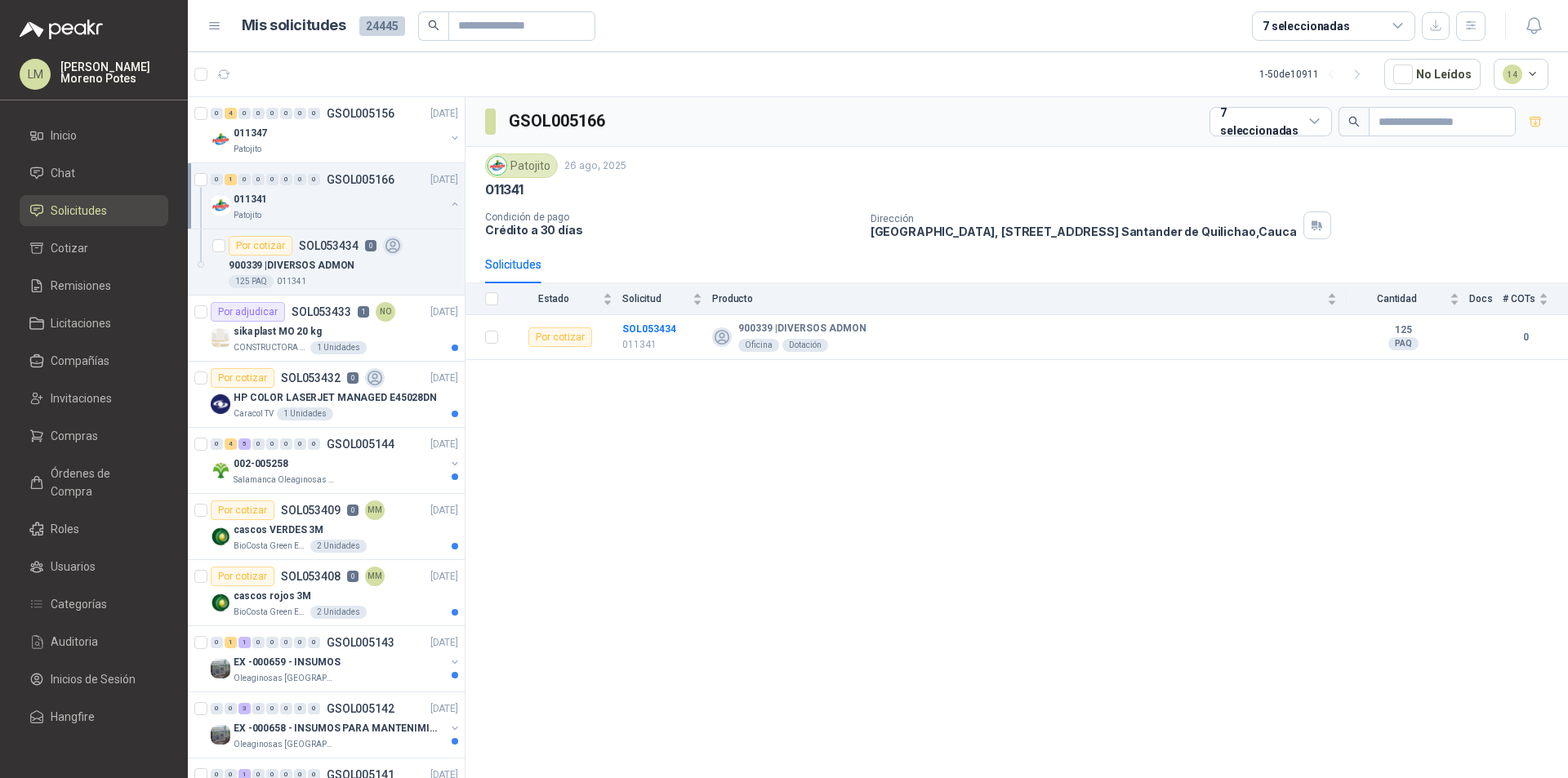
click at [437, 195] on div "011341 Patojito" at bounding box center [336, 205] width 251 height 32
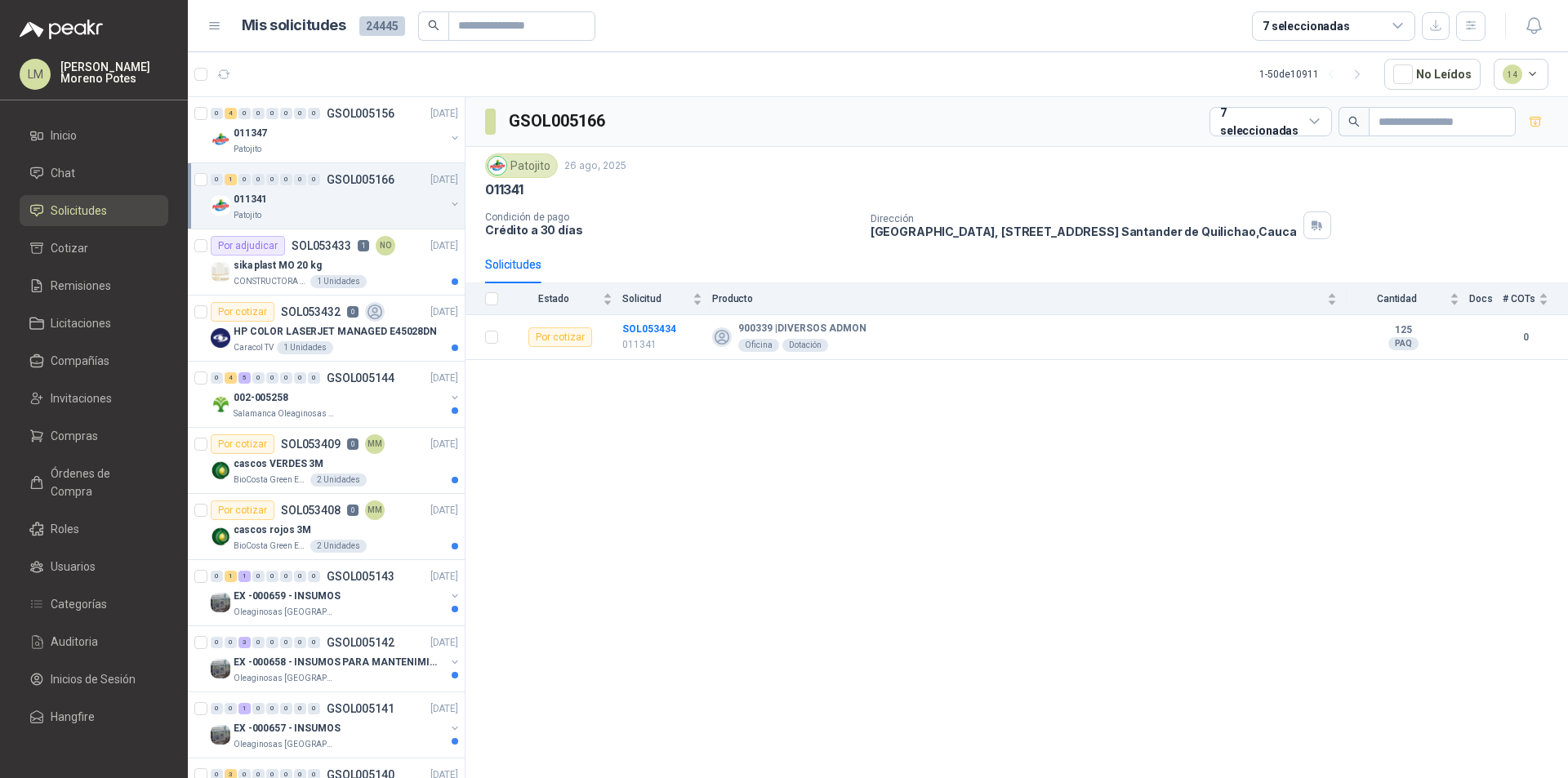
click at [342, 208] on div "011341" at bounding box center [339, 199] width 212 height 20
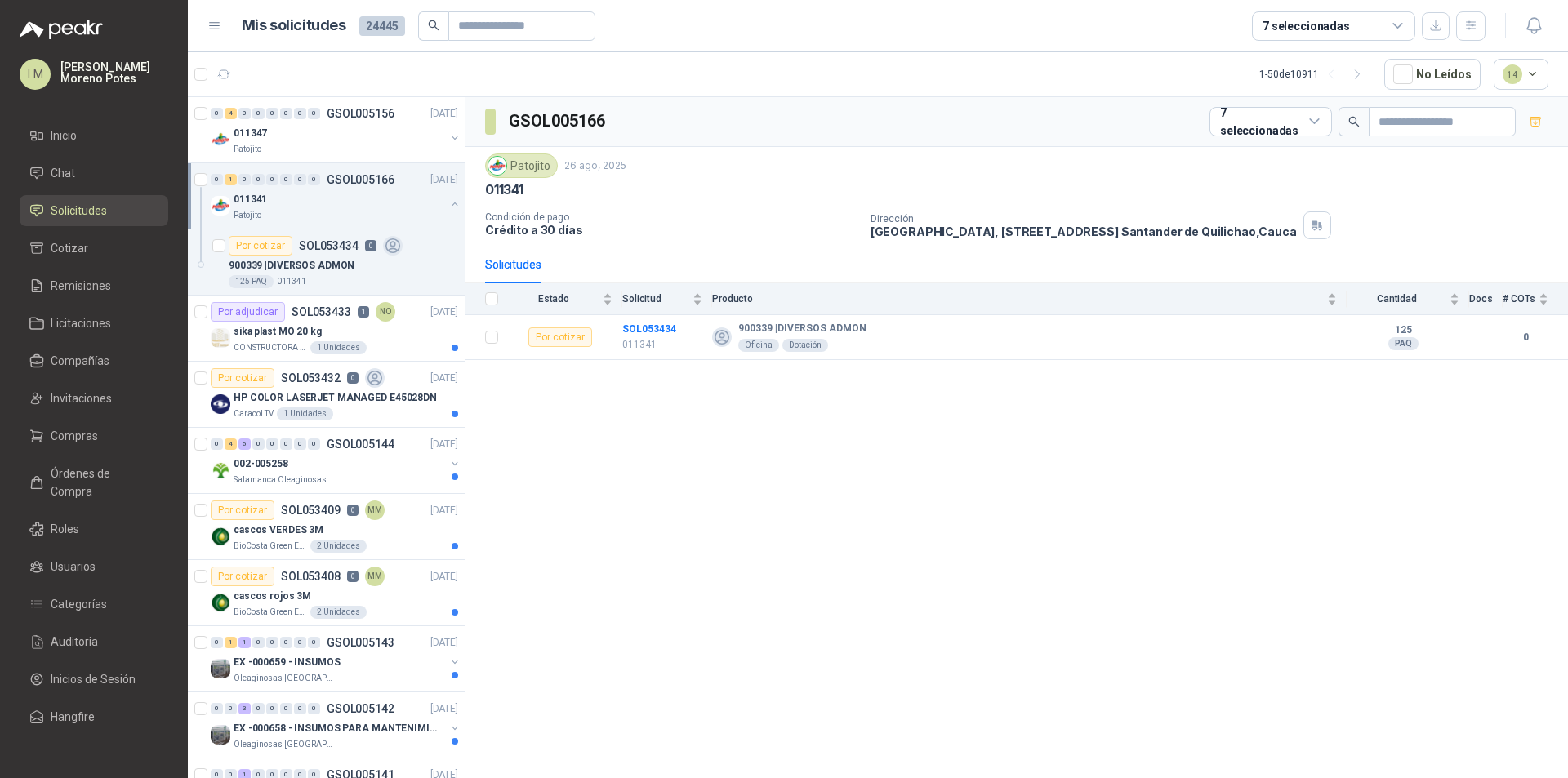
click at [449, 207] on div "0 1 0 0 0 0 0 0 GSOL005166 [DATE] 011341 Patojito" at bounding box center [326, 197] width 277 height 66
click at [448, 204] on button "button" at bounding box center [455, 204] width 13 height 13
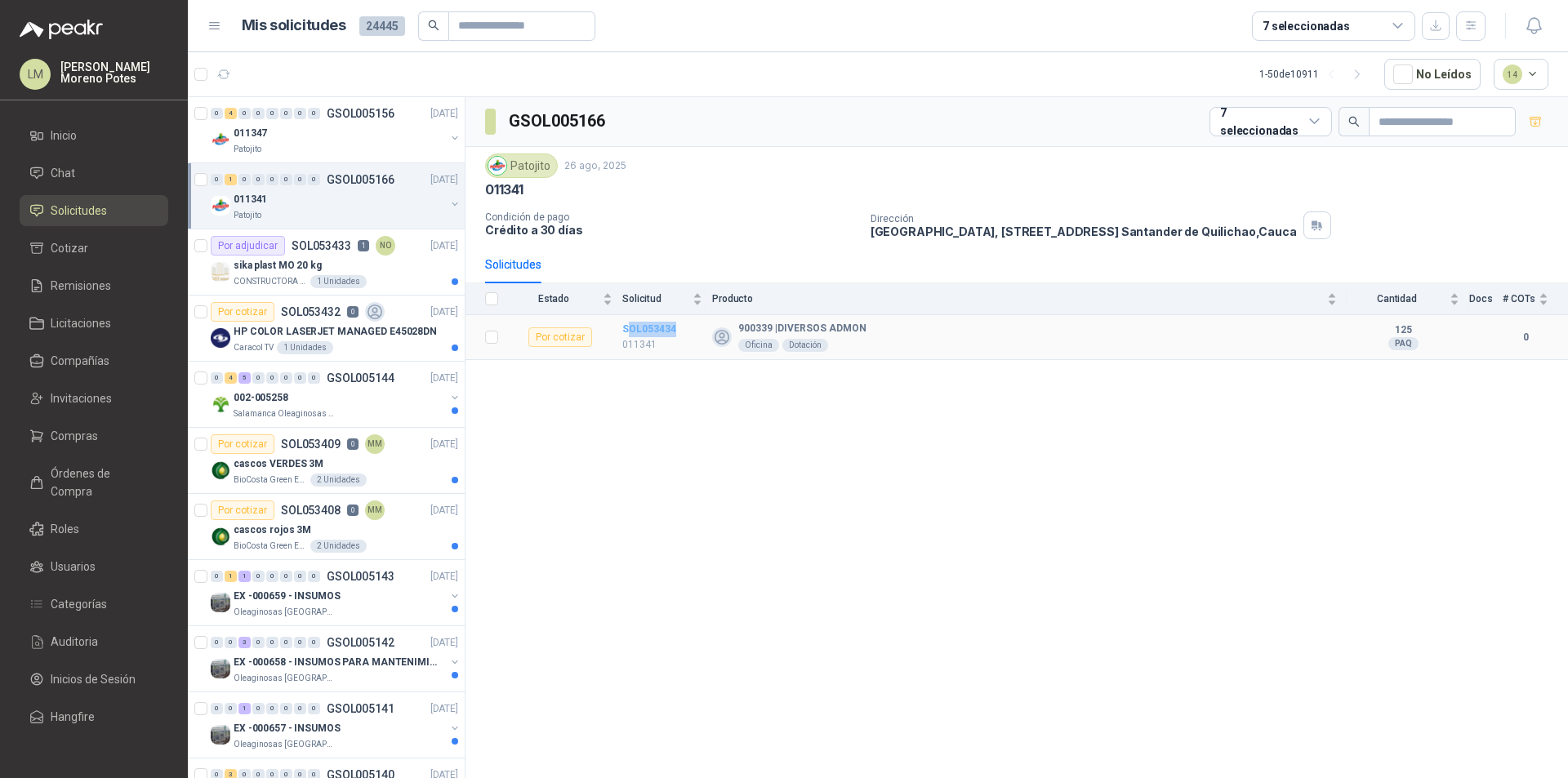
drag, startPoint x: 678, startPoint y: 326, endPoint x: 626, endPoint y: 329, distance: 52.1
click at [626, 329] on td "SOL053434 011341" at bounding box center [667, 338] width 90 height 45
click at [662, 393] on div "GSOL005166 7 seleccionadas Patojito [DATE] 011341 Condición de pago Crédito a 3…" at bounding box center [1017, 440] width 1103 height 687
click at [643, 320] on td "SOL053434 011341" at bounding box center [667, 338] width 90 height 45
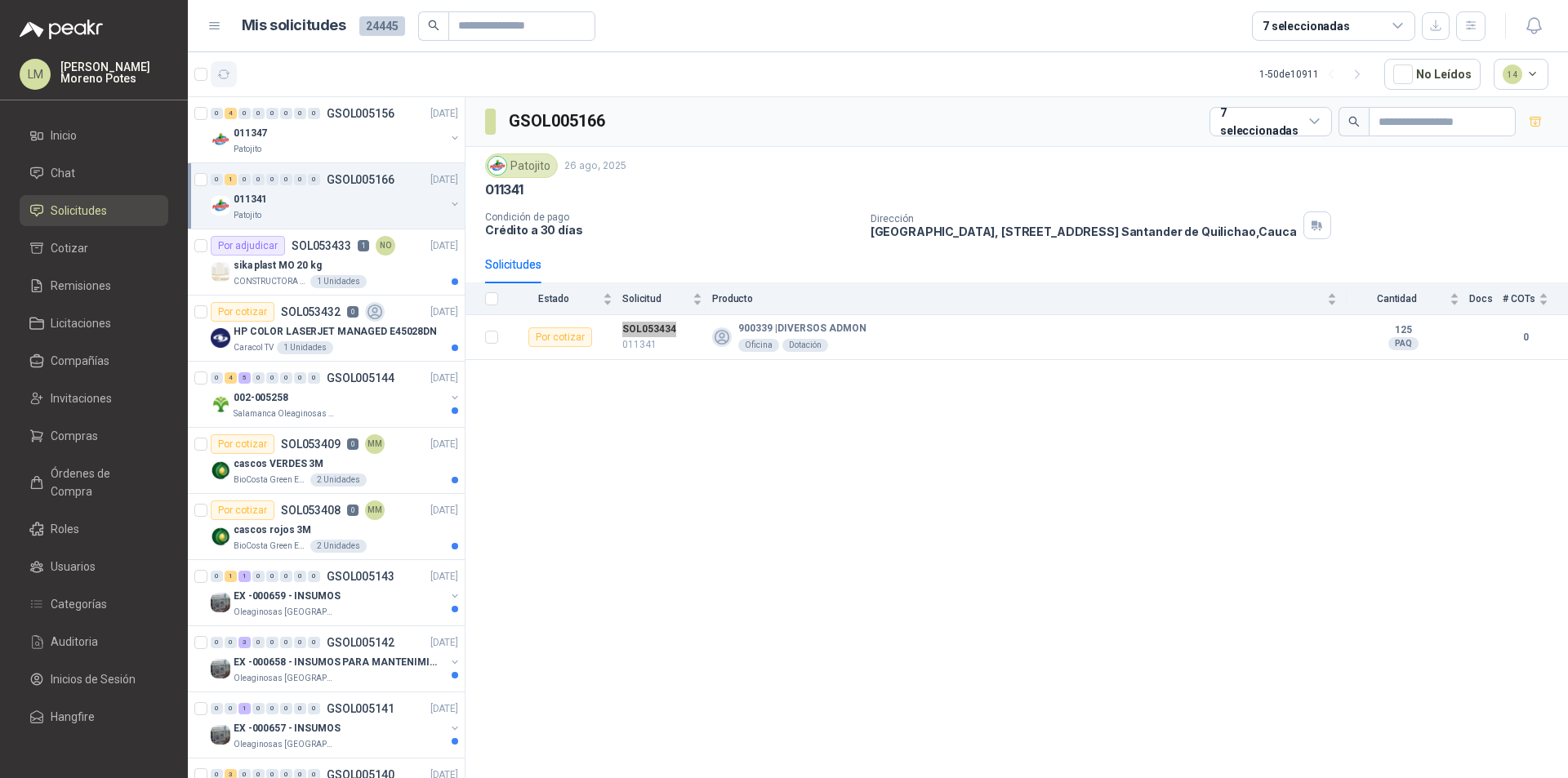
click at [229, 74] on icon "button" at bounding box center [224, 75] width 14 height 14
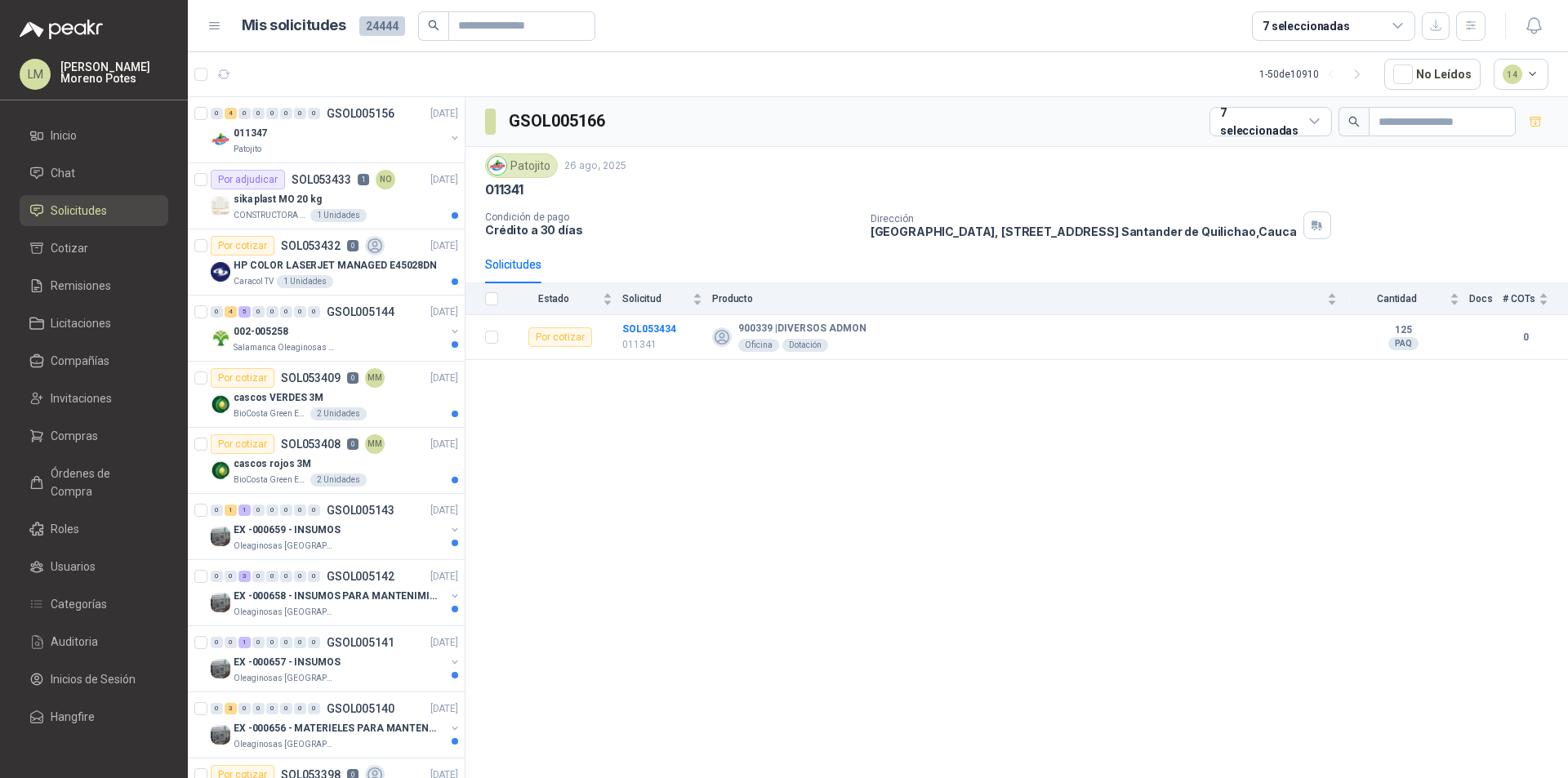
click at [902, 531] on div "GSOL005166 7 seleccionadas Patojito [DATE] 011341 Condición de pago Crédito a 3…" at bounding box center [1017, 440] width 1103 height 687
click at [929, 522] on div "GSOL005166 7 seleccionadas Patojito [DATE] 011341 Condición de pago Crédito a 3…" at bounding box center [1017, 440] width 1103 height 687
click at [229, 68] on icon "button" at bounding box center [224, 75] width 14 height 14
click at [371, 148] on div "Patojito" at bounding box center [339, 149] width 212 height 13
